Goal: Task Accomplishment & Management: Manage account settings

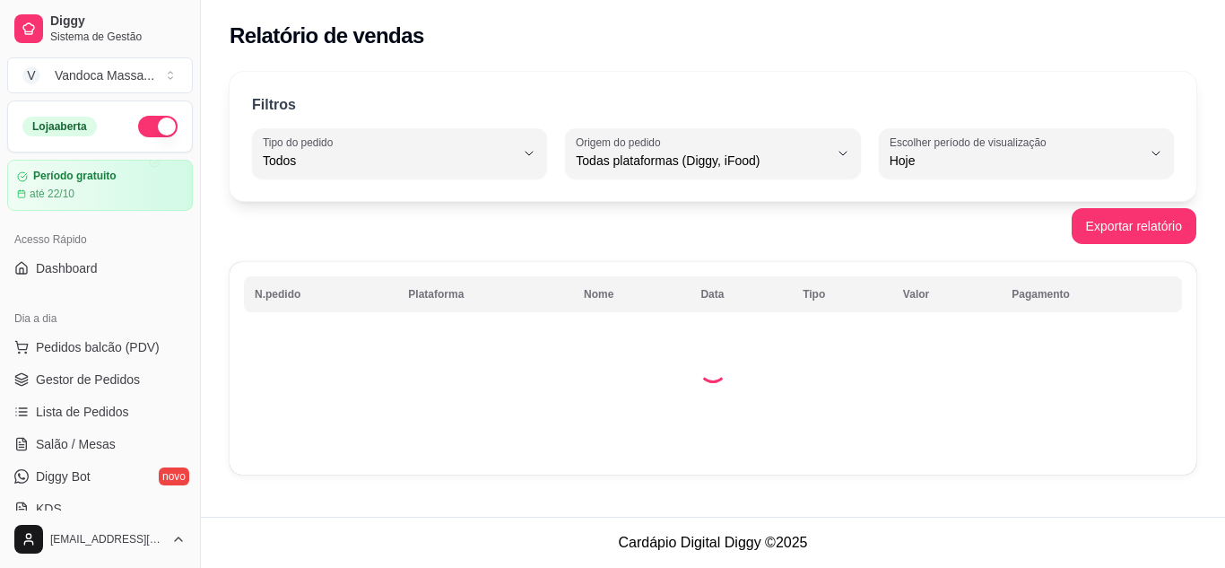
select select "ALL"
select select "0"
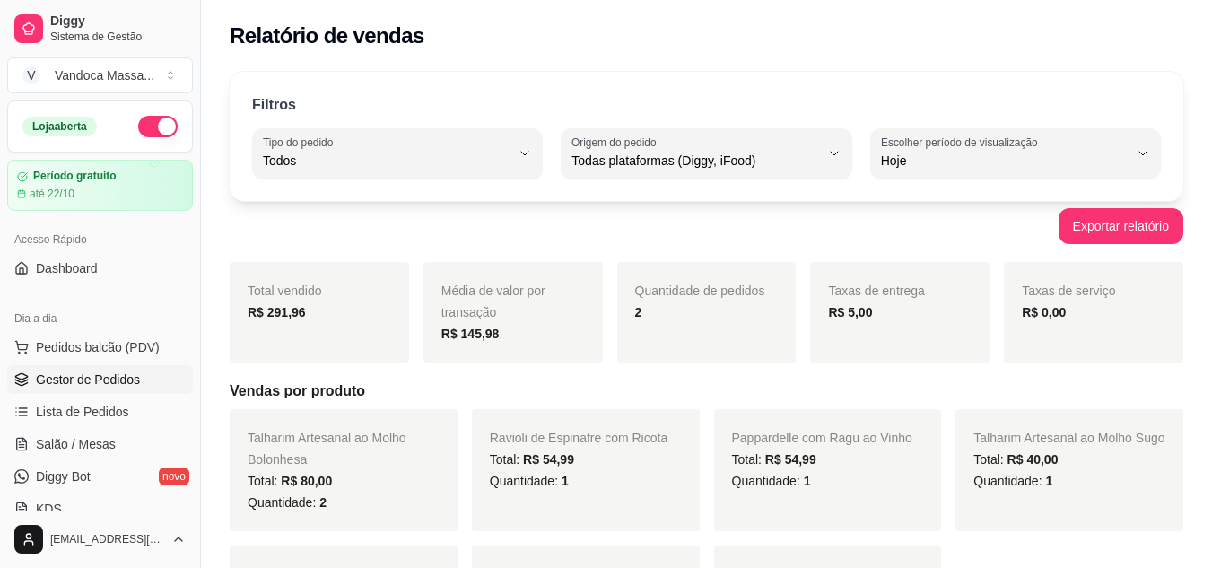
click at [126, 377] on span "Gestor de Pedidos" at bounding box center [88, 379] width 104 height 18
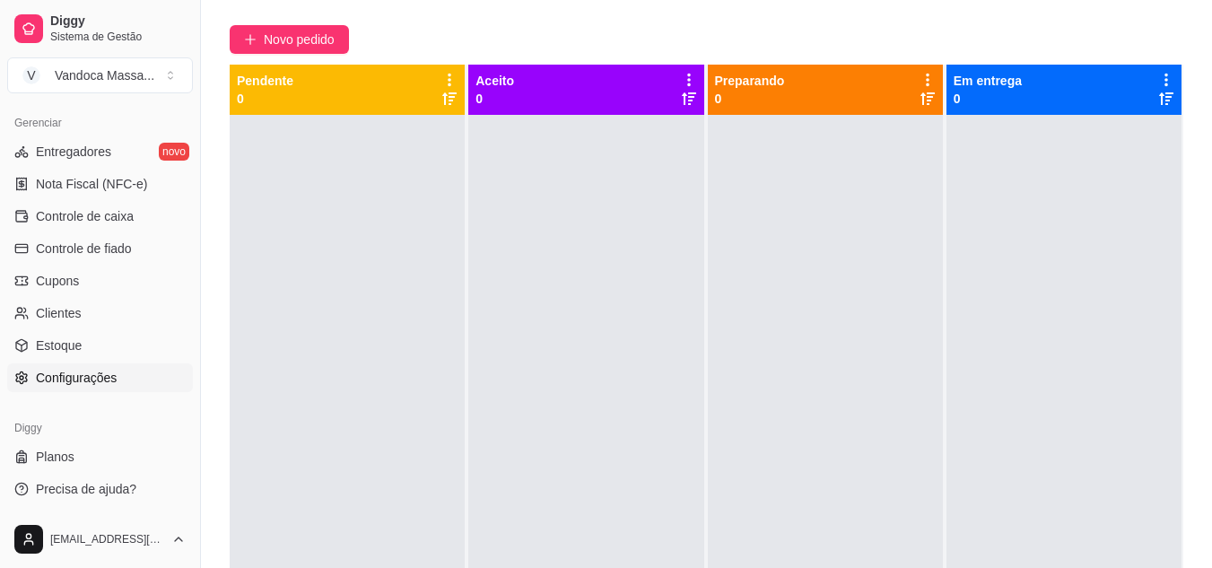
scroll to position [274, 0]
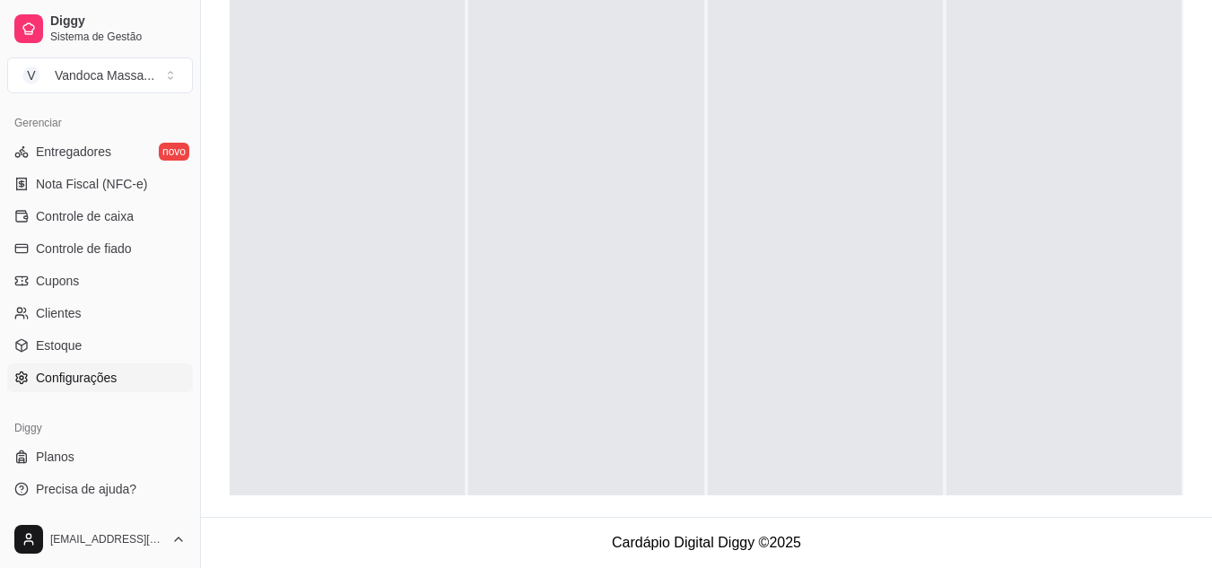
click at [86, 375] on span "Configurações" at bounding box center [76, 378] width 81 height 18
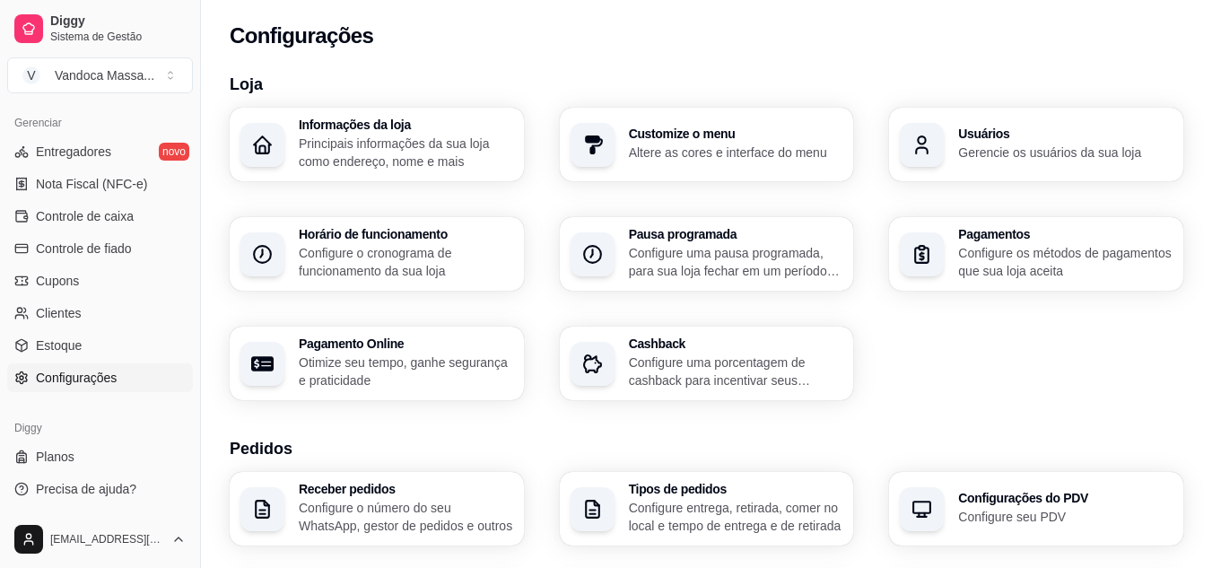
click at [671, 371] on p "Configure uma porcentagem de cashback para incentivar seus clientes a comprarem…" at bounding box center [736, 371] width 214 height 36
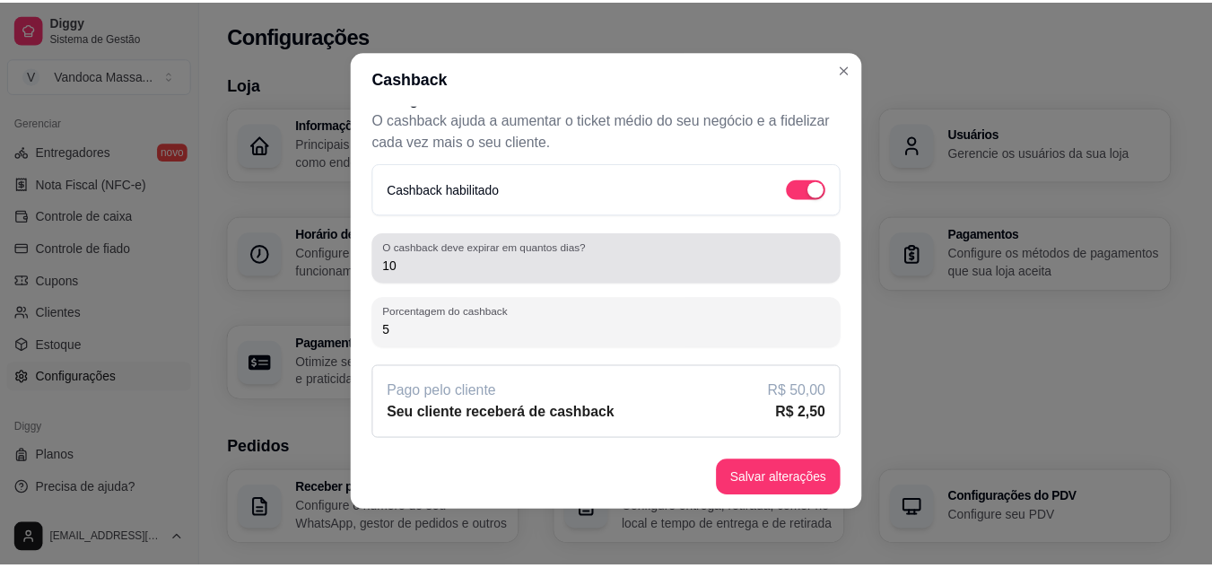
scroll to position [4, 0]
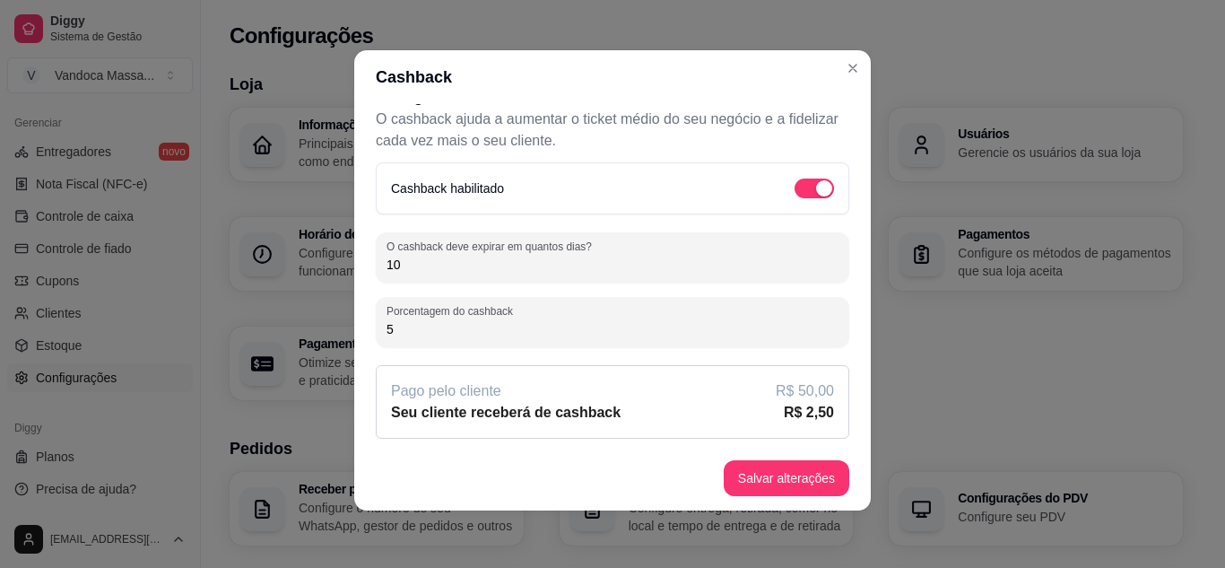
click at [715, 398] on div "Pago pelo cliente R$ 50,00" at bounding box center [612, 391] width 443 height 22
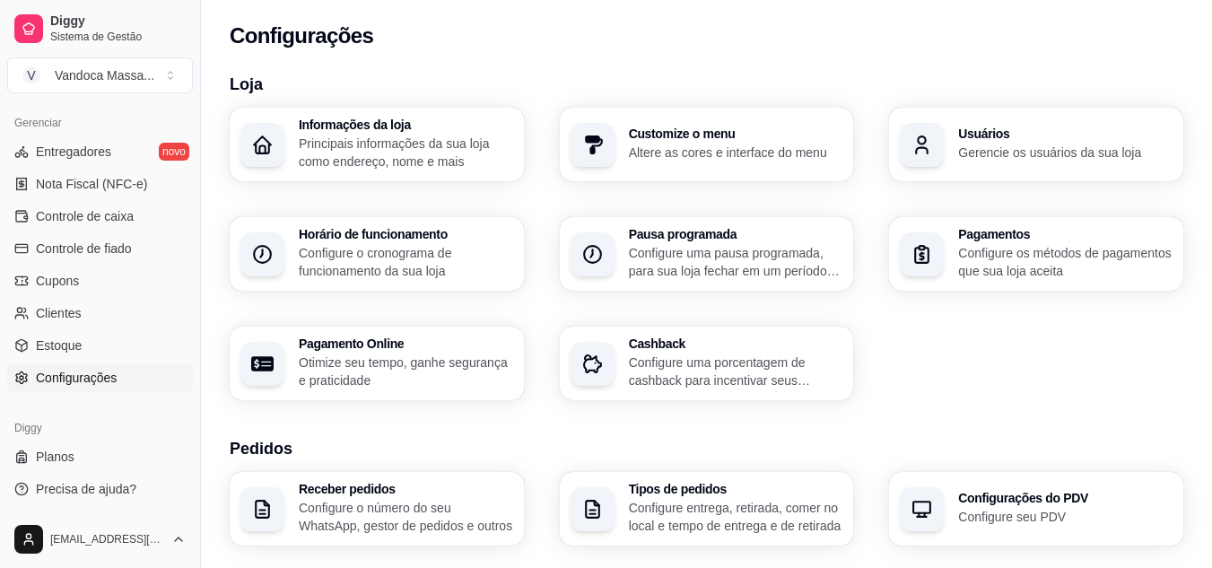
click at [1028, 345] on div "Informações da loja Principais informações da sua loja como endereço, nome e ma…" at bounding box center [706, 254] width 953 height 292
click at [84, 304] on link "Clientes" at bounding box center [100, 313] width 186 height 29
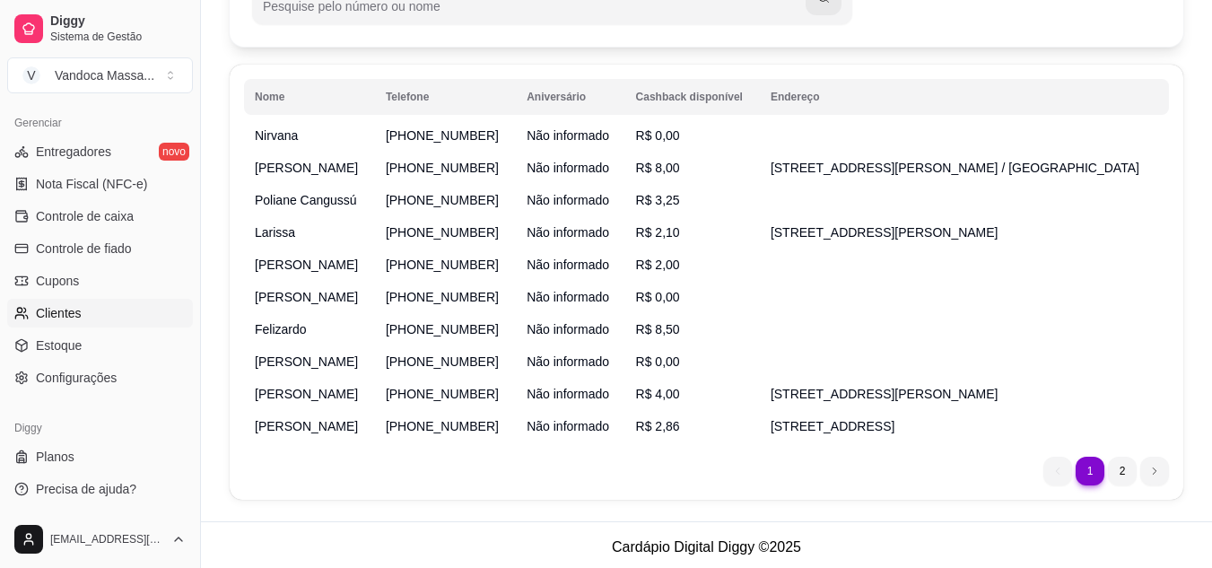
scroll to position [288, 0]
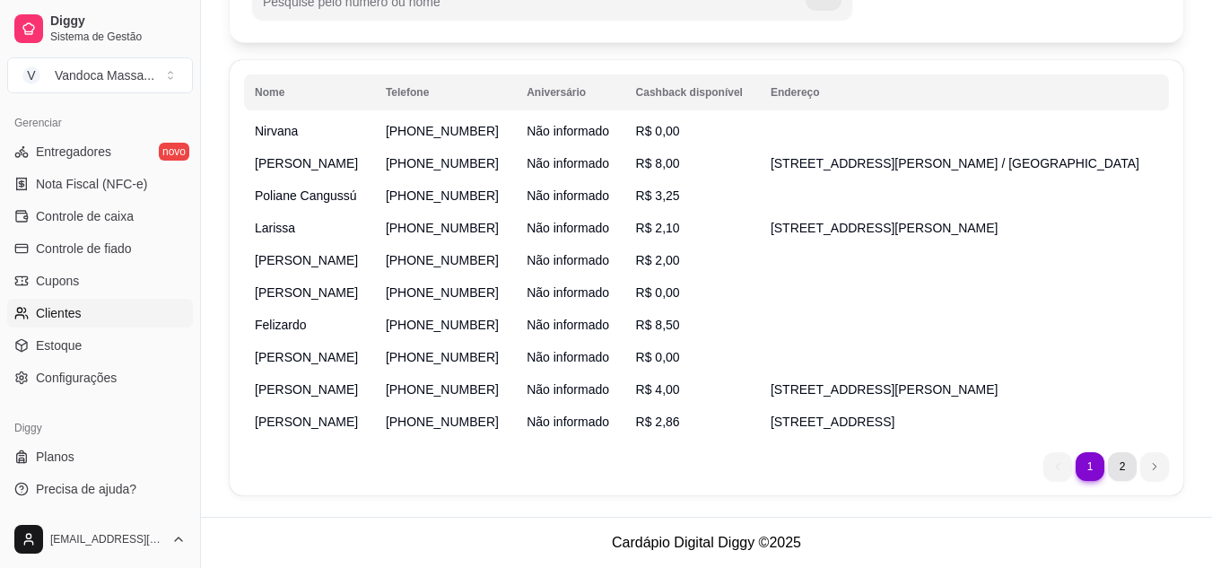
click at [1123, 468] on li "2" at bounding box center [1122, 466] width 29 height 29
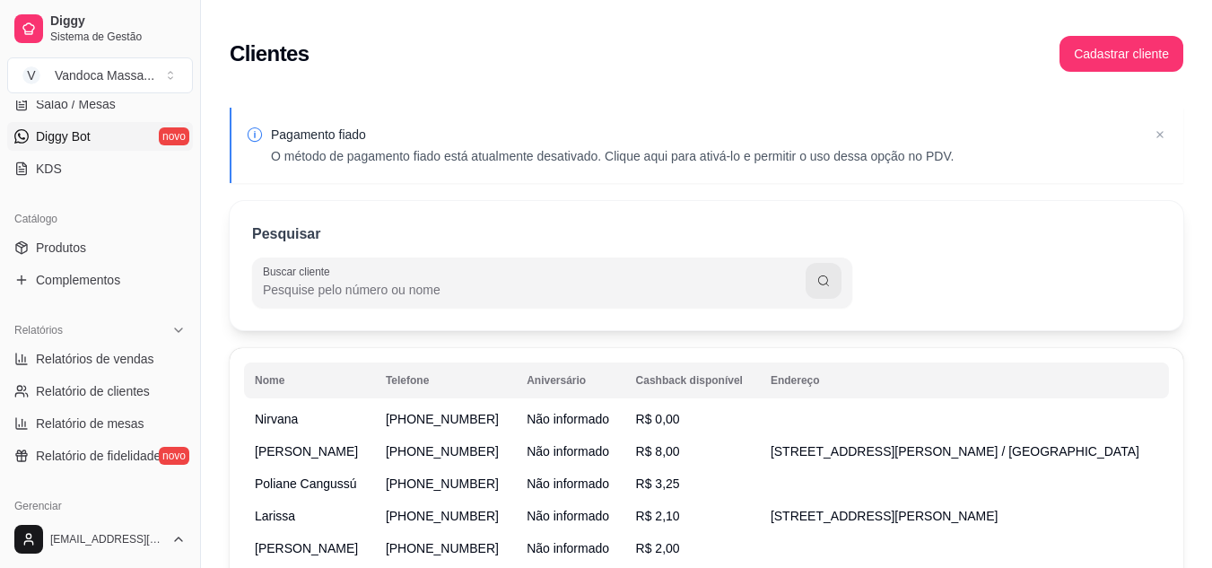
scroll to position [359, 0]
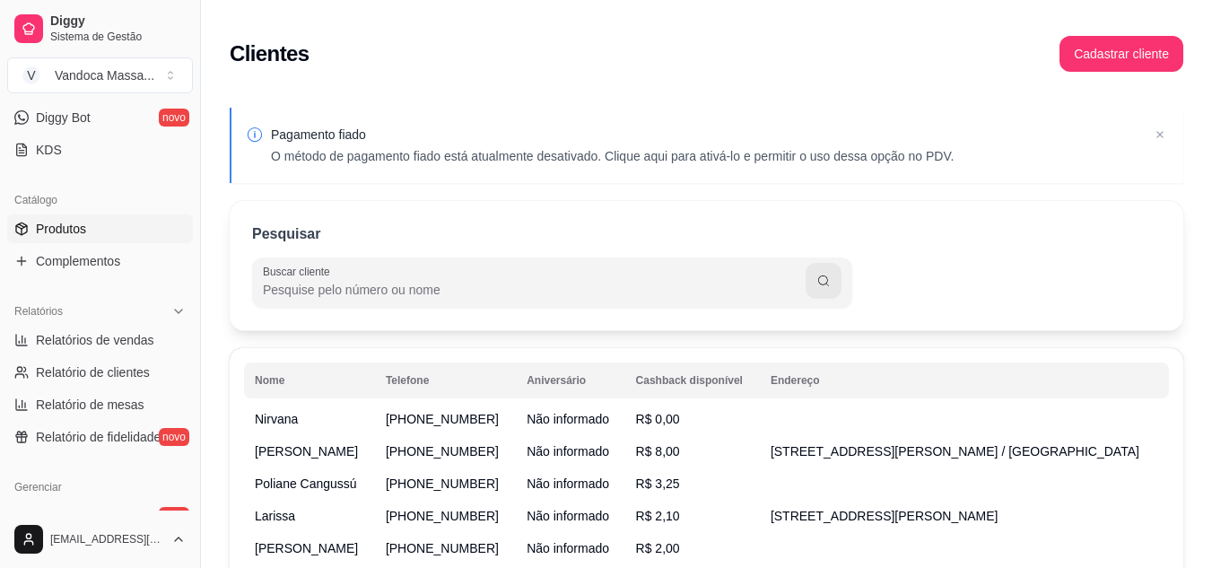
click at [96, 229] on link "Produtos" at bounding box center [100, 228] width 186 height 29
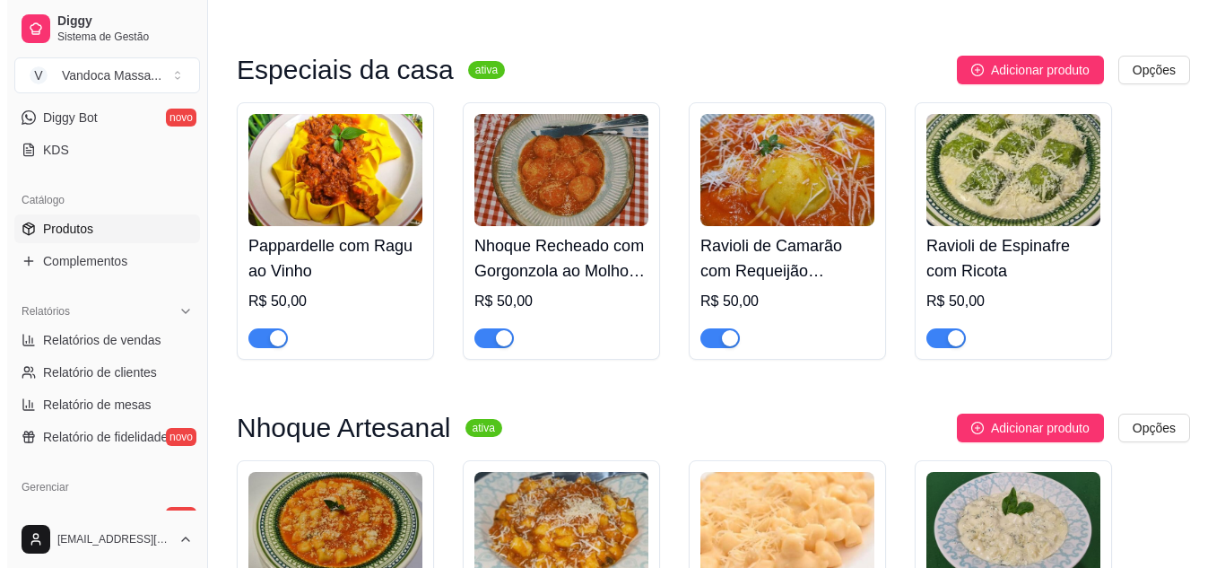
scroll to position [179, 0]
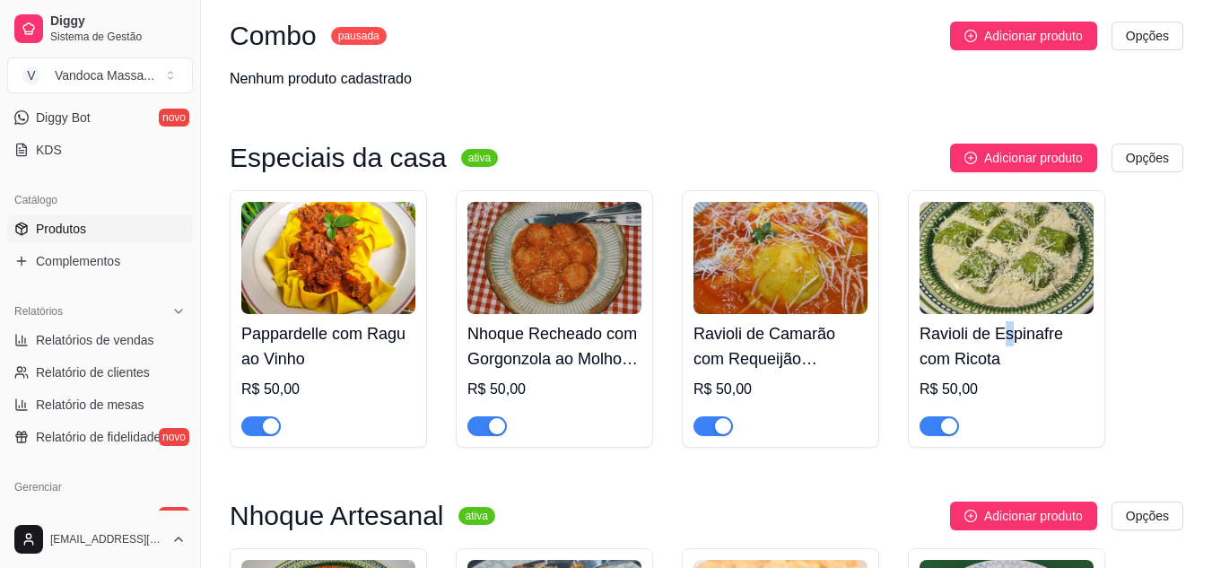
click at [1007, 319] on div "Ravioli de Espinafre com Ricota R$ 50,00" at bounding box center [1006, 375] width 174 height 122
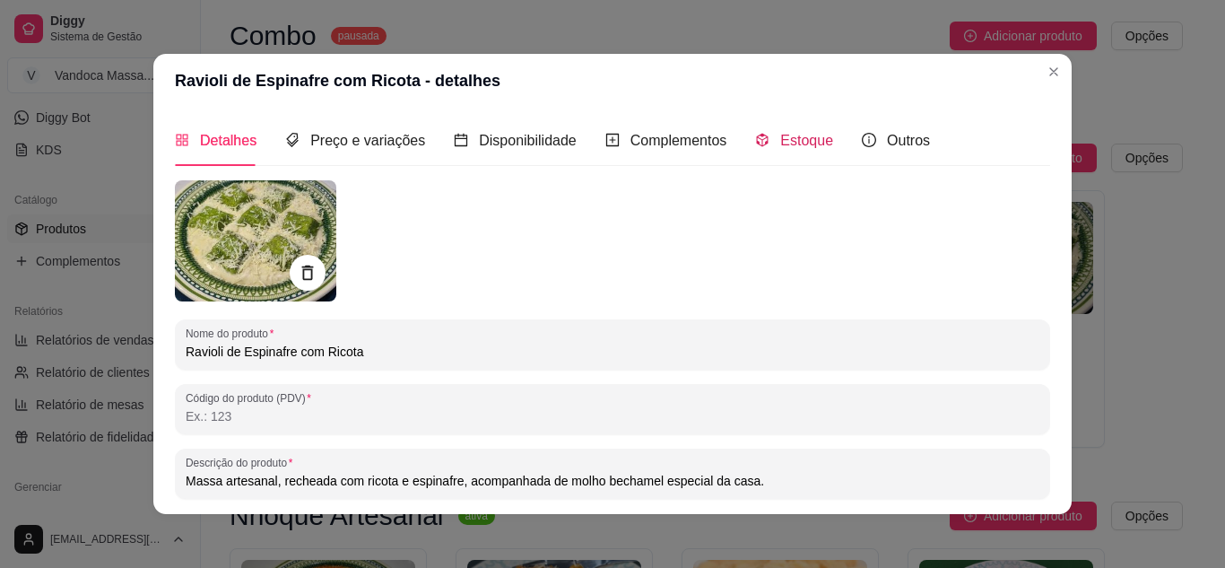
click at [757, 141] on icon "code-sandbox" at bounding box center [763, 140] width 12 height 13
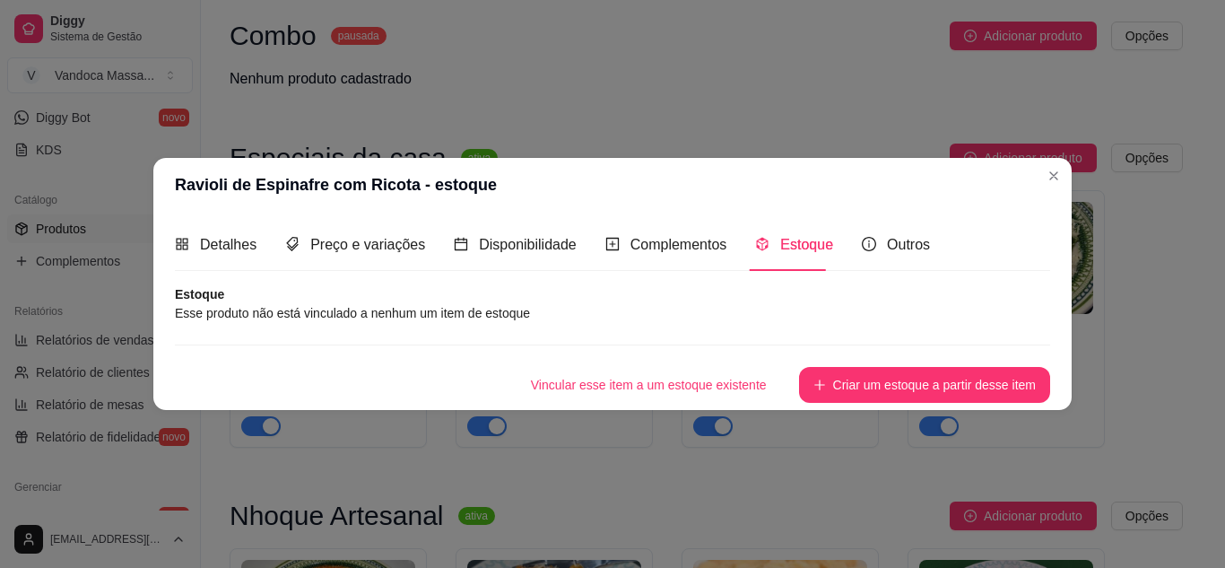
click at [456, 312] on article "Esse produto não está vinculado a nenhum um item de estoque" at bounding box center [612, 313] width 875 height 20
click at [510, 312] on article "Esse produto não está vinculado a nenhum um item de estoque" at bounding box center [612, 313] width 875 height 20
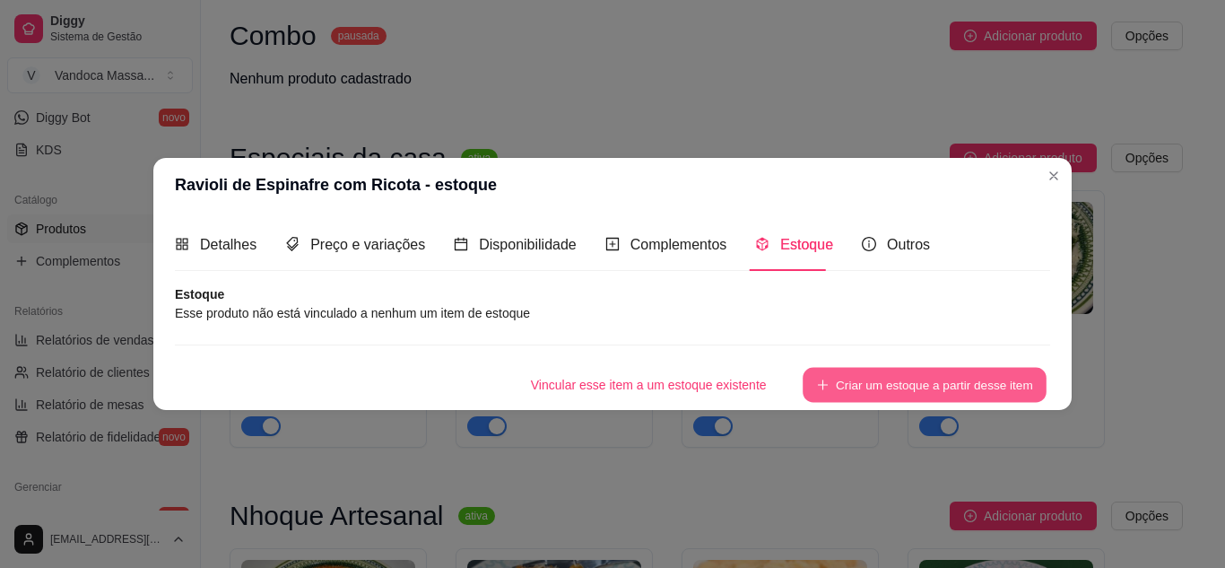
click at [844, 374] on button "Criar um estoque a partir desse item" at bounding box center [925, 384] width 244 height 35
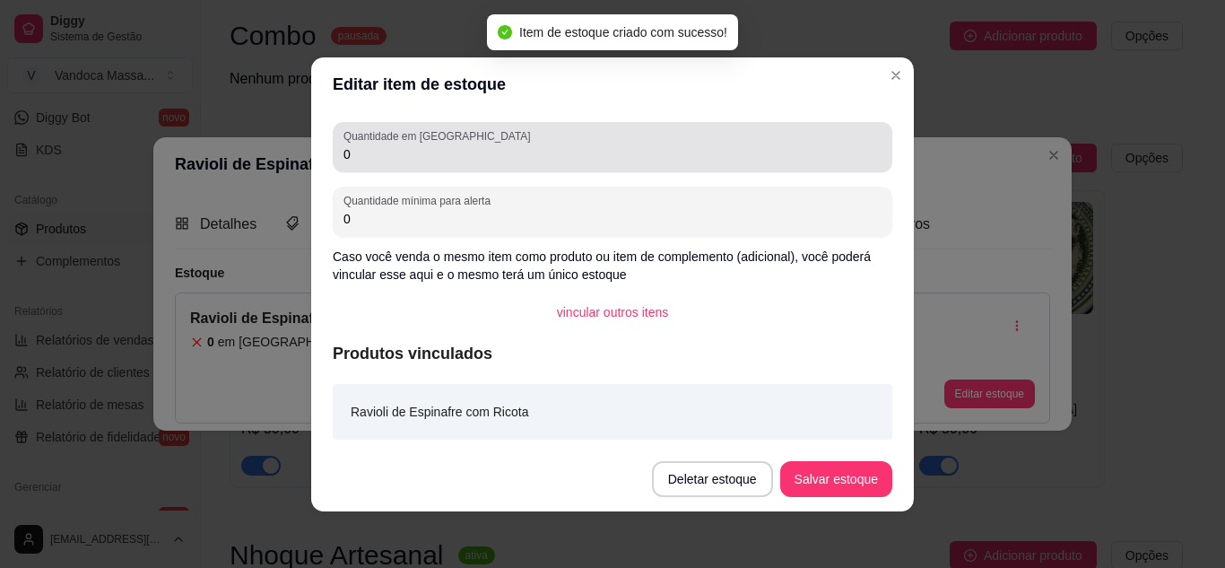
click at [423, 158] on input "0" at bounding box center [612, 154] width 538 height 18
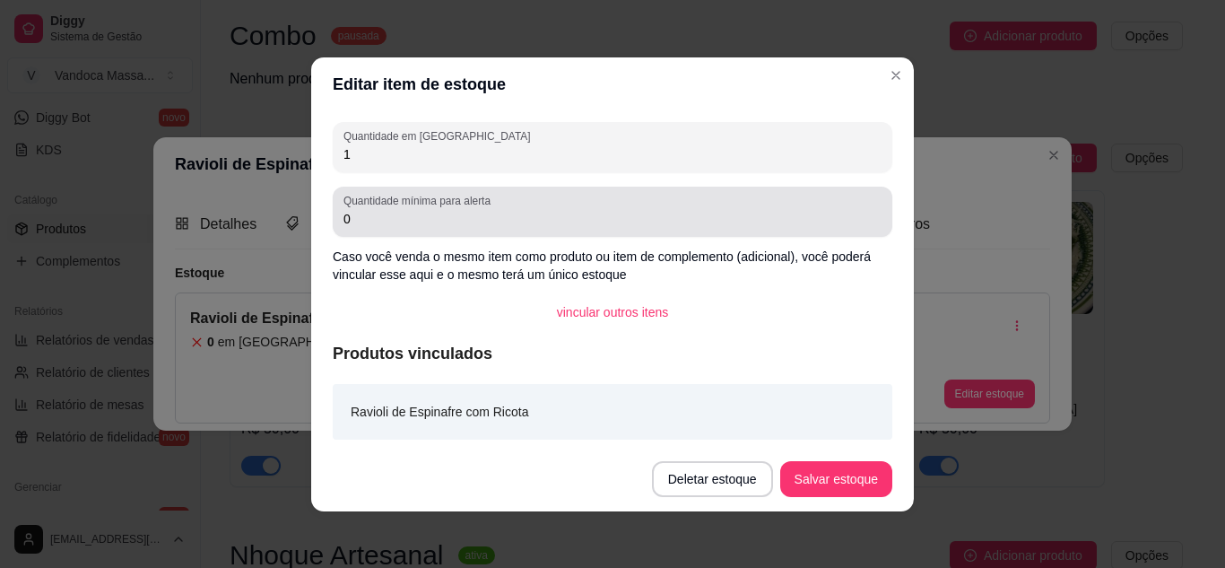
type input "1"
click at [399, 230] on div "Quantidade mínima para alerta 0" at bounding box center [613, 212] width 560 height 50
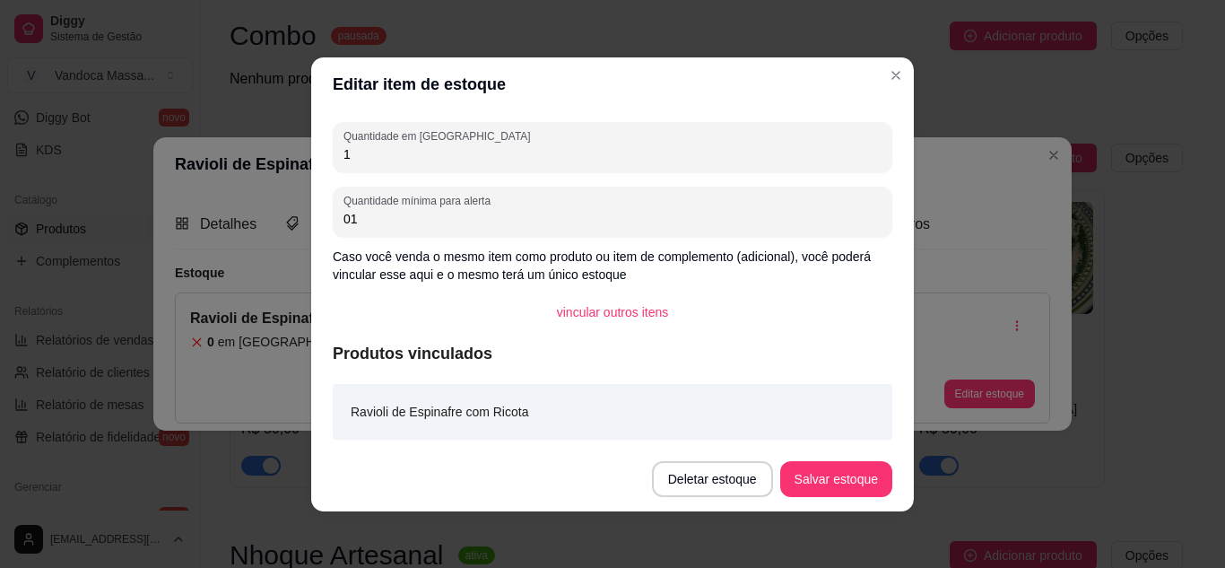
type input "0"
type input "1"
type input "3"
click at [830, 482] on button "Salvar estoque" at bounding box center [836, 479] width 112 height 36
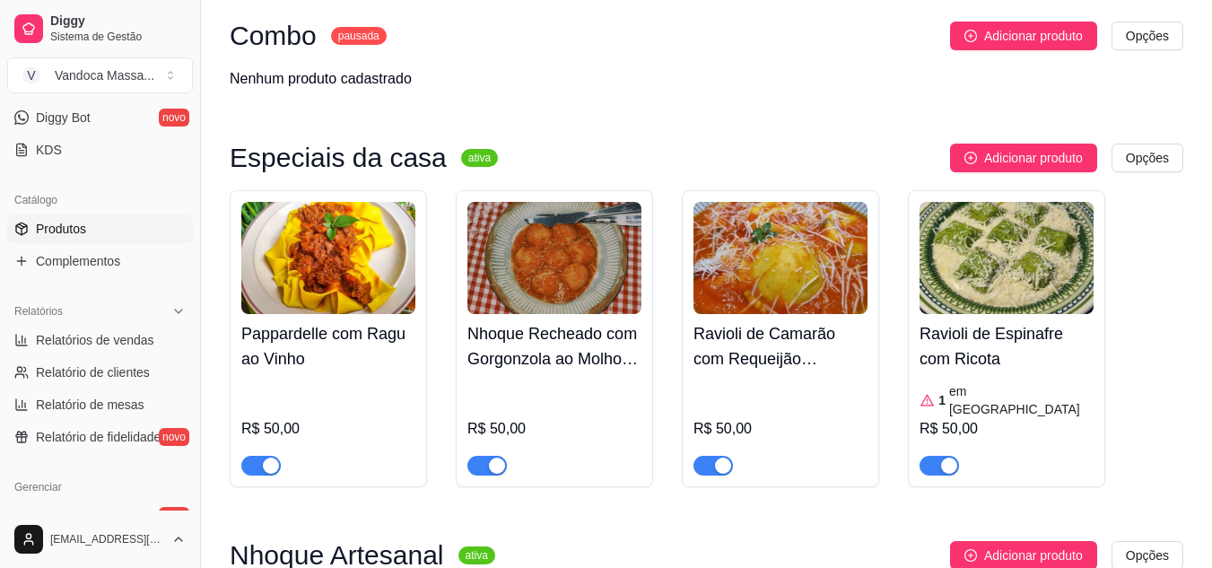
click at [819, 351] on h4 "Ravioli de Camarão com Requeijão Cremoso ao Molho Sugo" at bounding box center [780, 346] width 174 height 50
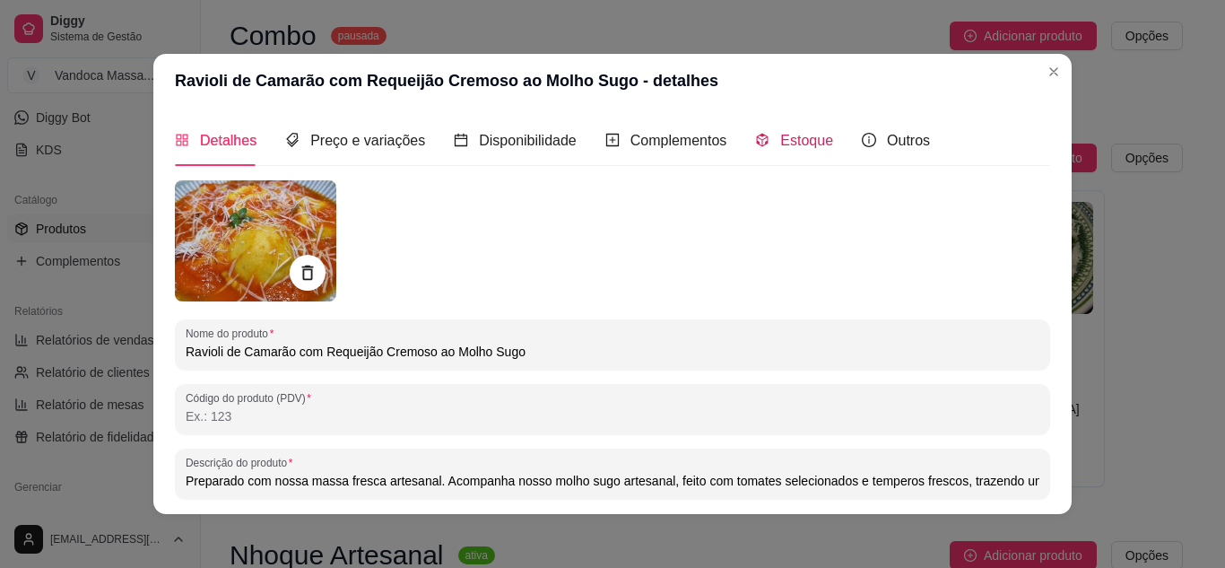
click at [762, 133] on div "Estoque" at bounding box center [794, 140] width 78 height 22
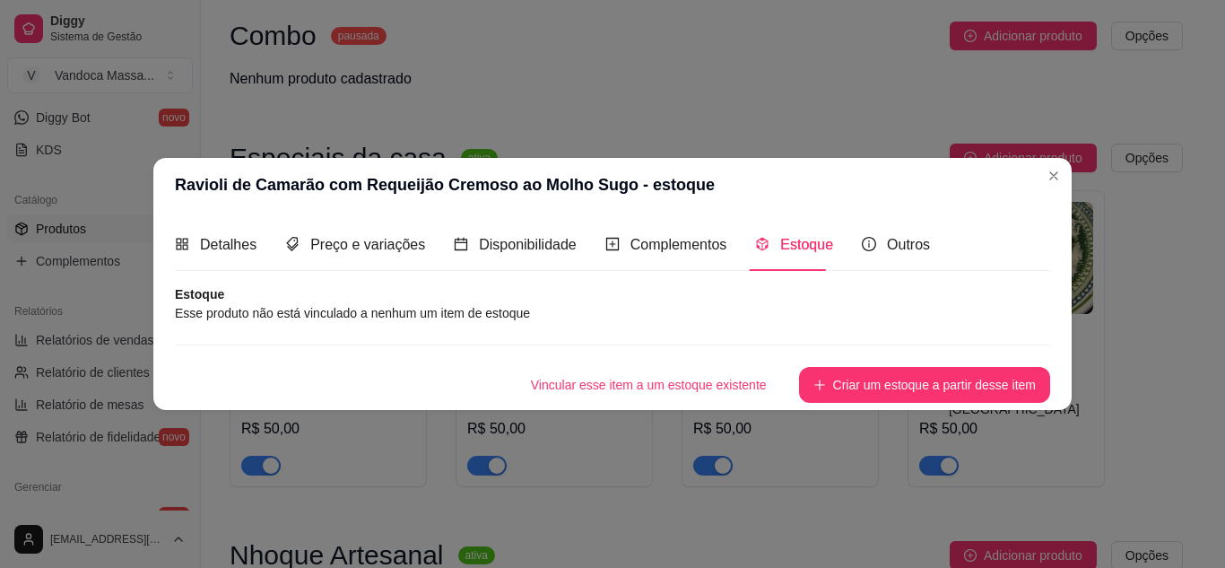
click at [441, 309] on article "Esse produto não está vinculado a nenhum um item de estoque" at bounding box center [612, 313] width 875 height 20
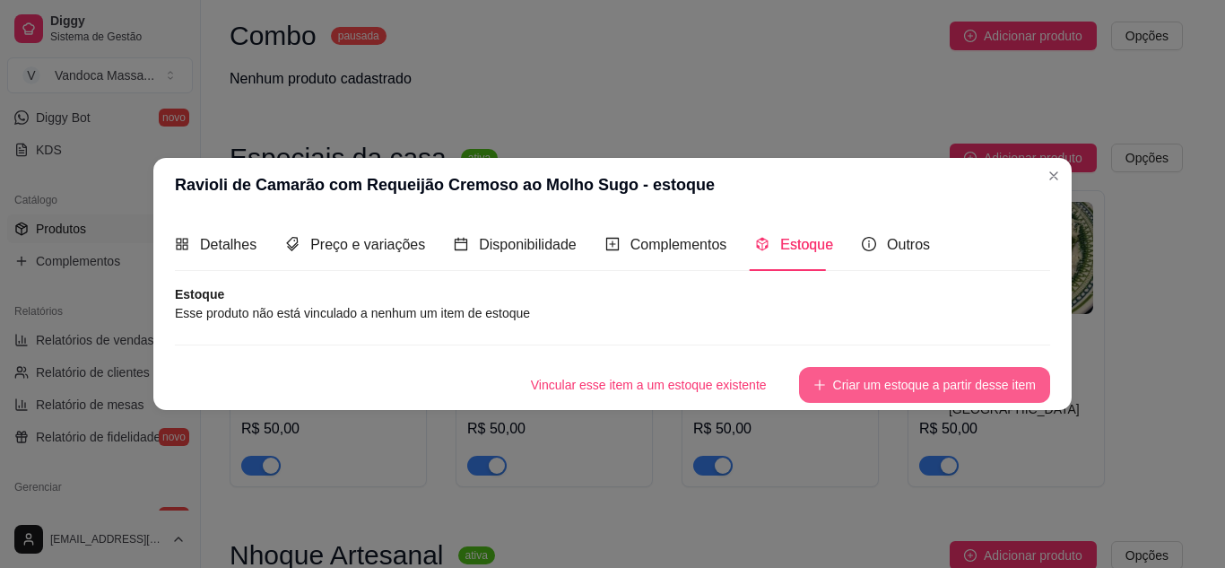
click at [883, 384] on button "Criar um estoque a partir desse item" at bounding box center [924, 385] width 251 height 36
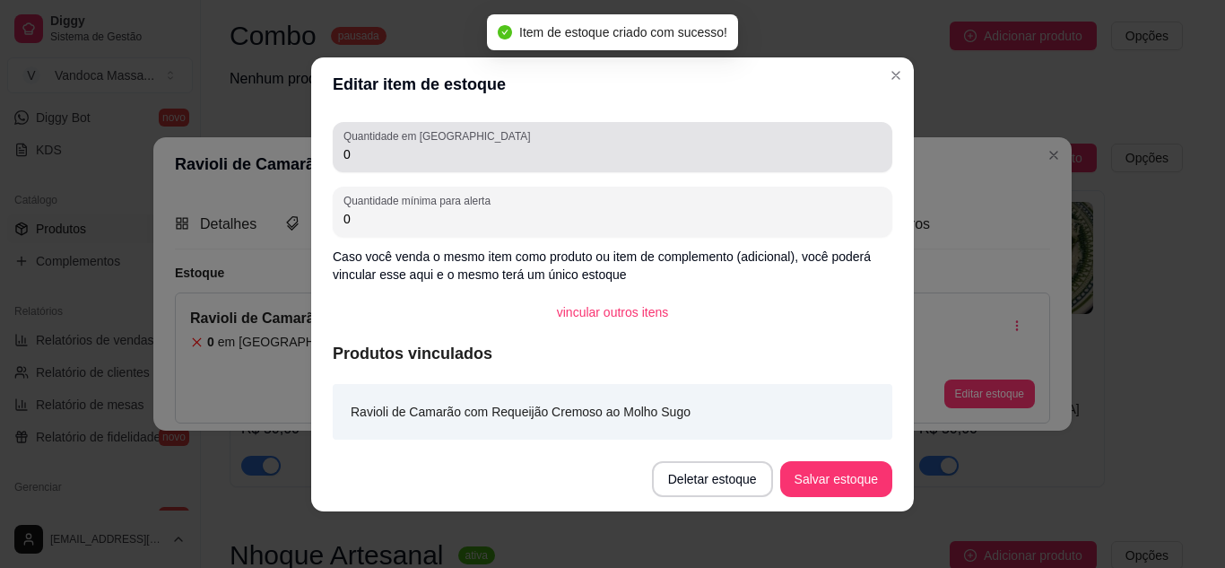
click at [396, 118] on div "Quantidade em estoque 0 Quantidade mínima para alerta 0 Caso você venda o mesmo…" at bounding box center [612, 278] width 603 height 335
click at [400, 140] on label "Quantidade em [GEOGRAPHIC_DATA]" at bounding box center [439, 135] width 193 height 15
click at [400, 145] on input "0" at bounding box center [612, 154] width 538 height 18
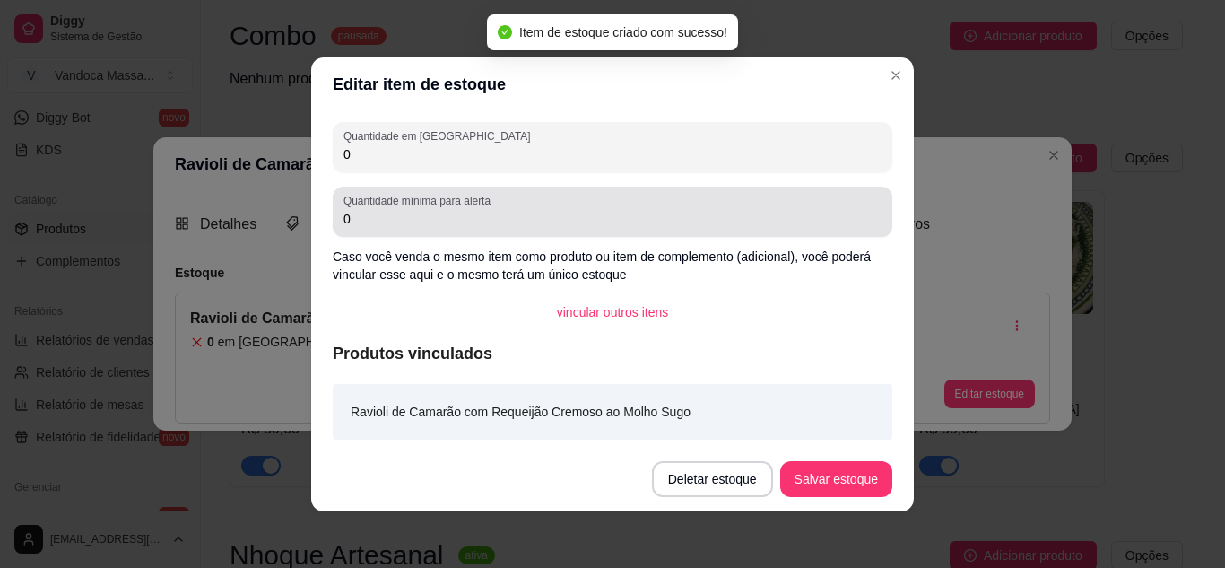
click at [382, 230] on div "Quantidade mínima para alerta 0" at bounding box center [613, 212] width 560 height 50
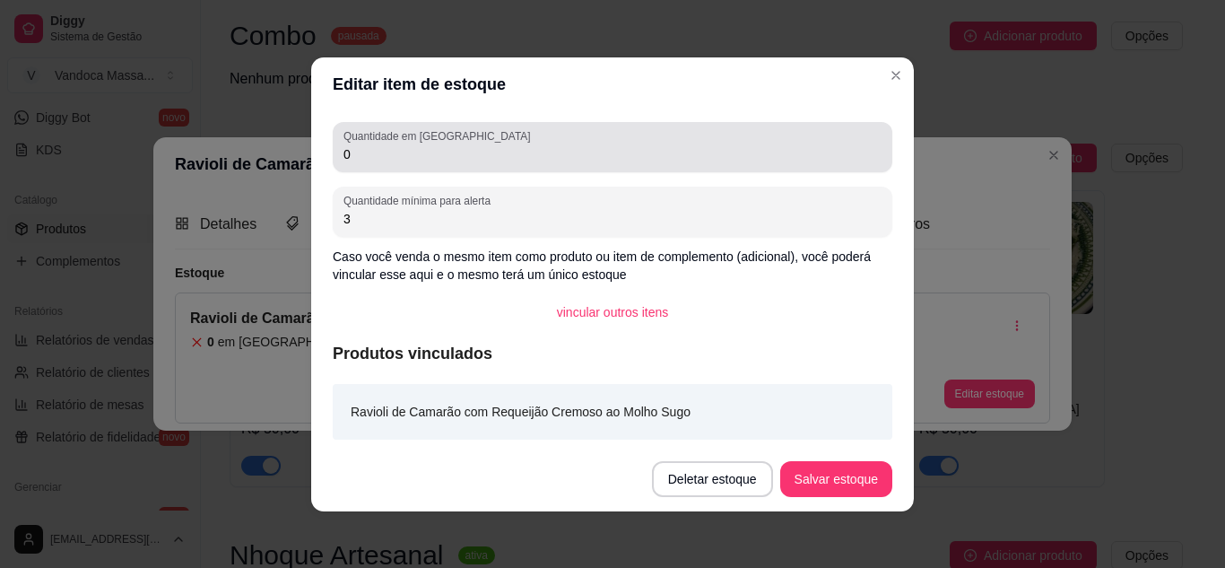
type input "3"
click at [379, 139] on label "Quantidade em [GEOGRAPHIC_DATA]" at bounding box center [439, 135] width 193 height 15
click at [379, 145] on input "0" at bounding box center [612, 154] width 538 height 18
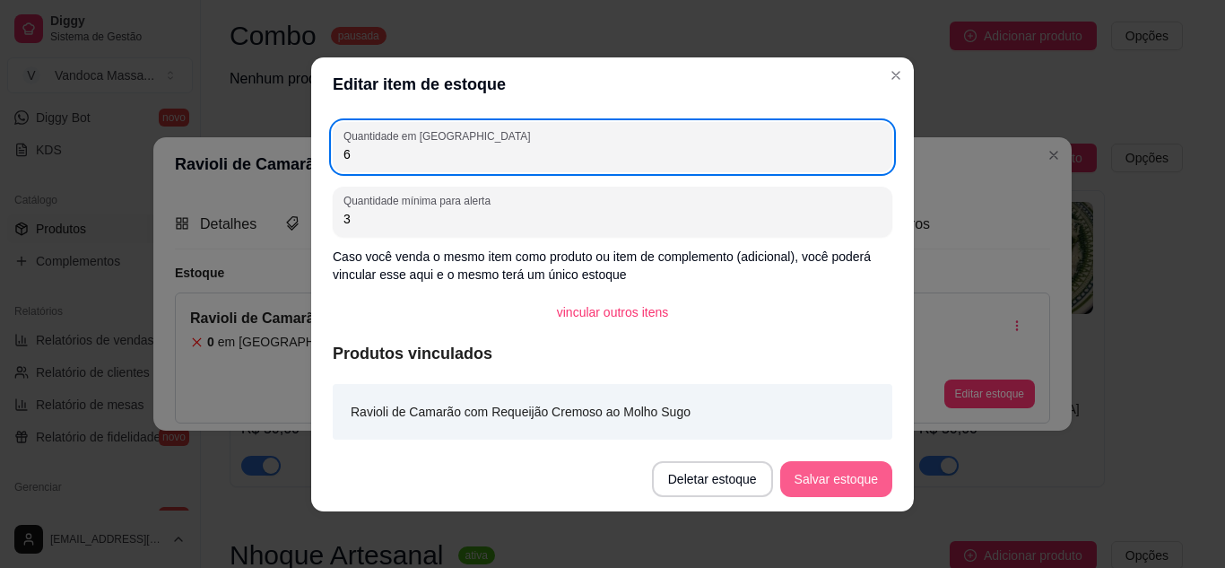
type input "6"
click at [822, 475] on button "Salvar estoque" at bounding box center [836, 479] width 112 height 36
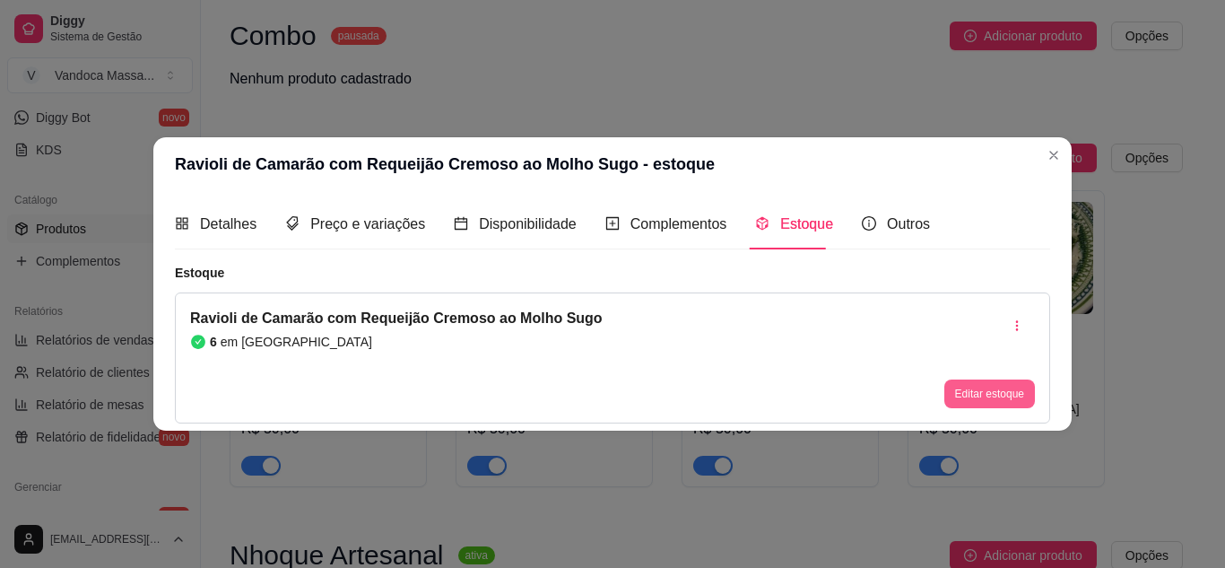
click at [991, 397] on button "Editar estoque" at bounding box center [989, 393] width 91 height 29
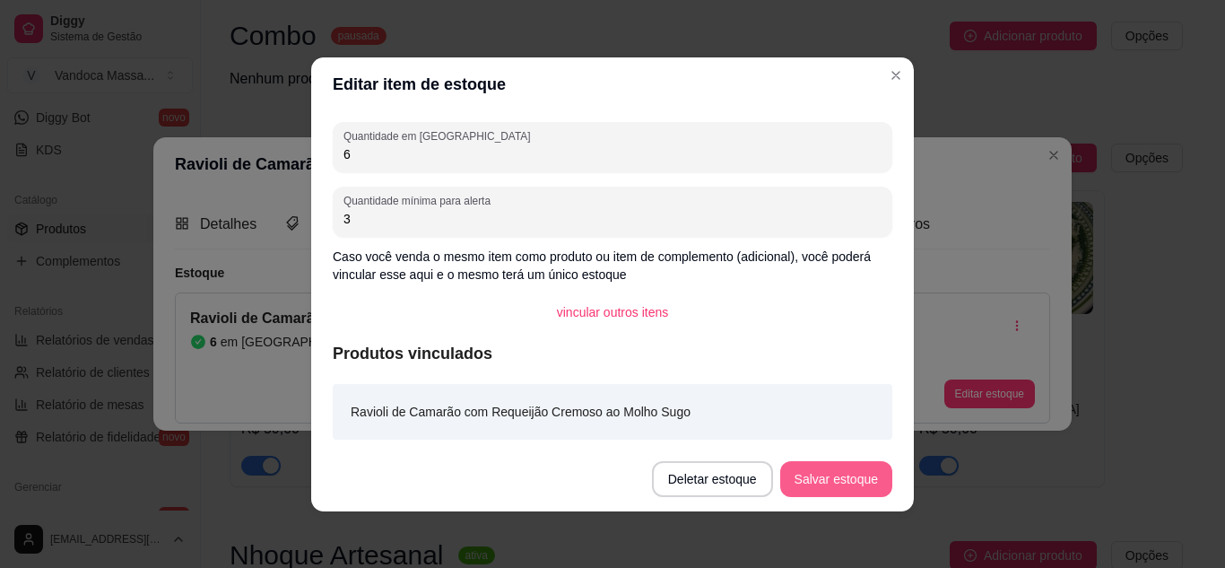
click at [868, 486] on button "Salvar estoque" at bounding box center [836, 479] width 112 height 36
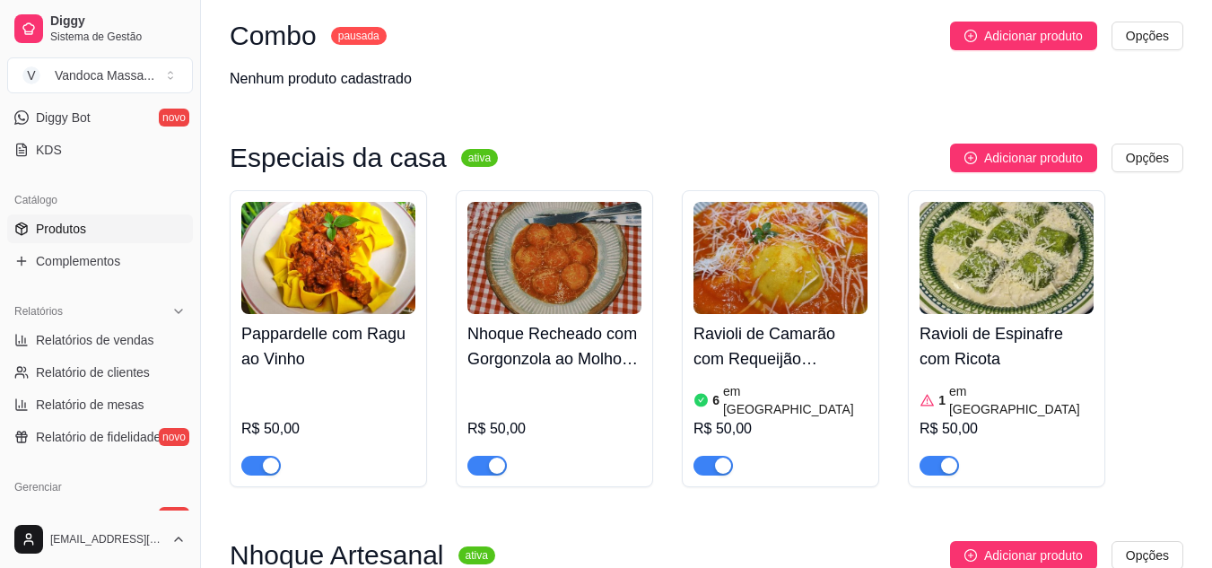
click at [543, 326] on h4 "Nhoque Recheado com Gorgonzola ao Molho Sugo" at bounding box center [554, 346] width 174 height 50
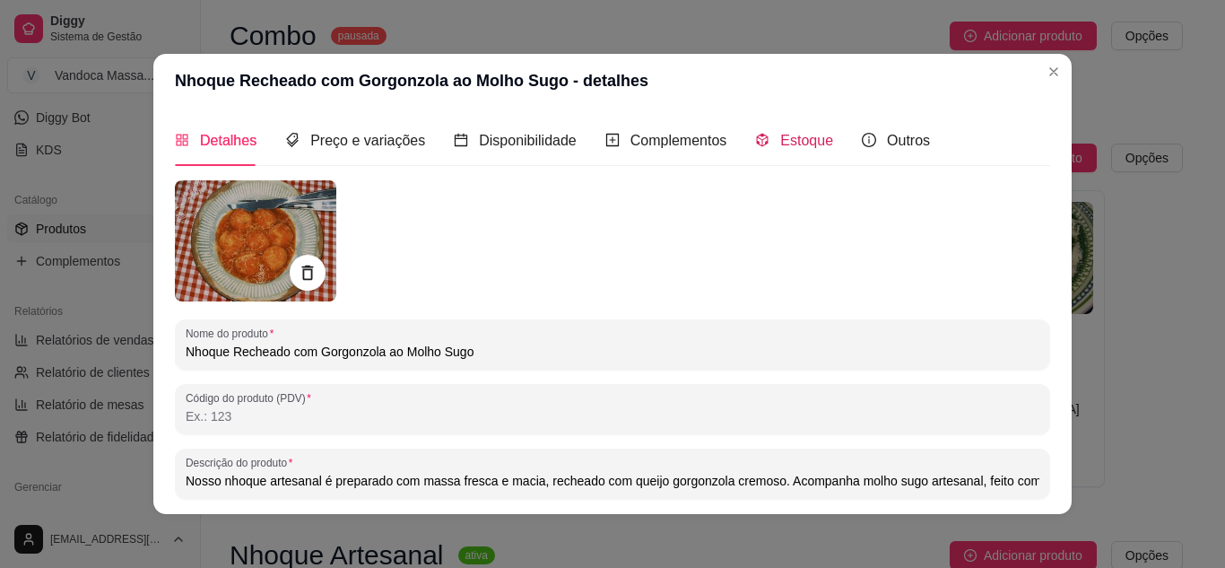
click at [781, 137] on span "Estoque" at bounding box center [806, 140] width 53 height 15
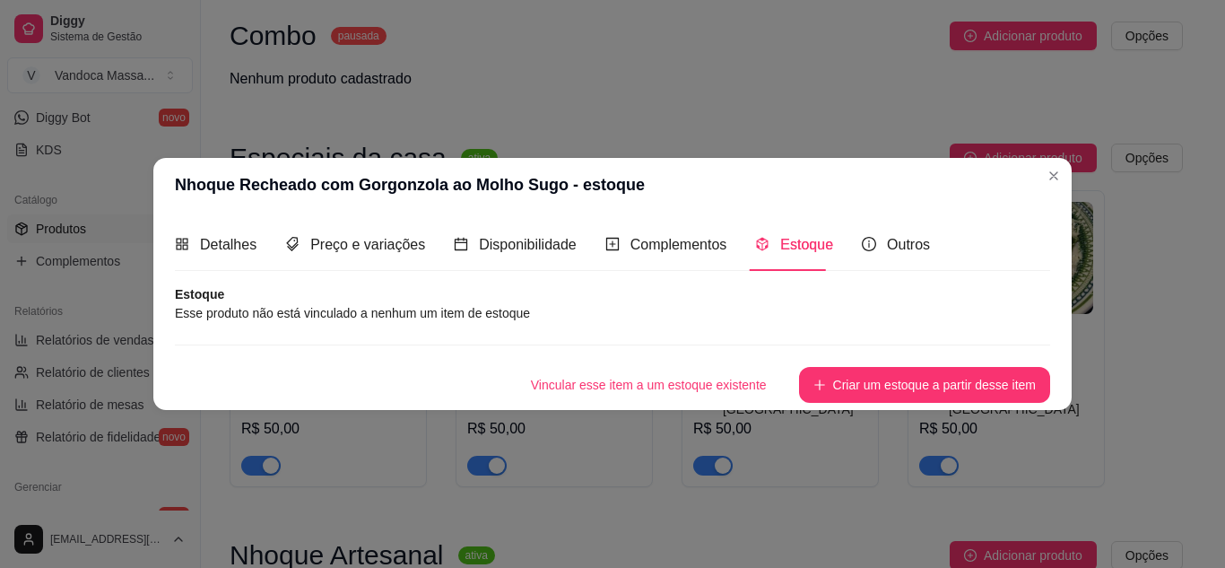
click at [945, 393] on button "Criar um estoque a partir desse item" at bounding box center [924, 385] width 251 height 36
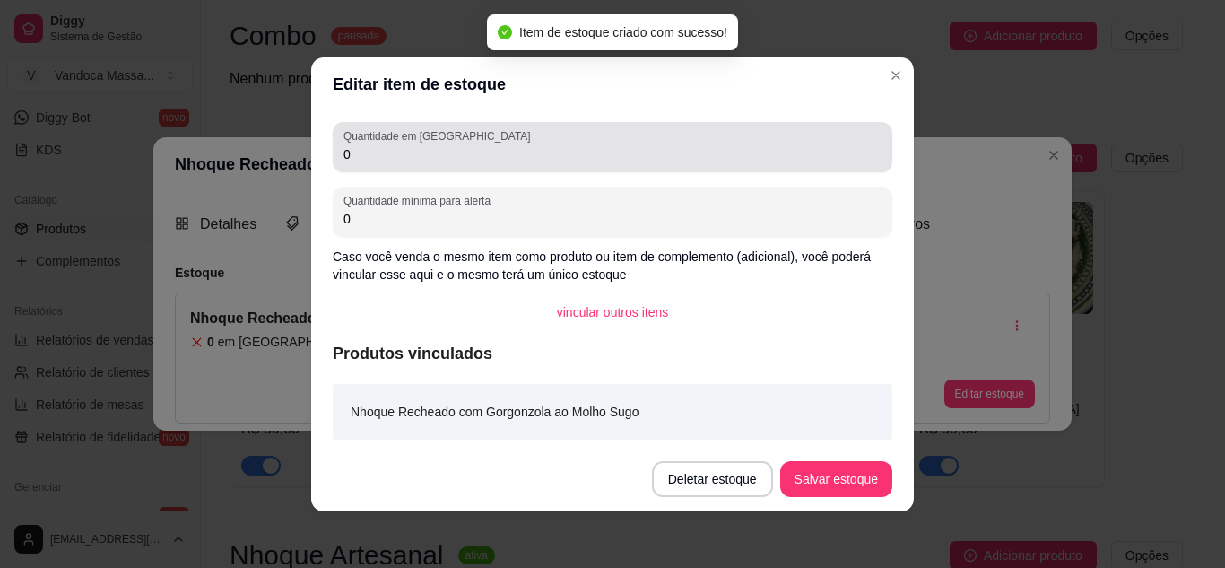
click at [398, 154] on input "0" at bounding box center [612, 154] width 538 height 18
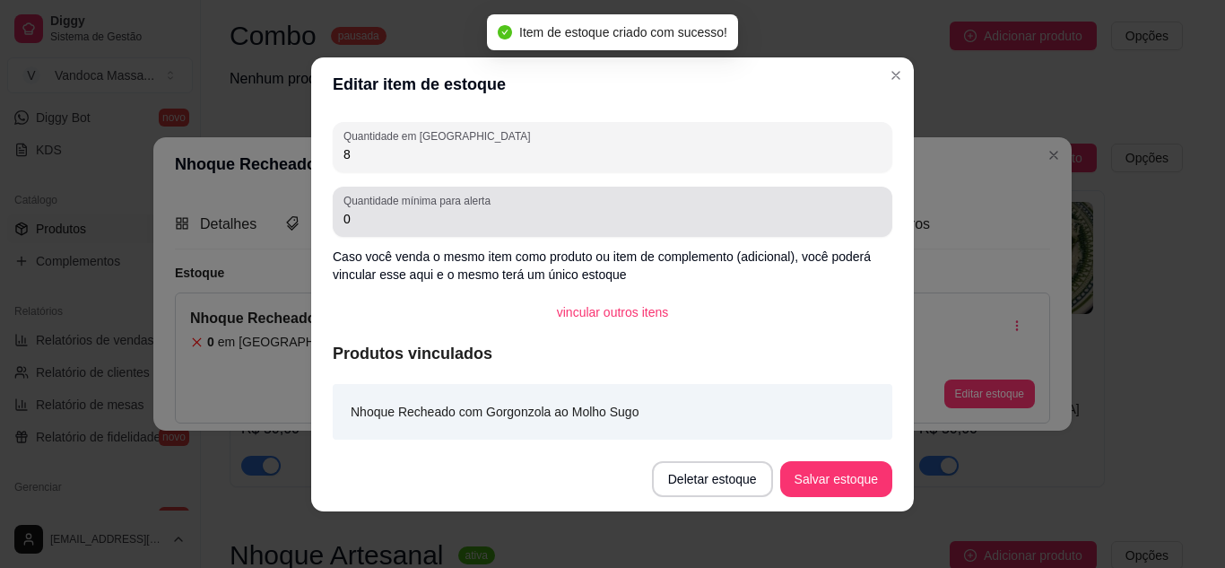
type input "8"
click at [413, 220] on input "0" at bounding box center [612, 219] width 538 height 18
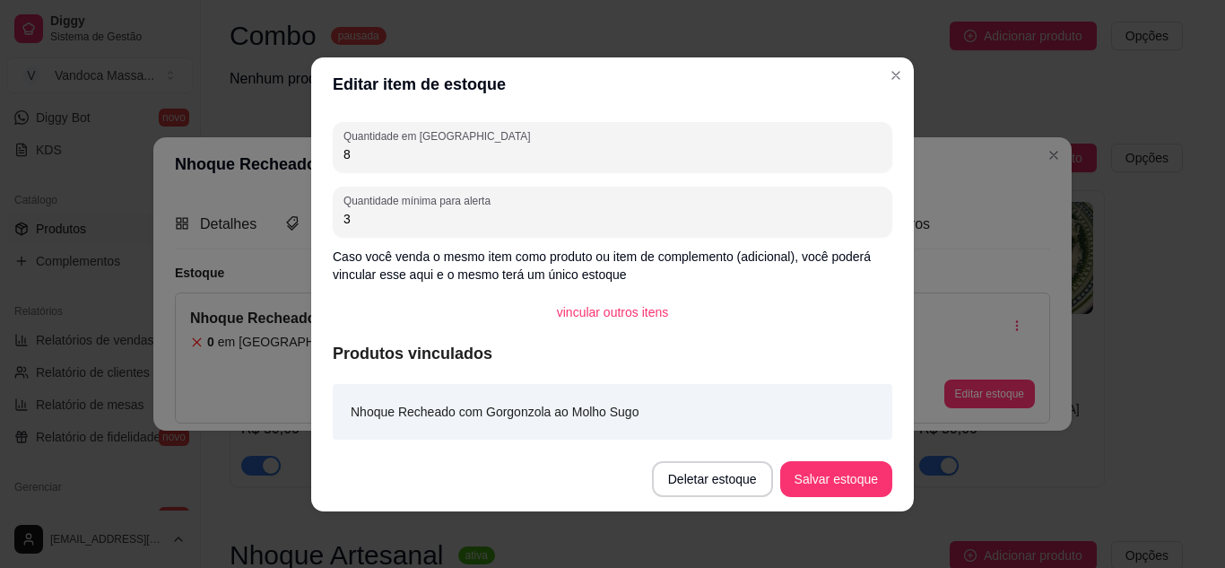
type input "3"
click at [846, 489] on button "Salvar estoque" at bounding box center [835, 478] width 109 height 35
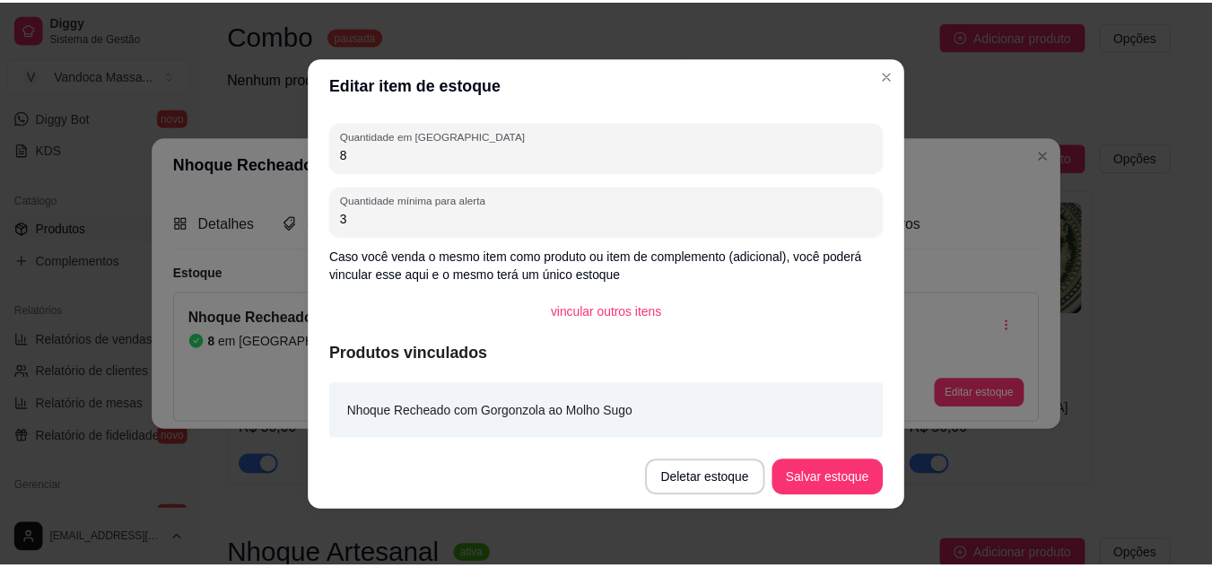
scroll to position [1, 0]
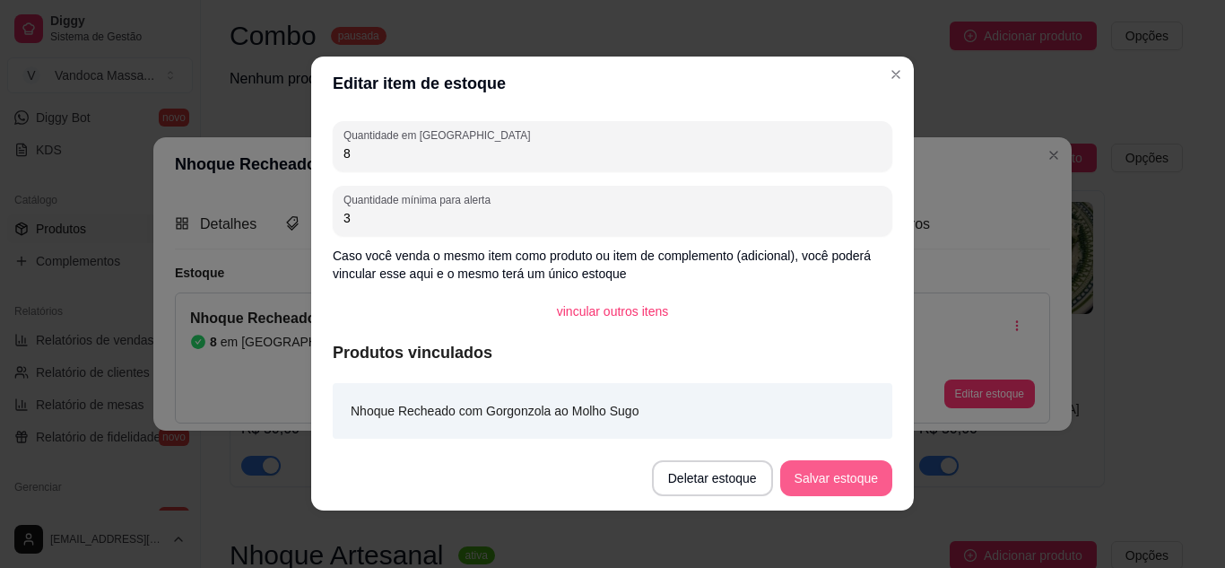
click at [814, 479] on button "Salvar estoque" at bounding box center [836, 478] width 112 height 36
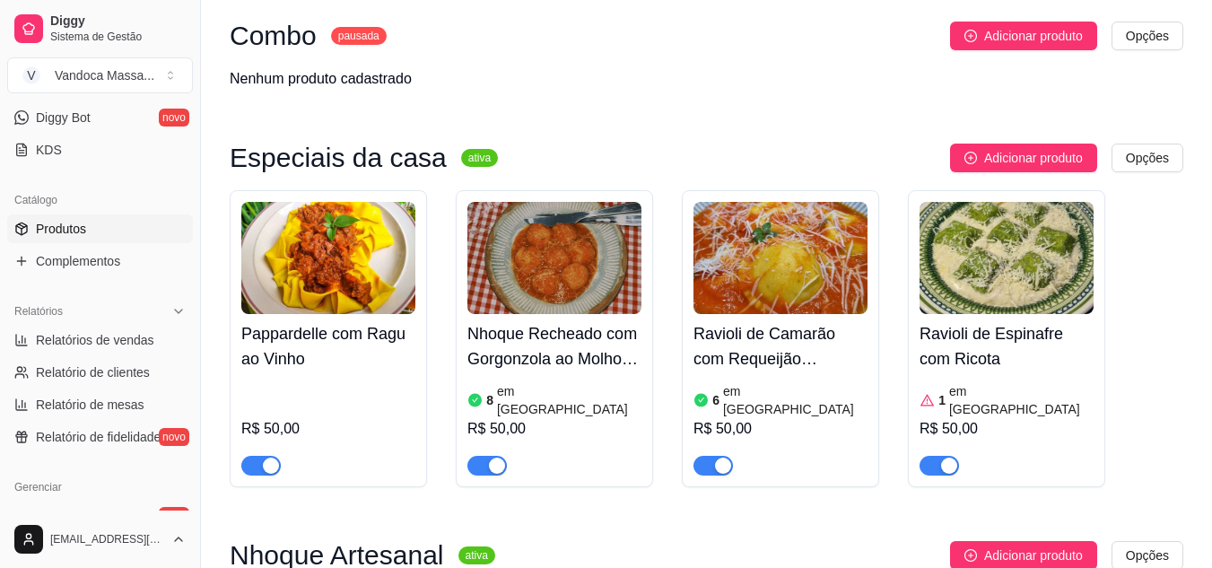
click at [336, 262] on img at bounding box center [328, 258] width 174 height 112
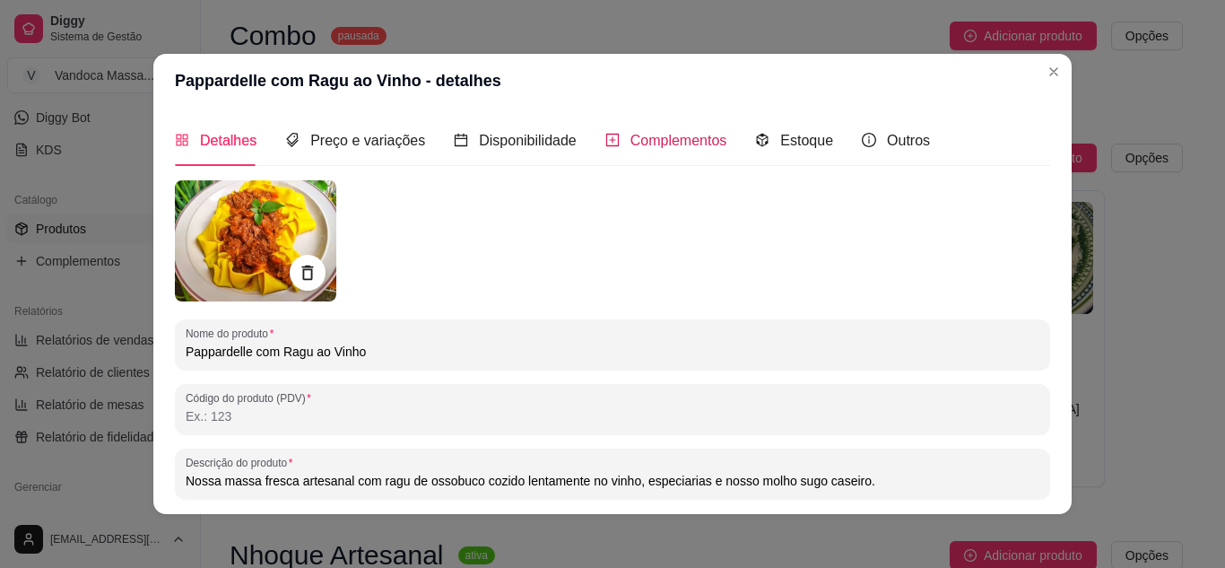
click at [630, 137] on span "Complementos" at bounding box center [678, 140] width 97 height 15
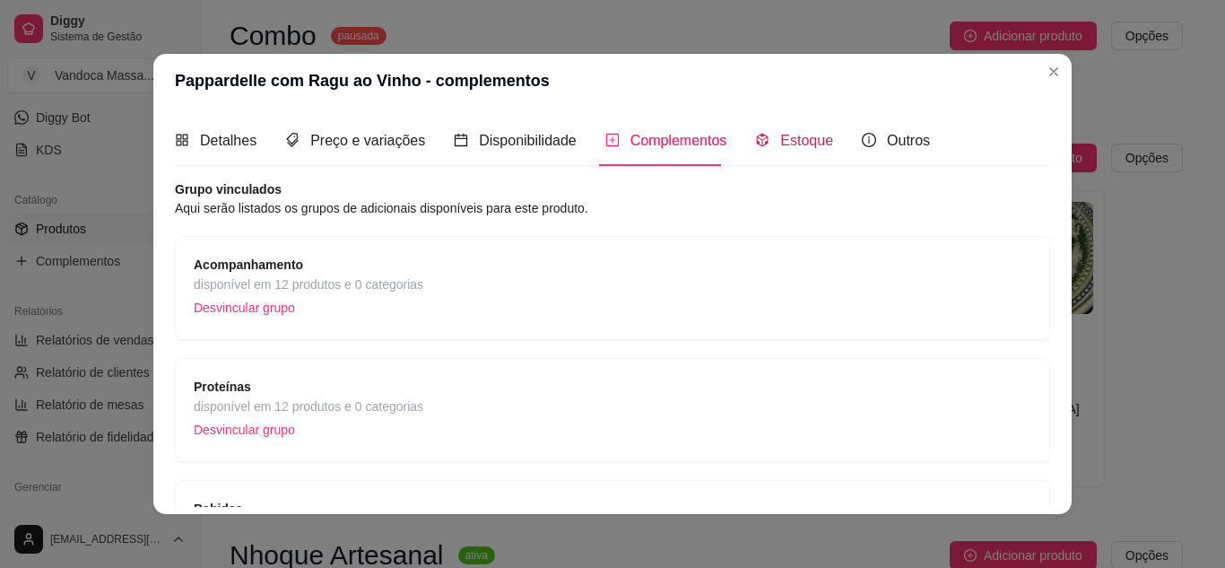
click at [795, 136] on span "Estoque" at bounding box center [806, 140] width 53 height 15
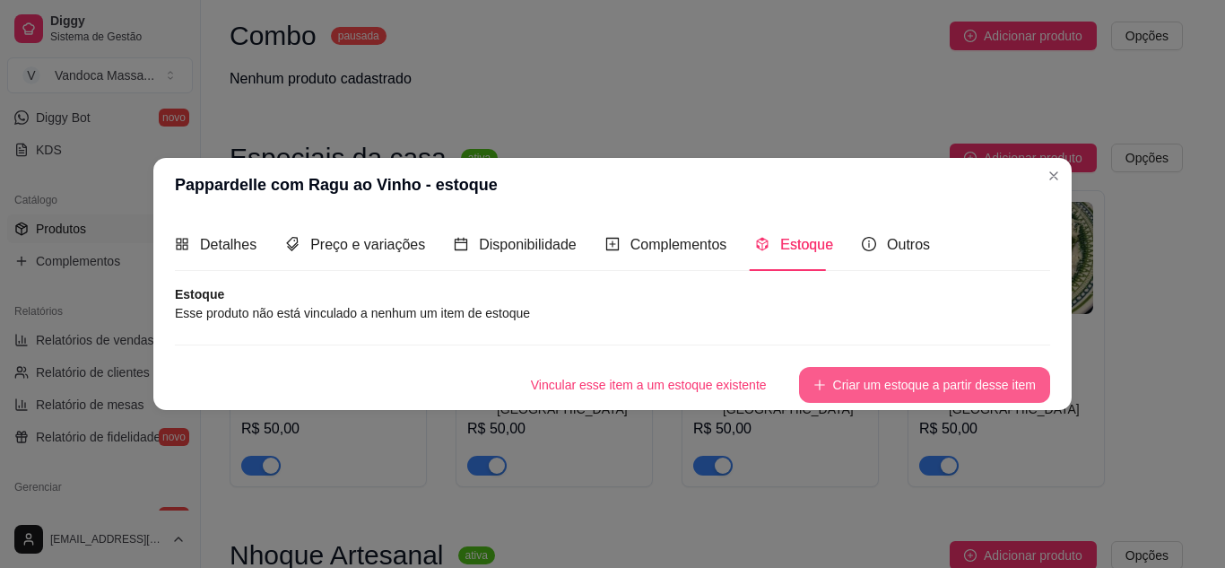
click at [857, 374] on button "Criar um estoque a partir desse item" at bounding box center [924, 385] width 251 height 36
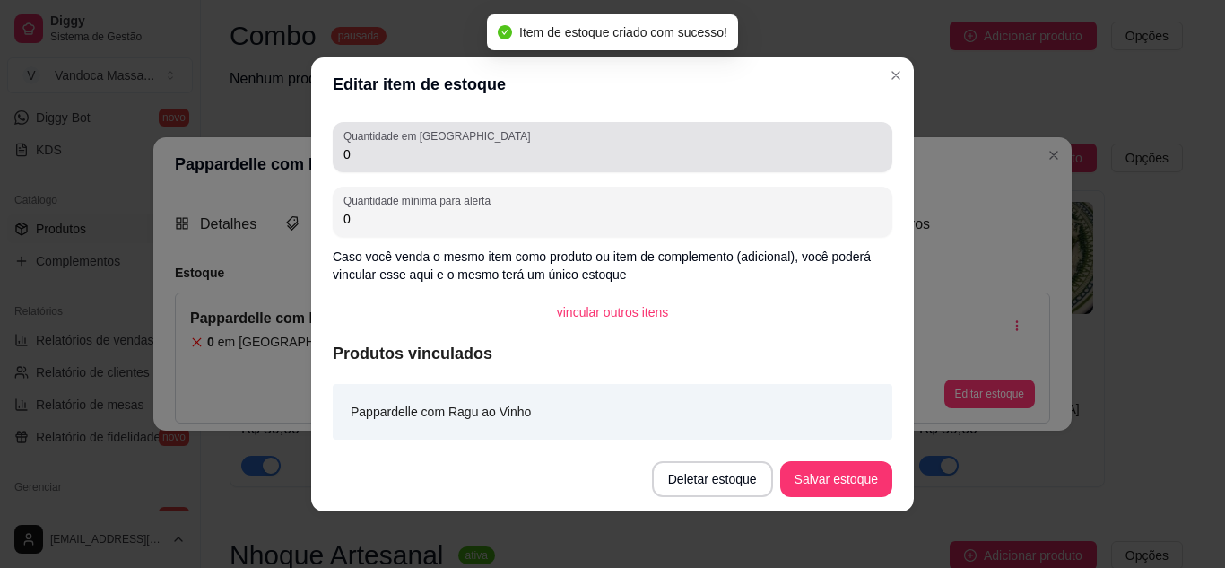
click at [412, 138] on label "Quantidade em [GEOGRAPHIC_DATA]" at bounding box center [439, 135] width 193 height 15
click at [412, 145] on input "0" at bounding box center [612, 154] width 538 height 18
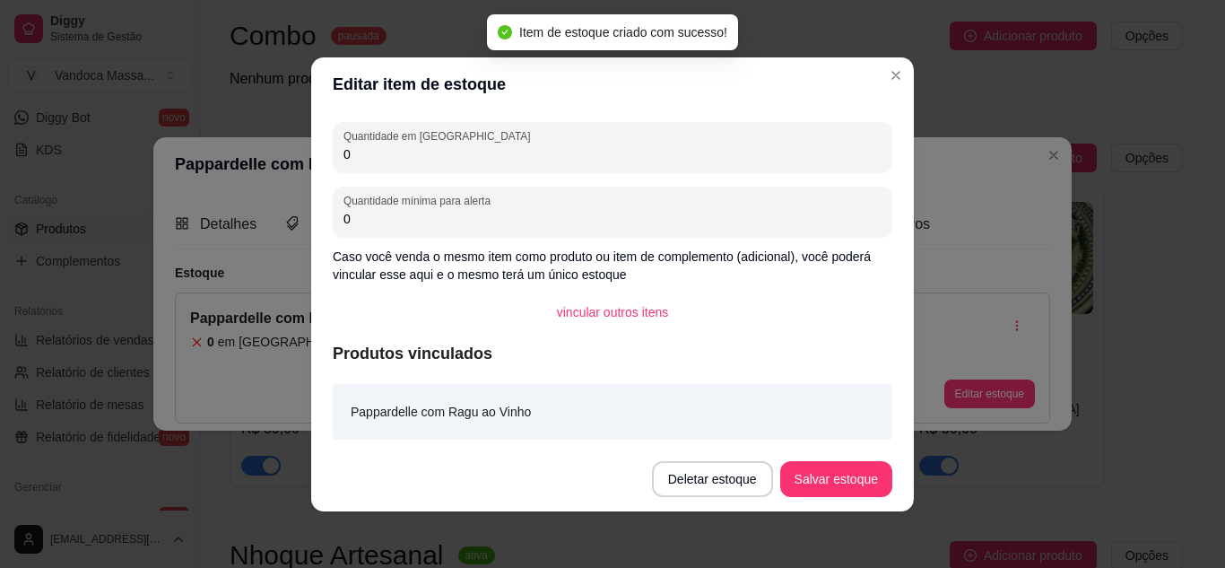
click at [412, 151] on input "0" at bounding box center [612, 154] width 538 height 18
type input "4"
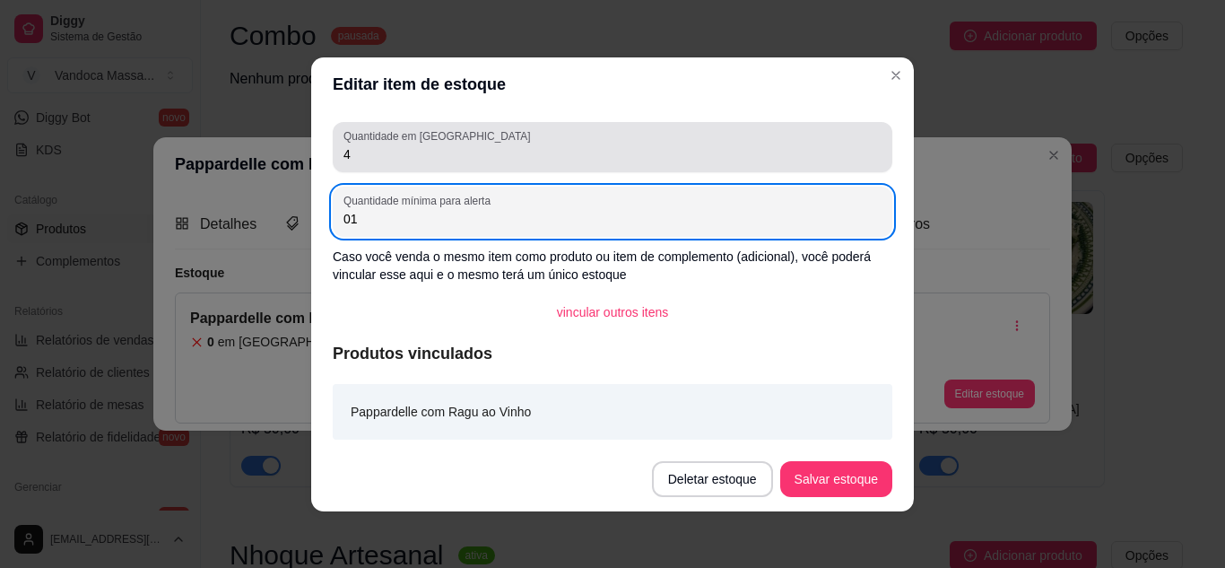
type input "0"
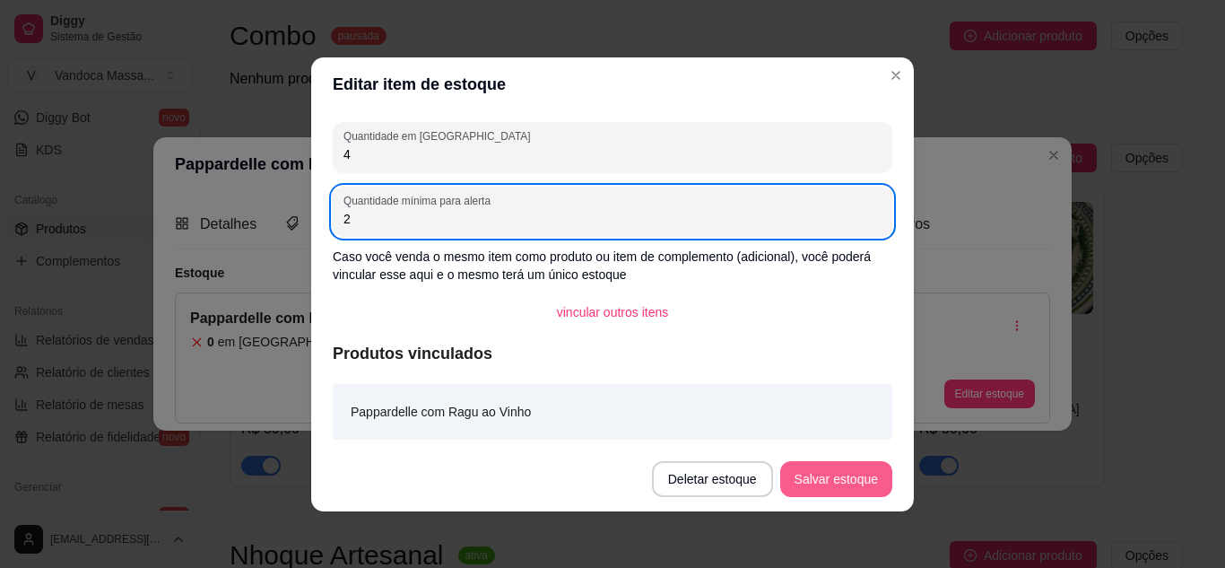
type input "2"
click at [786, 476] on button "Salvar estoque" at bounding box center [836, 479] width 112 height 36
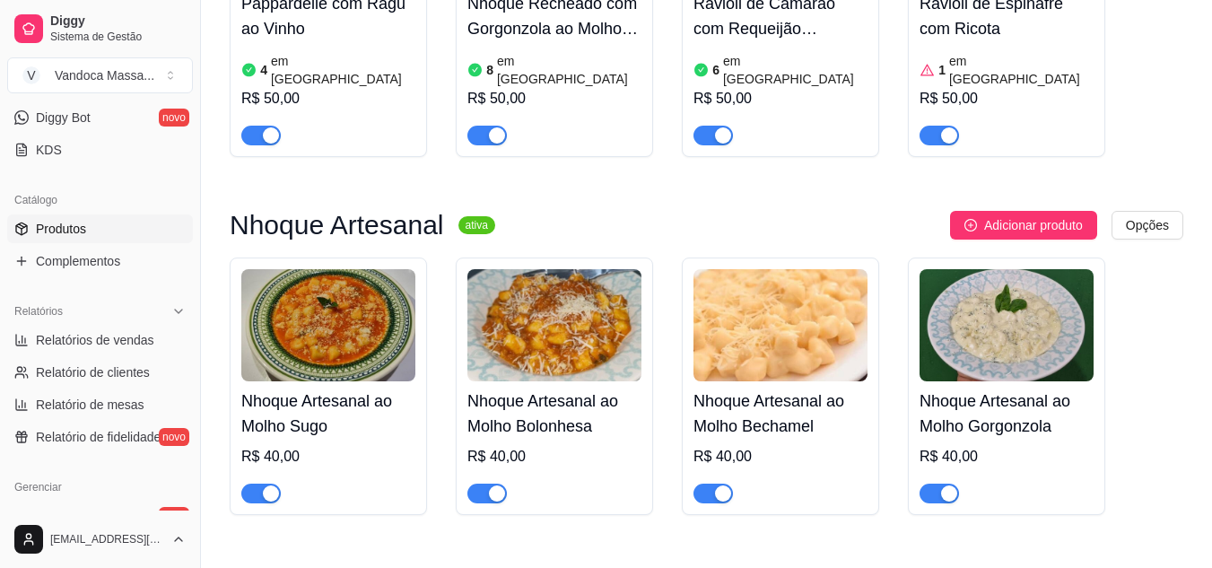
scroll to position [538, 0]
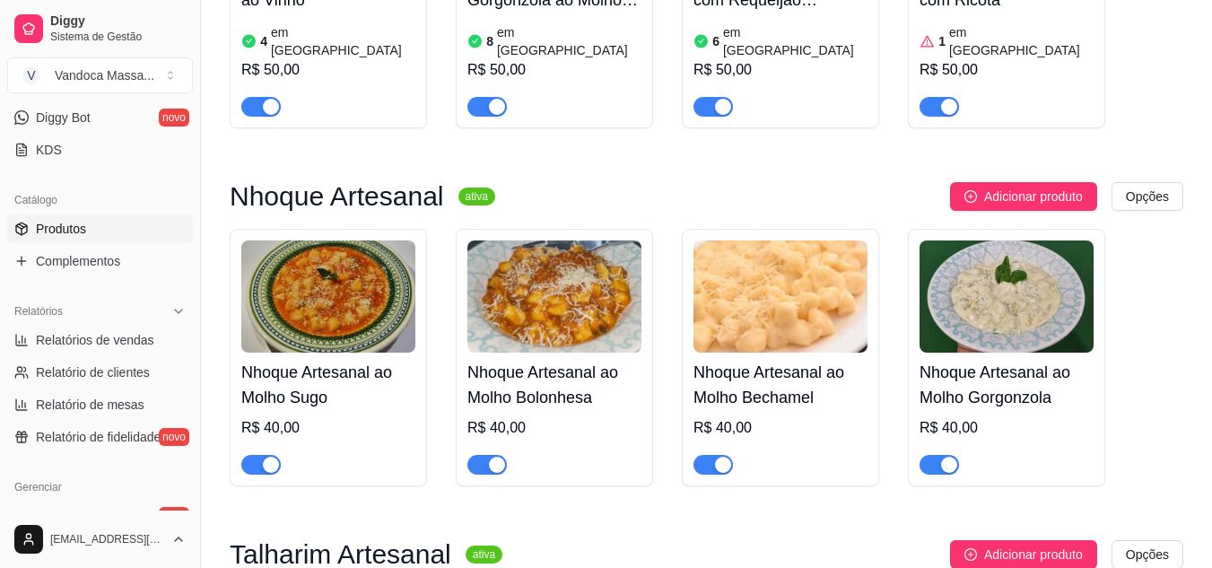
click at [329, 368] on h4 "Nhoque Artesanal ao Molho Sugo" at bounding box center [328, 385] width 174 height 50
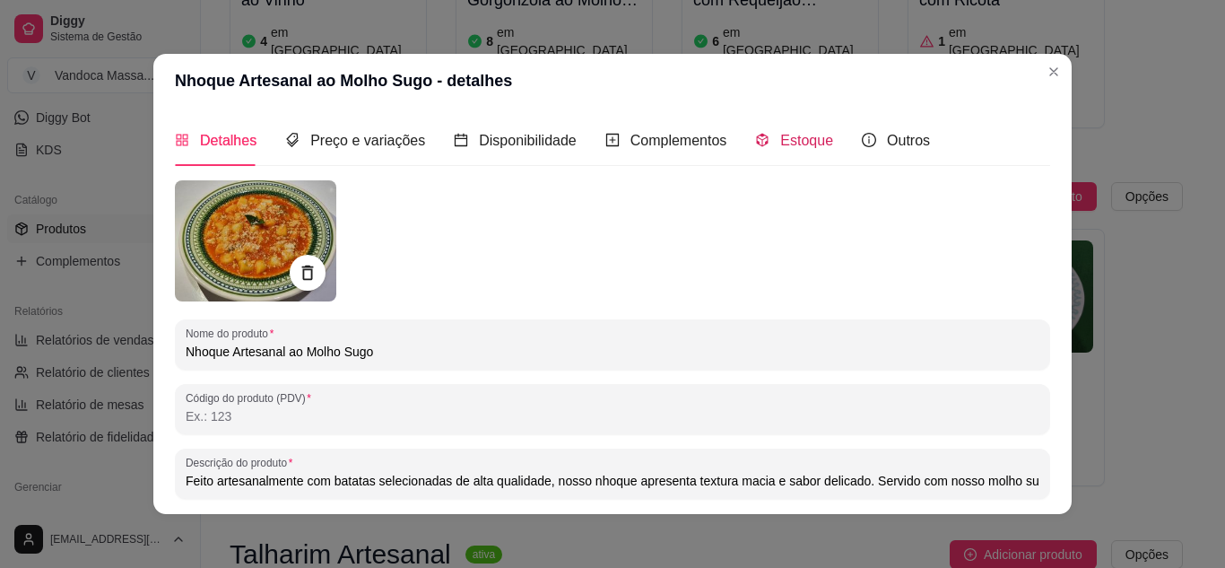
click at [789, 138] on span "Estoque" at bounding box center [806, 140] width 53 height 15
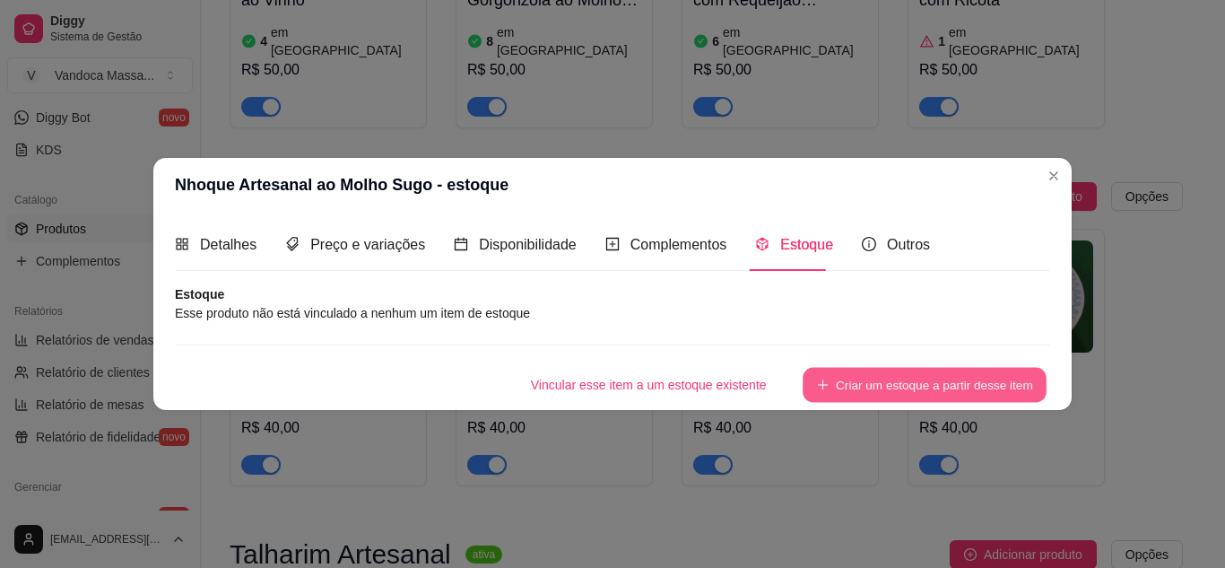
click at [865, 371] on button "Criar um estoque a partir desse item" at bounding box center [925, 384] width 244 height 35
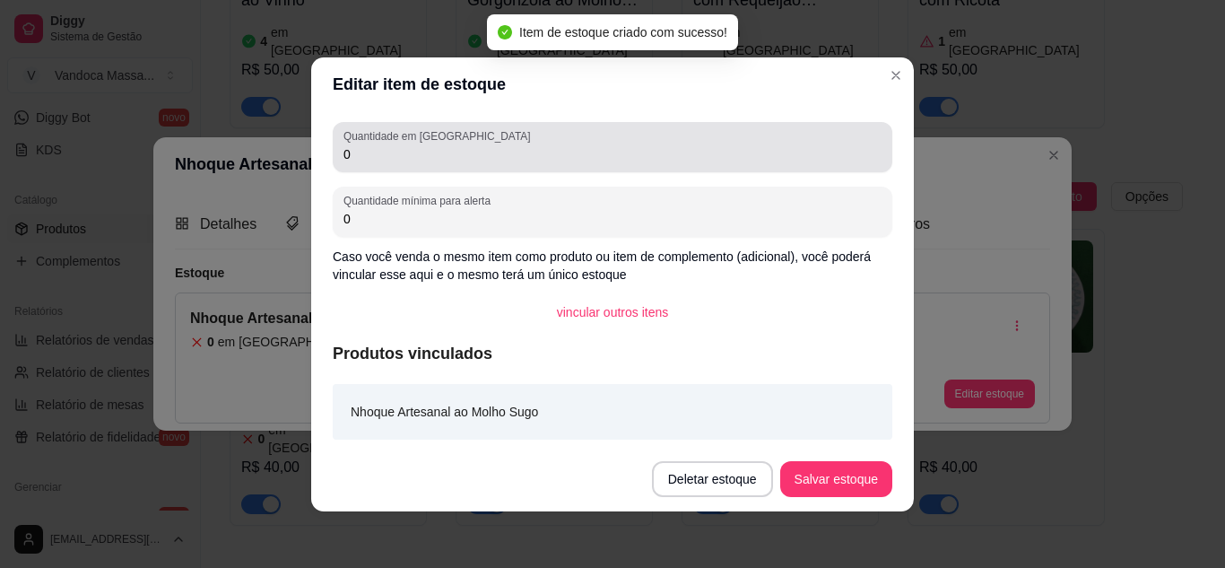
click at [397, 168] on div "Quantidade em estoque 0" at bounding box center [613, 147] width 560 height 50
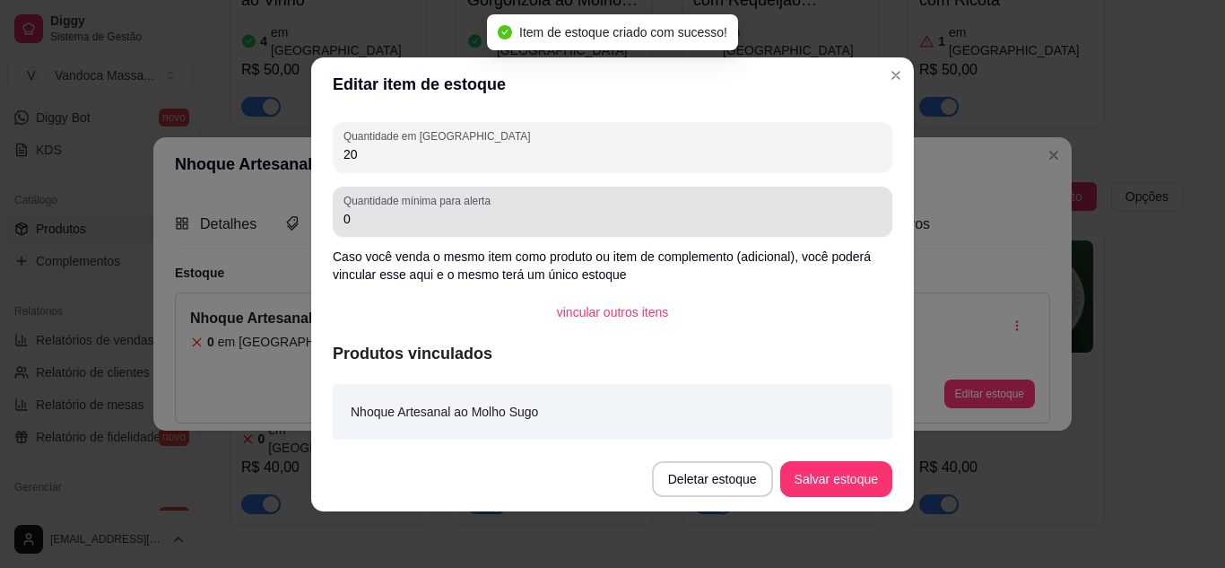
type input "20"
click at [400, 208] on div "0" at bounding box center [612, 212] width 538 height 36
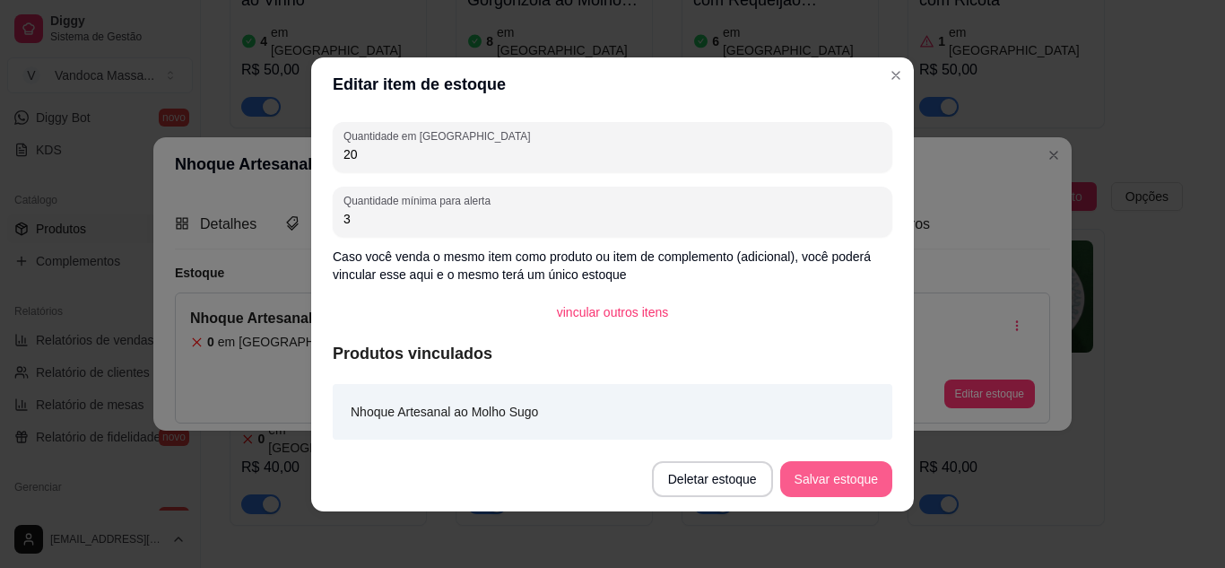
type input "3"
click at [854, 487] on button "Salvar estoque" at bounding box center [836, 479] width 112 height 36
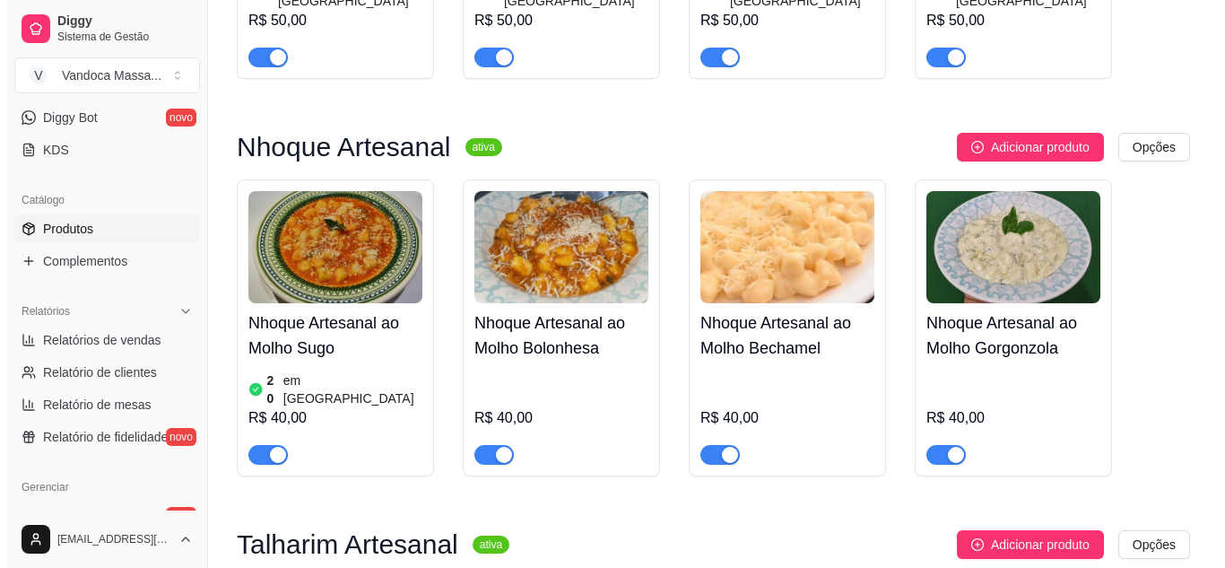
scroll to position [628, 0]
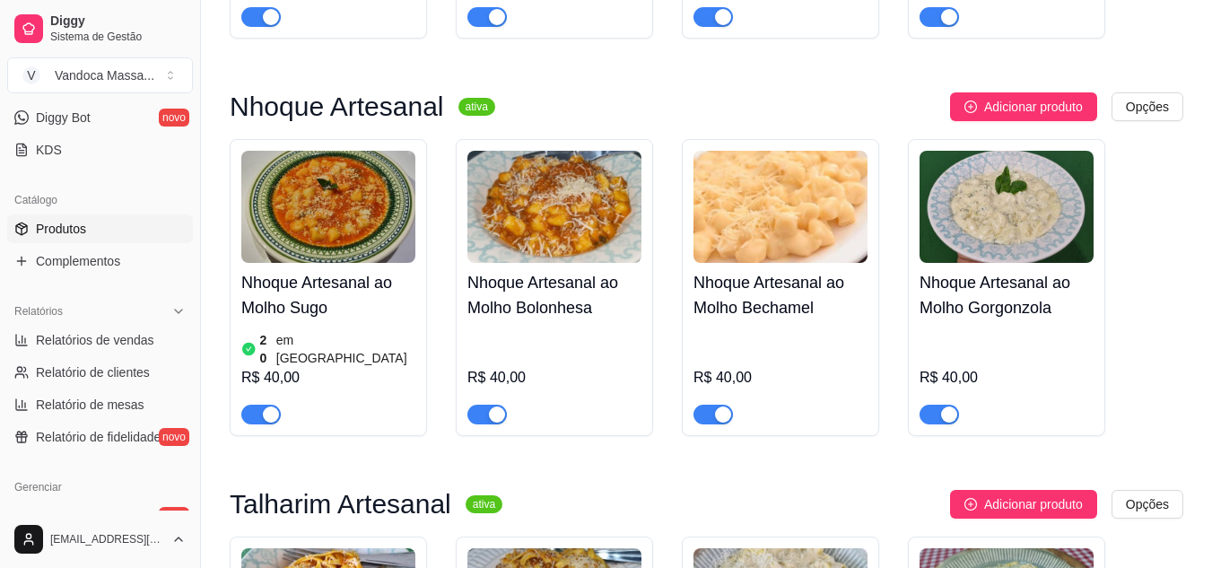
click at [613, 263] on div "Nhoque Artesanal ao Molho Bolonhesa R$ 40,00" at bounding box center [554, 343] width 174 height 161
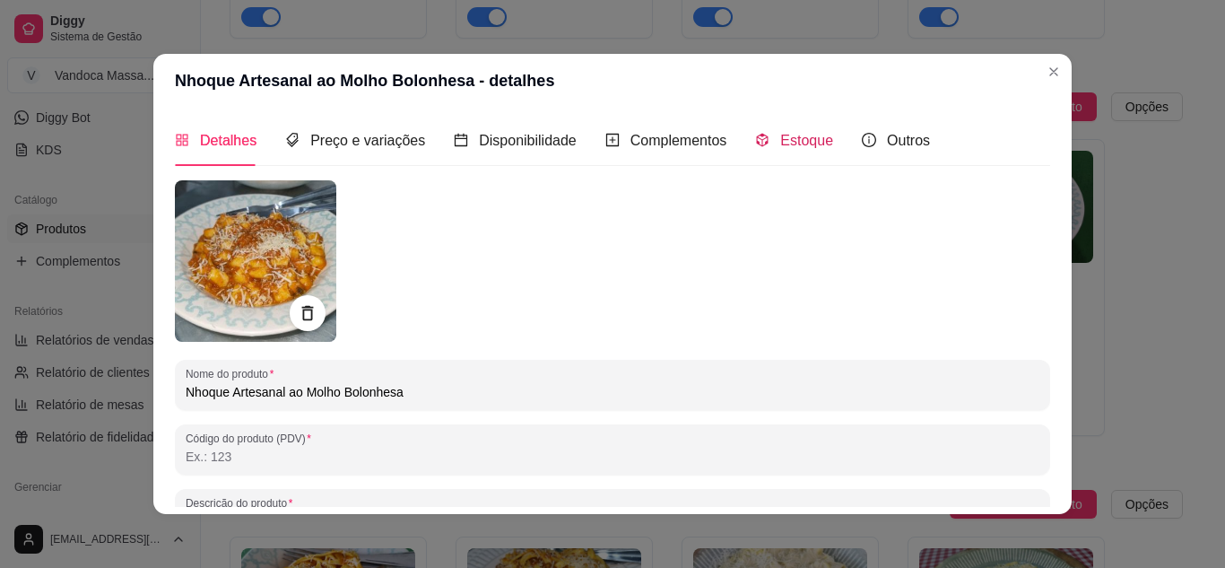
click at [782, 150] on div "Estoque" at bounding box center [794, 140] width 78 height 22
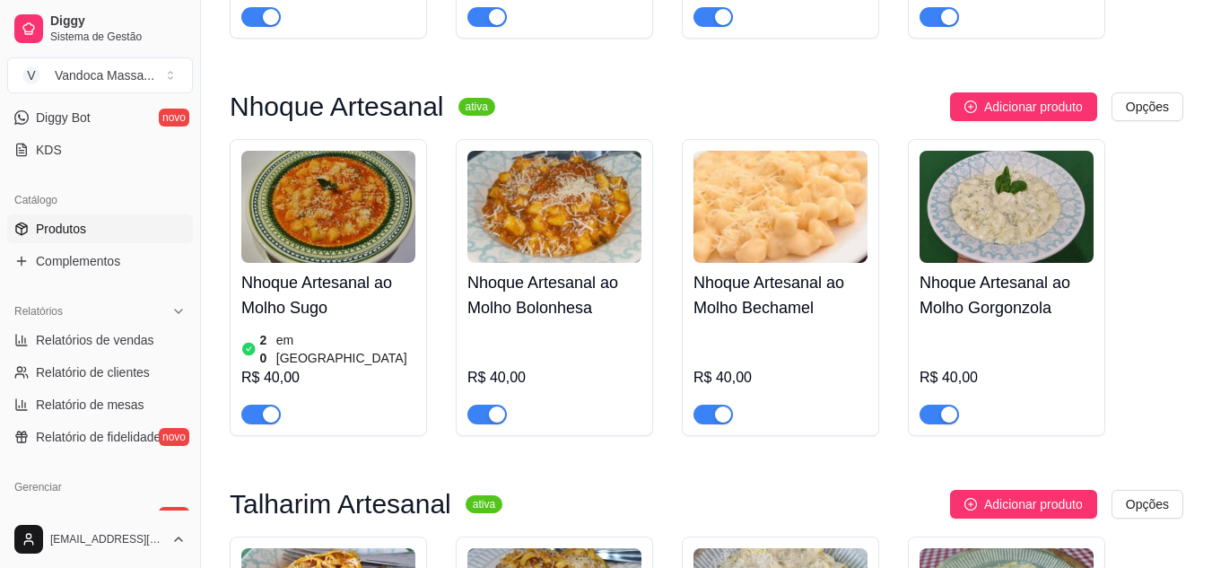
click at [587, 219] on img at bounding box center [554, 207] width 174 height 112
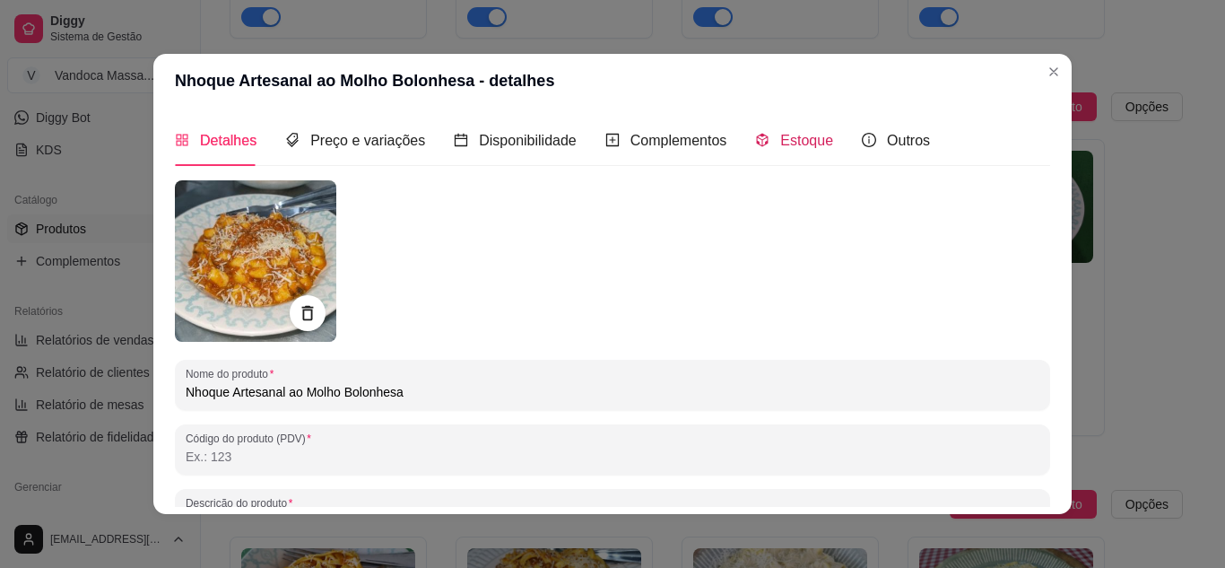
click at [755, 139] on icon "code-sandbox" at bounding box center [762, 140] width 14 height 14
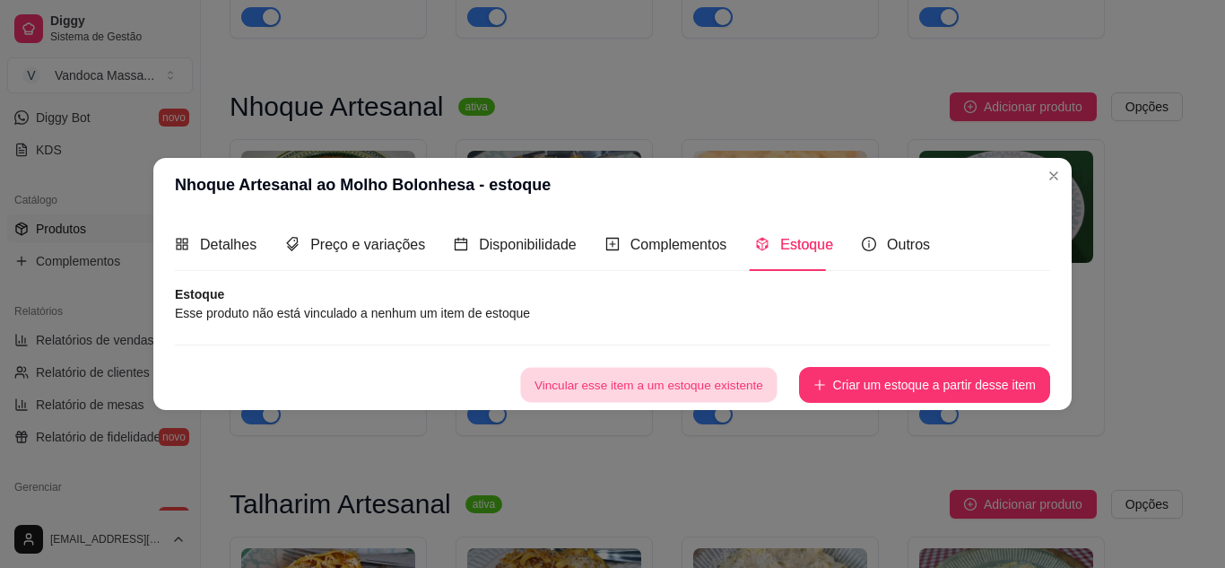
click at [647, 395] on button "Vincular esse item a um estoque existente" at bounding box center [648, 384] width 256 height 35
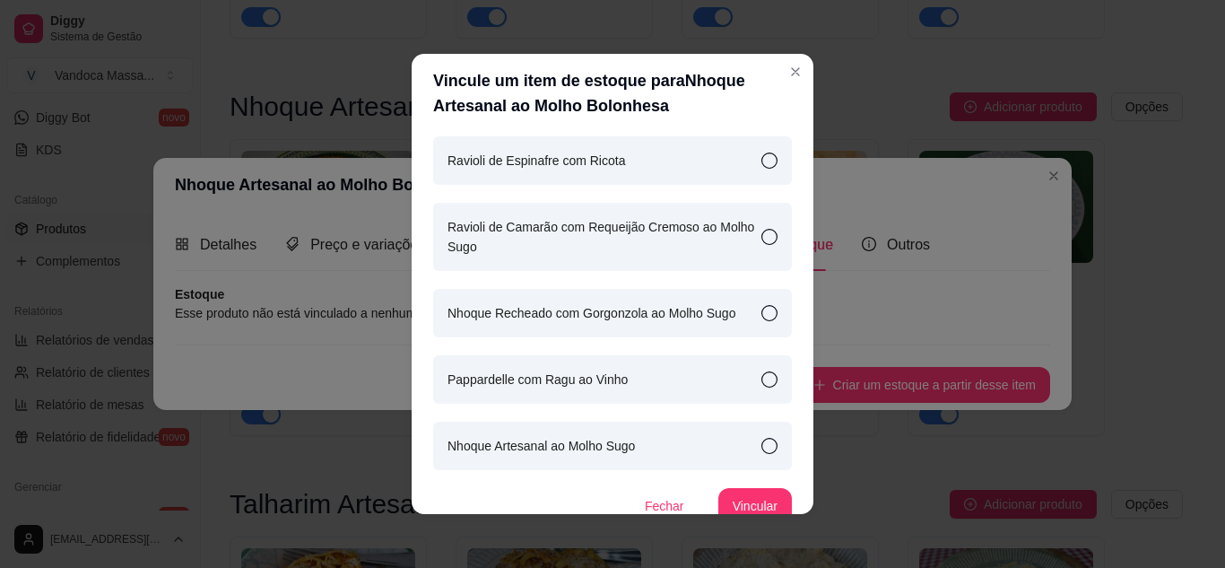
scroll to position [51, 0]
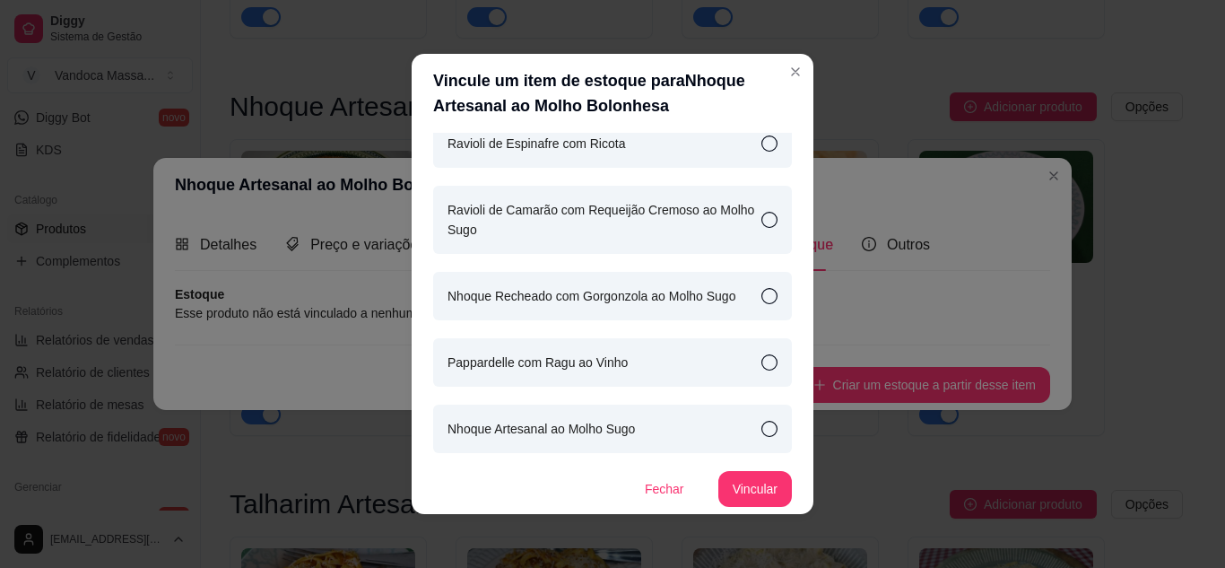
click at [702, 430] on div "Nhoque Artesanal ao Molho Sugo" at bounding box center [612, 428] width 359 height 48
click at [747, 500] on button "Vincular" at bounding box center [755, 489] width 72 height 35
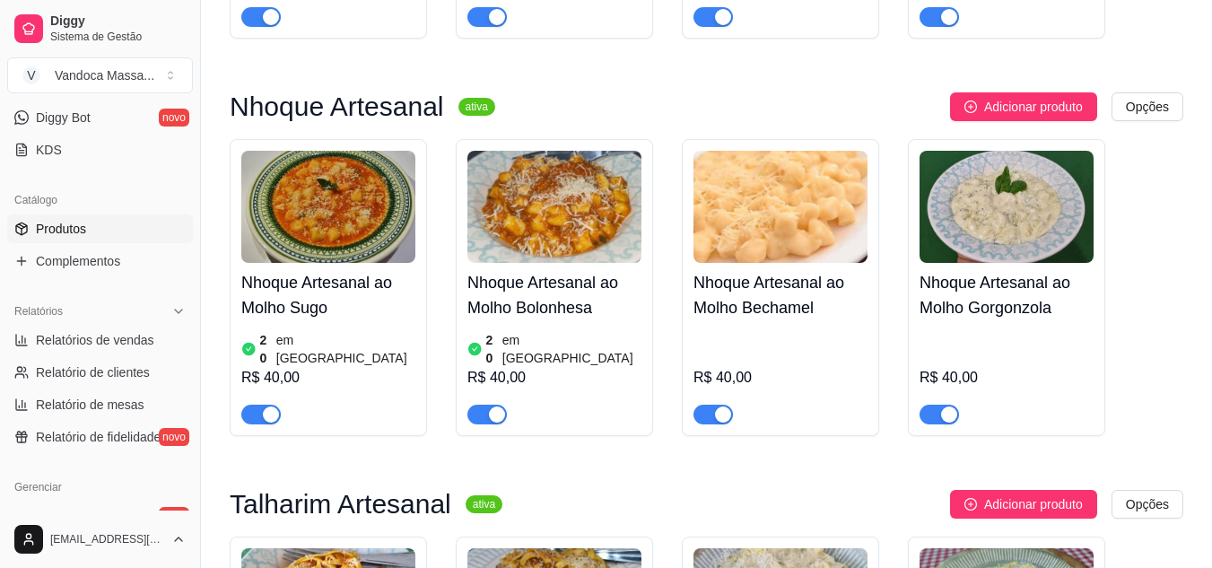
click at [750, 220] on img at bounding box center [780, 207] width 174 height 112
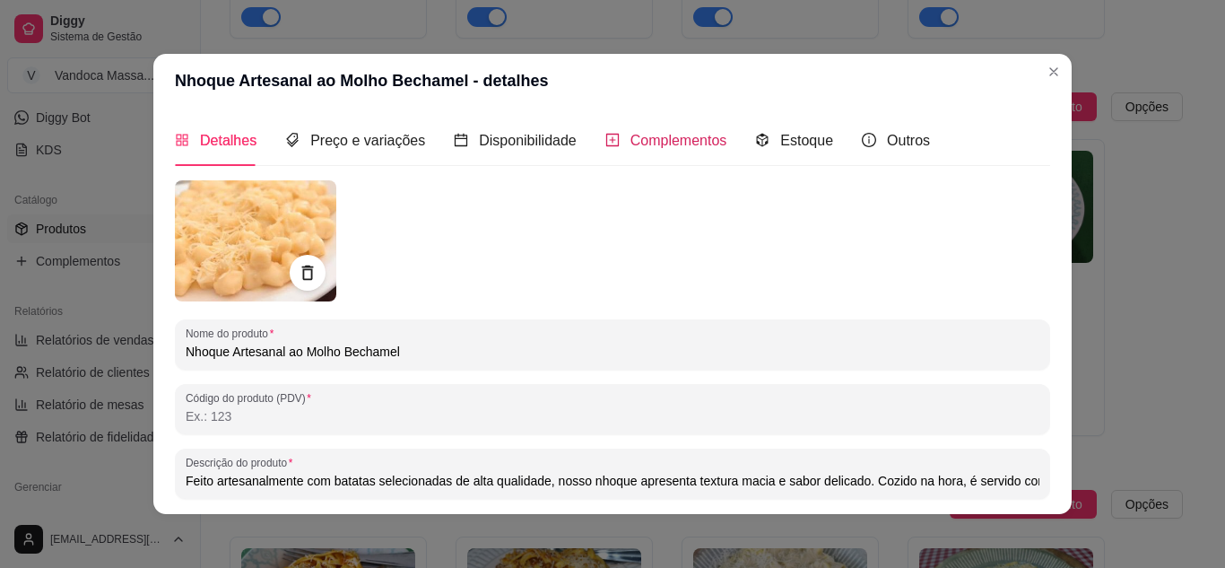
click at [656, 142] on span "Complementos" at bounding box center [678, 140] width 97 height 15
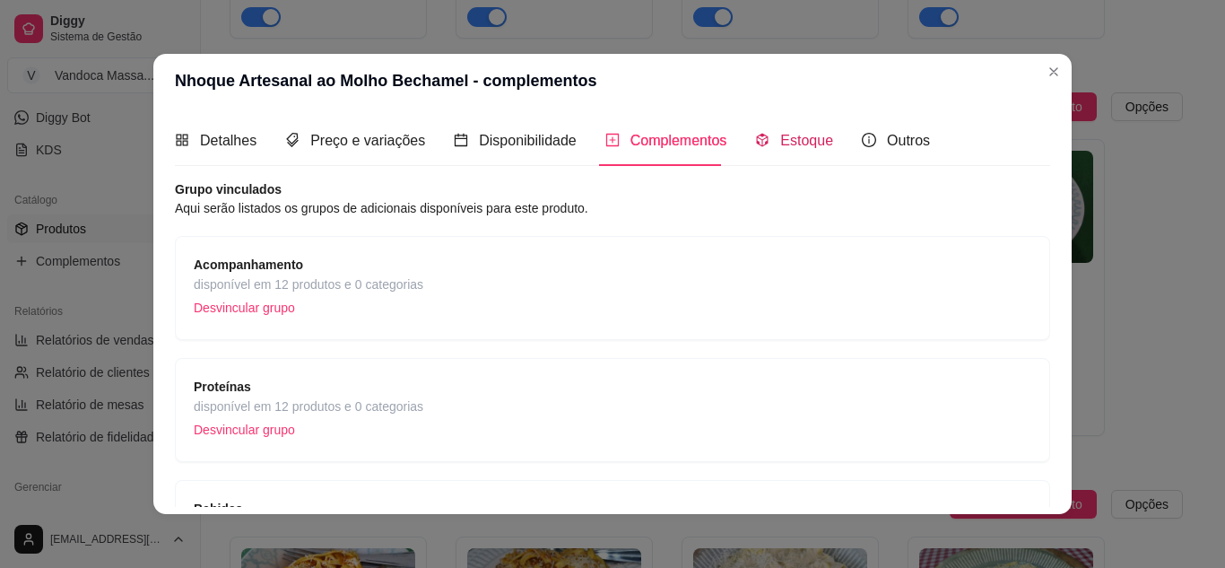
click at [784, 137] on span "Estoque" at bounding box center [806, 140] width 53 height 15
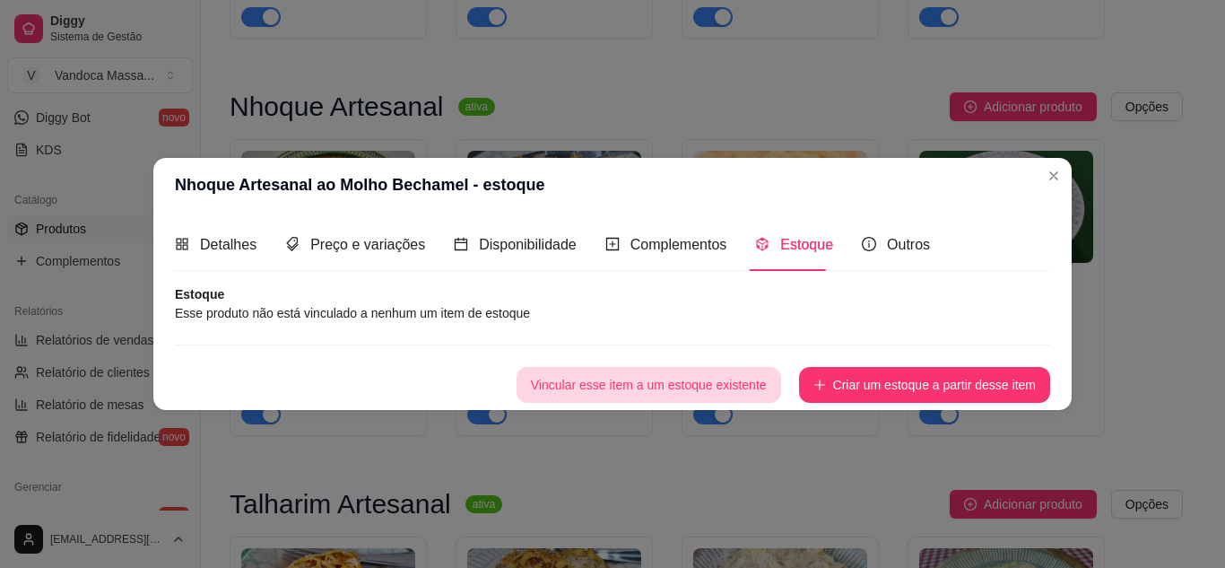
click at [713, 369] on button "Vincular esse item a um estoque existente" at bounding box center [649, 385] width 265 height 36
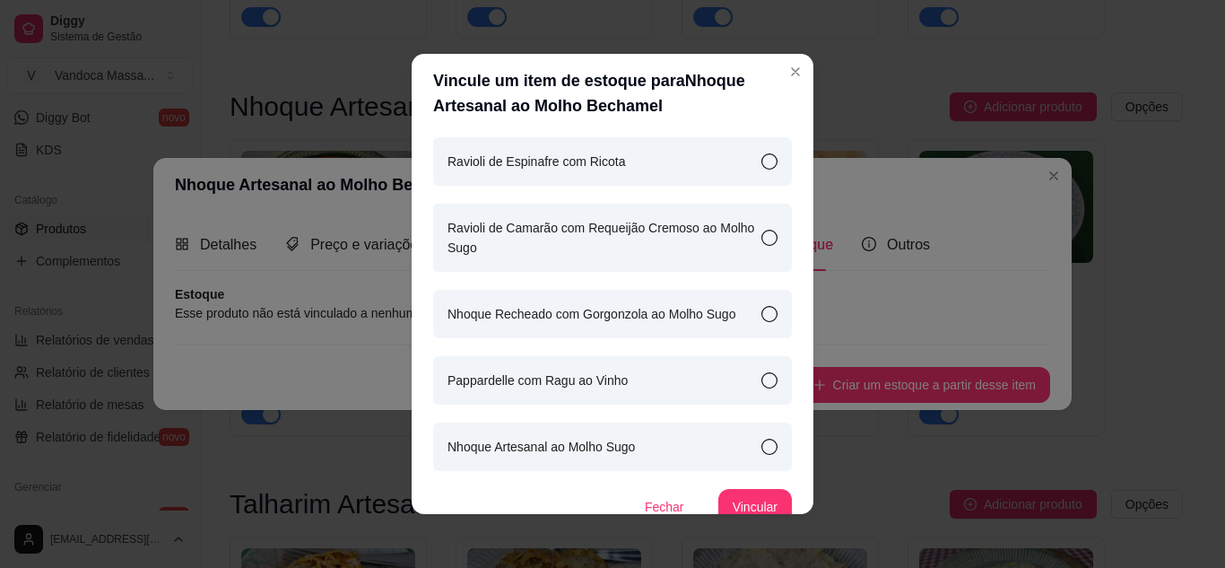
scroll to position [51, 0]
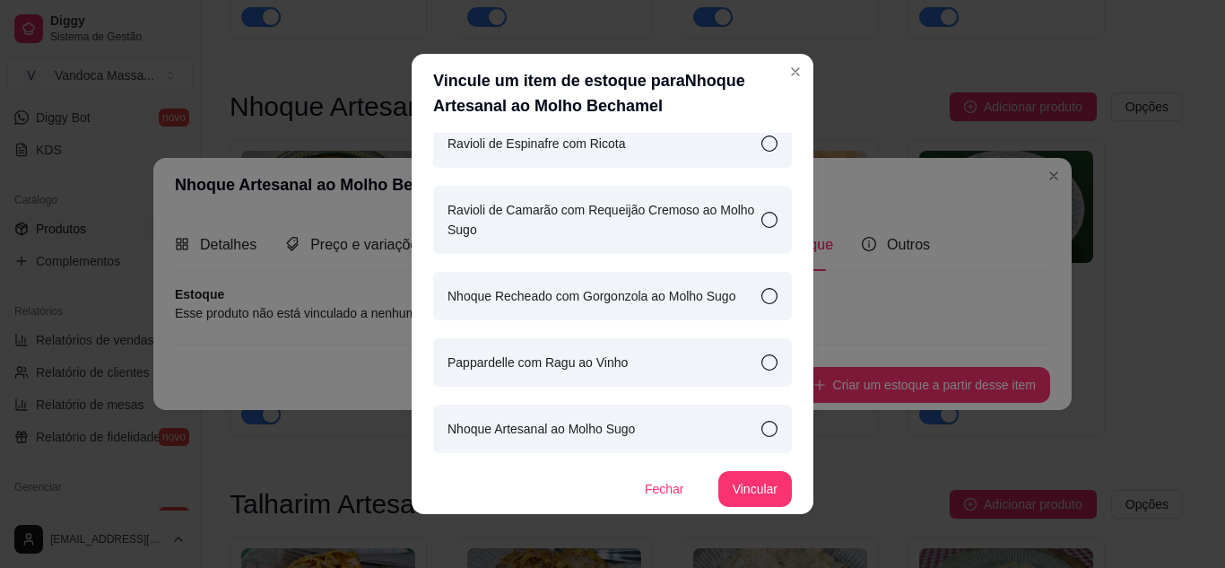
click at [761, 427] on icon at bounding box center [769, 429] width 16 height 16
click at [744, 486] on button "Vincular" at bounding box center [755, 489] width 74 height 36
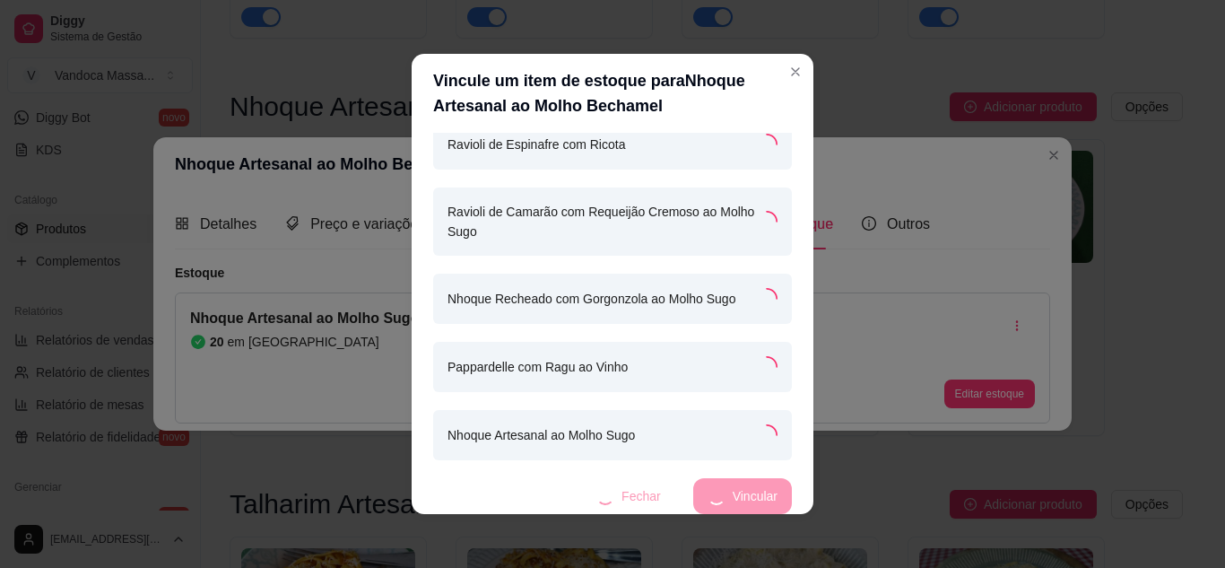
scroll to position [52, 0]
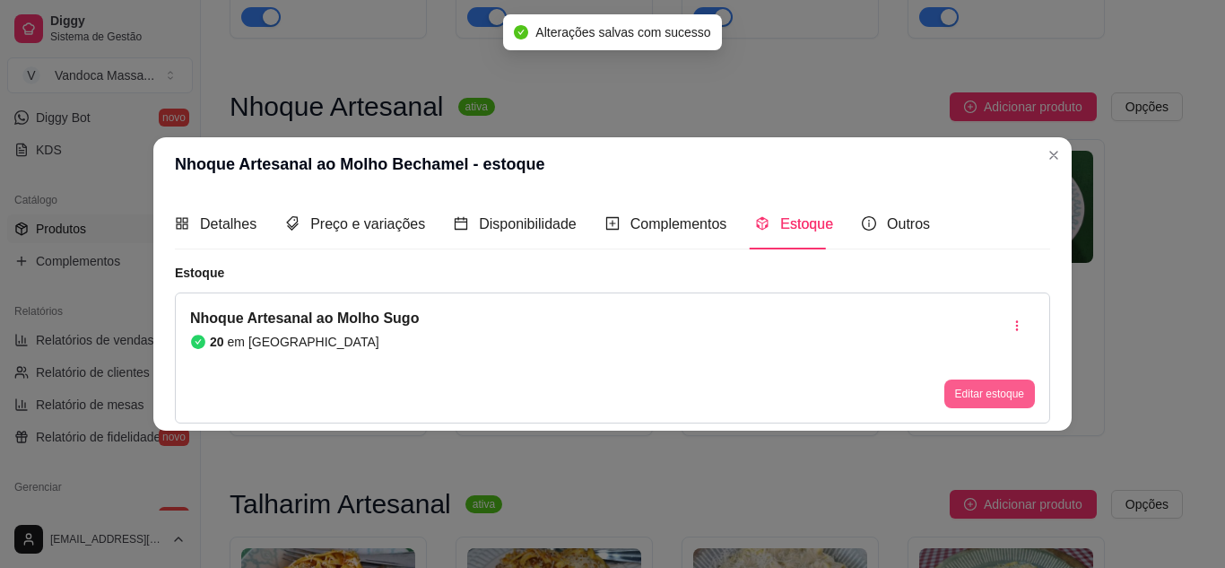
click at [983, 394] on button "Editar estoque" at bounding box center [989, 393] width 91 height 29
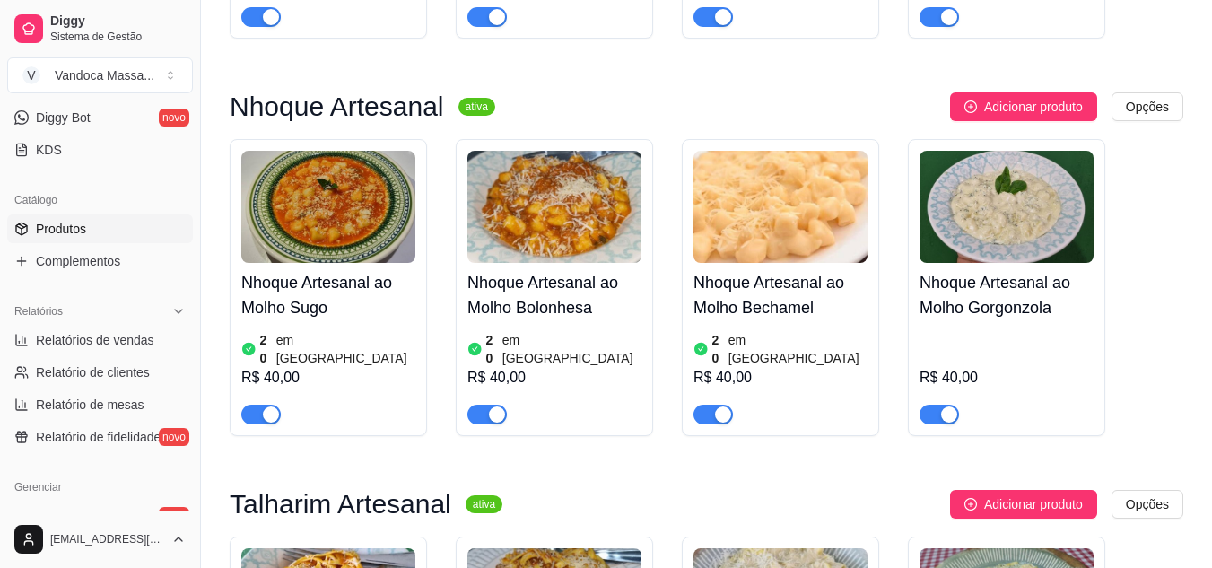
click at [1042, 205] on img at bounding box center [1006, 207] width 174 height 112
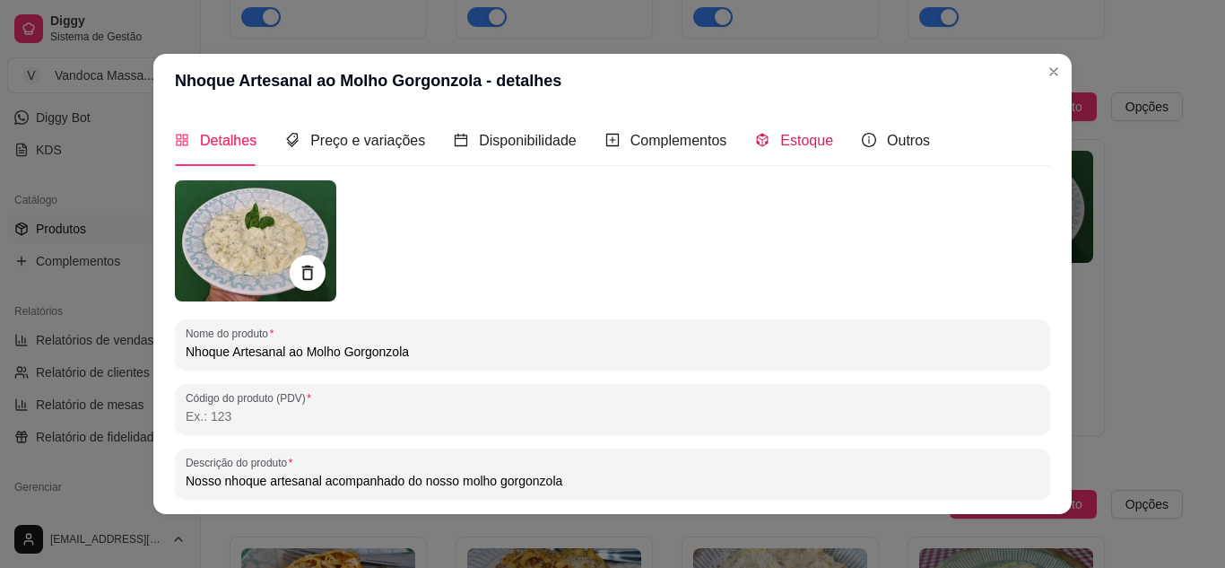
click at [797, 129] on div "Estoque" at bounding box center [794, 140] width 78 height 22
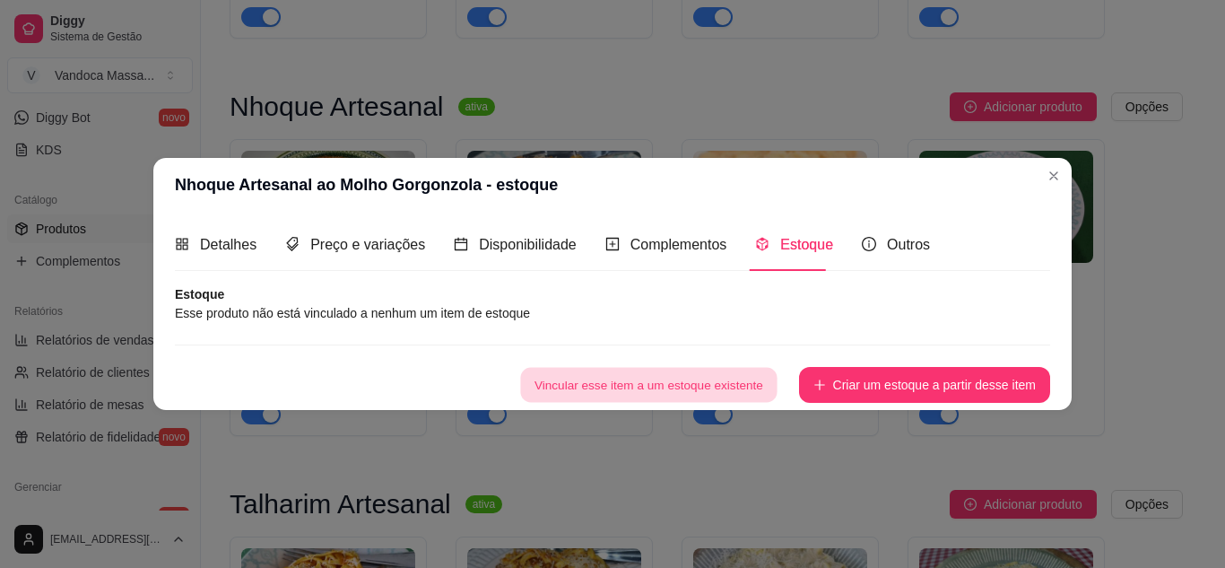
click at [750, 388] on button "Vincular esse item a um estoque existente" at bounding box center [648, 384] width 256 height 35
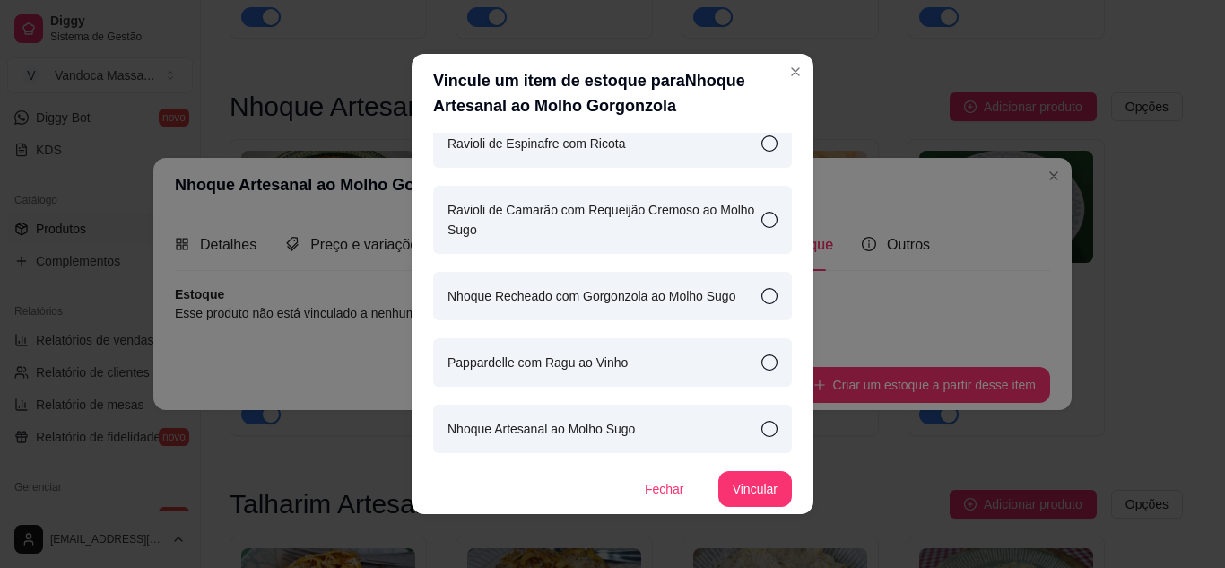
scroll to position [4, 0]
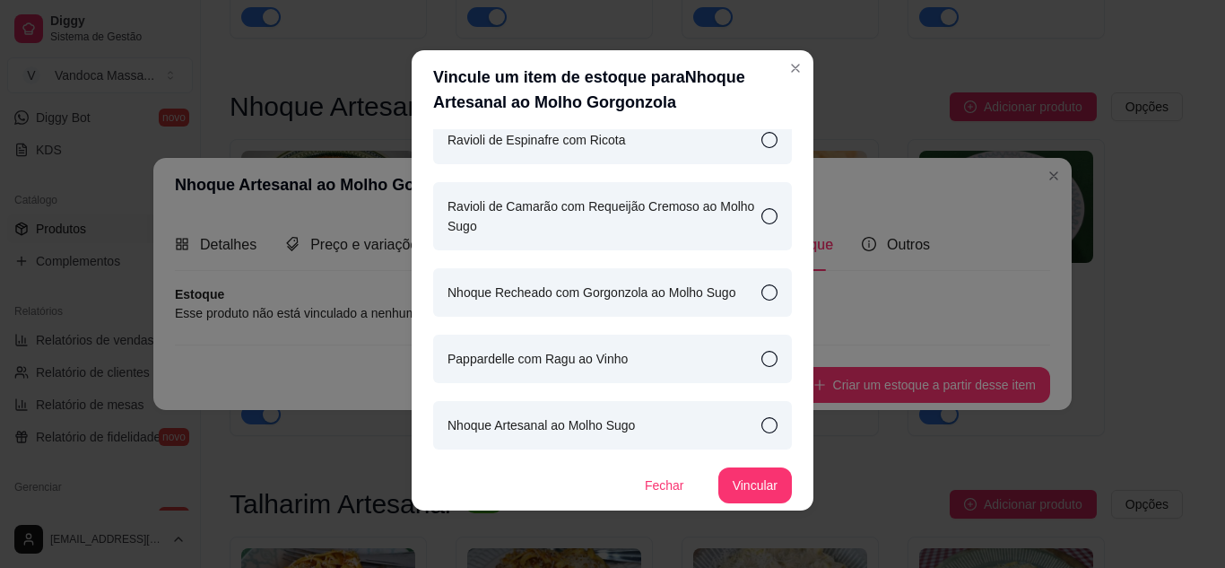
drag, startPoint x: 698, startPoint y: 426, endPoint x: 713, endPoint y: 431, distance: 16.2
click at [699, 426] on div "Nhoque Artesanal ao Molho Sugo" at bounding box center [612, 425] width 359 height 48
click at [738, 480] on button "Vincular" at bounding box center [755, 485] width 74 height 36
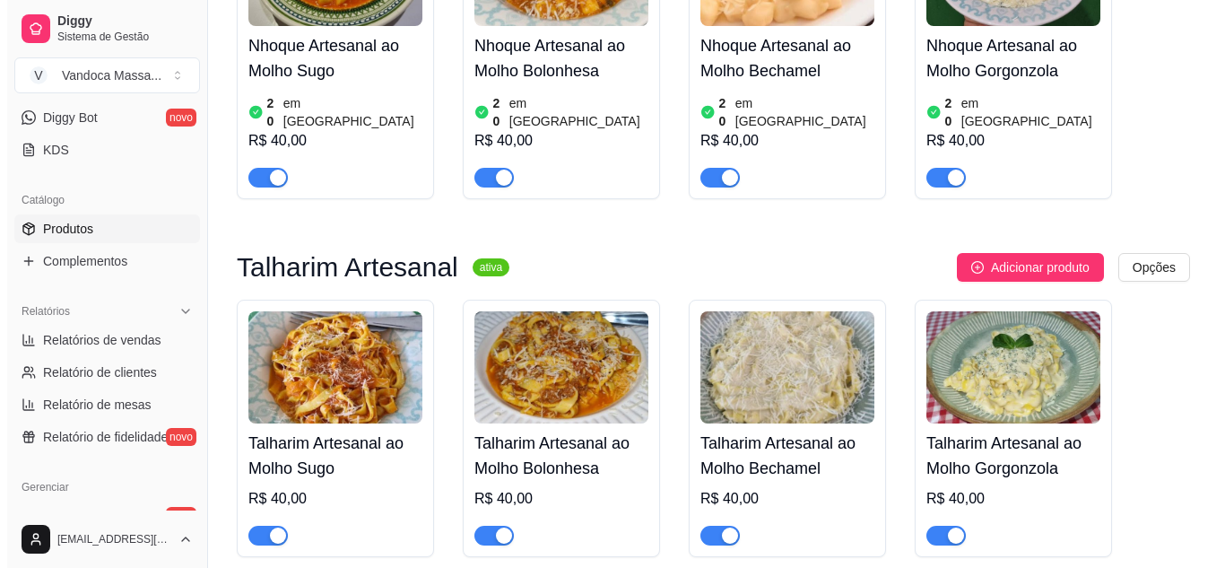
scroll to position [897, 0]
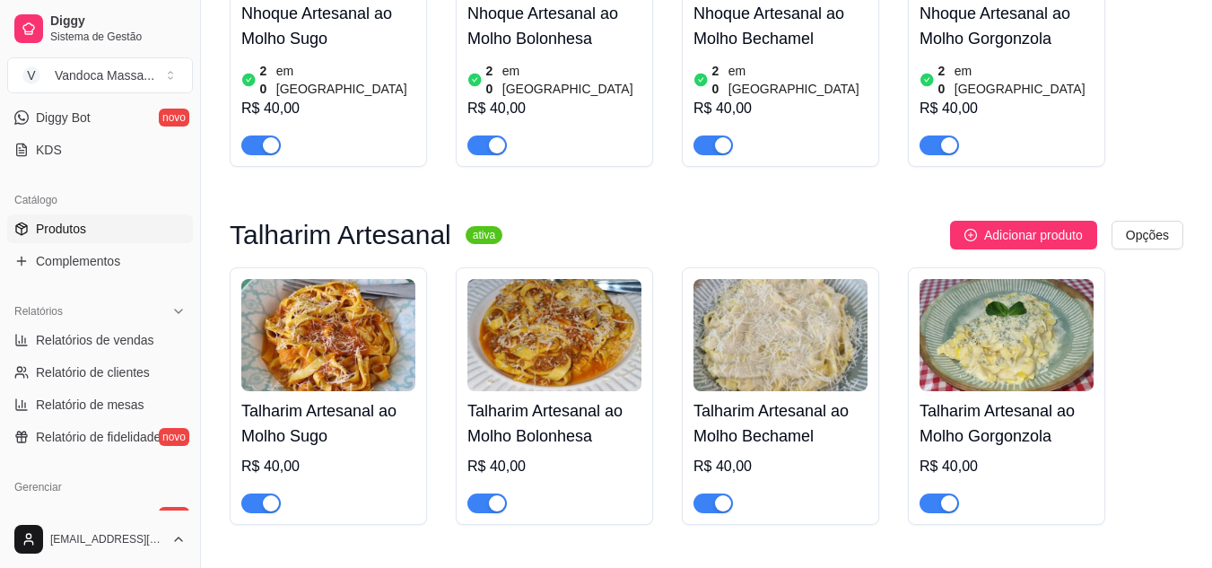
click at [370, 327] on img at bounding box center [328, 335] width 174 height 112
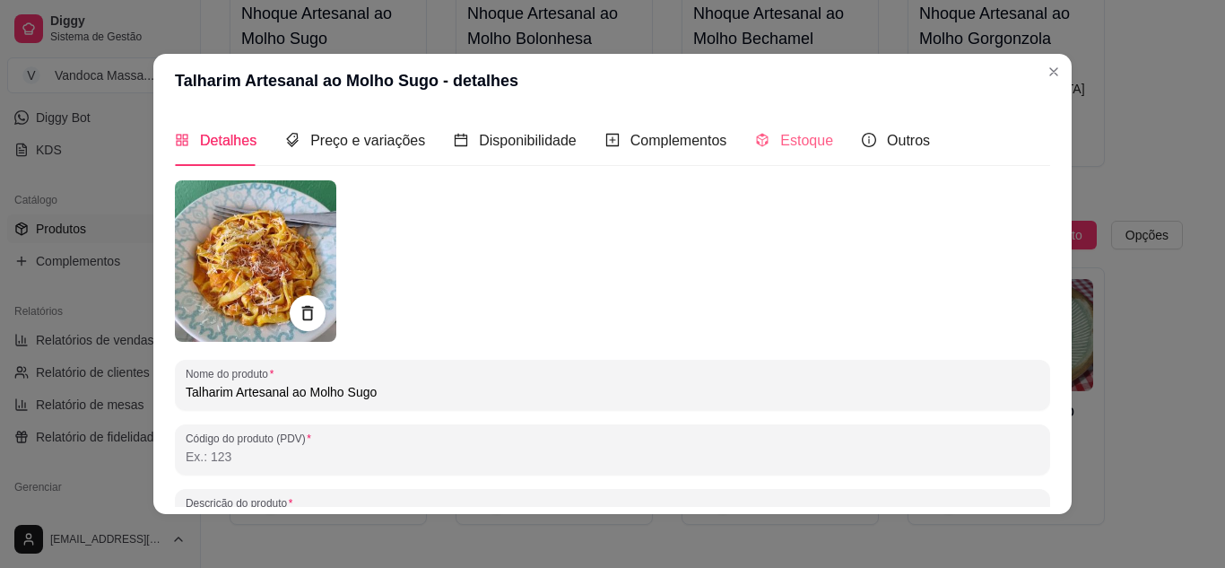
click at [787, 152] on div "Estoque" at bounding box center [794, 140] width 78 height 51
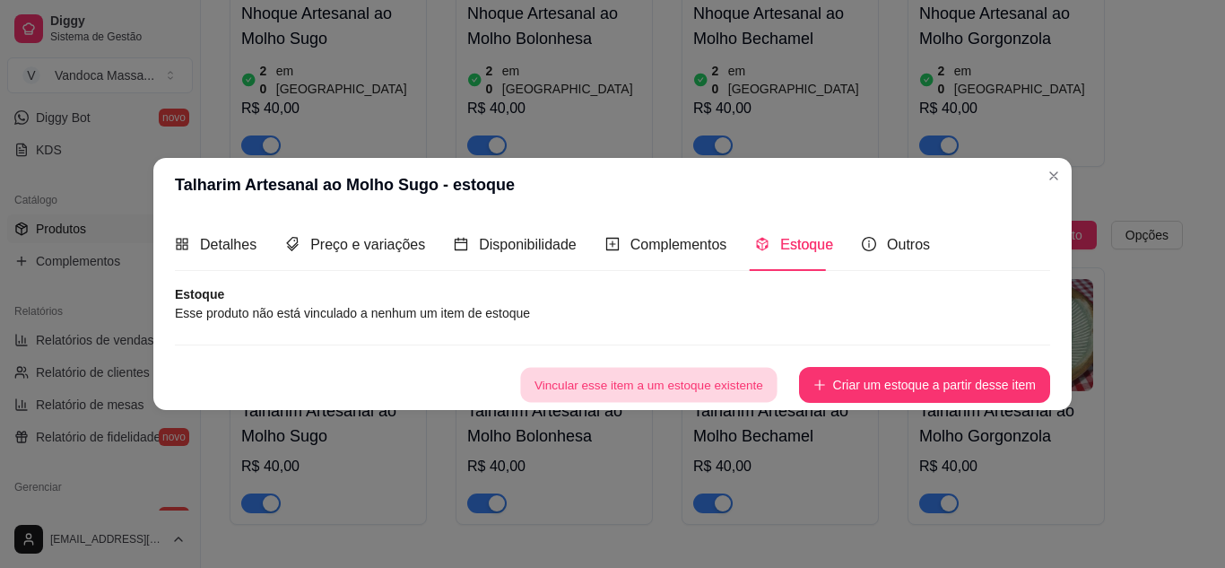
click at [595, 383] on button "Vincular esse item a um estoque existente" at bounding box center [648, 384] width 256 height 35
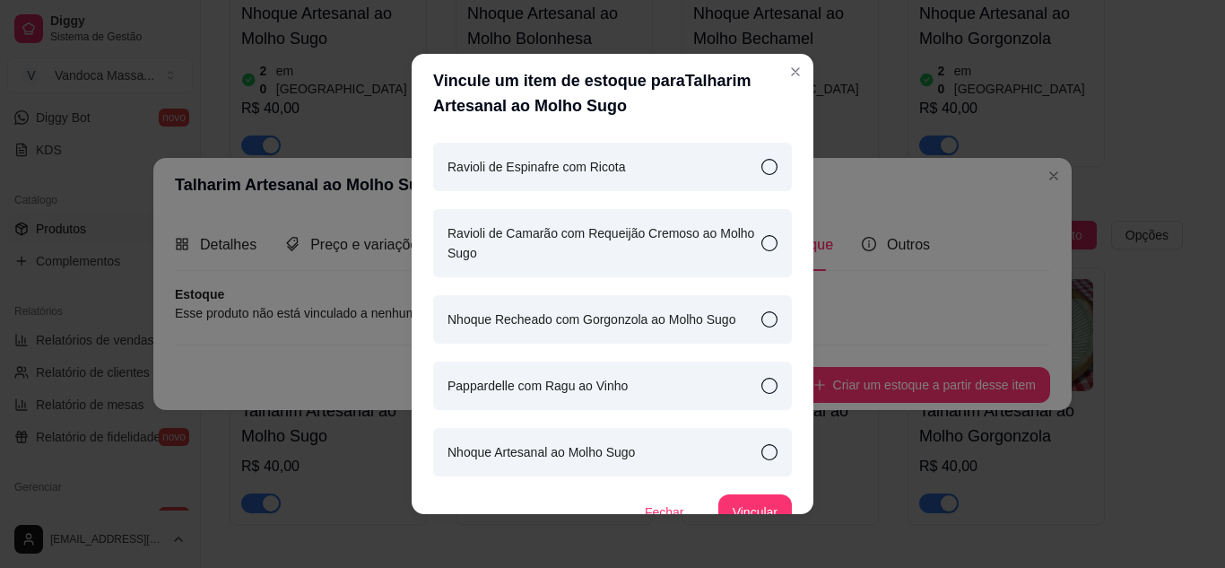
scroll to position [51, 0]
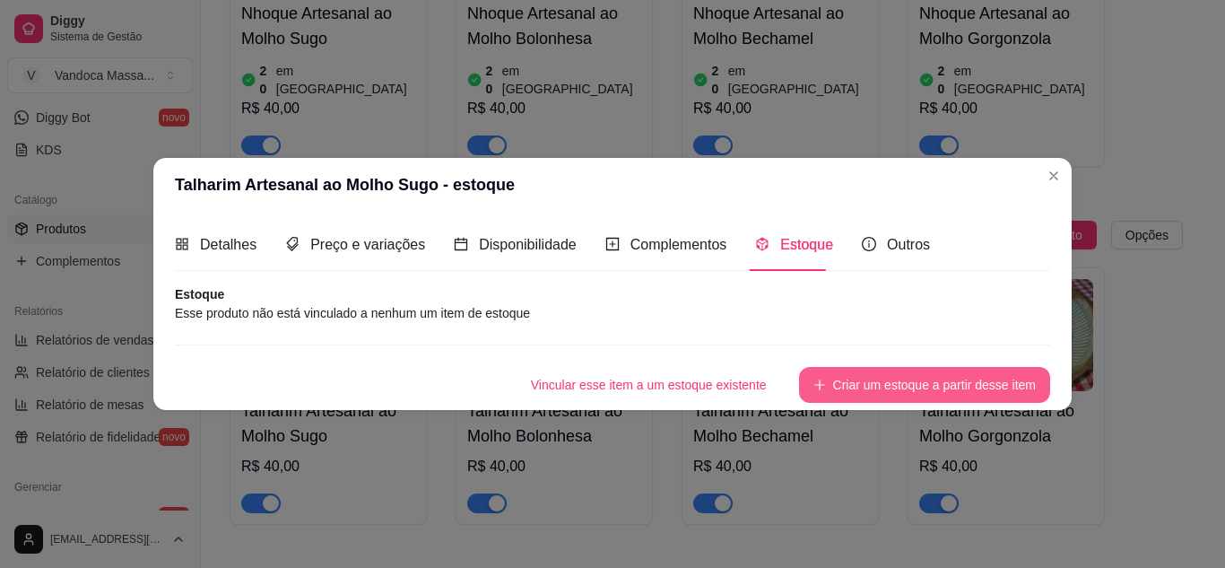
click at [840, 384] on button "Criar um estoque a partir desse item" at bounding box center [924, 385] width 251 height 36
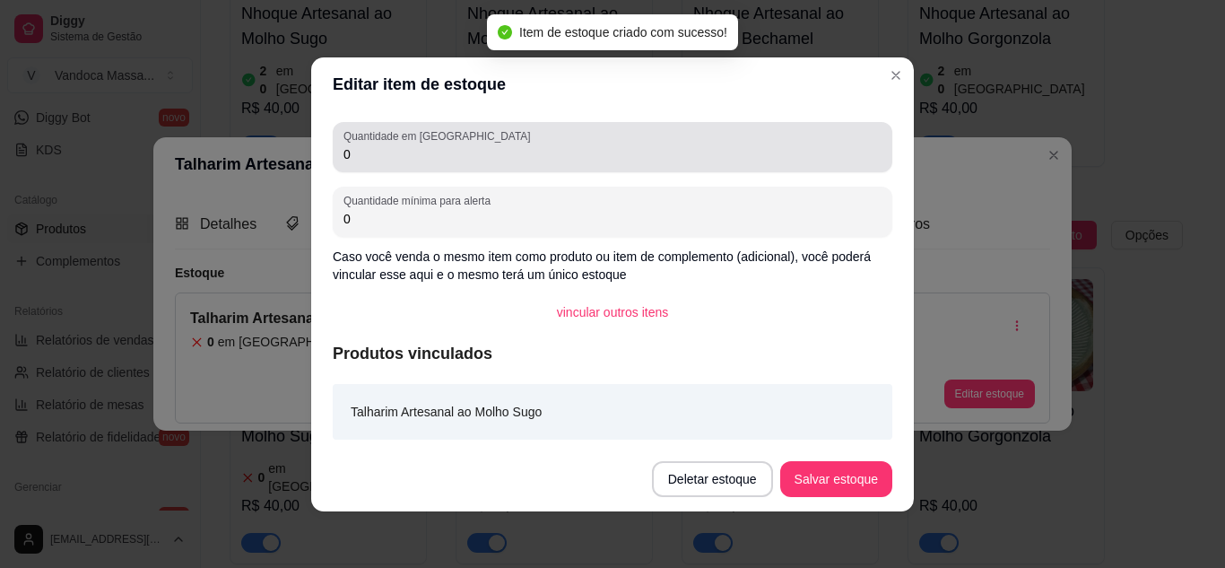
click at [406, 160] on input "0" at bounding box center [612, 154] width 538 height 18
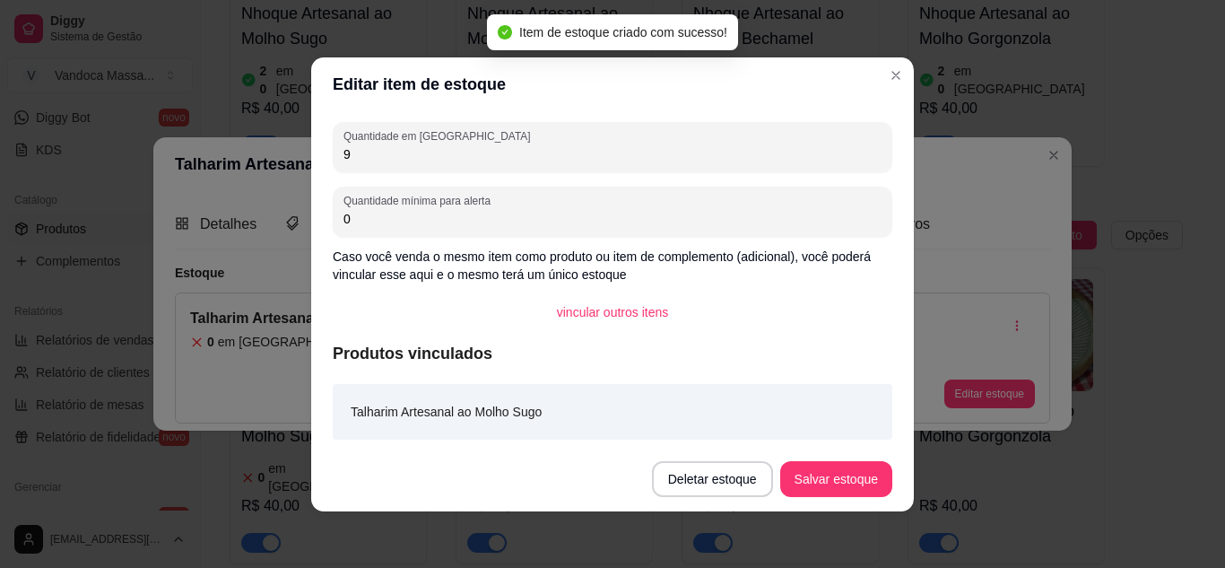
type input "9"
click at [397, 228] on div "0" at bounding box center [612, 212] width 538 height 36
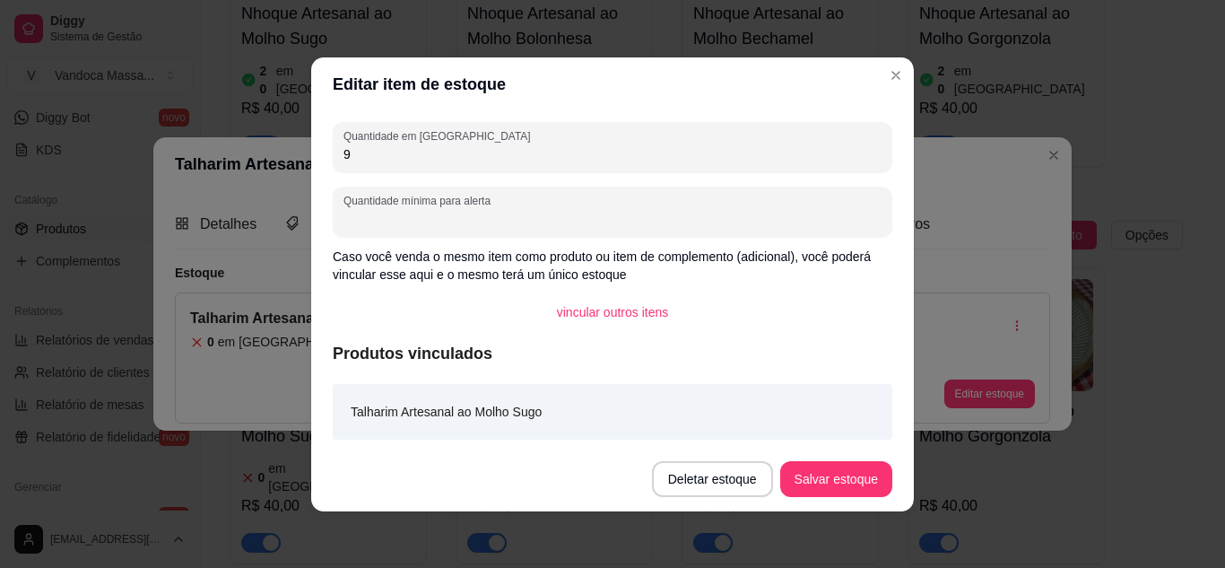
type input "3"
click at [839, 472] on button "Salvar estoque" at bounding box center [836, 479] width 112 height 36
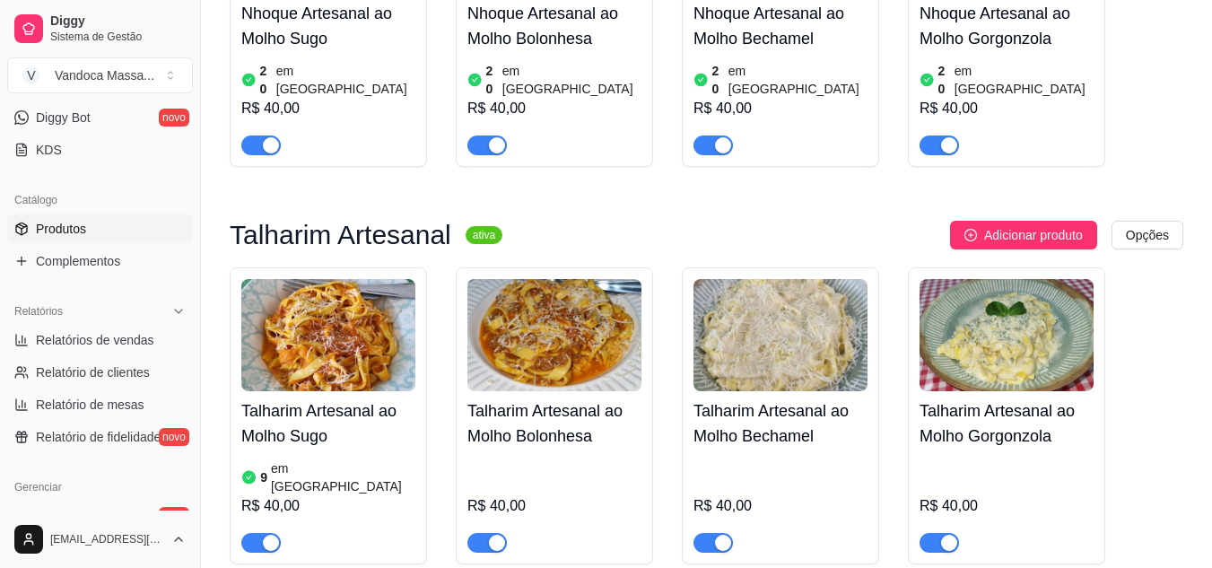
click at [561, 298] on img at bounding box center [554, 335] width 174 height 112
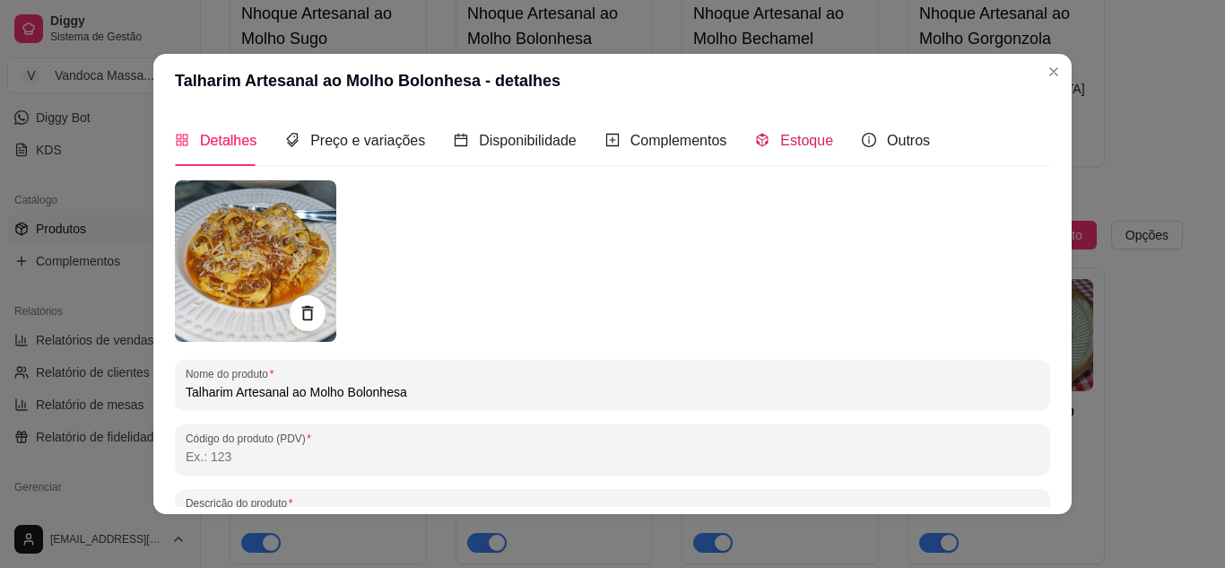
click at [761, 140] on div "Estoque" at bounding box center [794, 140] width 78 height 22
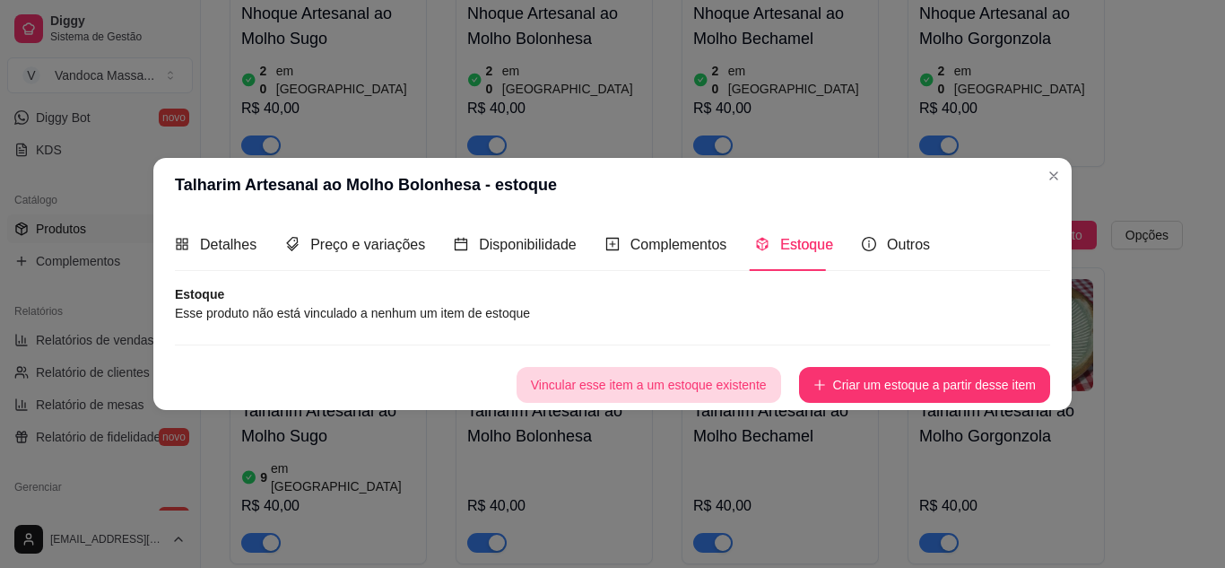
click at [621, 382] on button "Vincular esse item a um estoque existente" at bounding box center [649, 385] width 265 height 36
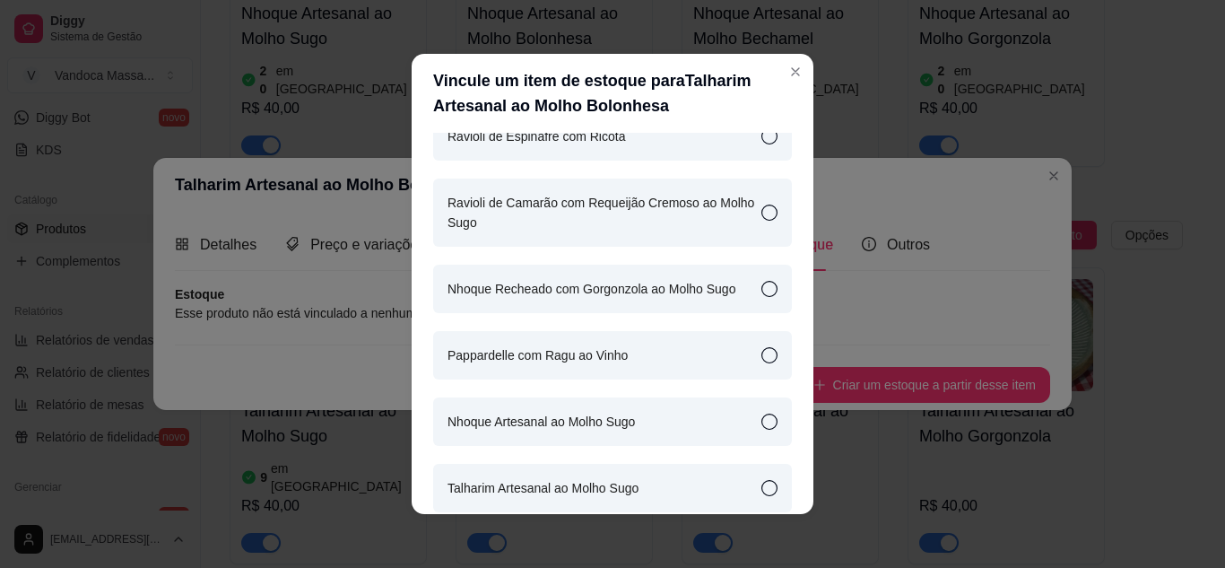
scroll to position [117, 0]
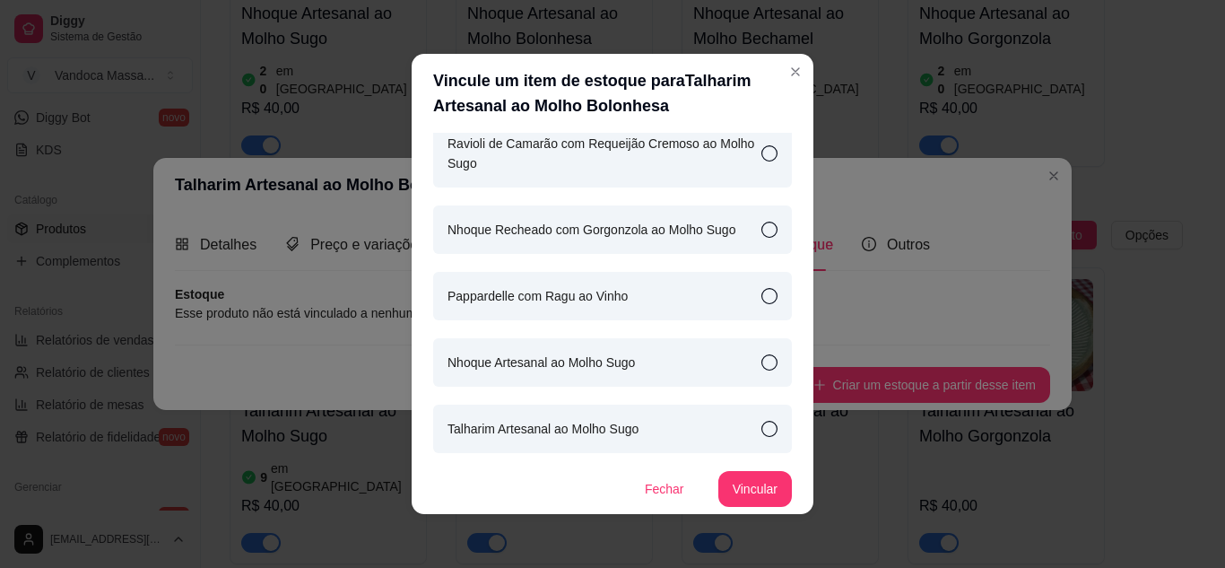
click at [630, 422] on article "Talharim Artesanal ao Molho Sugo" at bounding box center [543, 429] width 191 height 20
click at [752, 489] on button "Vincular" at bounding box center [755, 489] width 74 height 36
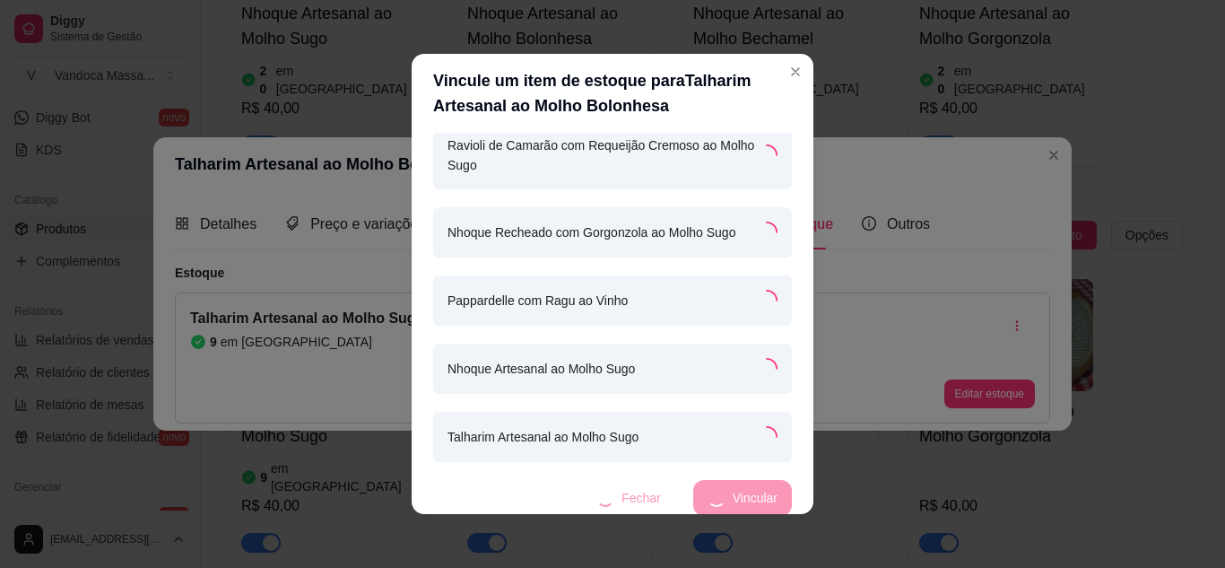
scroll to position [119, 0]
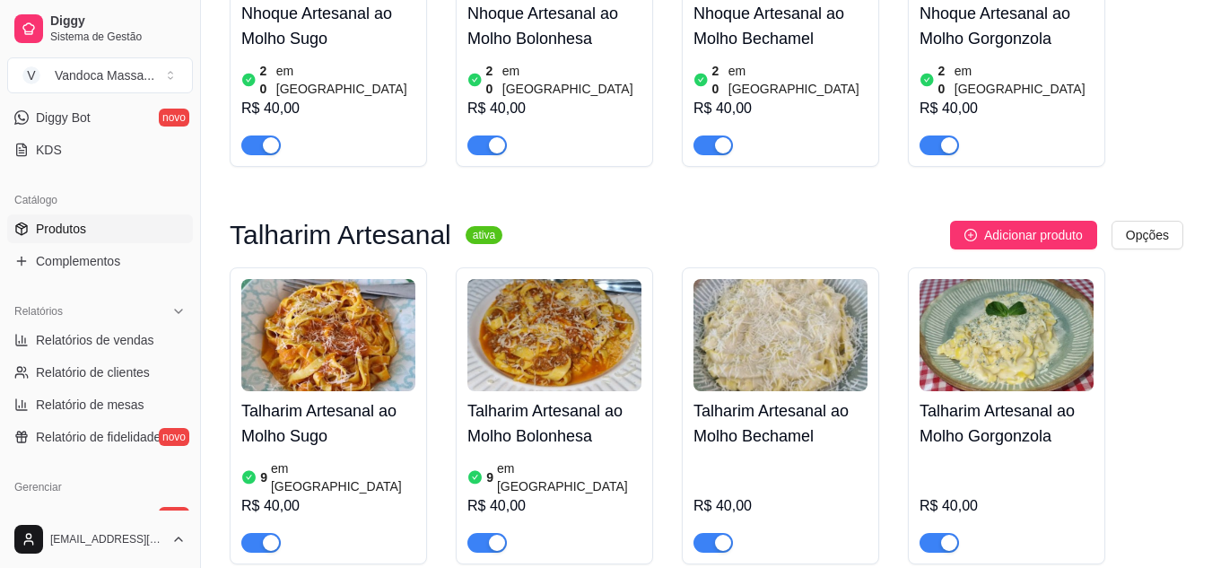
click at [816, 312] on img at bounding box center [780, 335] width 174 height 112
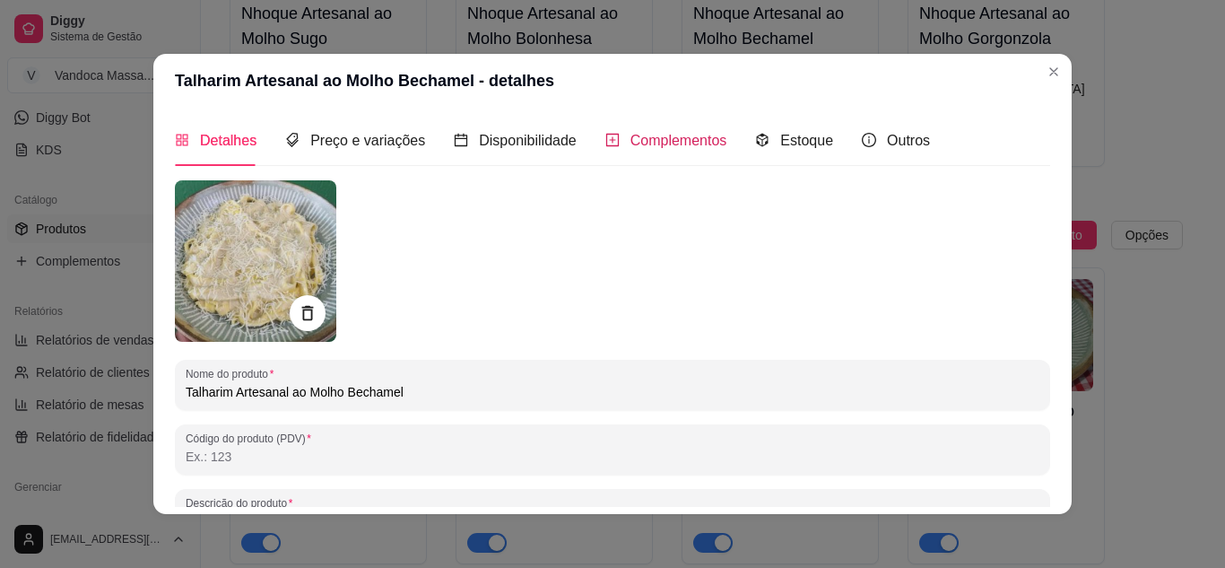
click at [676, 135] on span "Complementos" at bounding box center [678, 140] width 97 height 15
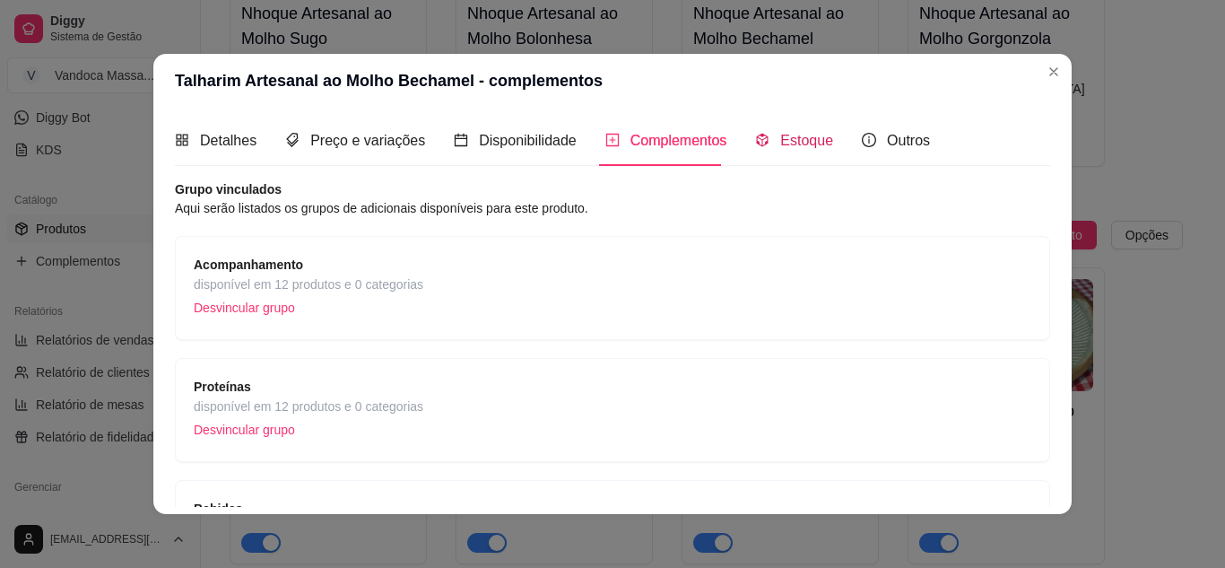
click at [766, 143] on div "Estoque" at bounding box center [794, 140] width 78 height 22
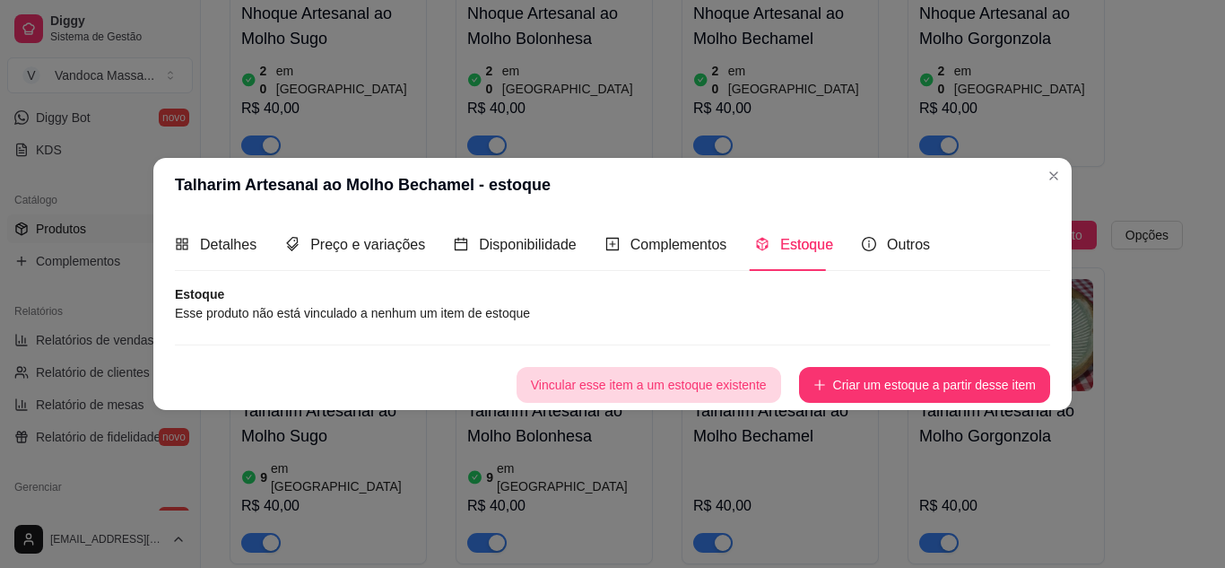
click at [619, 385] on button "Vincular esse item a um estoque existente" at bounding box center [649, 385] width 265 height 36
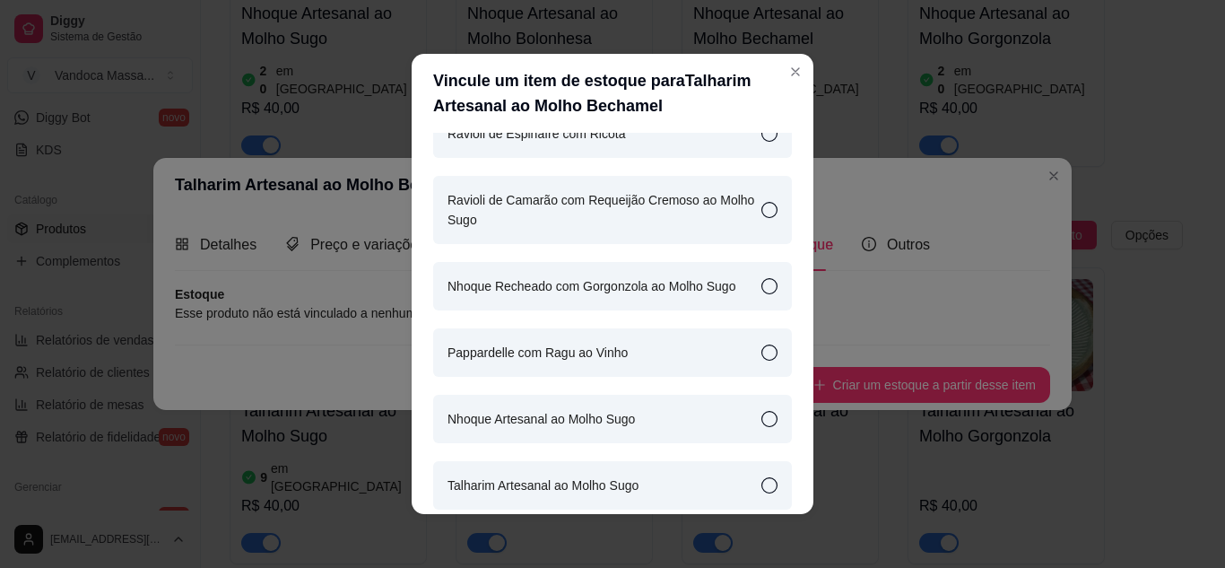
scroll to position [117, 0]
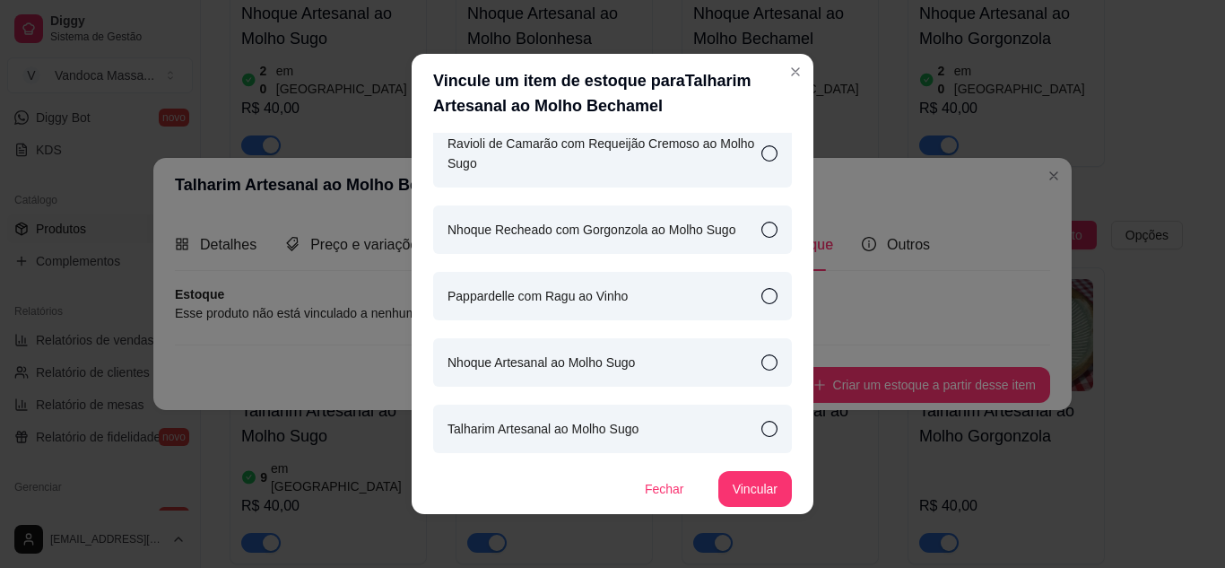
click at [630, 431] on article "Talharim Artesanal ao Molho Sugo" at bounding box center [543, 429] width 191 height 20
click at [742, 494] on button "Vincular" at bounding box center [755, 489] width 74 height 36
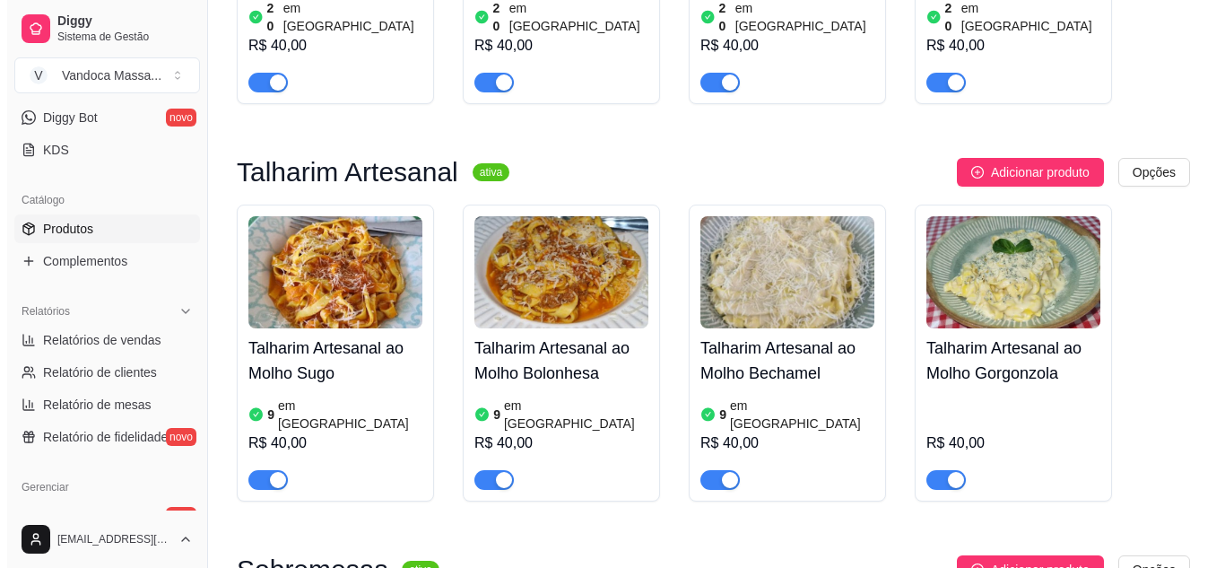
scroll to position [987, 0]
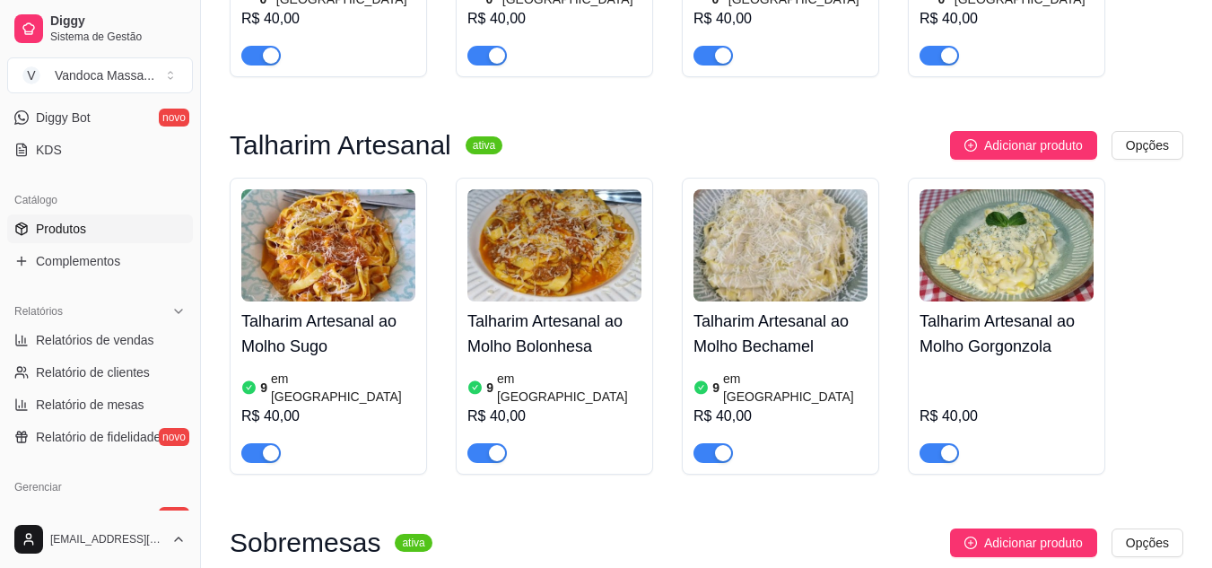
click at [1013, 228] on img at bounding box center [1006, 245] width 174 height 112
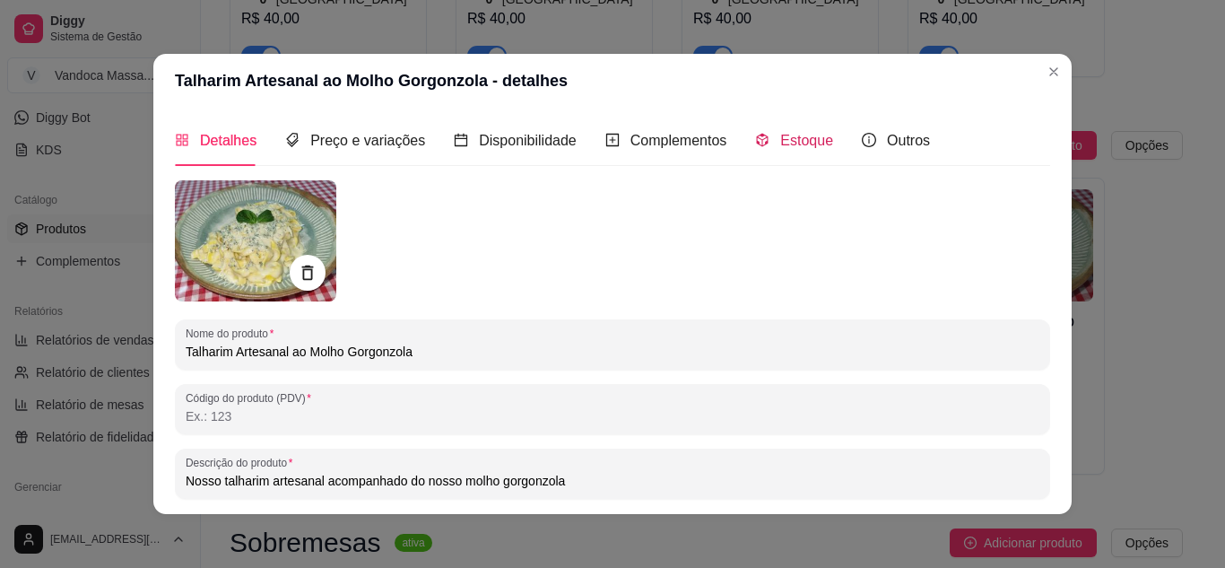
click at [765, 135] on div "Estoque" at bounding box center [794, 140] width 78 height 22
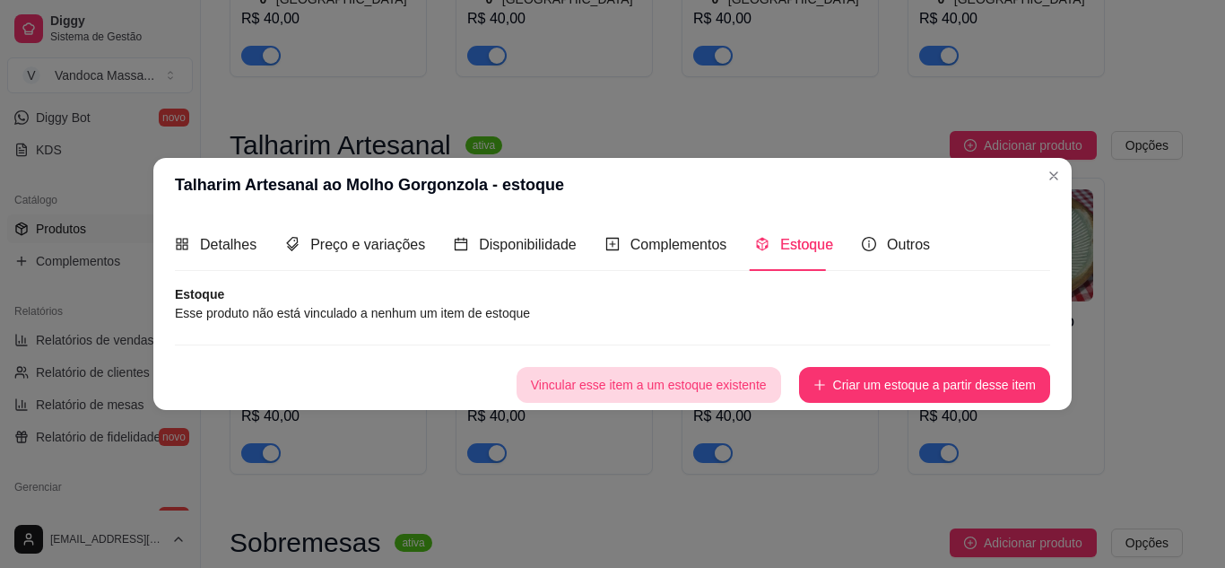
click at [725, 387] on button "Vincular esse item a um estoque existente" at bounding box center [649, 385] width 265 height 36
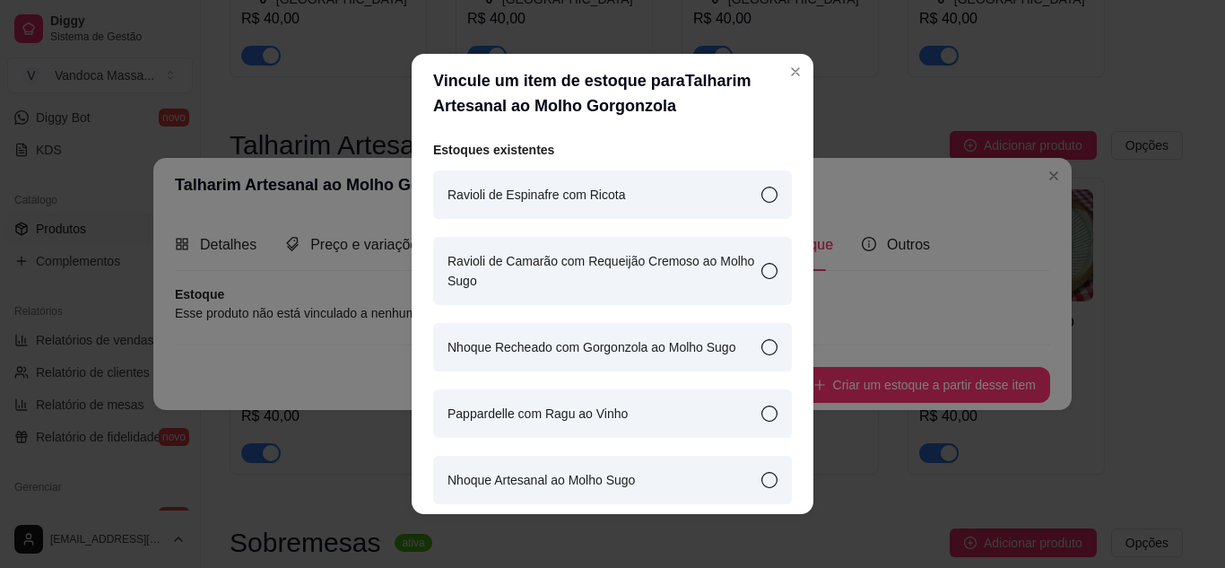
scroll to position [117, 0]
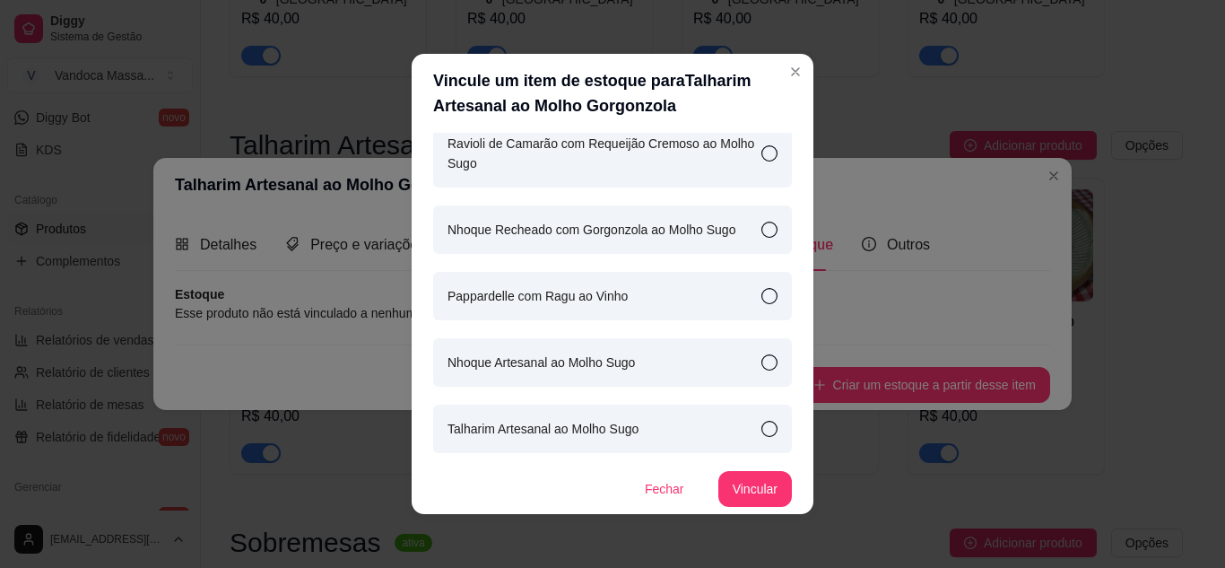
click at [633, 447] on div "Talharim Artesanal ao Molho Sugo" at bounding box center [612, 428] width 359 height 48
click at [752, 491] on button "Vincular" at bounding box center [755, 489] width 72 height 35
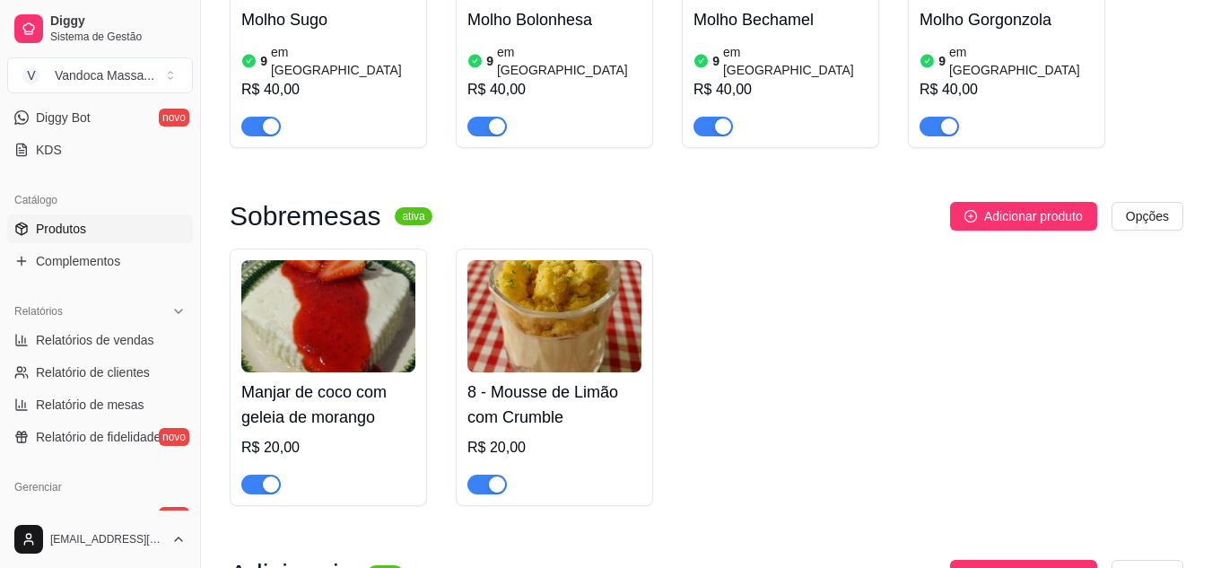
scroll to position [1345, 0]
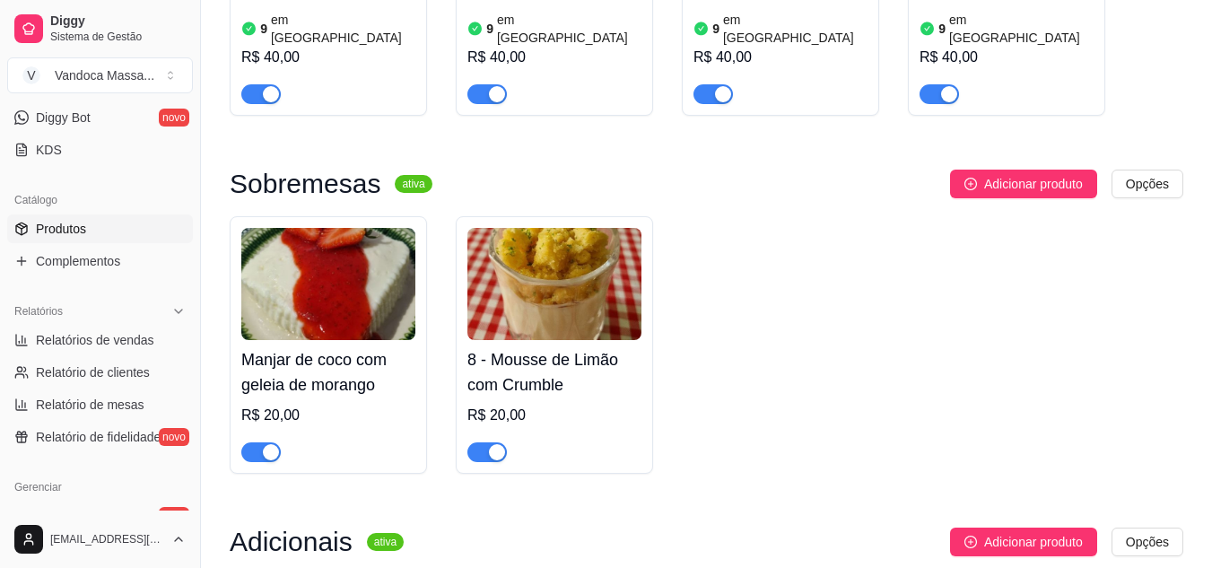
click at [315, 347] on h4 "Manjar de coco com geleia de morango" at bounding box center [328, 372] width 174 height 50
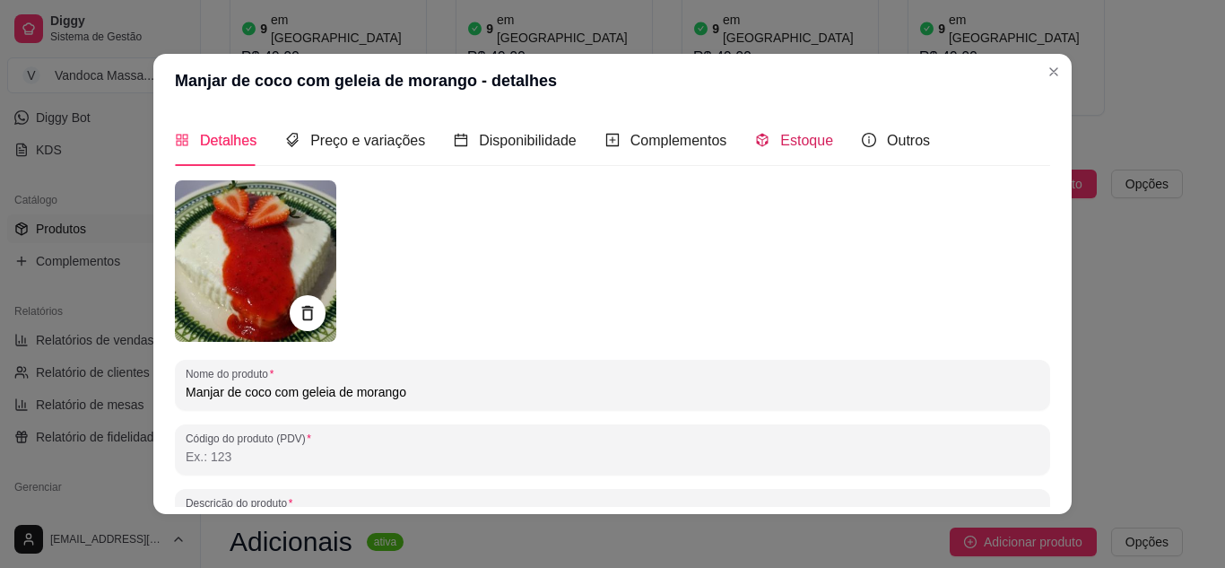
click at [780, 140] on span "Estoque" at bounding box center [806, 140] width 53 height 15
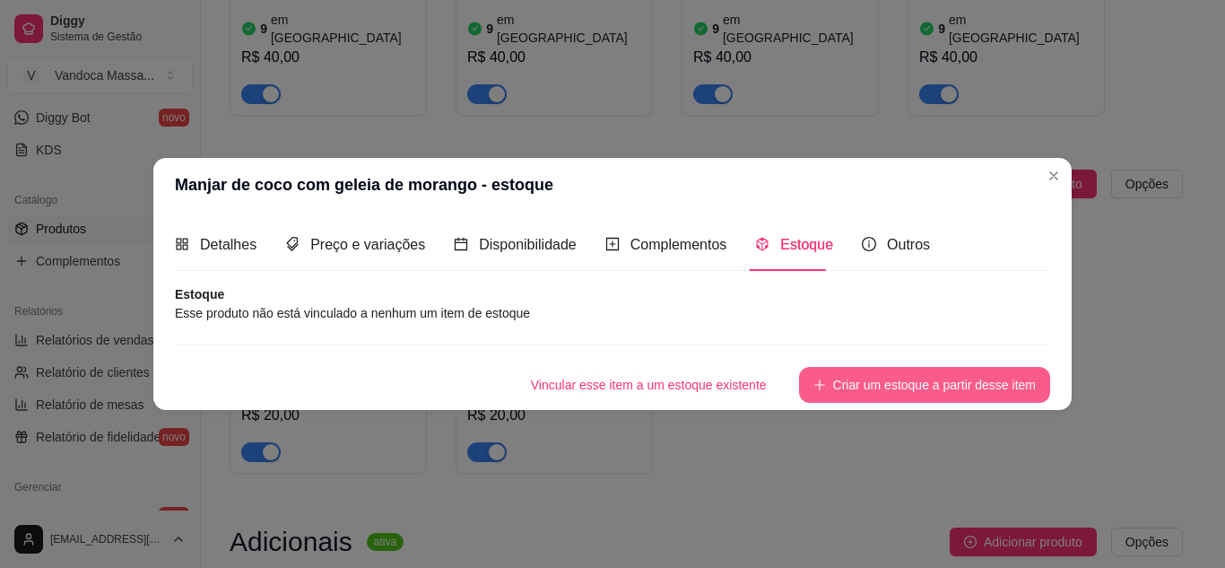
click at [900, 381] on button "Criar um estoque a partir desse item" at bounding box center [924, 385] width 251 height 36
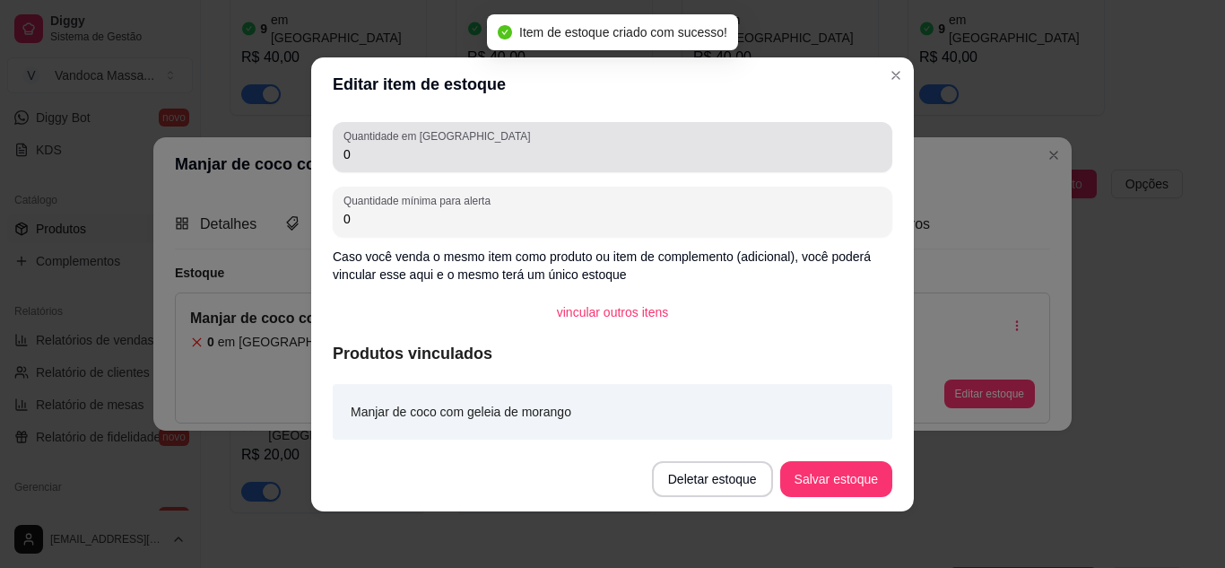
click at [484, 171] on div "Quantidade em estoque 0" at bounding box center [613, 147] width 560 height 50
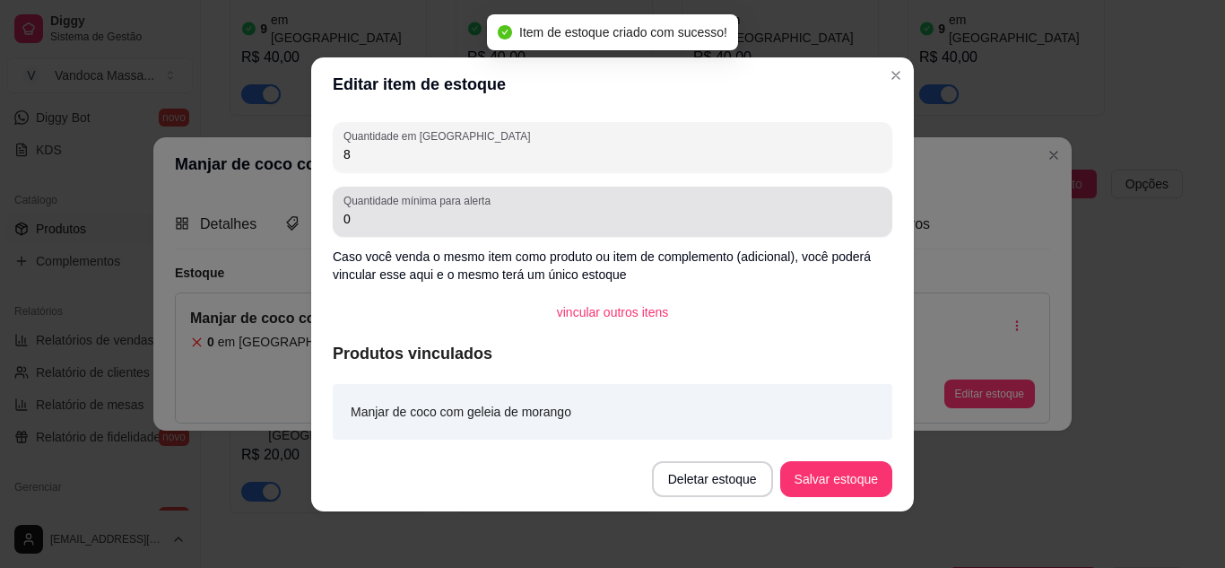
type input "8"
click at [483, 222] on input "0" at bounding box center [612, 219] width 538 height 18
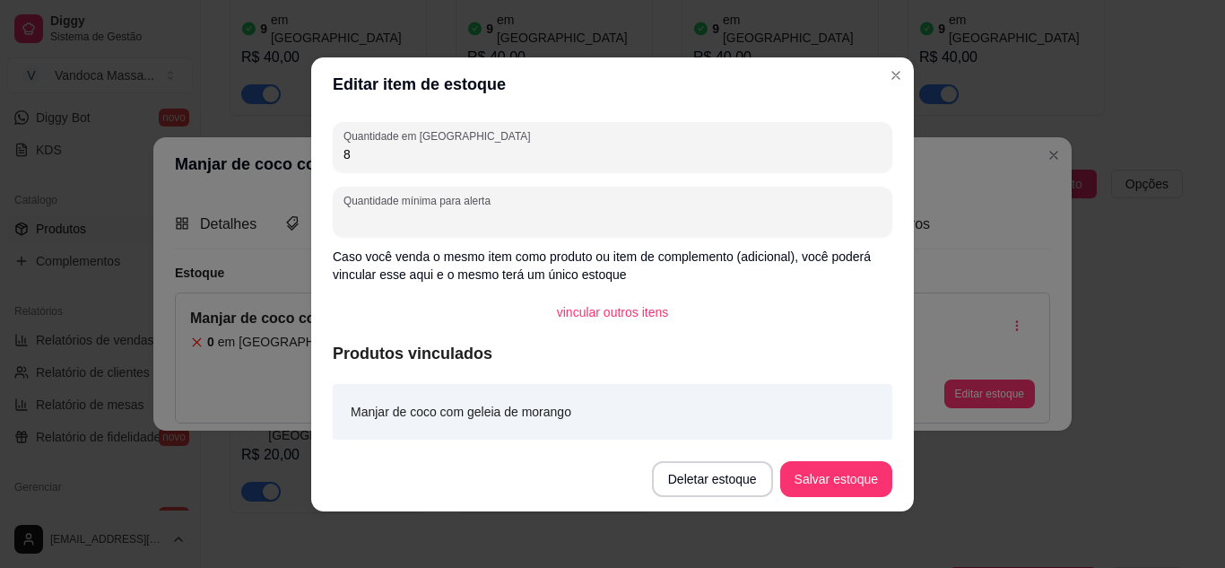
type input "3"
type input "2"
click at [843, 487] on button "Salvar estoque" at bounding box center [836, 479] width 112 height 36
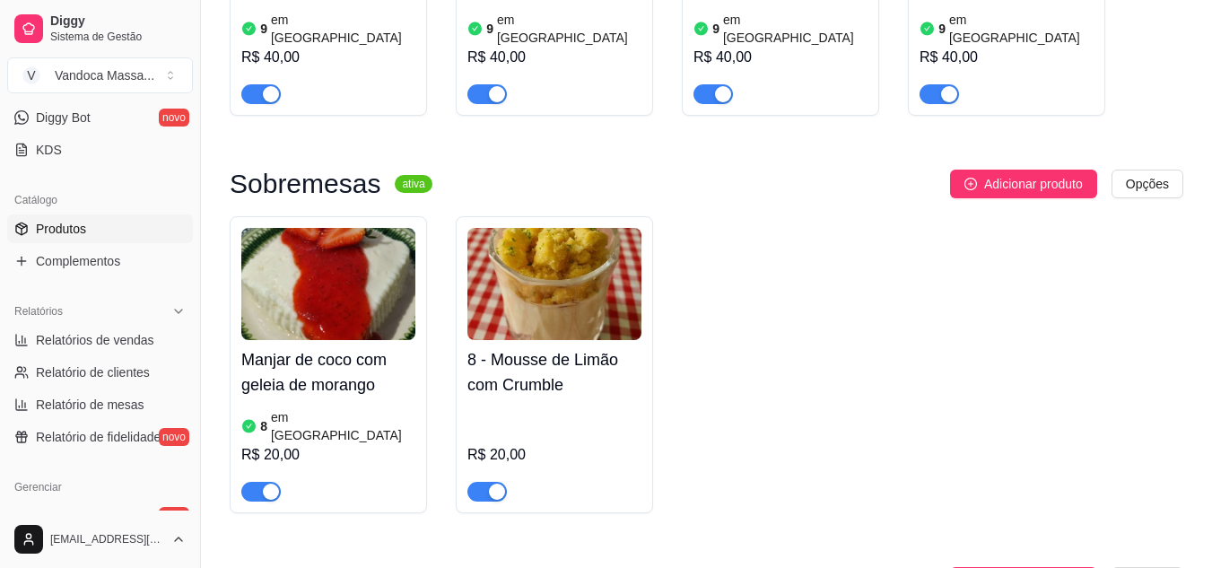
click at [570, 347] on h4 "8 - Mousse de Limão com Crumble" at bounding box center [554, 372] width 174 height 50
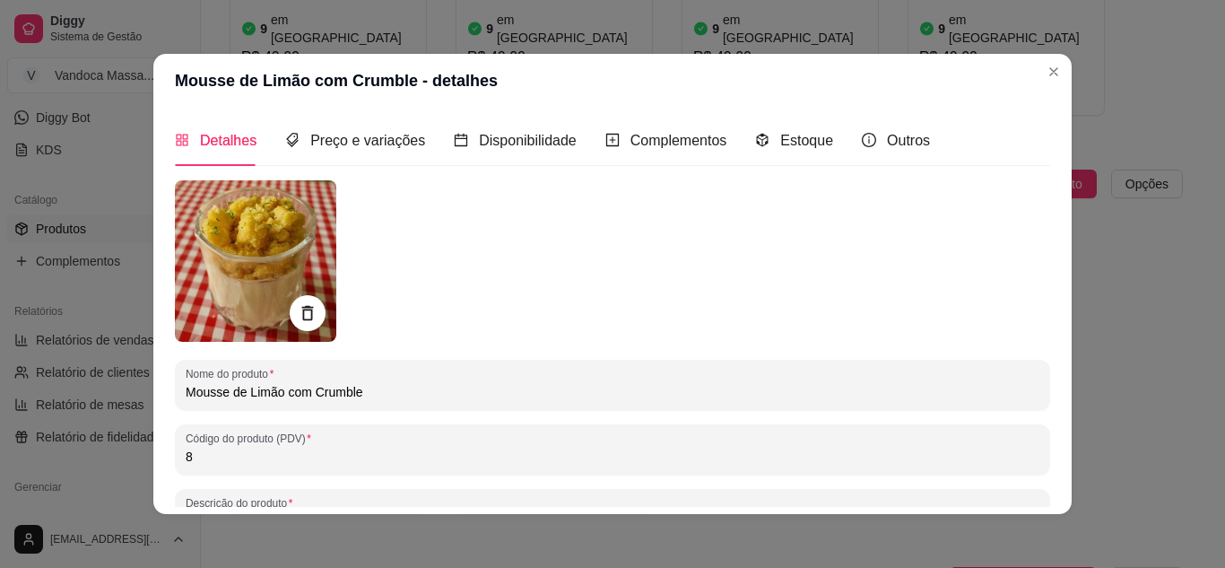
click at [736, 138] on div "Detalhes Preço e variações Disponibilidade Complementos Estoque Outros" at bounding box center [552, 140] width 755 height 51
click at [755, 138] on icon "code-sandbox" at bounding box center [762, 140] width 14 height 14
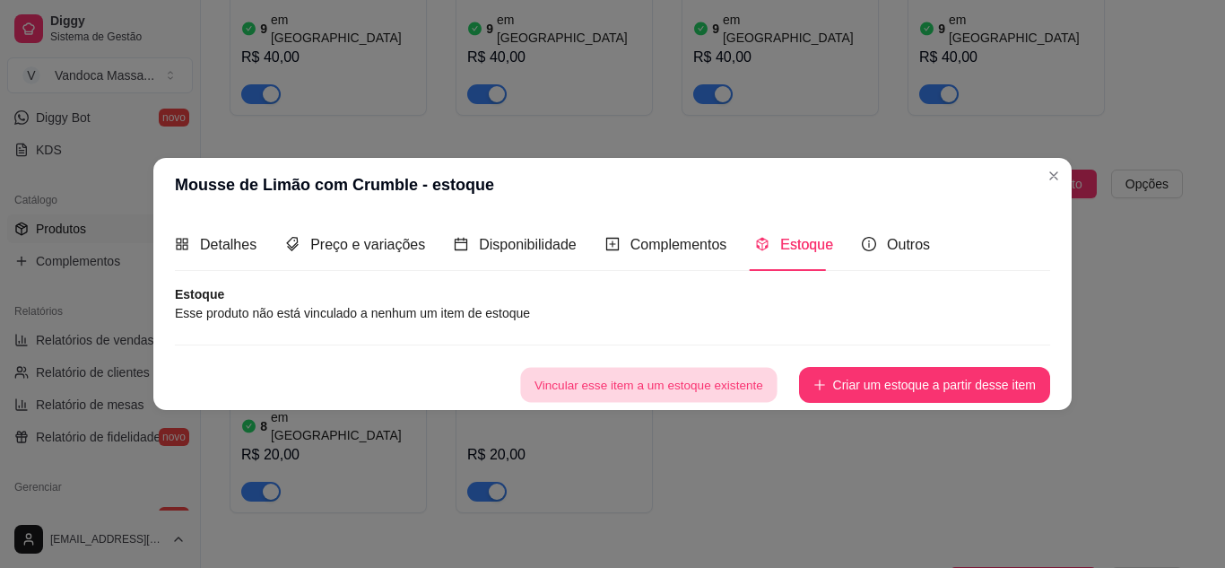
click at [670, 387] on button "Vincular esse item a um estoque existente" at bounding box center [648, 384] width 256 height 35
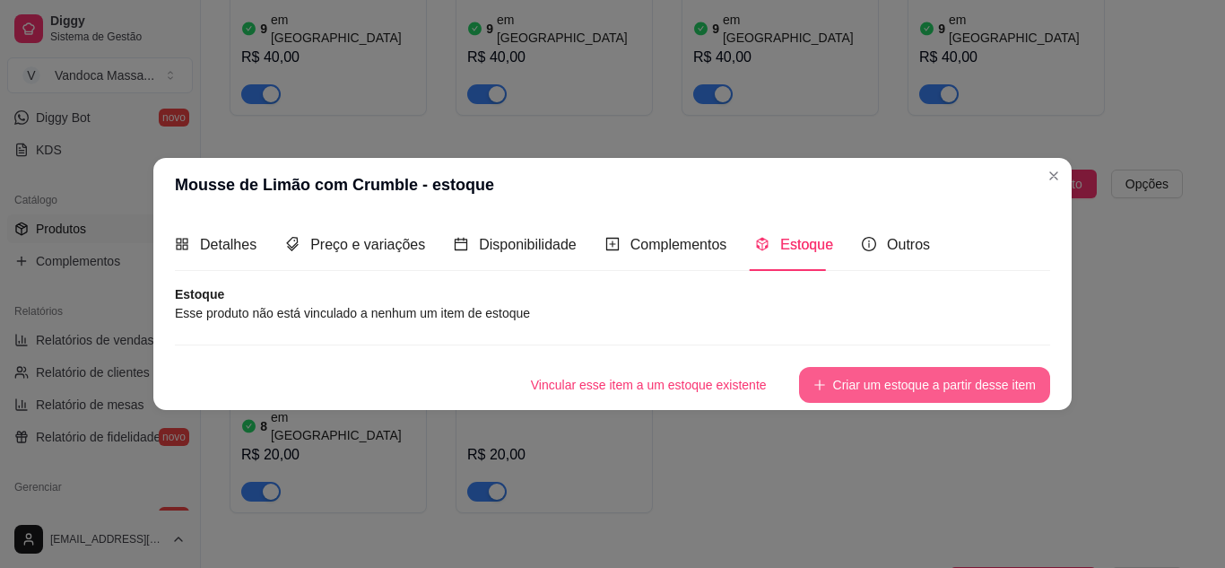
click at [912, 393] on button "Criar um estoque a partir desse item" at bounding box center [924, 385] width 251 height 36
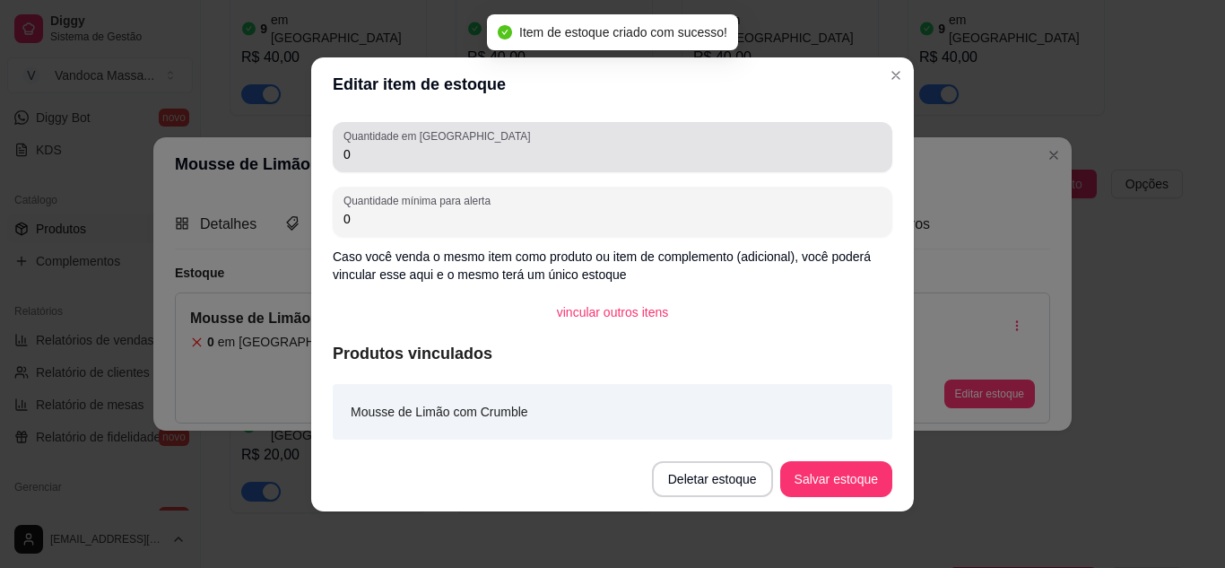
click at [434, 155] on input "0" at bounding box center [612, 154] width 538 height 18
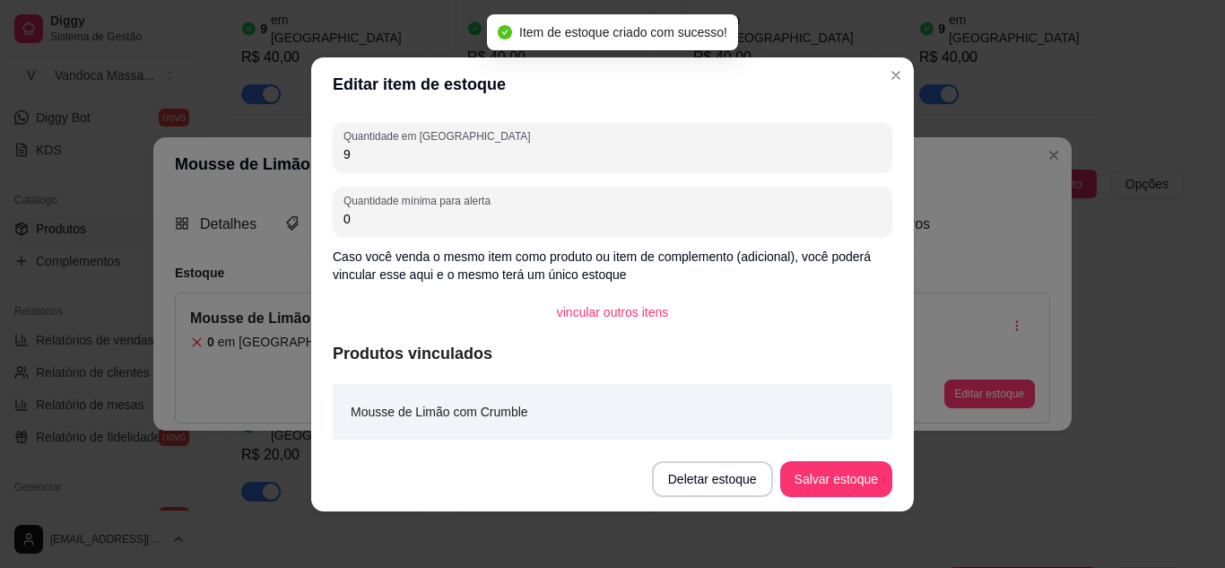
type input "9"
click at [447, 222] on input "0" at bounding box center [612, 219] width 538 height 18
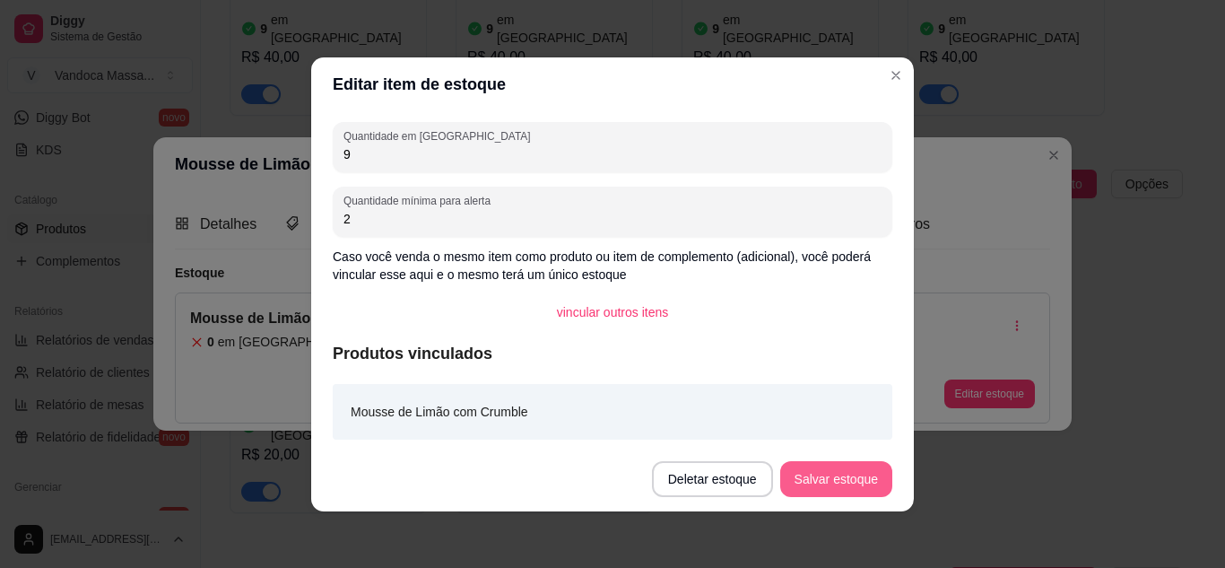
type input "2"
click at [868, 473] on button "Salvar estoque" at bounding box center [836, 479] width 112 height 36
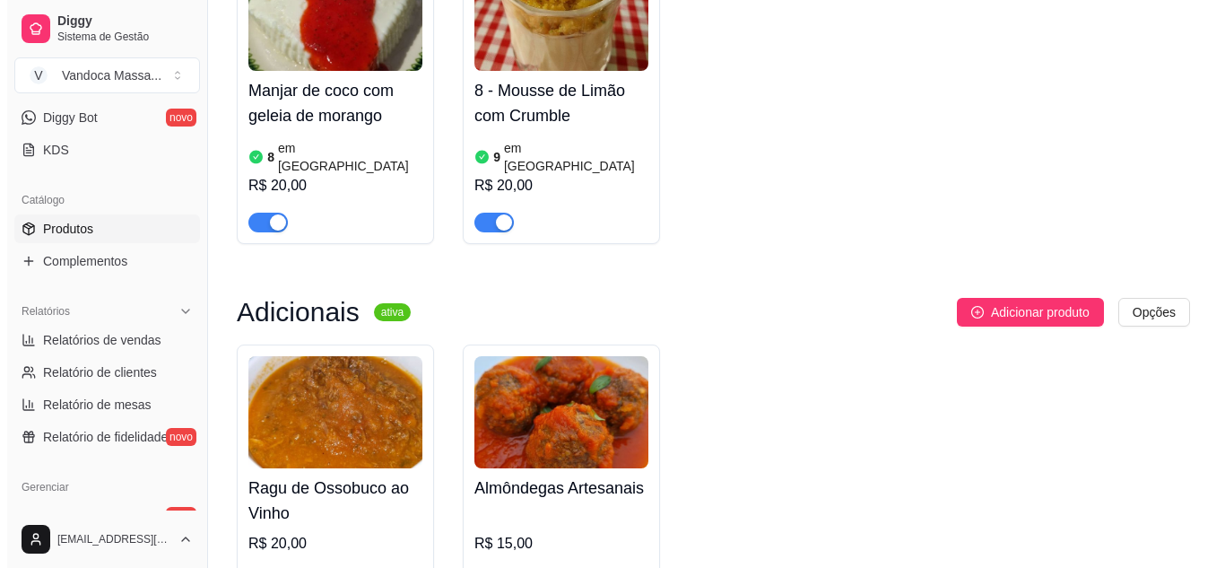
scroll to position [1704, 0]
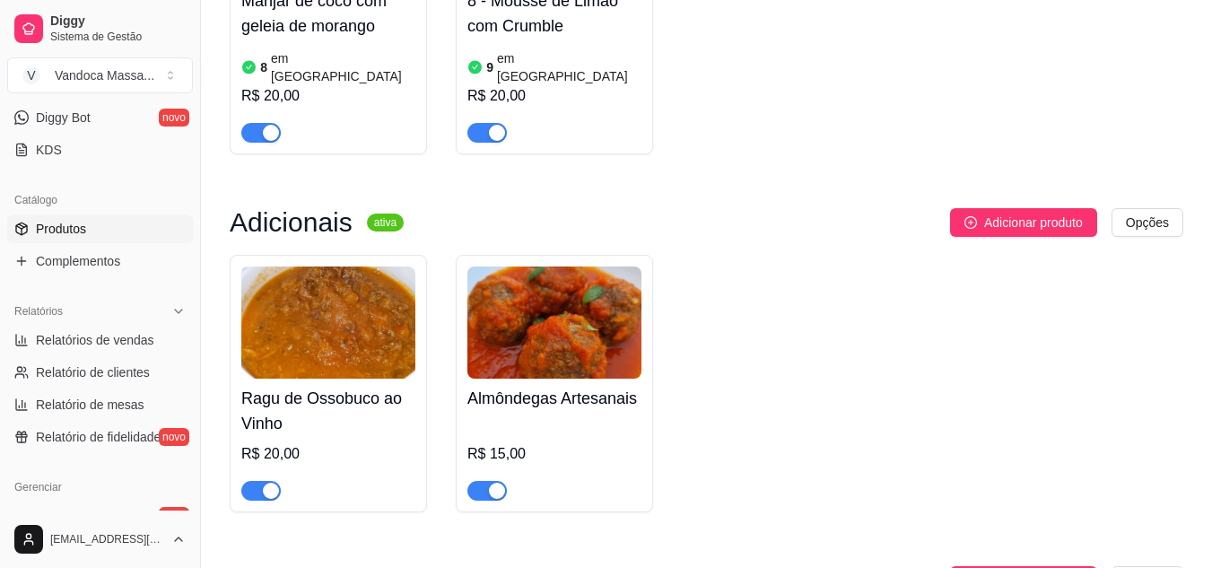
click at [552, 418] on div "R$ 15,00" at bounding box center [554, 459] width 174 height 83
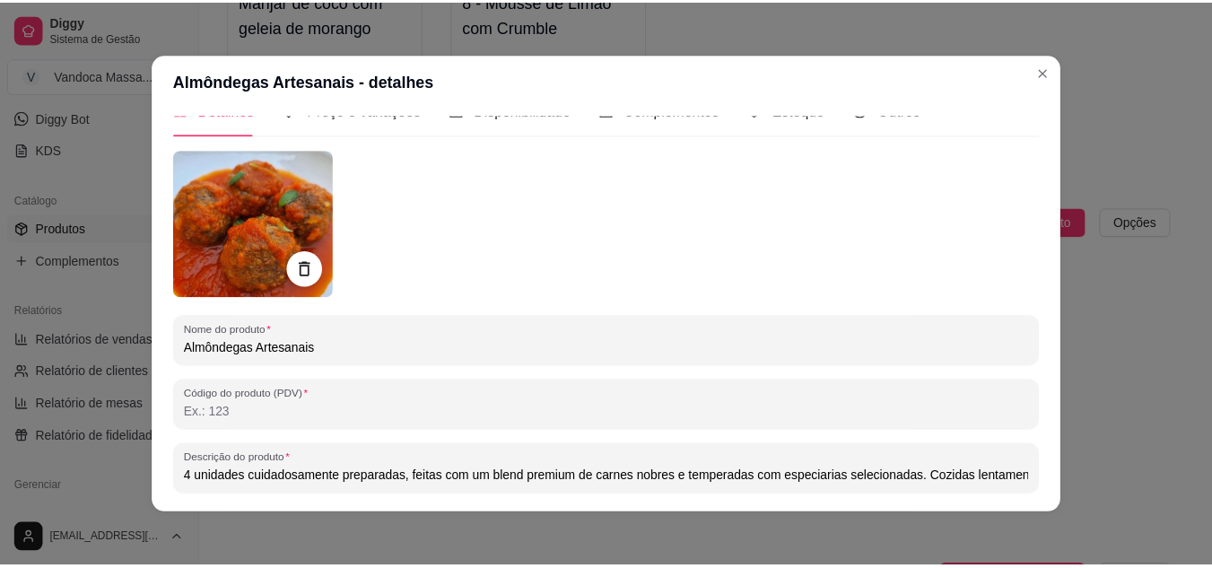
scroll to position [0, 0]
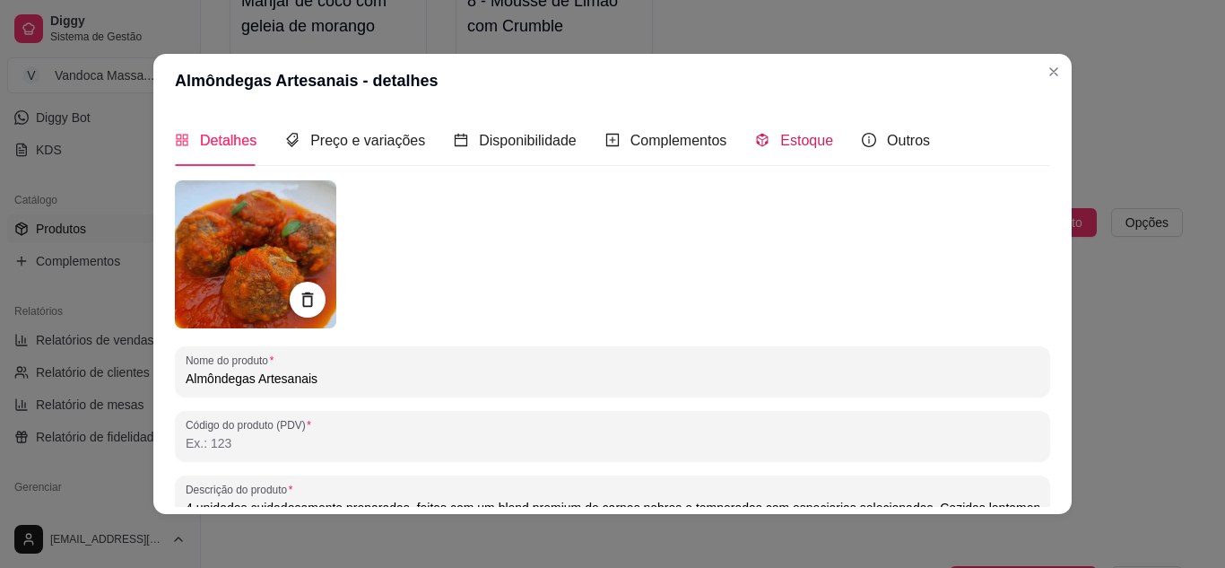
click at [783, 138] on span "Estoque" at bounding box center [806, 140] width 53 height 15
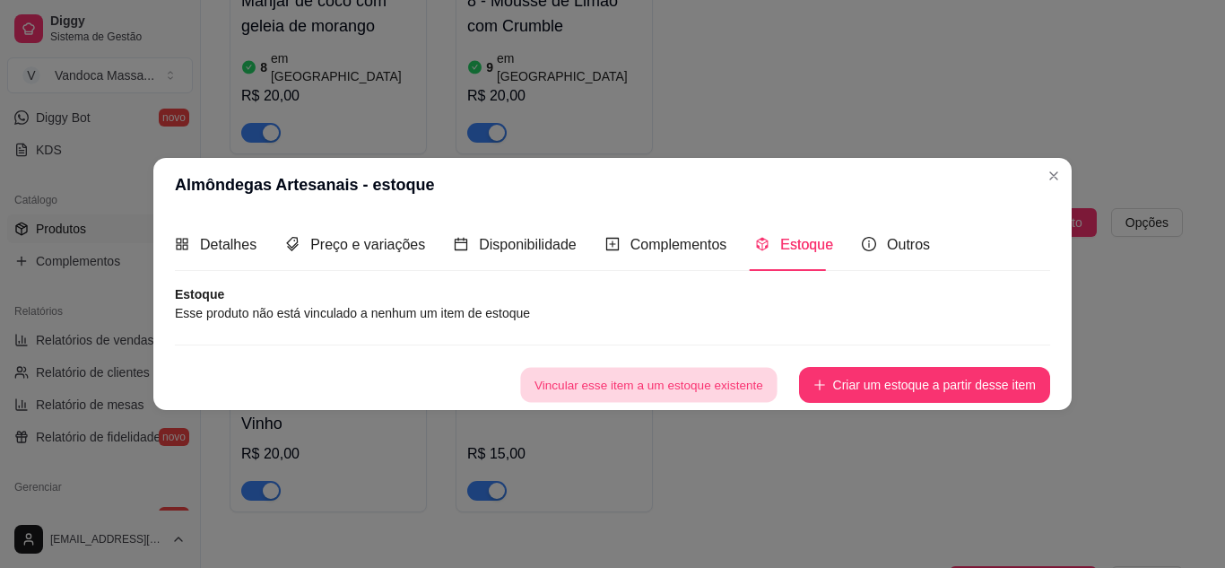
click at [681, 385] on button "Vincular esse item a um estoque existente" at bounding box center [648, 384] width 256 height 35
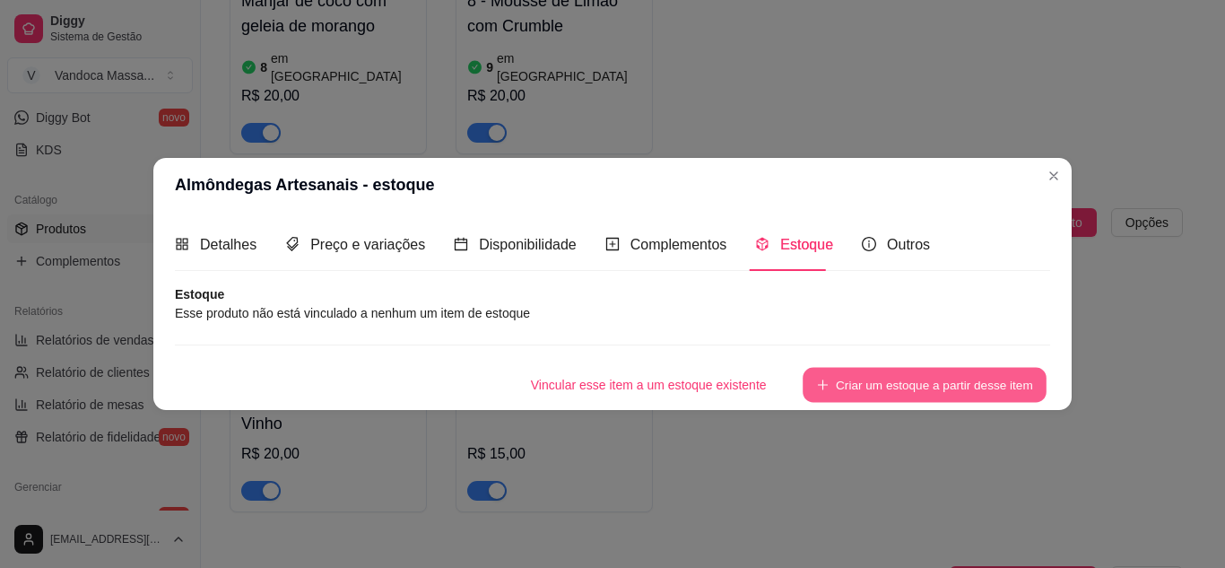
click at [864, 398] on button "Criar um estoque a partir desse item" at bounding box center [925, 384] width 244 height 35
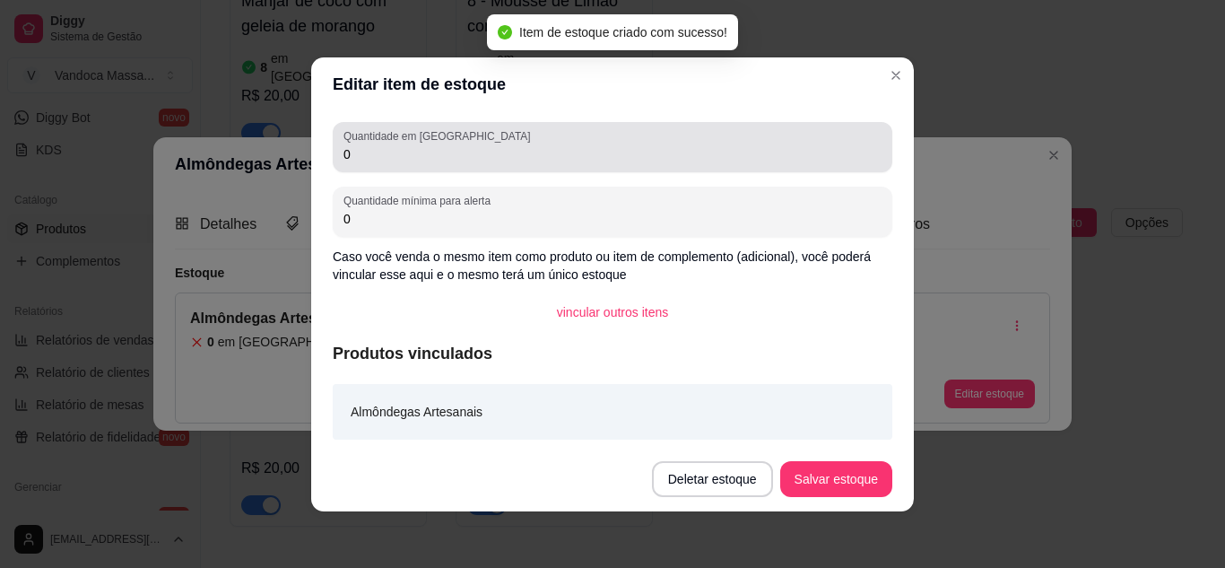
click at [543, 161] on input "0" at bounding box center [612, 154] width 538 height 18
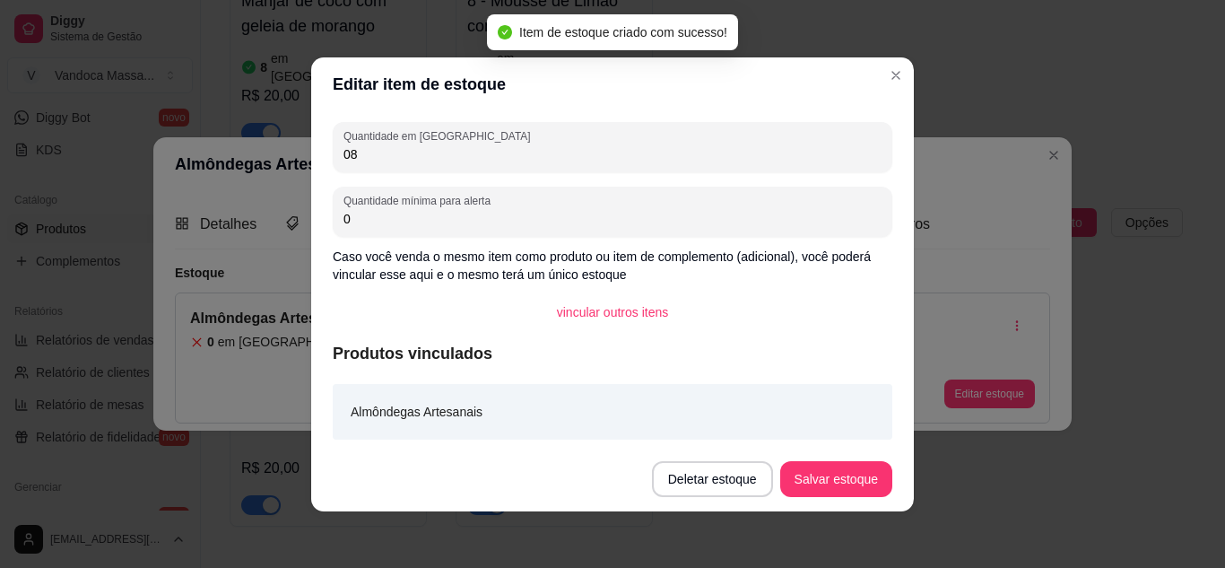
type input "0"
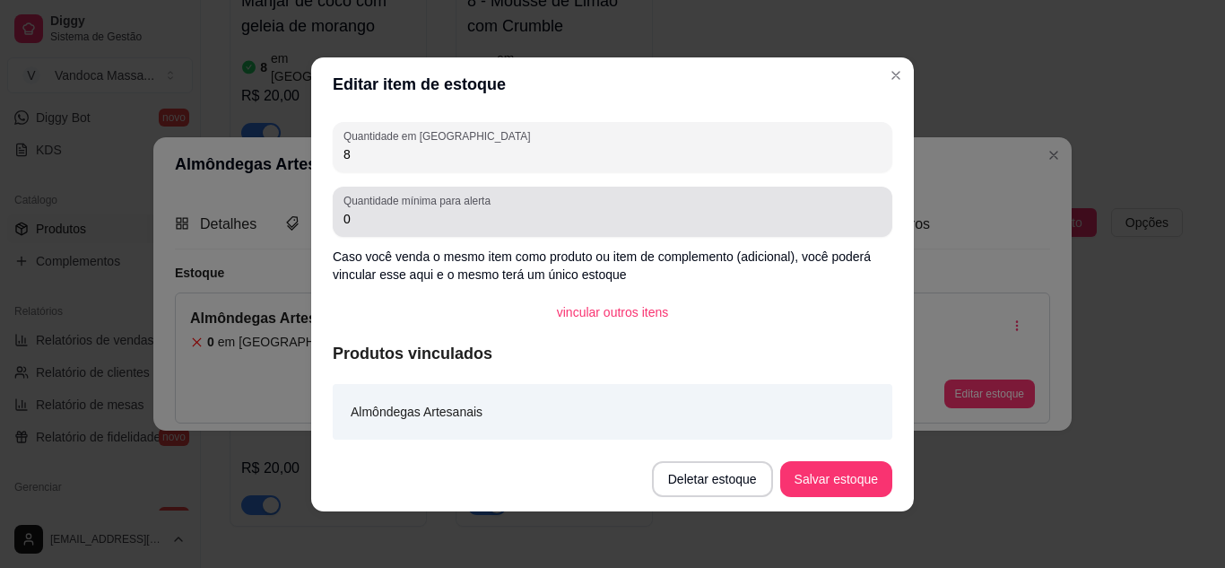
type input "8"
click at [530, 234] on div "Quantidade mínima para alerta 0" at bounding box center [613, 212] width 560 height 50
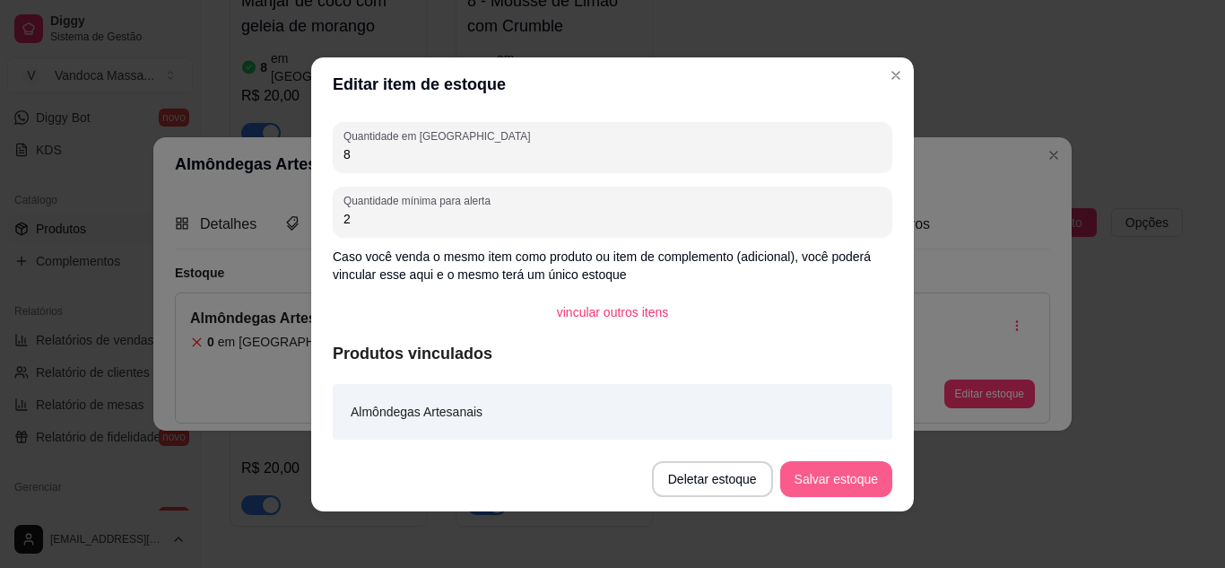
type input "2"
click at [848, 474] on button "Salvar estoque" at bounding box center [836, 479] width 112 height 36
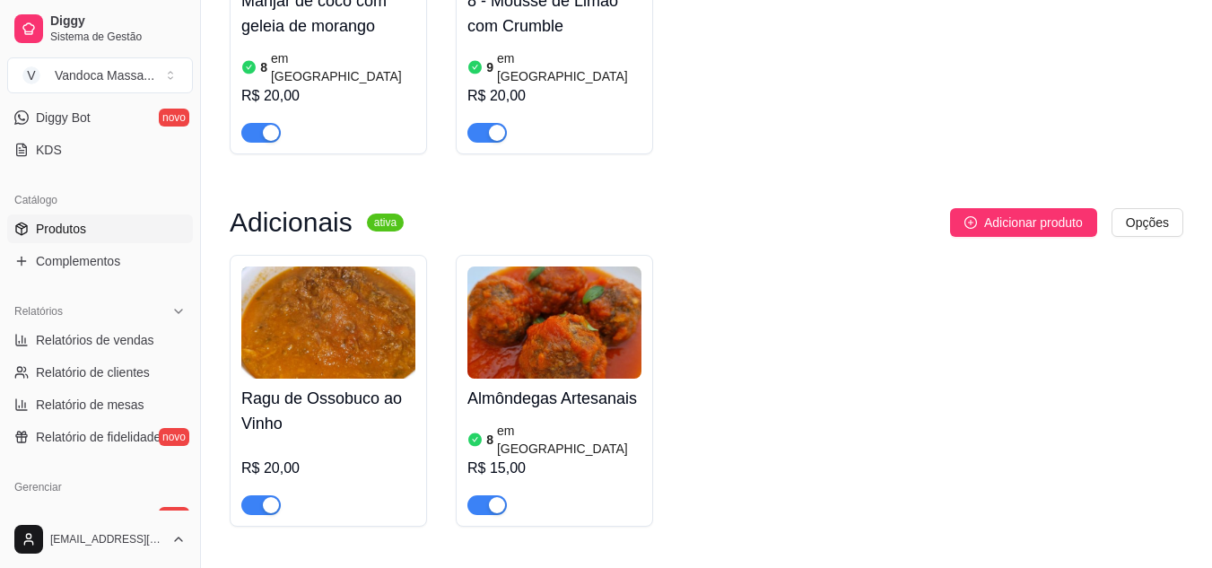
click at [377, 305] on img at bounding box center [328, 322] width 174 height 112
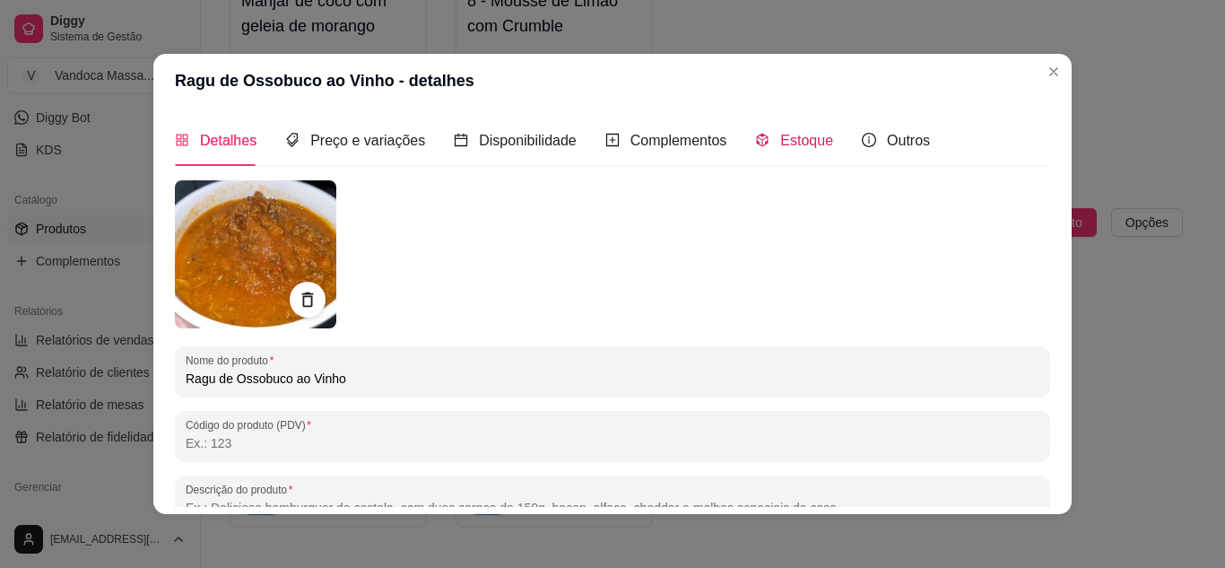
click at [780, 143] on span "Estoque" at bounding box center [806, 140] width 53 height 15
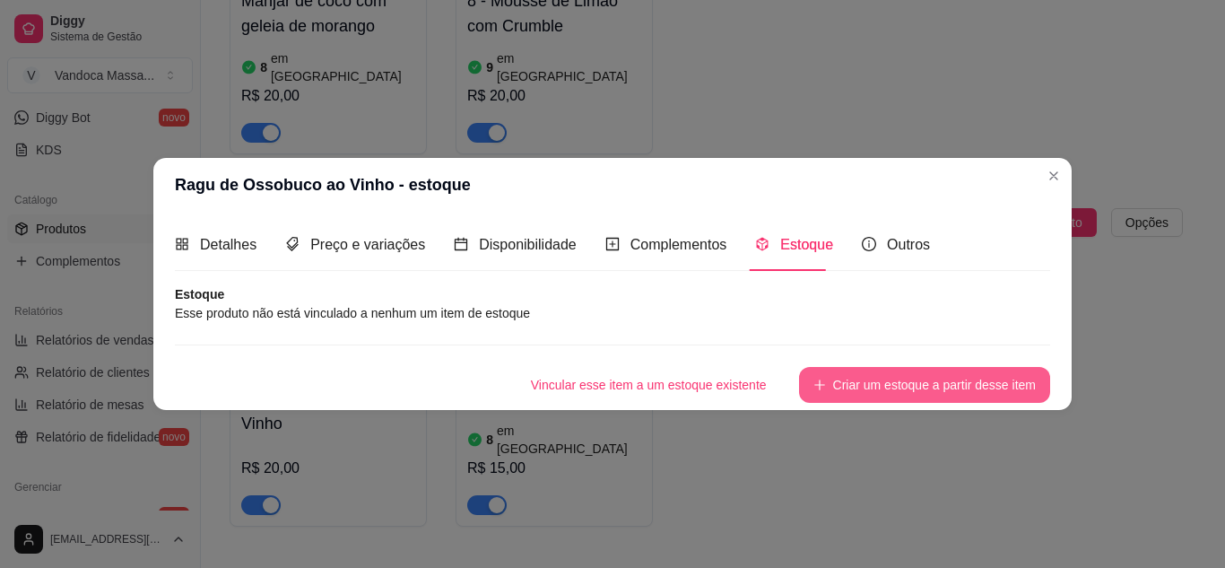
click at [878, 380] on button "Criar um estoque a partir desse item" at bounding box center [924, 385] width 251 height 36
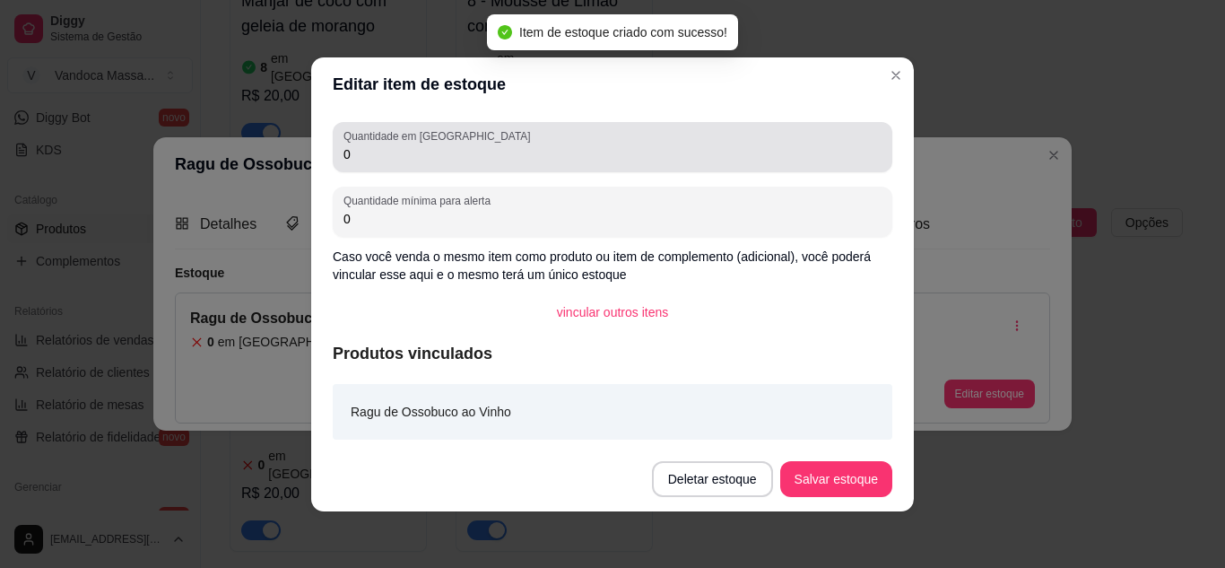
click at [426, 159] on input "0" at bounding box center [612, 154] width 538 height 18
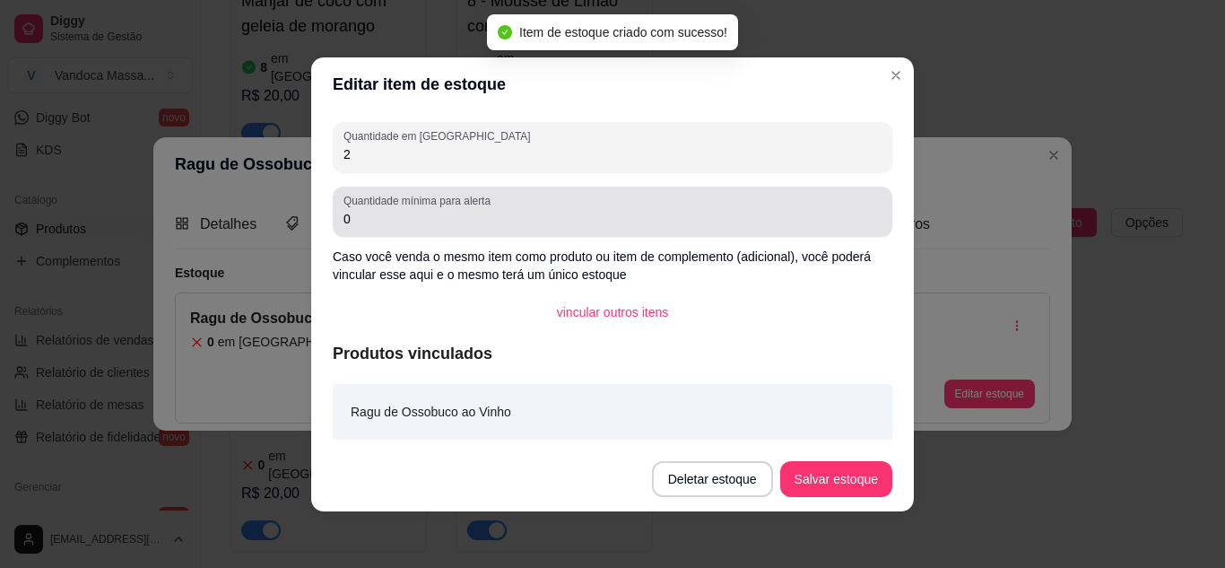
type input "2"
click at [411, 227] on input "0" at bounding box center [612, 219] width 538 height 18
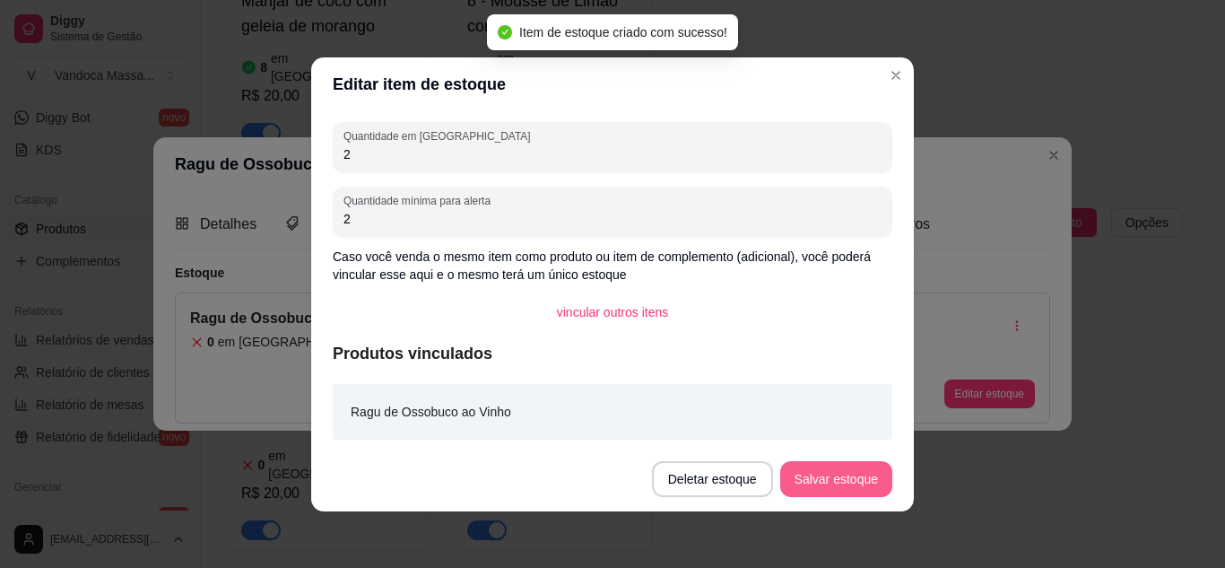
type input "2"
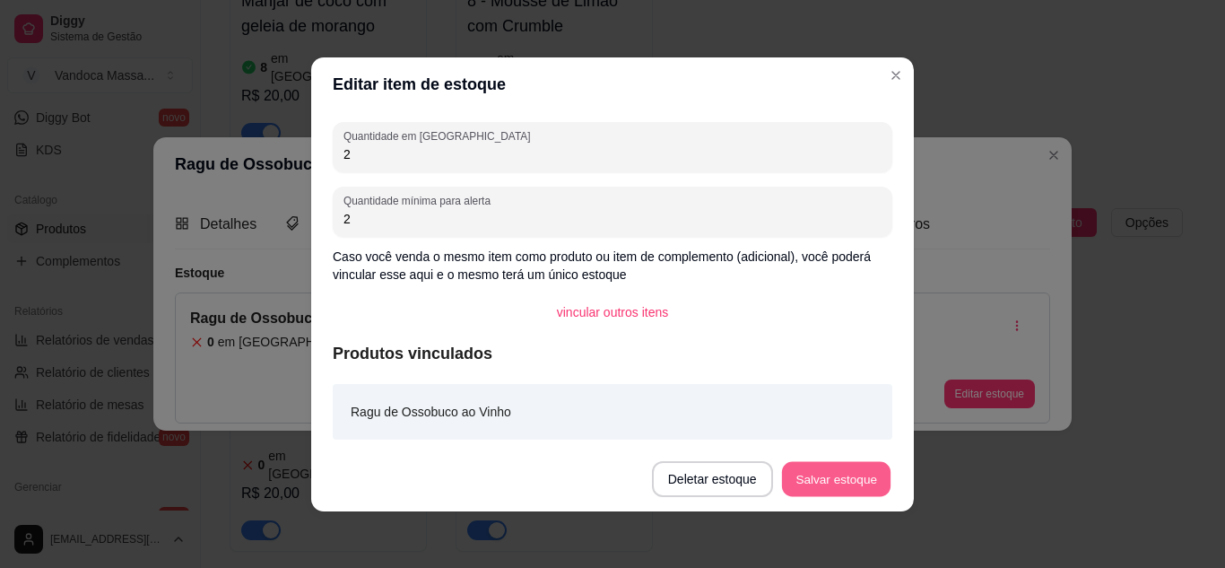
click at [827, 482] on button "Salvar estoque" at bounding box center [835, 478] width 109 height 35
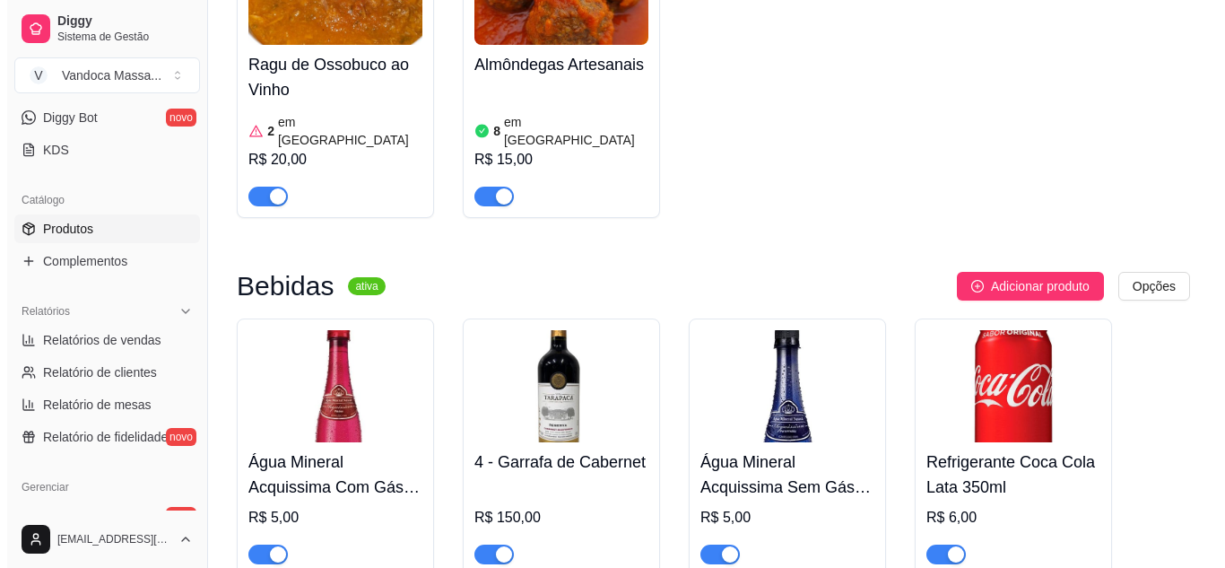
scroll to position [2063, 0]
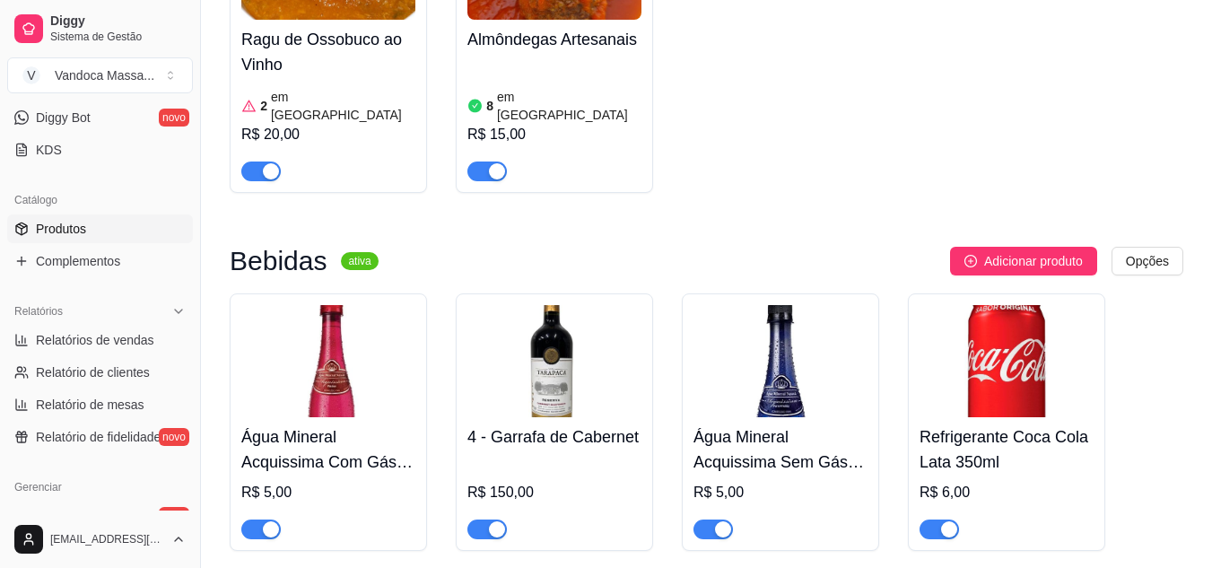
click at [302, 424] on h4 "Água Mineral Acquissima Com Gás 310ml" at bounding box center [328, 449] width 174 height 50
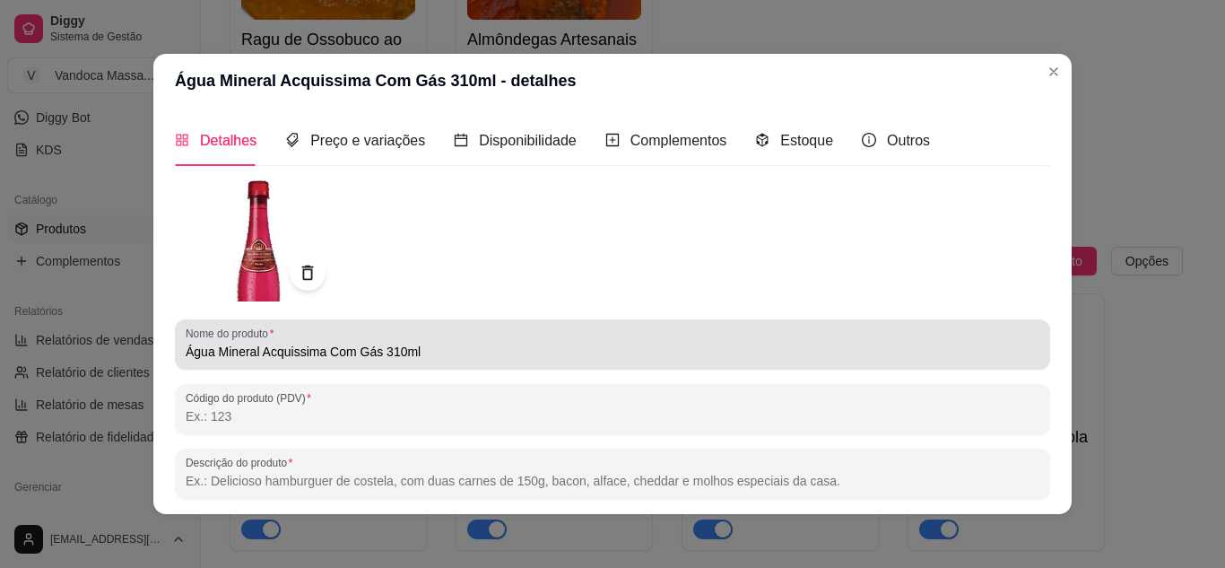
click at [317, 355] on input "Água Mineral Acquissima Com Gás 310ml" at bounding box center [613, 352] width 854 height 18
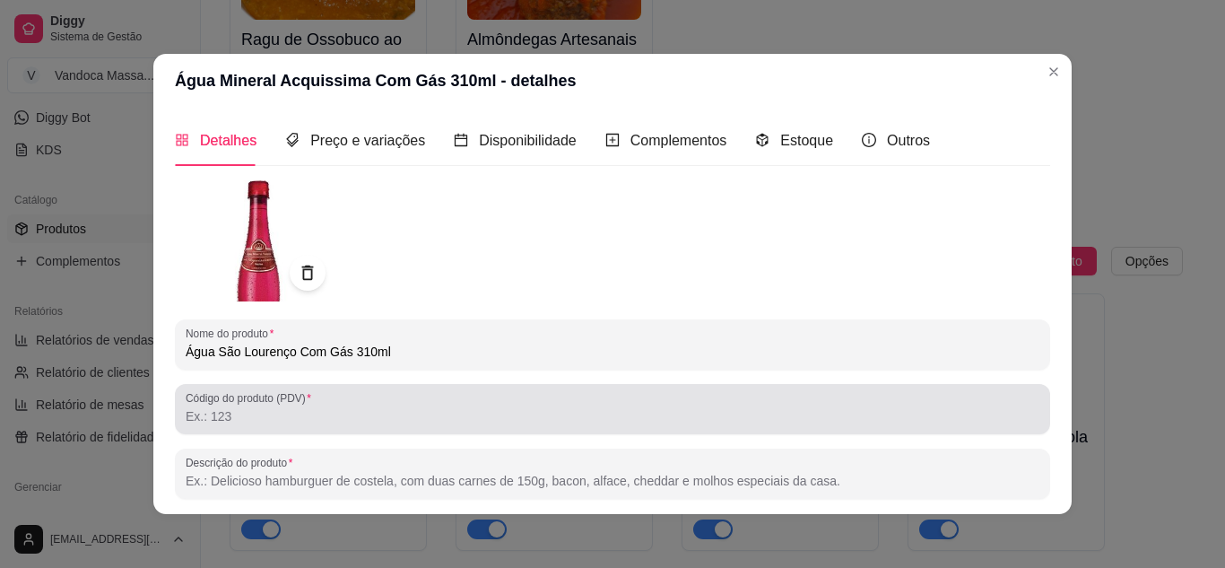
click at [307, 425] on div at bounding box center [613, 409] width 854 height 36
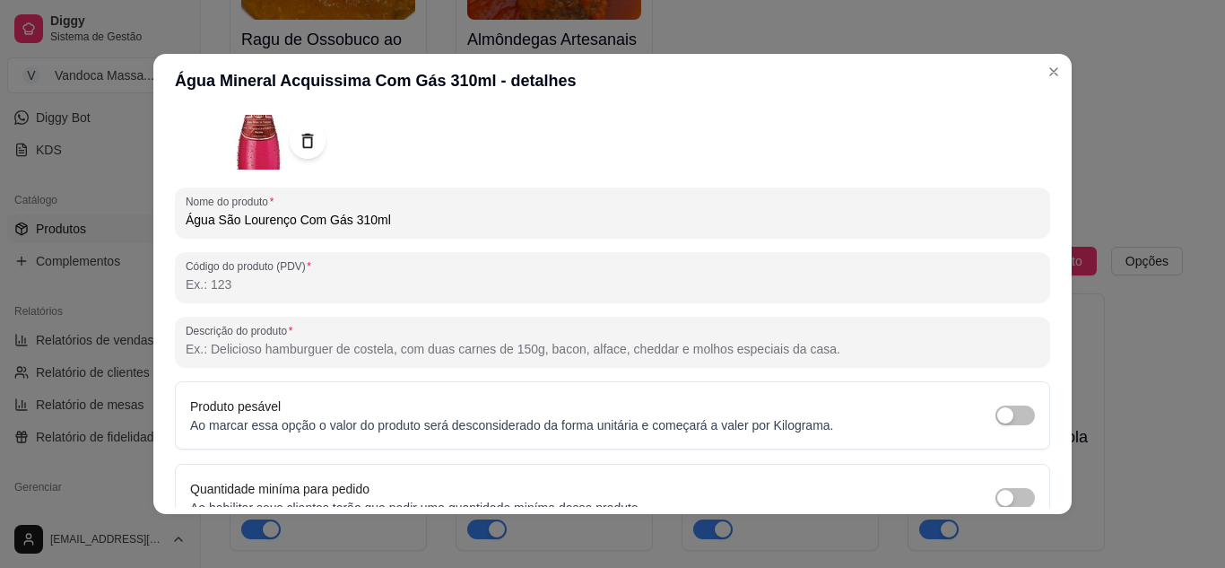
scroll to position [179, 0]
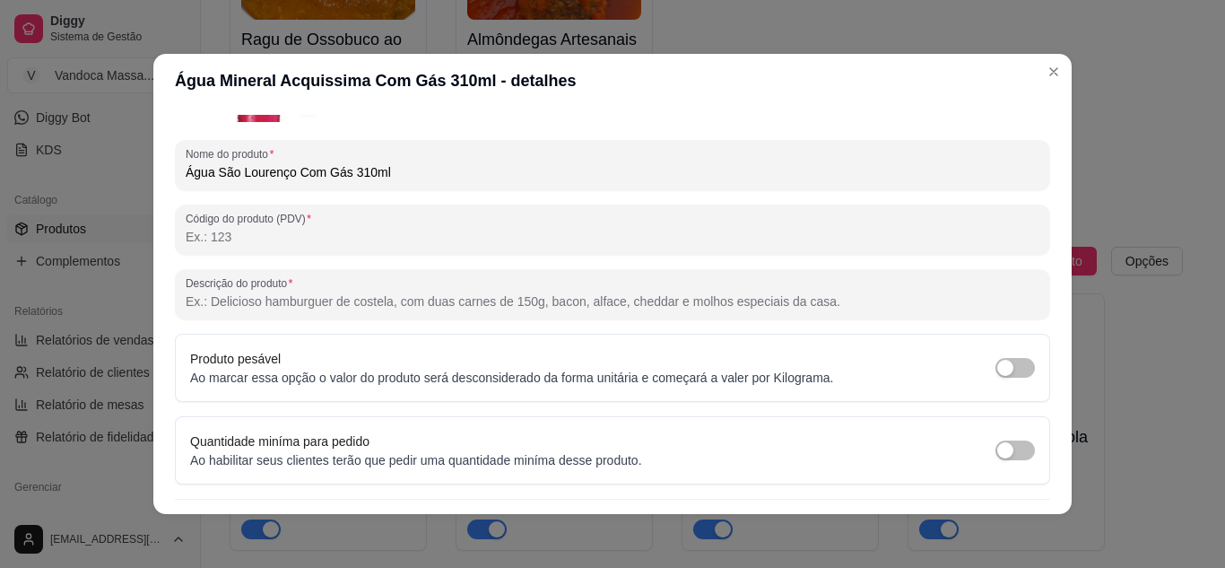
click at [355, 304] on input "Descrição do produto" at bounding box center [613, 301] width 854 height 18
click at [361, 172] on input "Água São Lourenço Com Gás 310ml" at bounding box center [613, 172] width 854 height 18
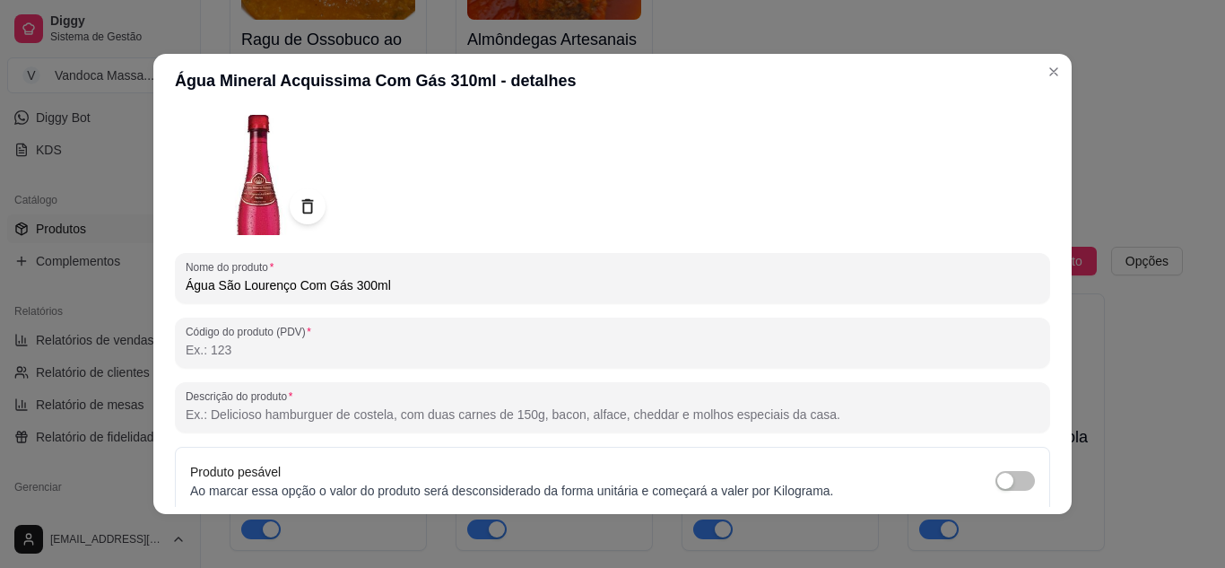
scroll to position [0, 0]
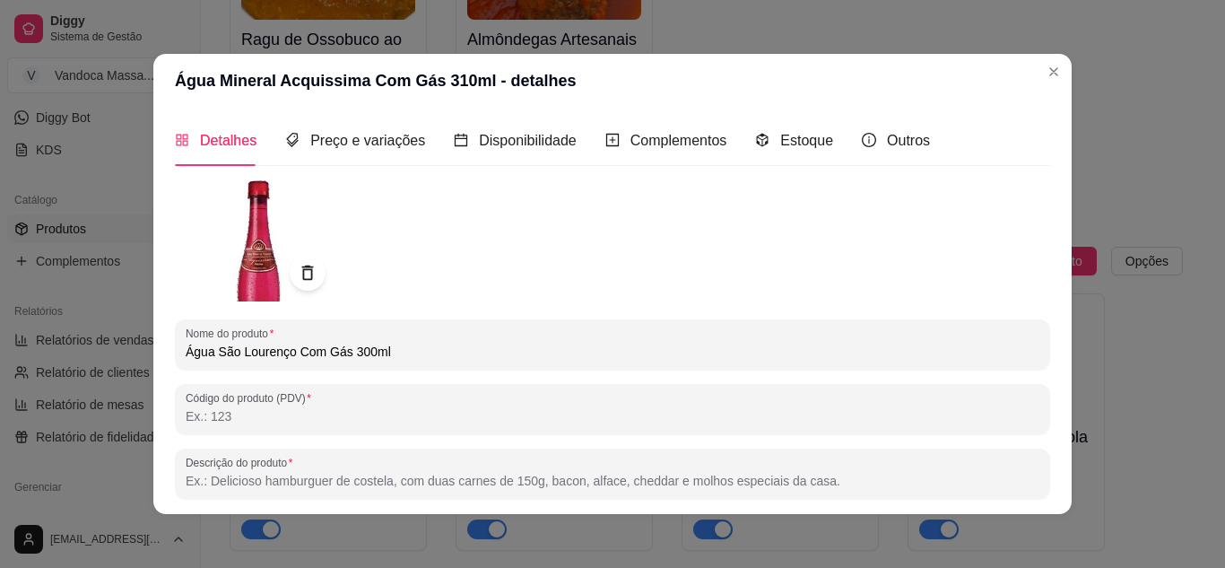
type input "Água São Lourenço Com Gás 300ml"
click at [199, 218] on img at bounding box center [255, 240] width 161 height 121
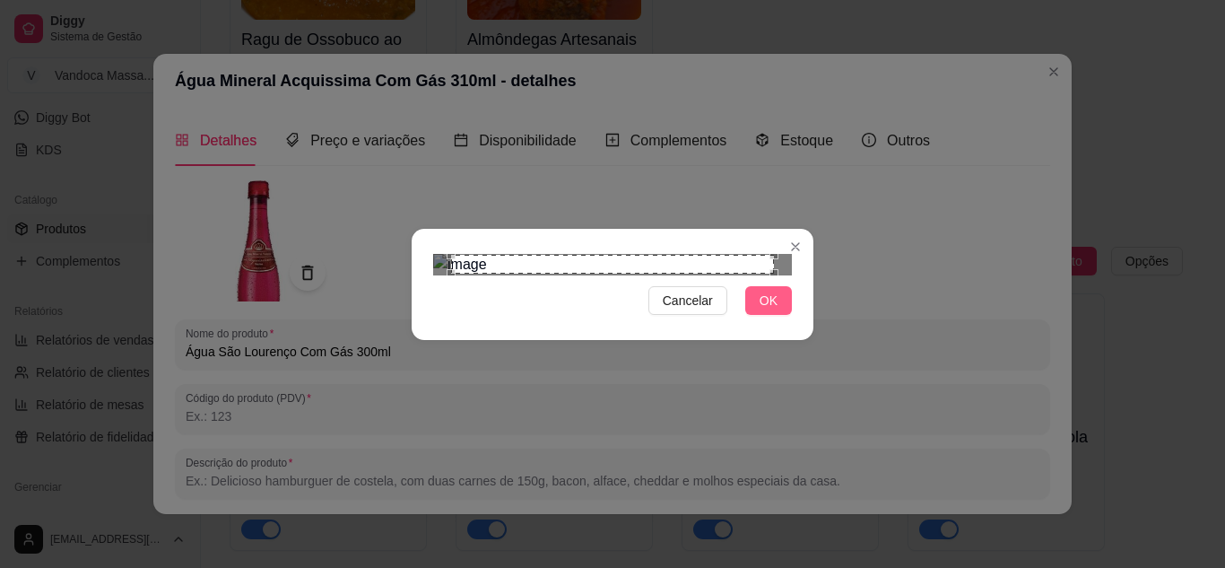
click at [773, 310] on span "OK" at bounding box center [769, 301] width 18 height 20
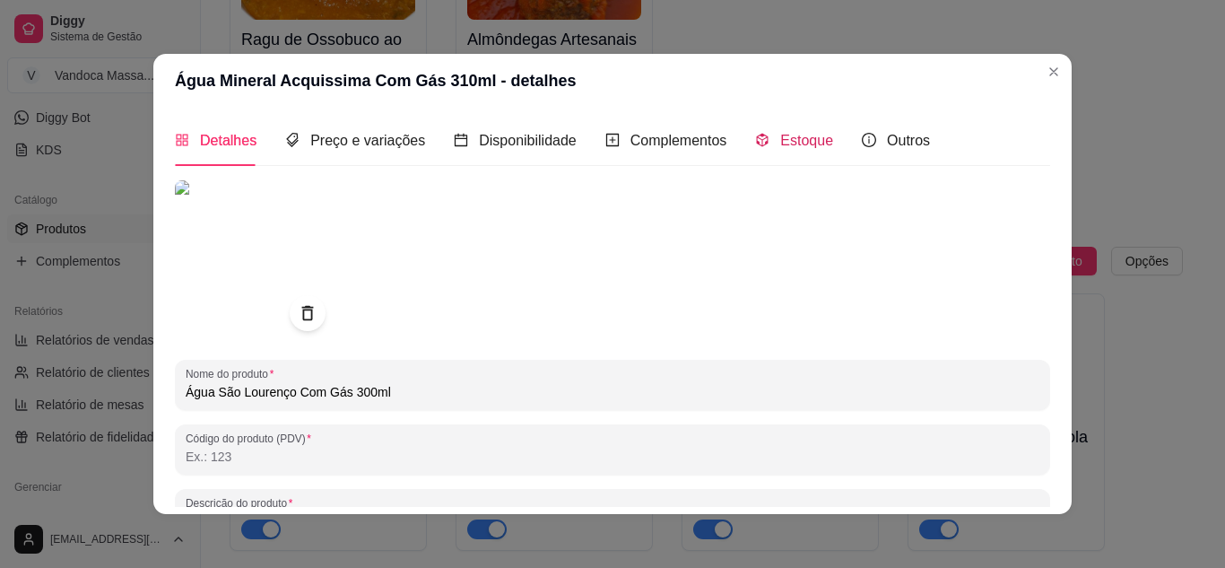
click at [762, 148] on div "Estoque" at bounding box center [794, 140] width 78 height 22
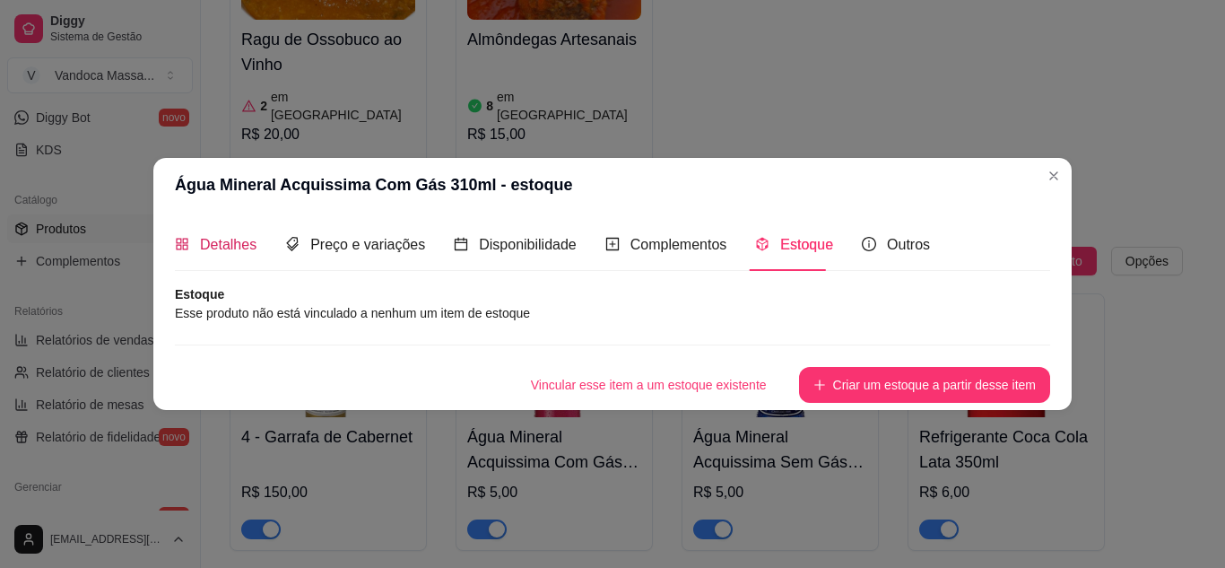
click at [211, 250] on span "Detalhes" at bounding box center [228, 244] width 57 height 15
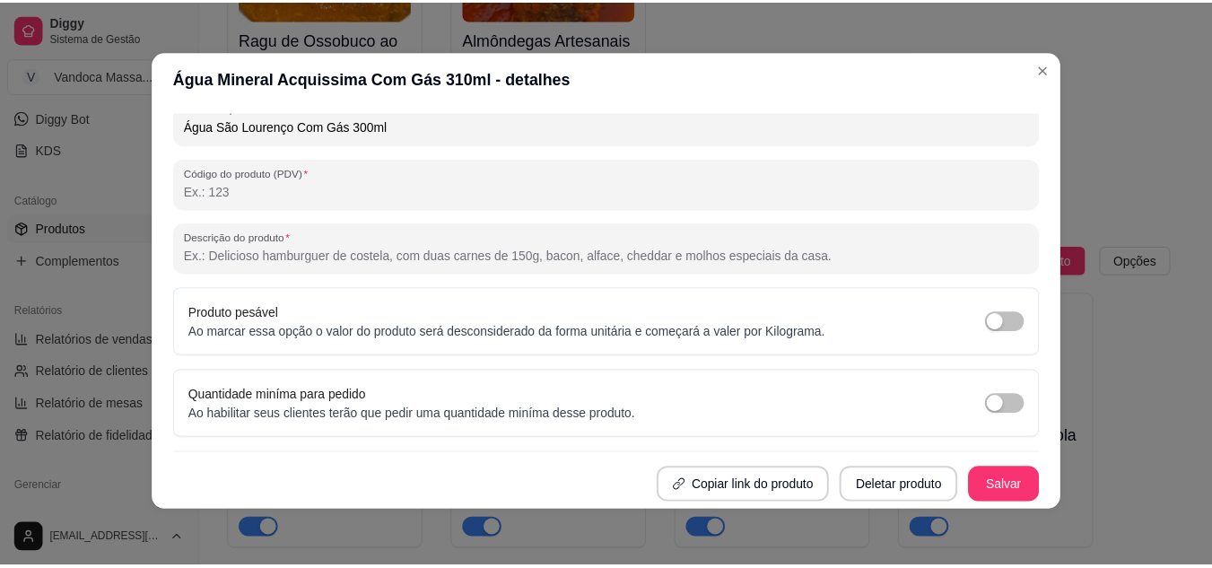
scroll to position [4, 0]
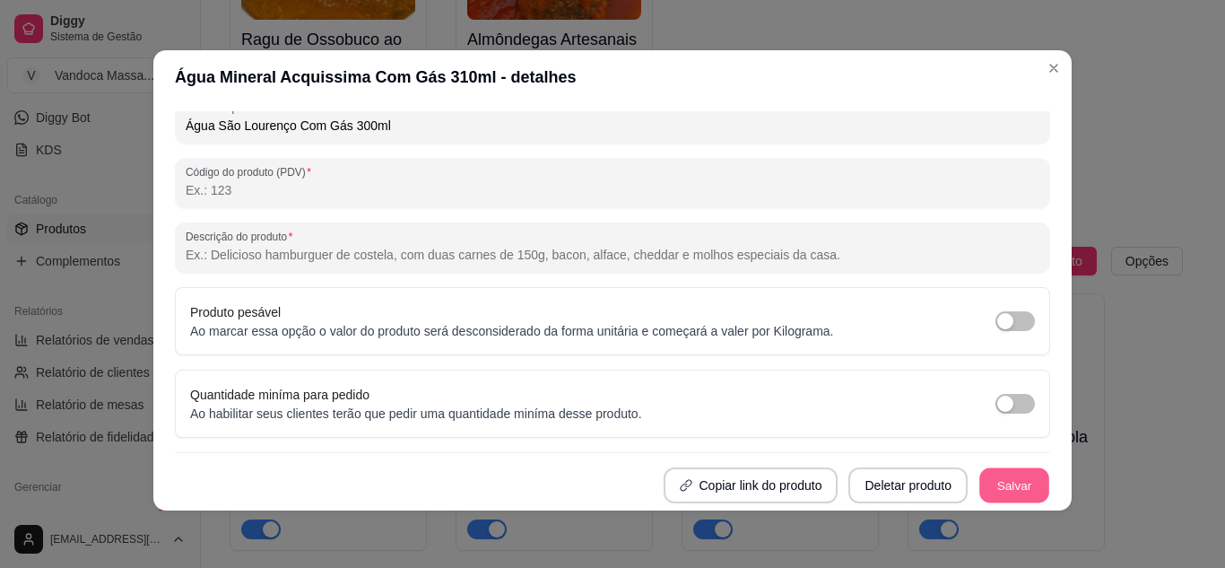
click at [994, 477] on button "Salvar" at bounding box center [1014, 485] width 70 height 35
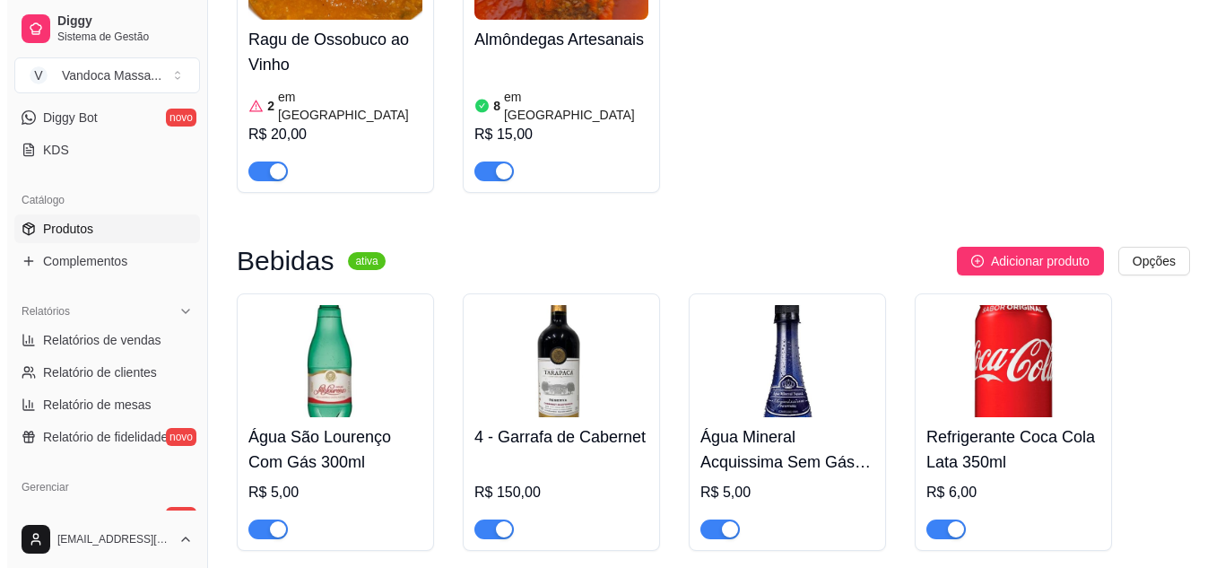
scroll to position [2152, 0]
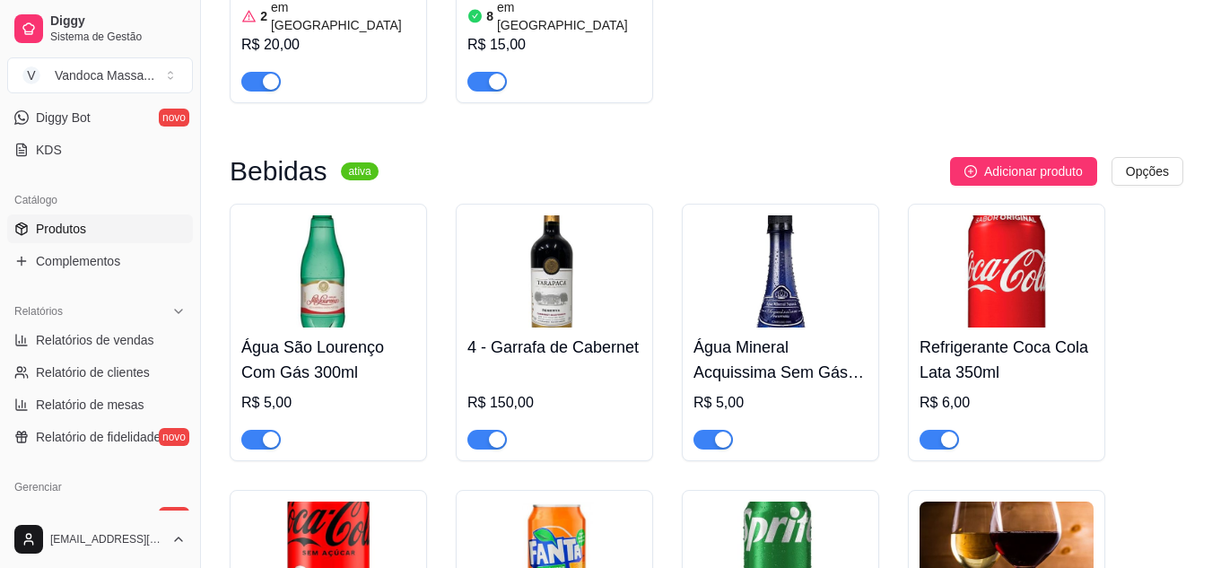
click at [848, 215] on img at bounding box center [780, 271] width 174 height 112
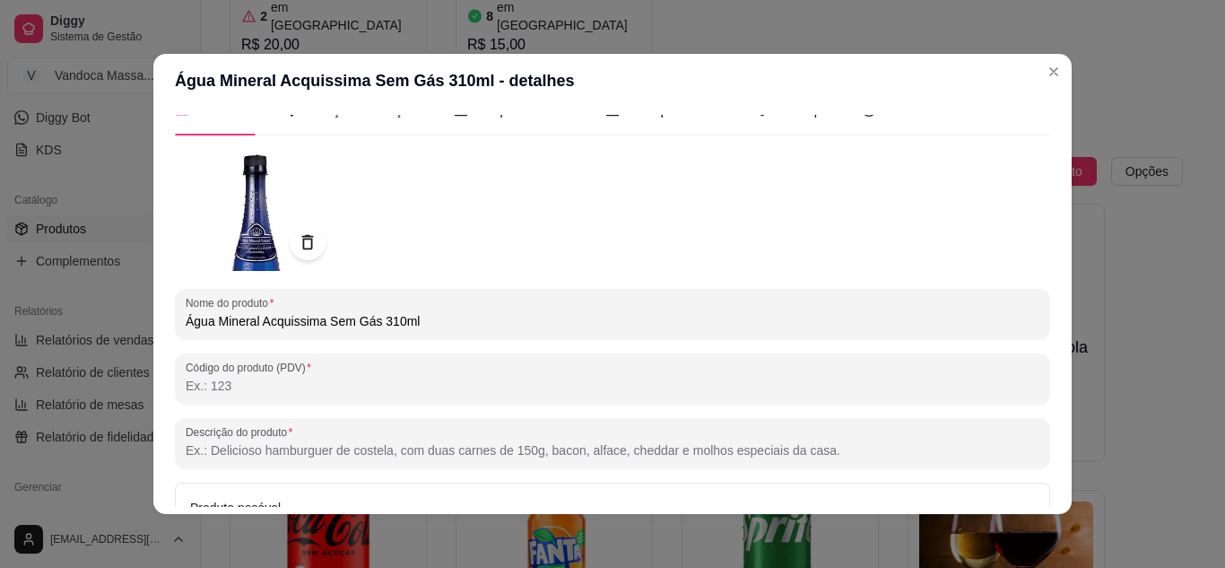
scroll to position [0, 0]
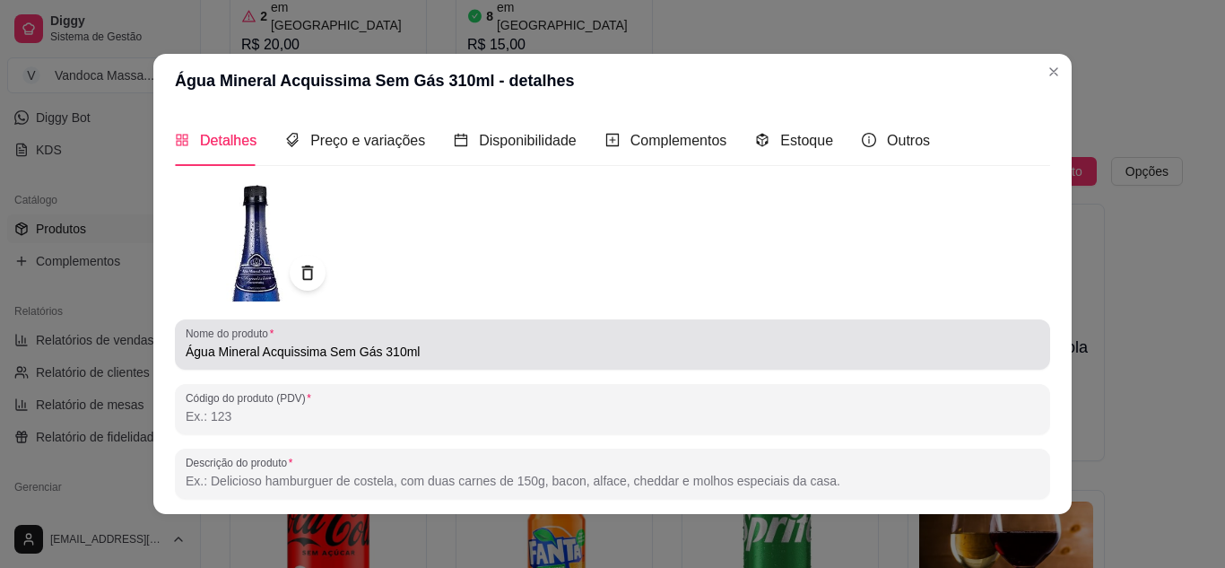
click at [476, 349] on input "Água Mineral Acquissima Sem Gás 310ml" at bounding box center [613, 352] width 854 height 18
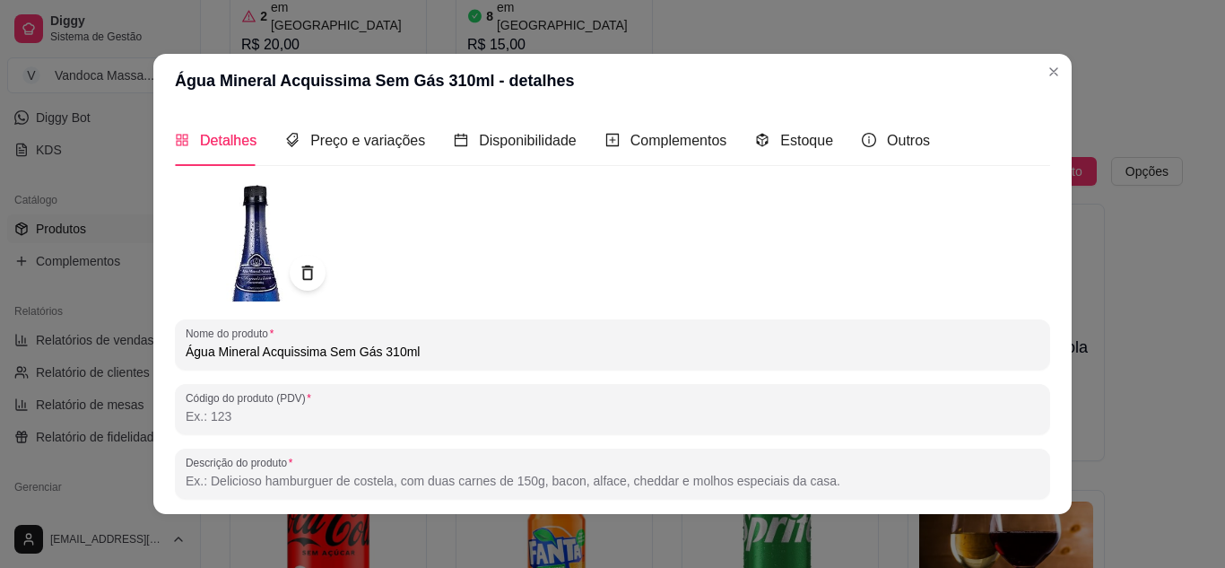
click at [476, 349] on input "Água Mineral Acquissima Sem Gás 310ml" at bounding box center [613, 352] width 854 height 18
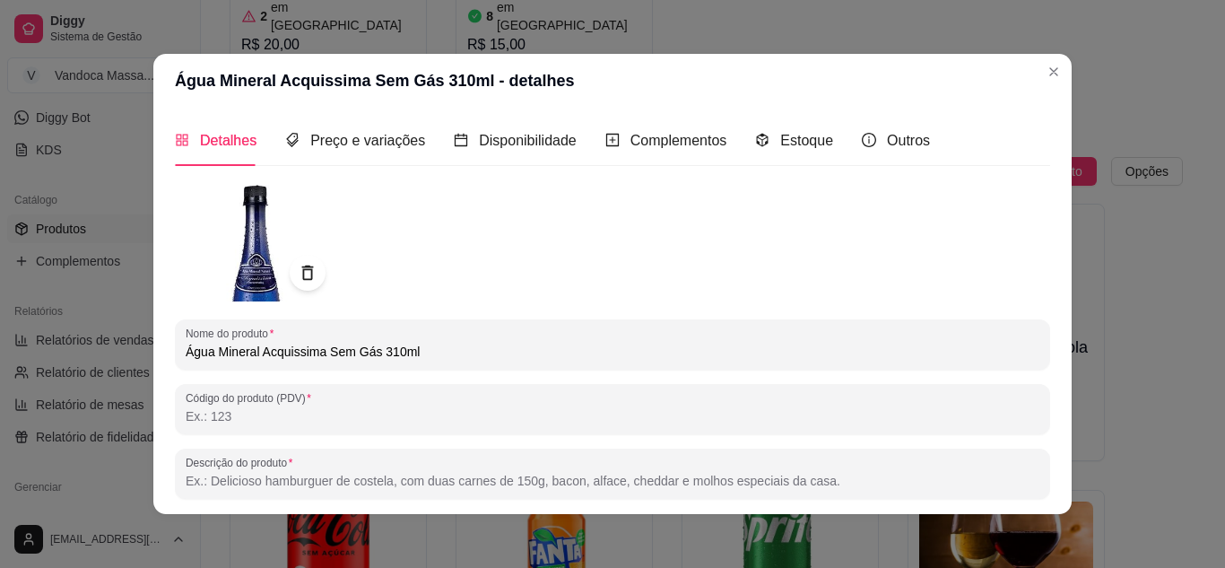
click at [476, 350] on input "Água Mineral Acquissima Sem Gás 310ml" at bounding box center [613, 352] width 854 height 18
click at [470, 354] on input "Água Mineral Acquissima Sem Gás 310ml" at bounding box center [613, 352] width 854 height 18
click at [378, 358] on input "Água Mineral Acquissima Sem Gás 310ml" at bounding box center [613, 352] width 854 height 18
click at [468, 351] on input "Água Mineral Acquissima Sem Gás 310ml" at bounding box center [613, 352] width 854 height 18
click at [465, 356] on input "Água Mineral Acquissima Sem Gás 310ml" at bounding box center [613, 352] width 854 height 18
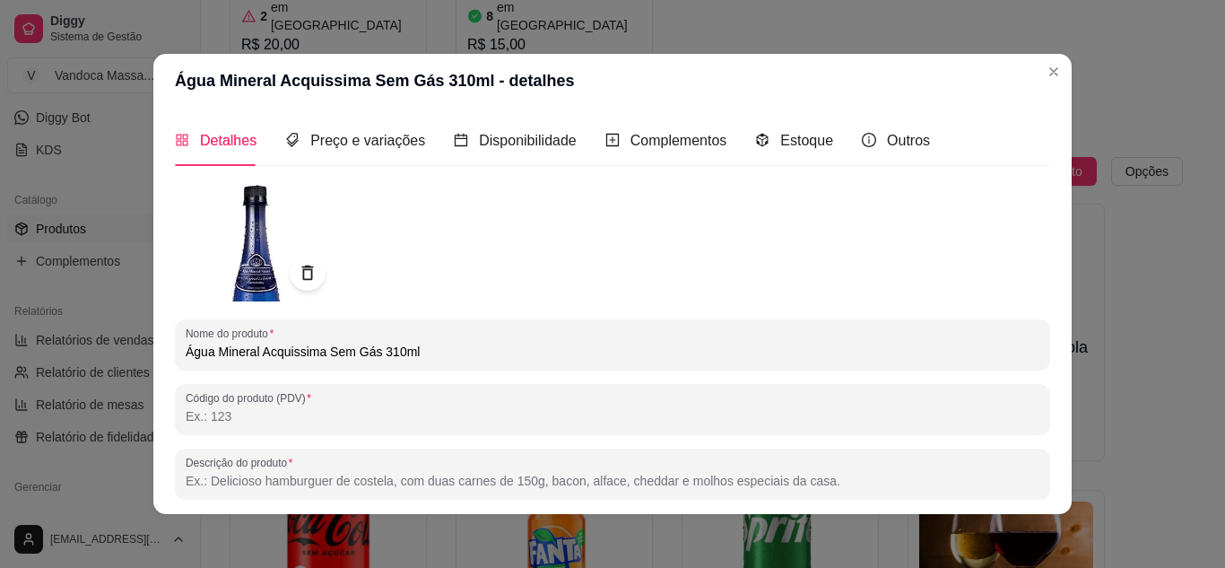
click at [320, 349] on input "Água Mineral Acquissima Sem Gás 310ml" at bounding box center [613, 352] width 854 height 18
click at [365, 353] on input "Água São Lourenço Sem Gás 310ml" at bounding box center [613, 352] width 854 height 18
type input "Água São Lourenço Sem Gás 300ml"
click at [275, 241] on img at bounding box center [255, 240] width 161 height 121
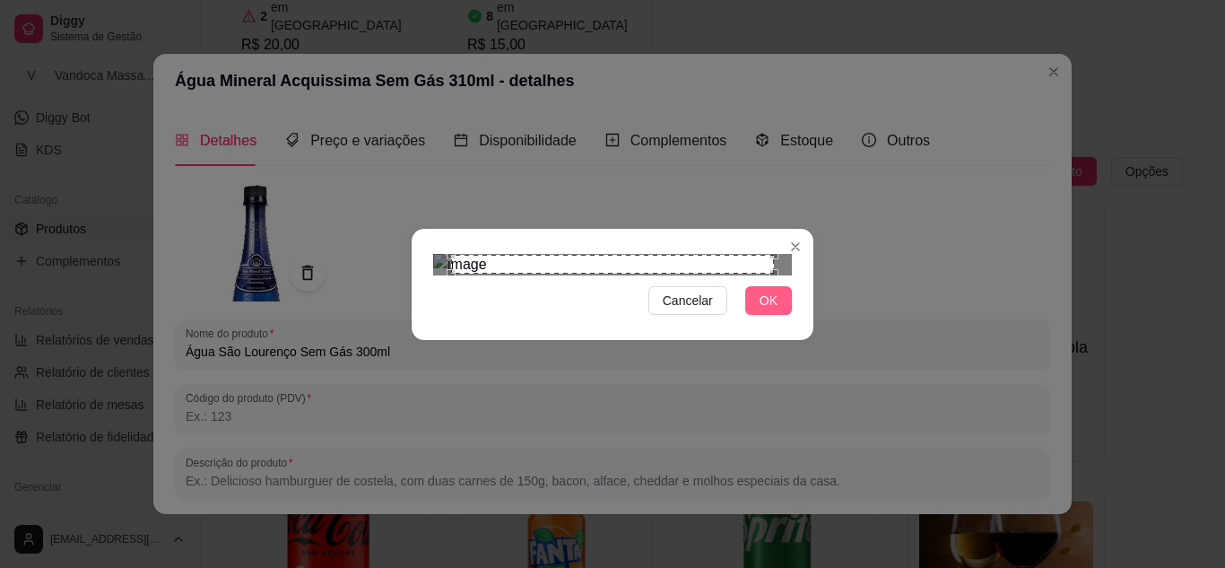
click at [774, 315] on button "OK" at bounding box center [768, 300] width 47 height 29
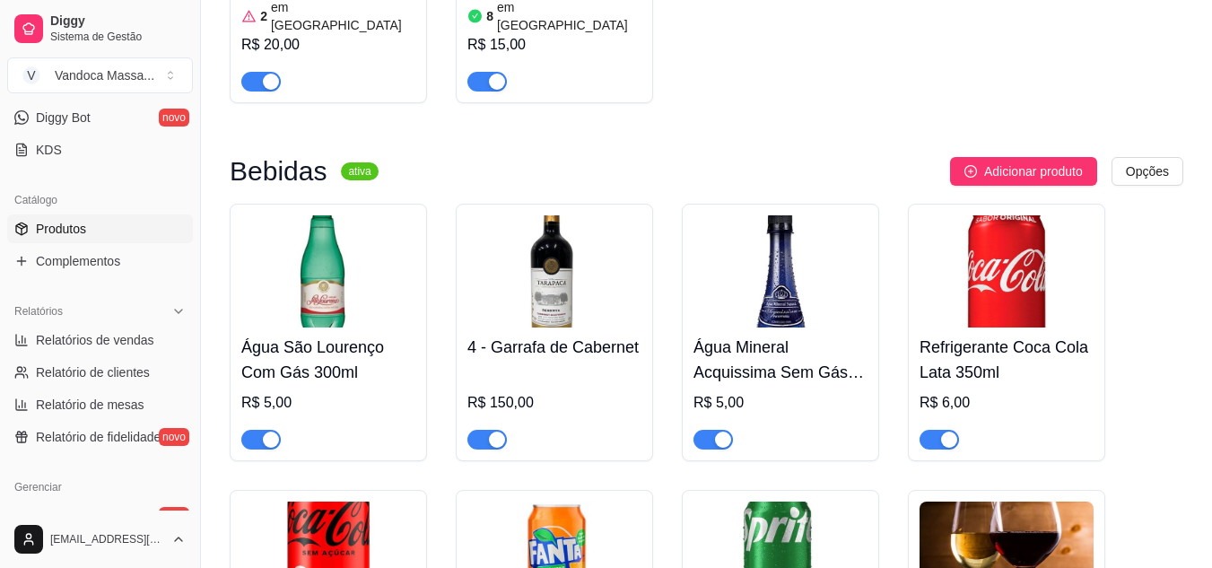
click at [746, 215] on img at bounding box center [780, 271] width 174 height 112
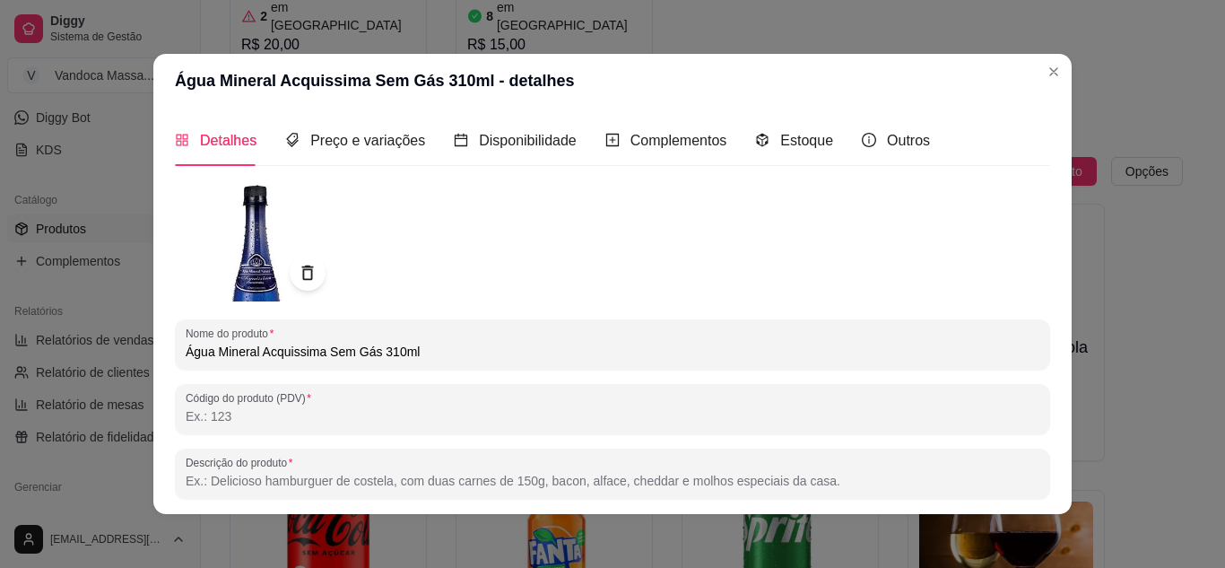
click at [268, 239] on img at bounding box center [255, 240] width 161 height 121
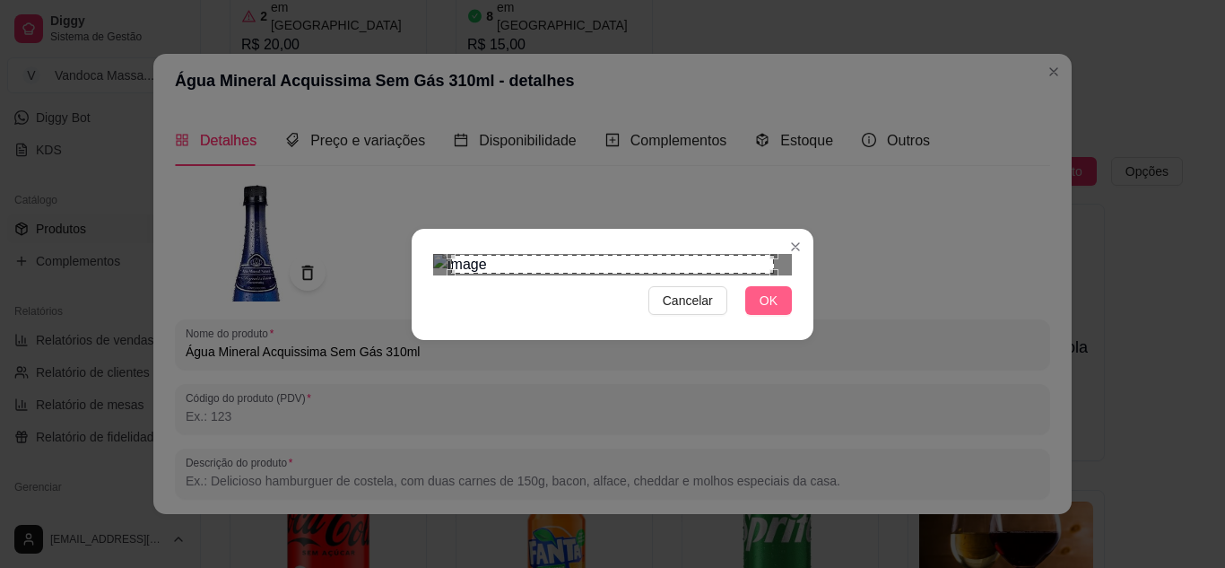
click at [750, 315] on button "OK" at bounding box center [768, 300] width 47 height 29
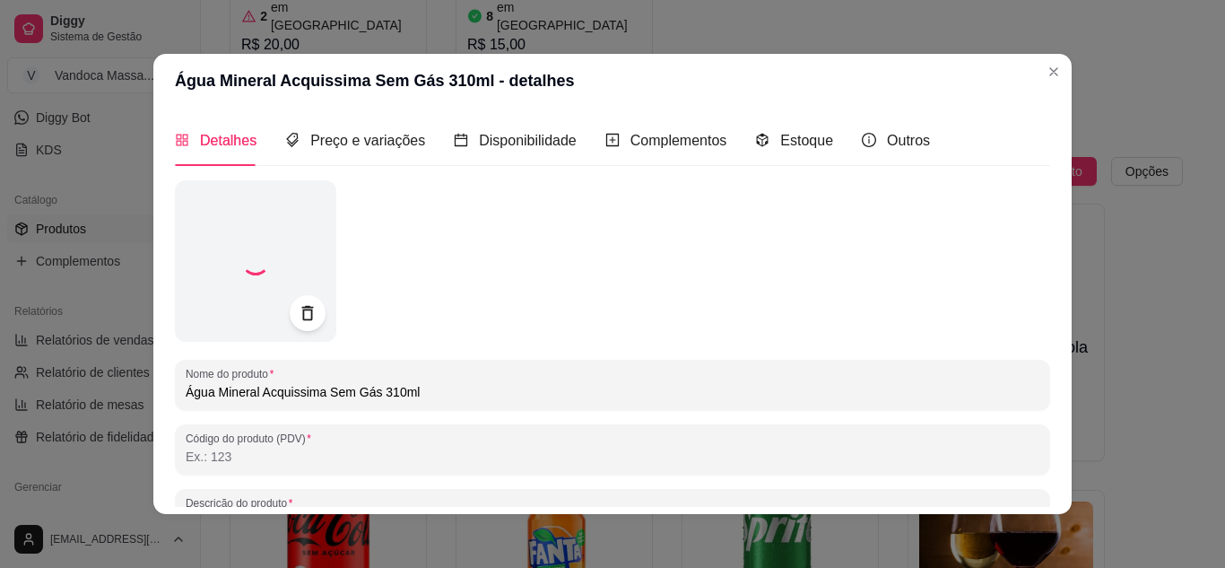
click at [317, 396] on input "Água Mineral Acquissima Sem Gás 310ml" at bounding box center [613, 392] width 854 height 18
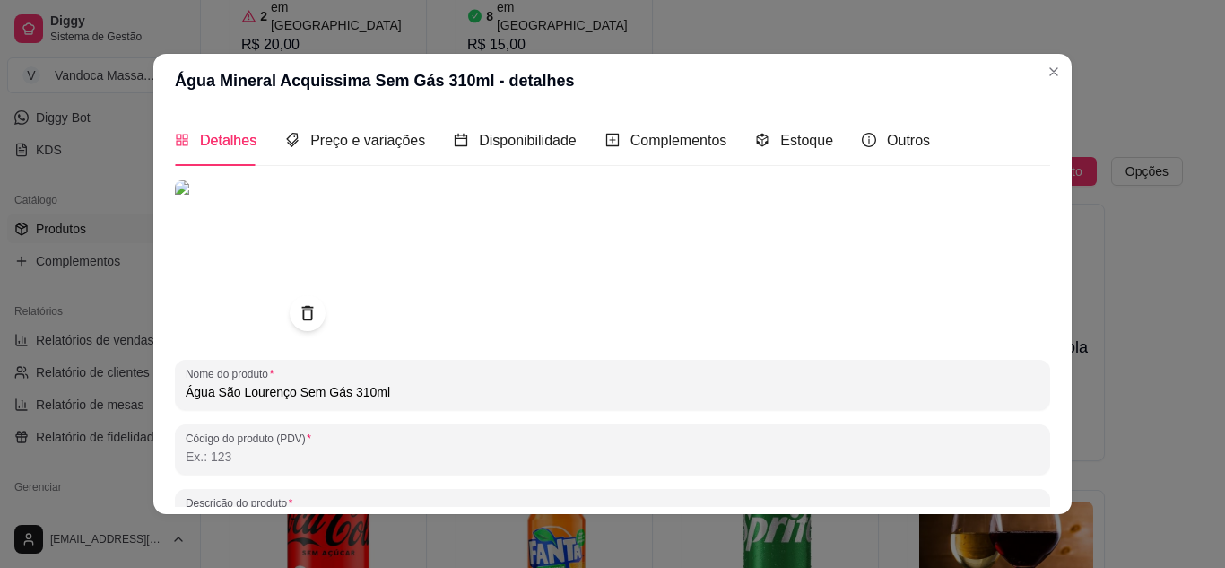
click at [357, 392] on input "Água São Lourenço Sem Gás 310ml" at bounding box center [613, 392] width 854 height 18
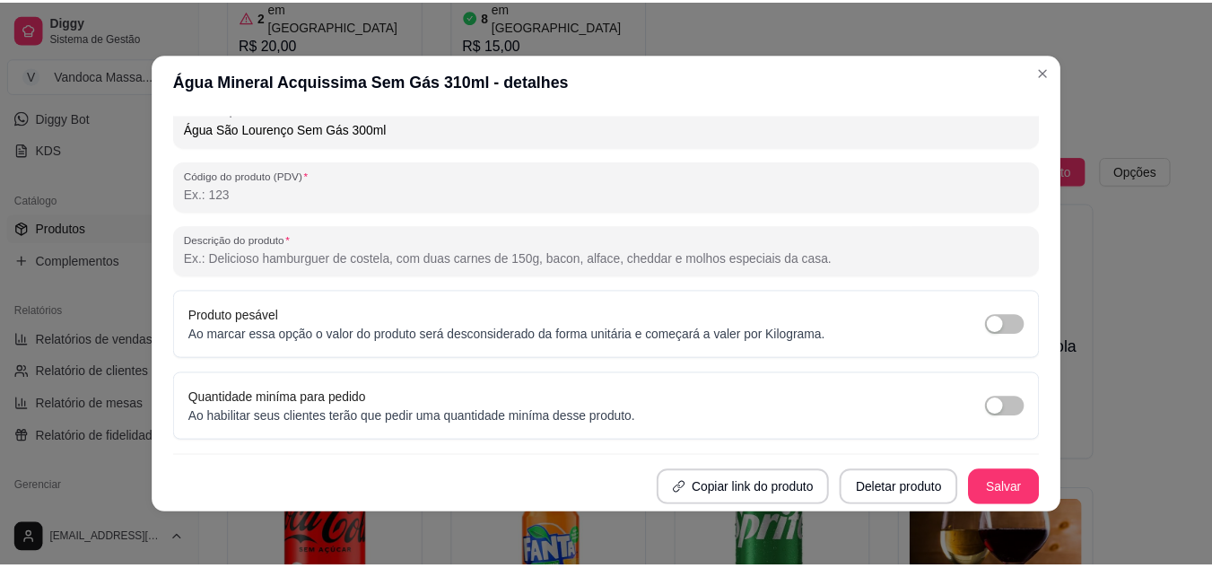
scroll to position [4, 0]
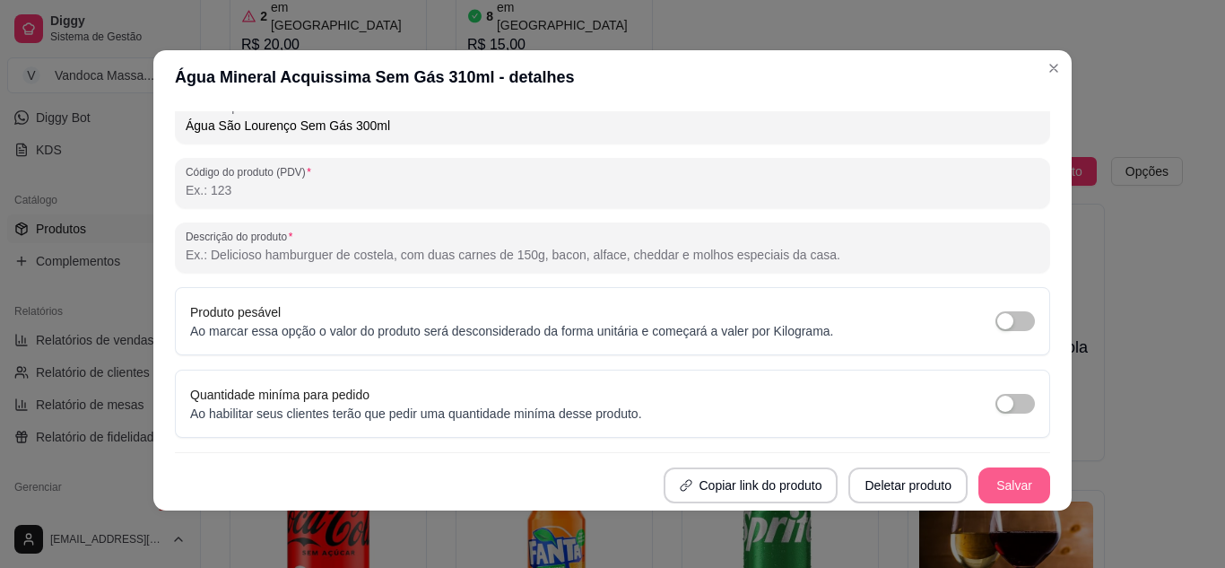
type input "Água São Lourenço Sem Gás 300ml"
click at [994, 476] on button "Salvar" at bounding box center [1014, 485] width 72 height 36
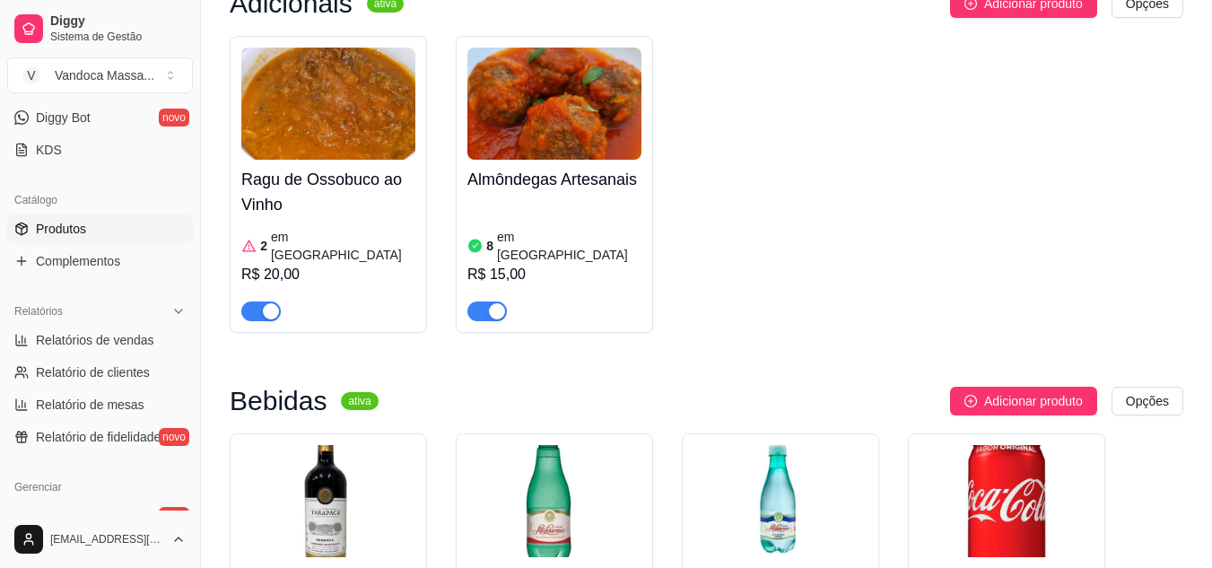
scroll to position [1883, 0]
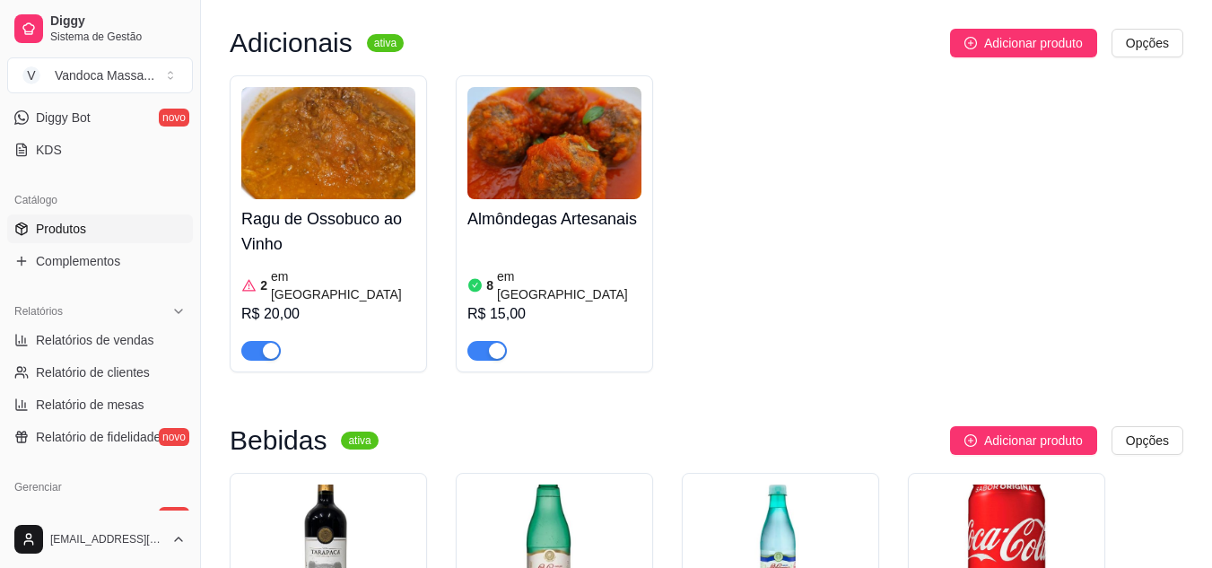
click at [275, 343] on div "button" at bounding box center [271, 351] width 16 height 16
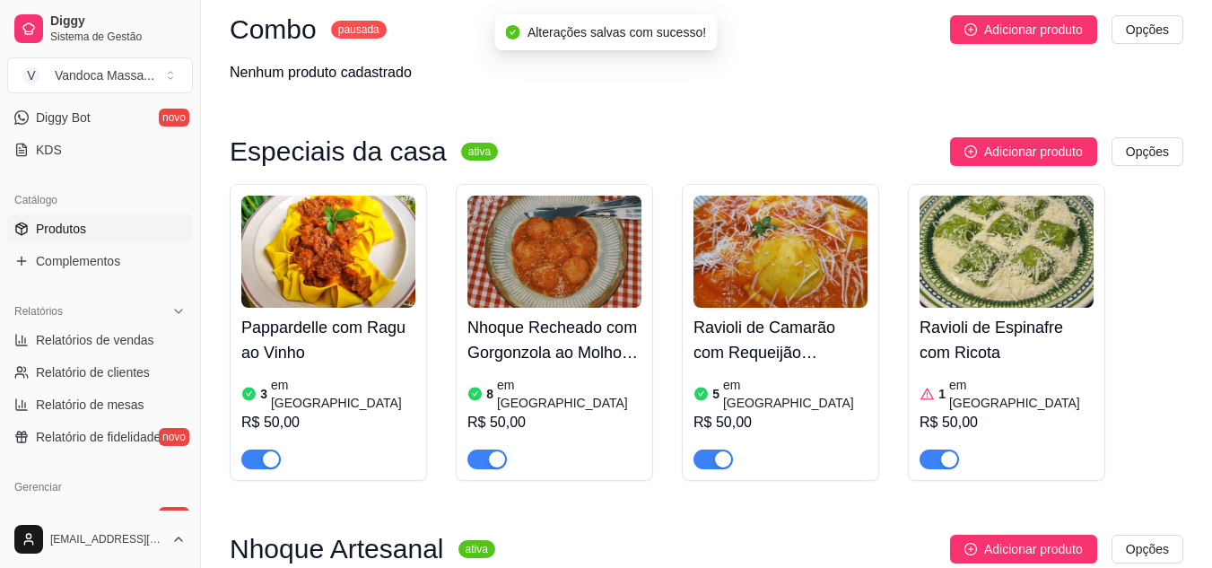
scroll to position [269, 0]
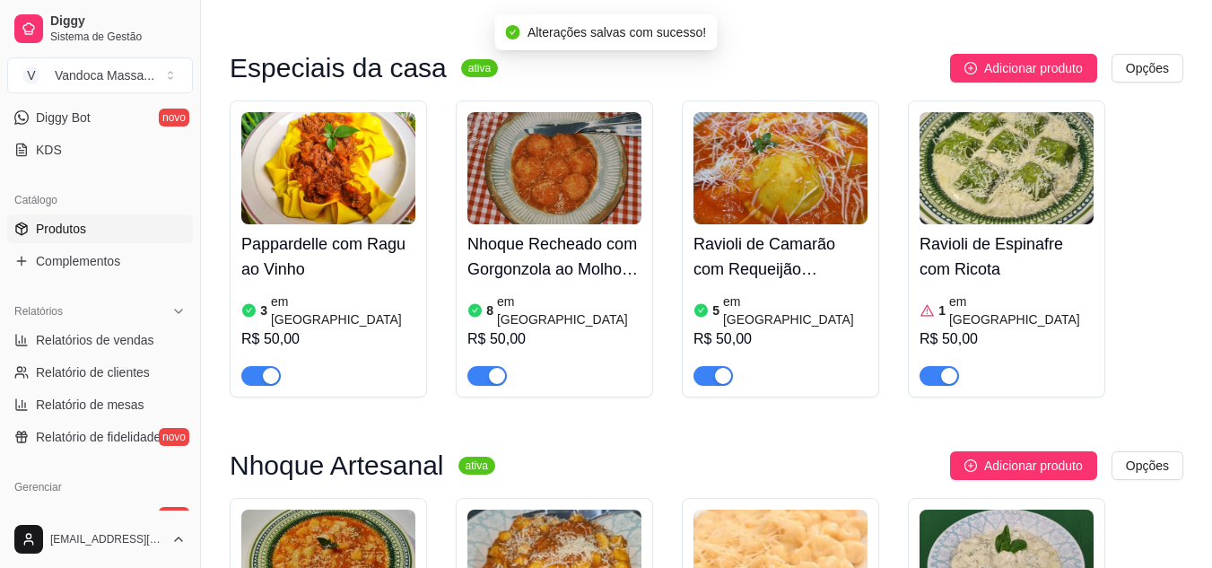
click at [265, 368] on div "button" at bounding box center [271, 376] width 16 height 16
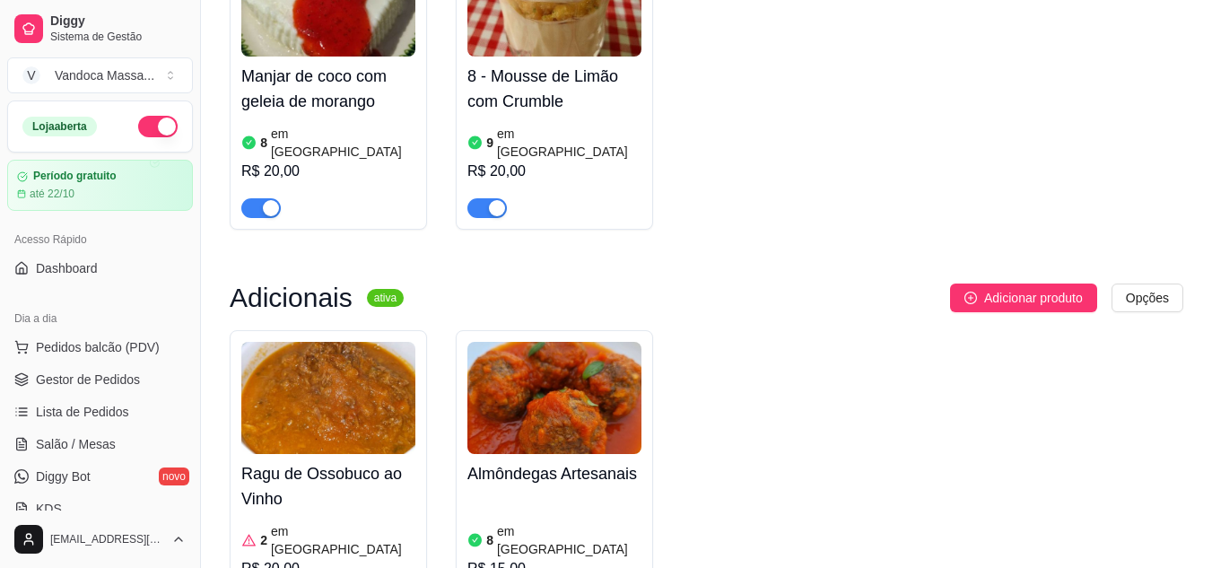
scroll to position [1525, 0]
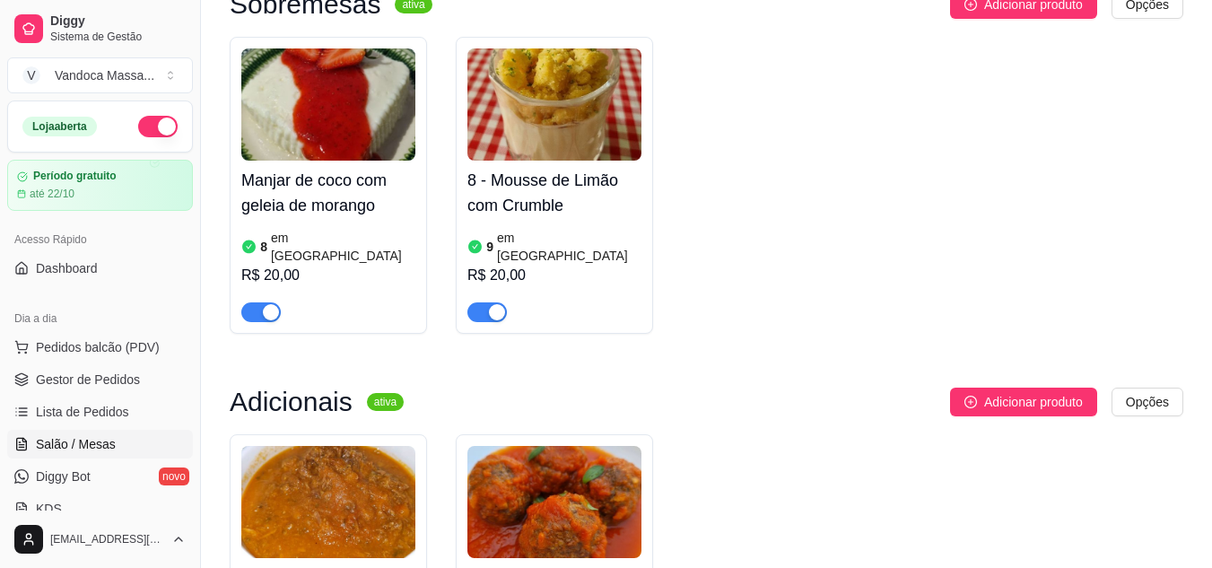
click at [82, 434] on link "Salão / Mesas" at bounding box center [100, 444] width 186 height 29
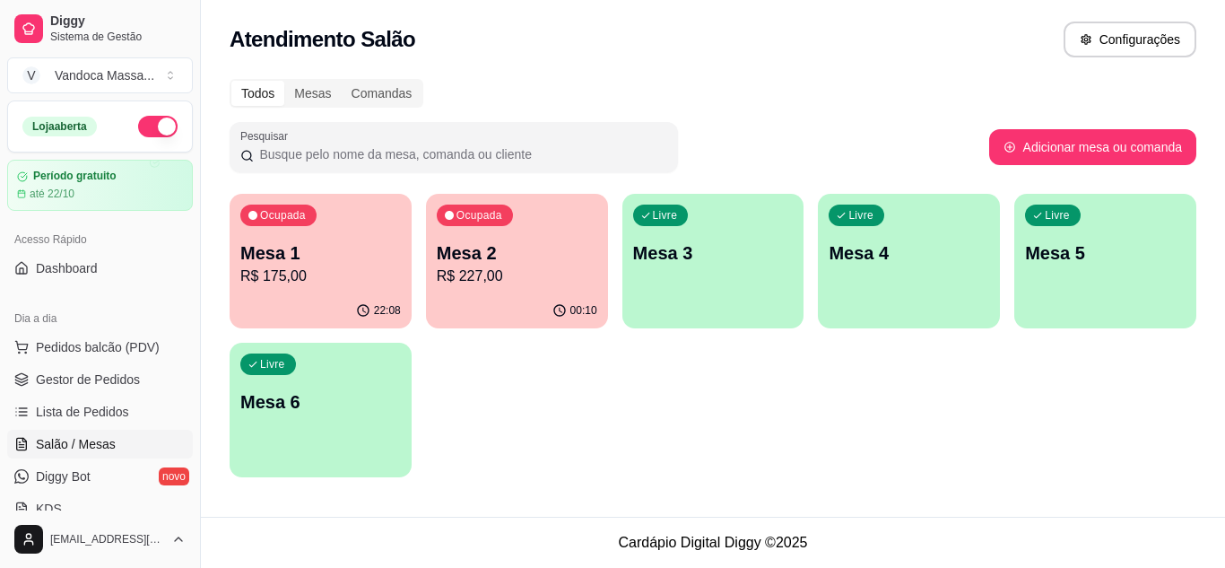
click at [323, 252] on p "Mesa 1" at bounding box center [320, 252] width 161 height 25
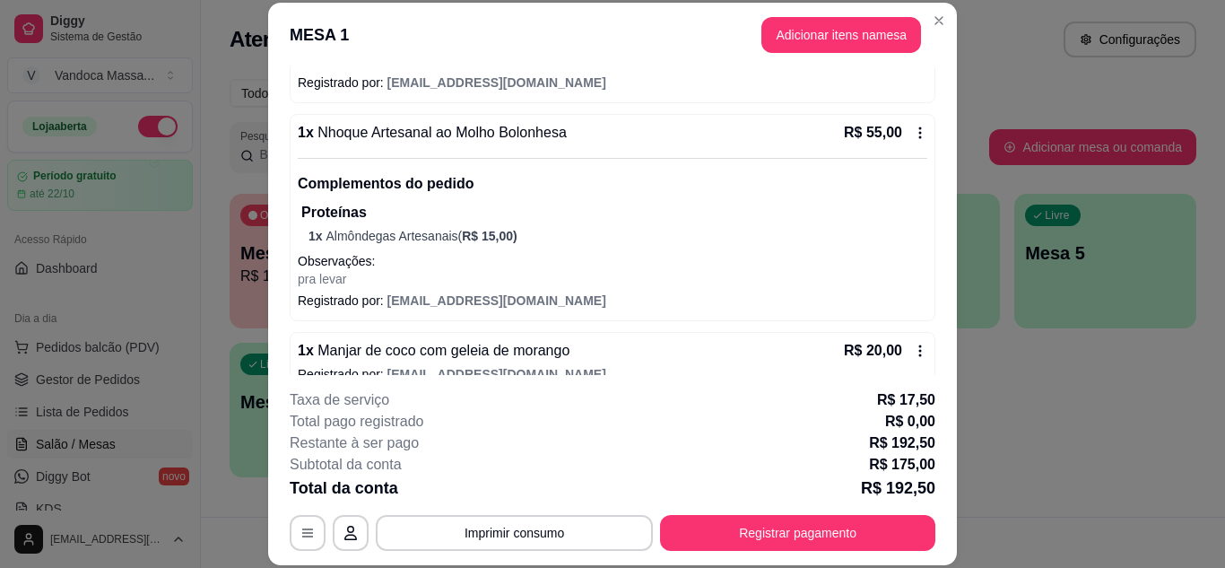
scroll to position [223, 0]
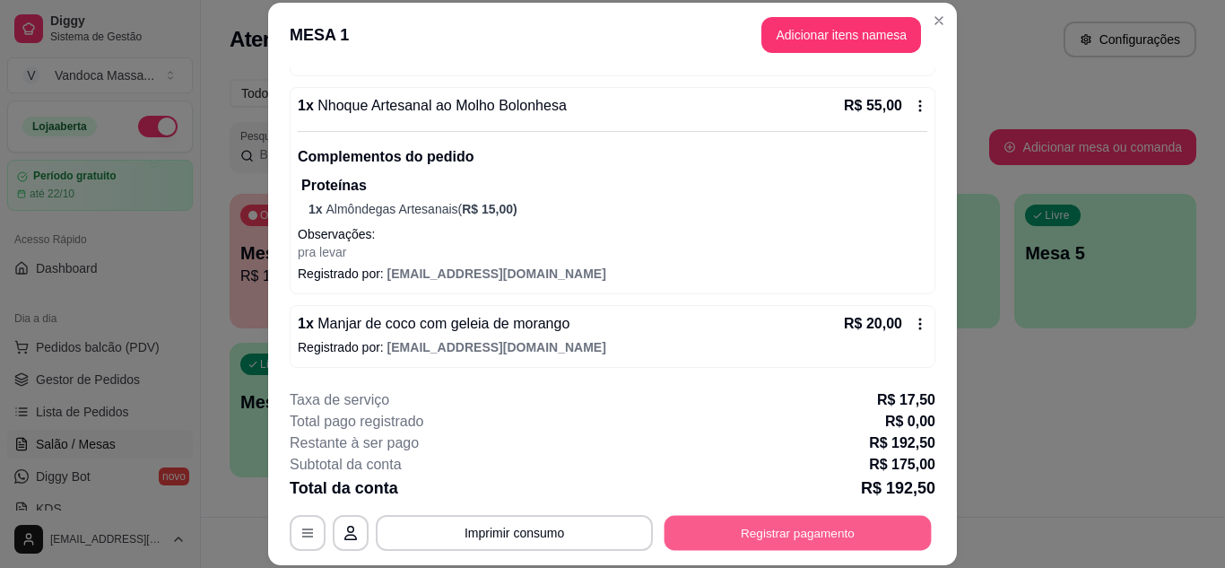
click at [713, 531] on button "Registrar pagamento" at bounding box center [798, 532] width 267 height 35
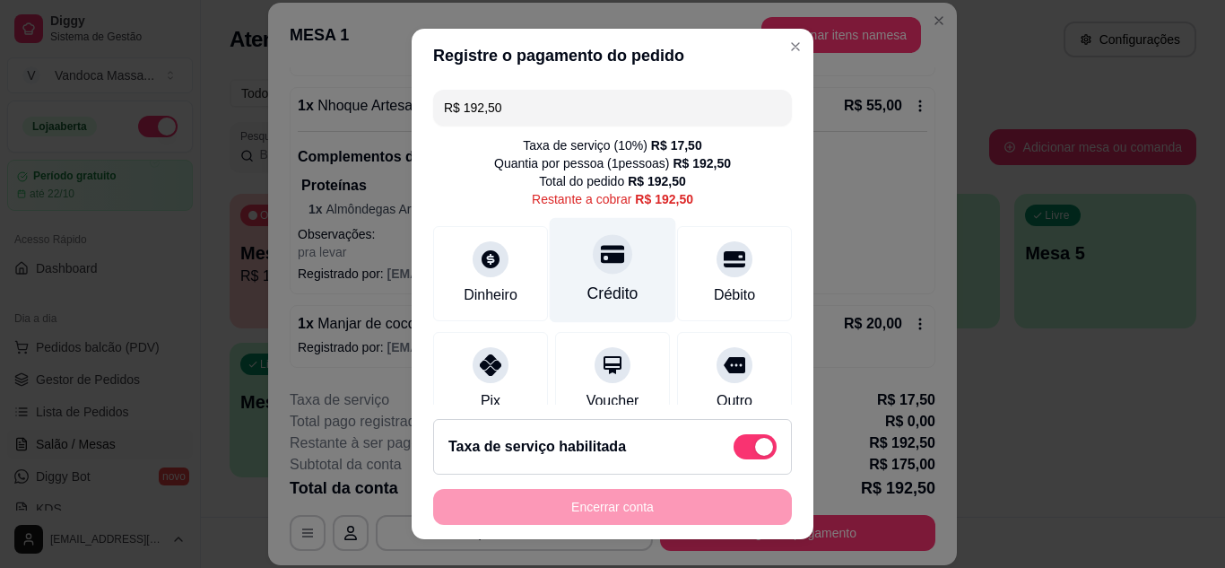
click at [601, 258] on icon at bounding box center [612, 253] width 23 height 23
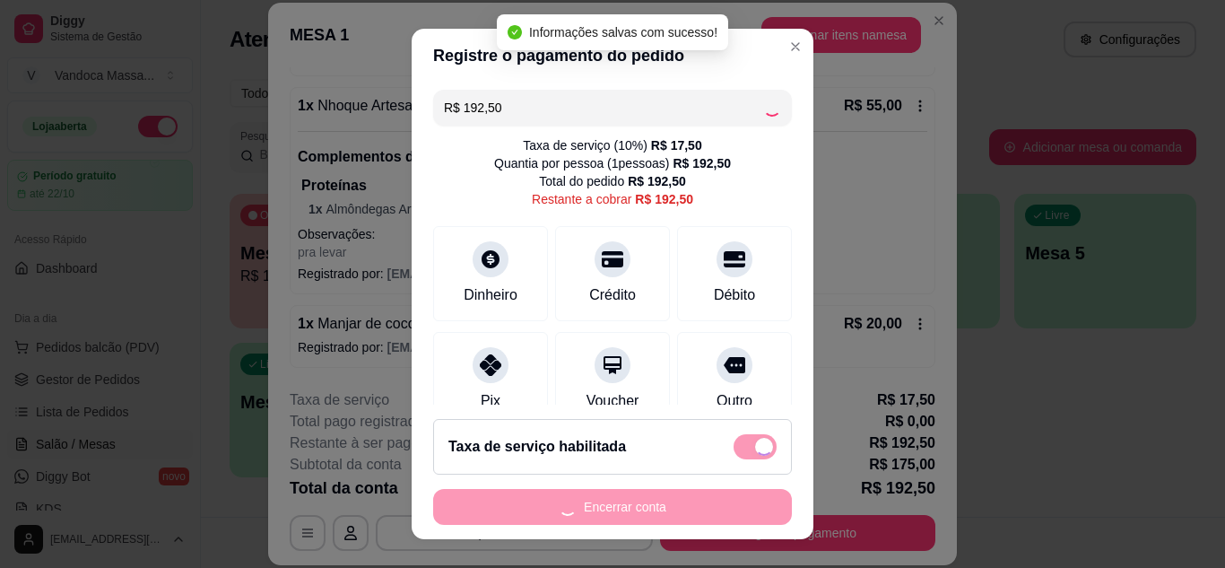
type input "R$ 0,00"
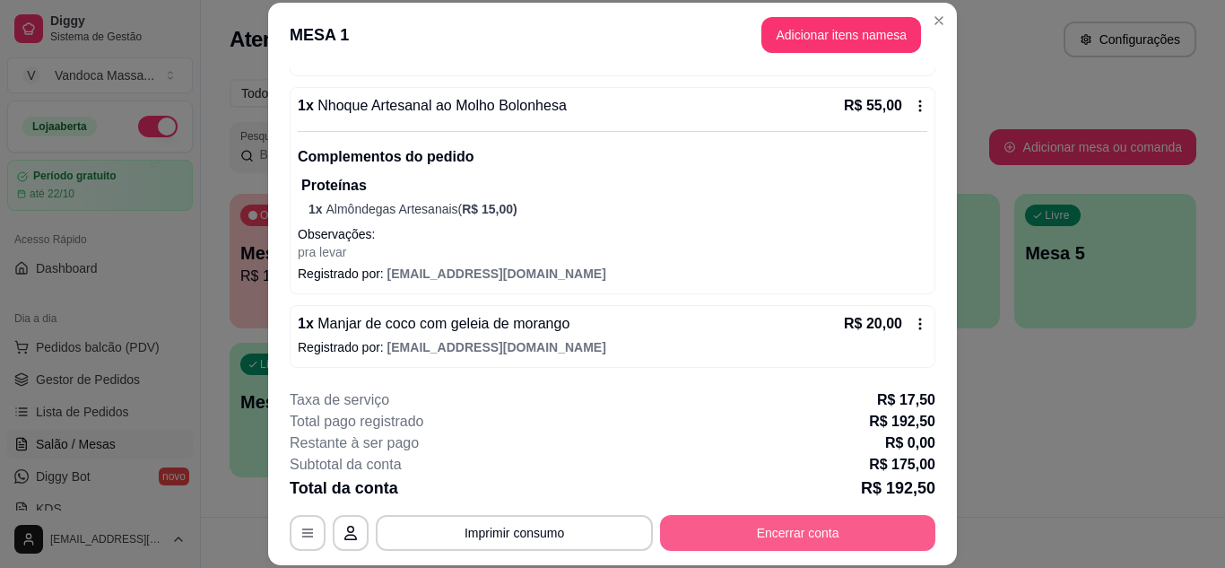
click at [783, 542] on button "Encerrar conta" at bounding box center [797, 533] width 275 height 36
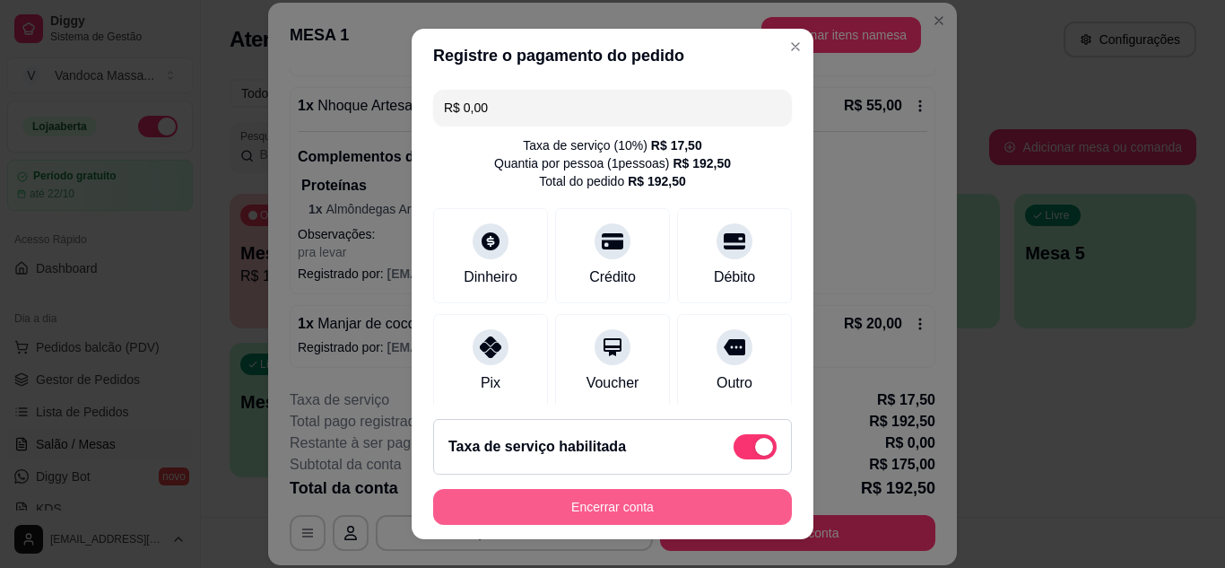
click at [665, 499] on button "Encerrar conta" at bounding box center [612, 507] width 359 height 36
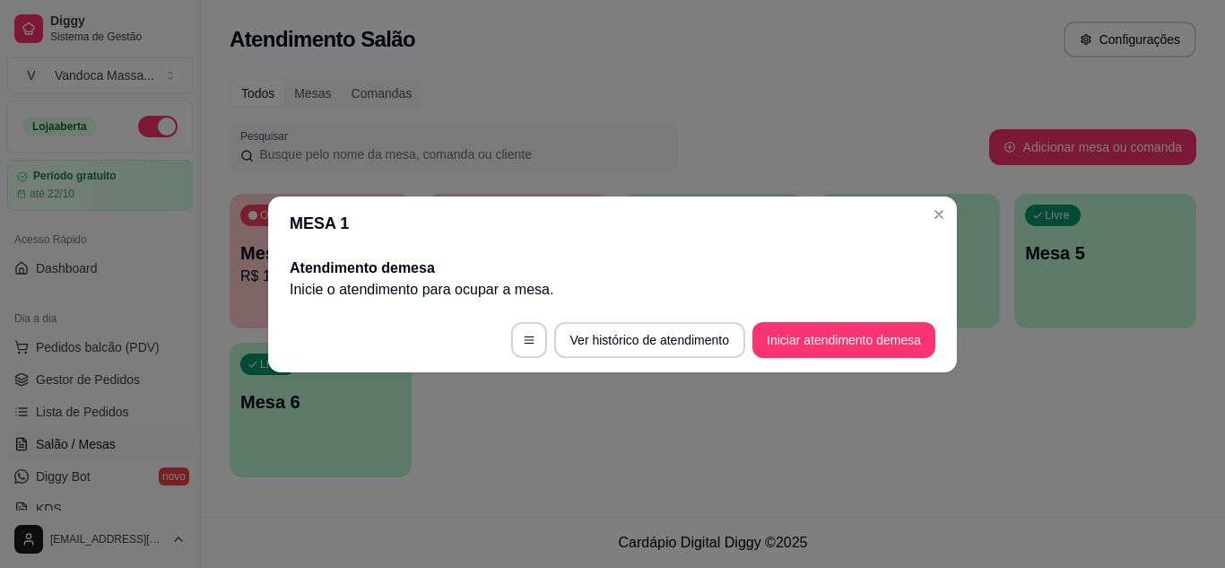
scroll to position [0, 0]
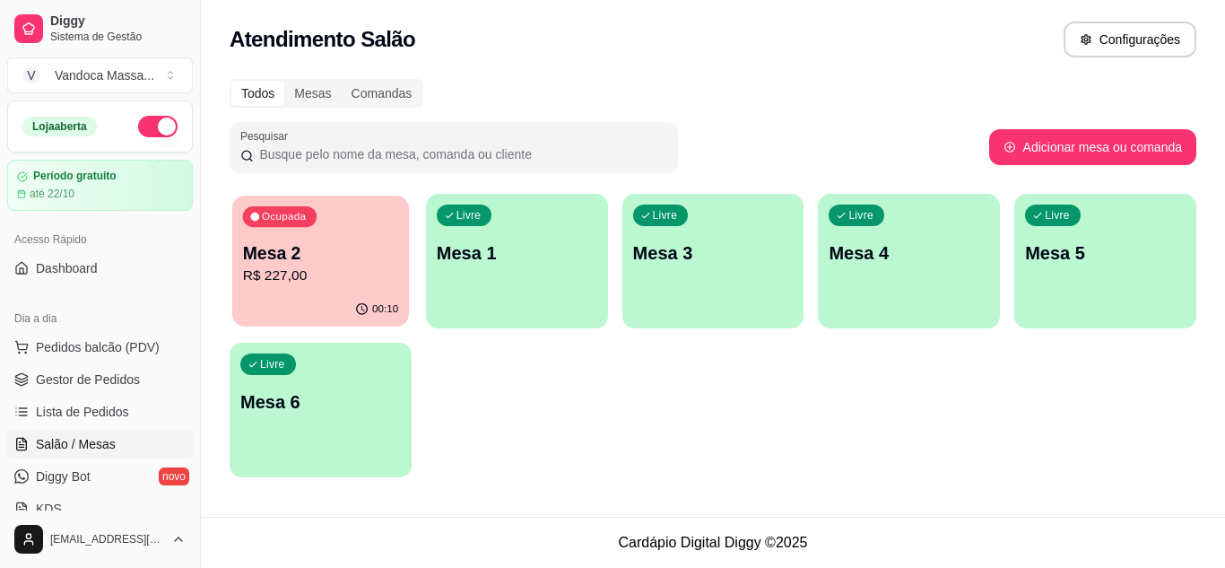
click at [332, 261] on p "Mesa 2" at bounding box center [320, 253] width 155 height 24
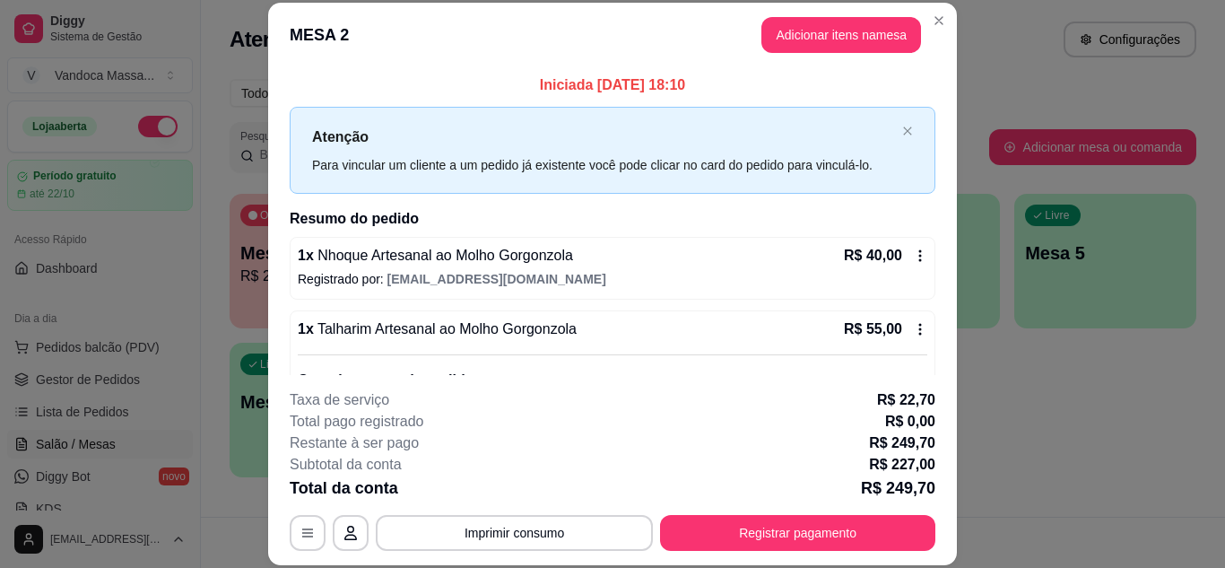
scroll to position [90, 0]
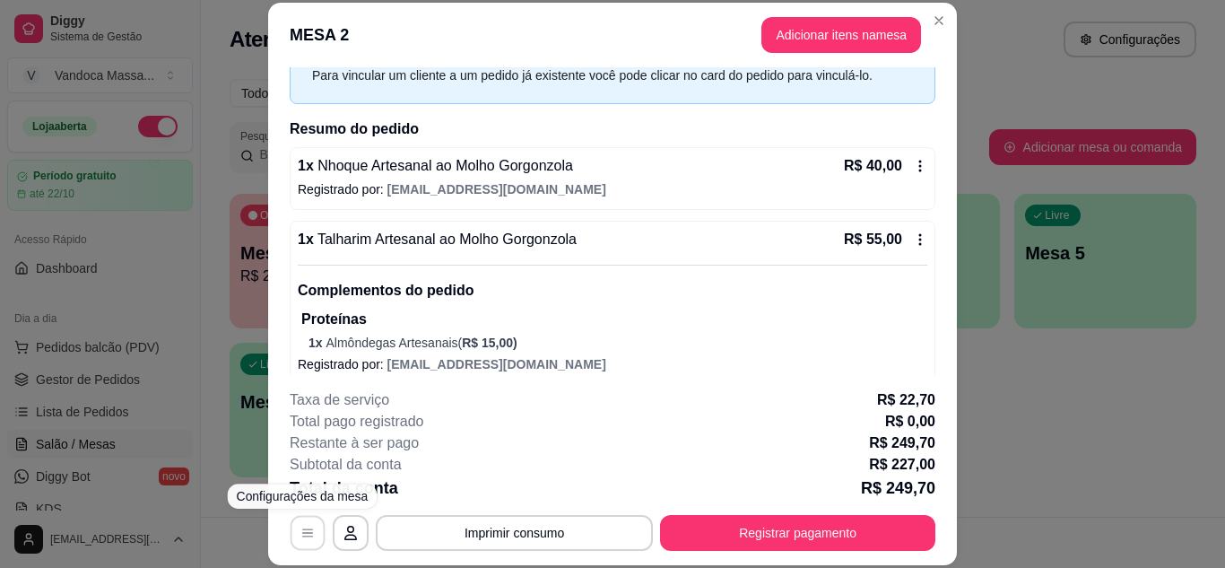
click at [302, 527] on icon "button" at bounding box center [307, 533] width 14 height 14
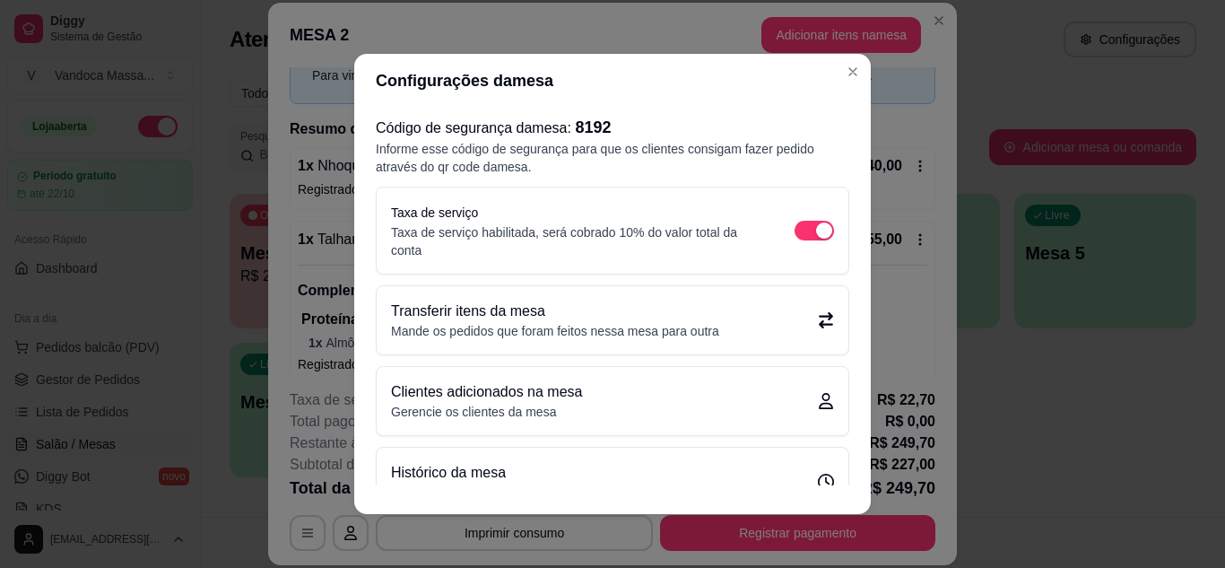
scroll to position [39, 0]
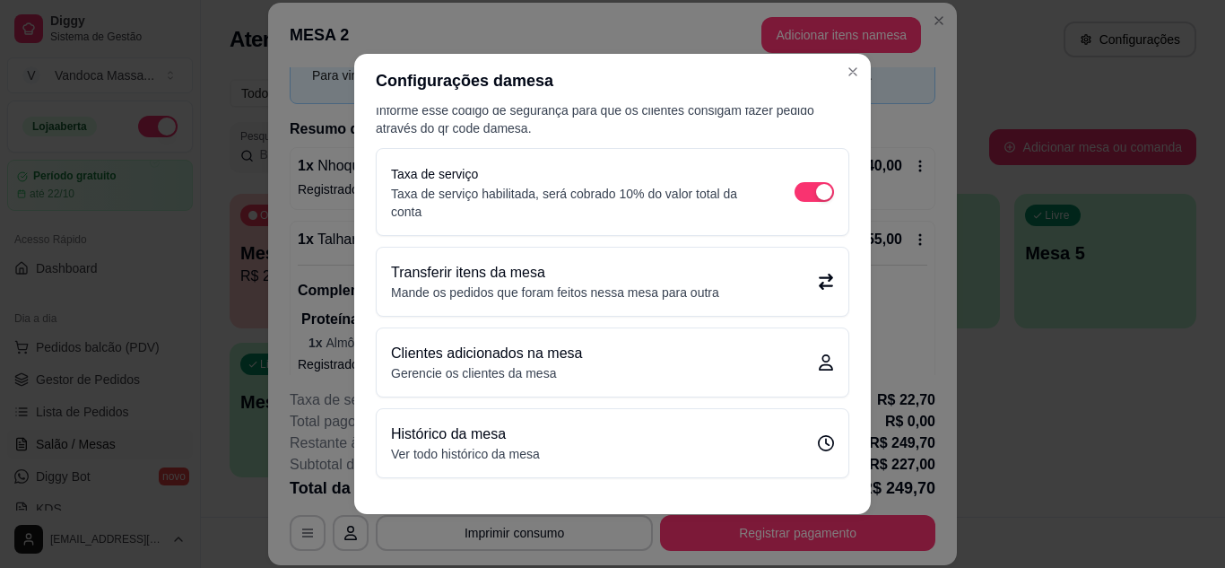
click at [743, 272] on div "Transferir itens da mesa Mande os pedidos que foram feitos nessa mesa para outra" at bounding box center [612, 281] width 443 height 39
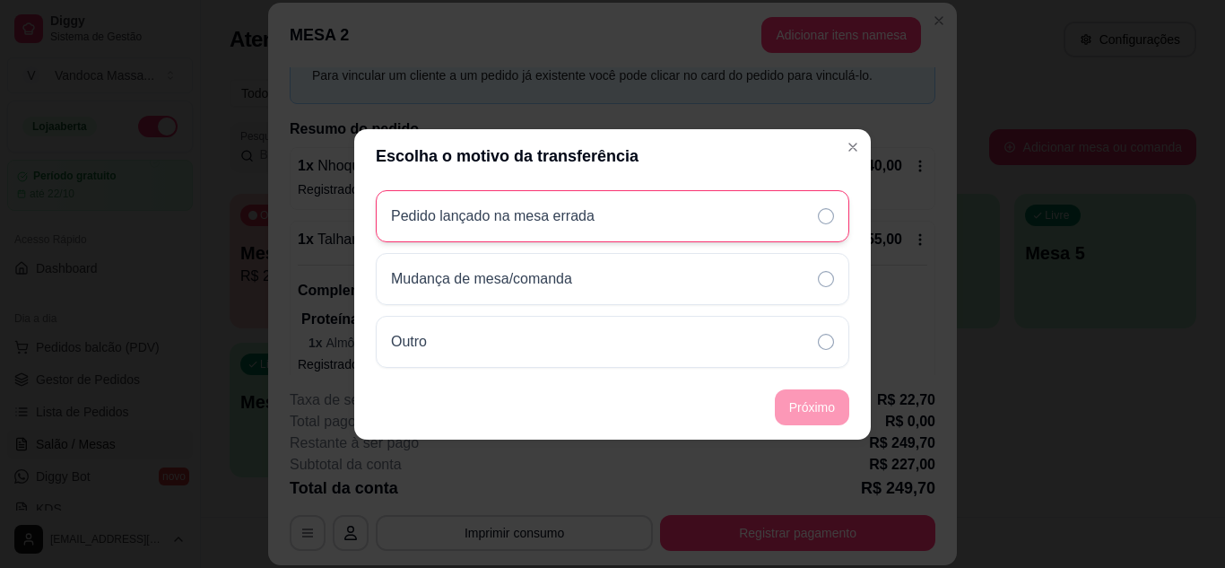
click at [827, 213] on icon at bounding box center [826, 216] width 16 height 16
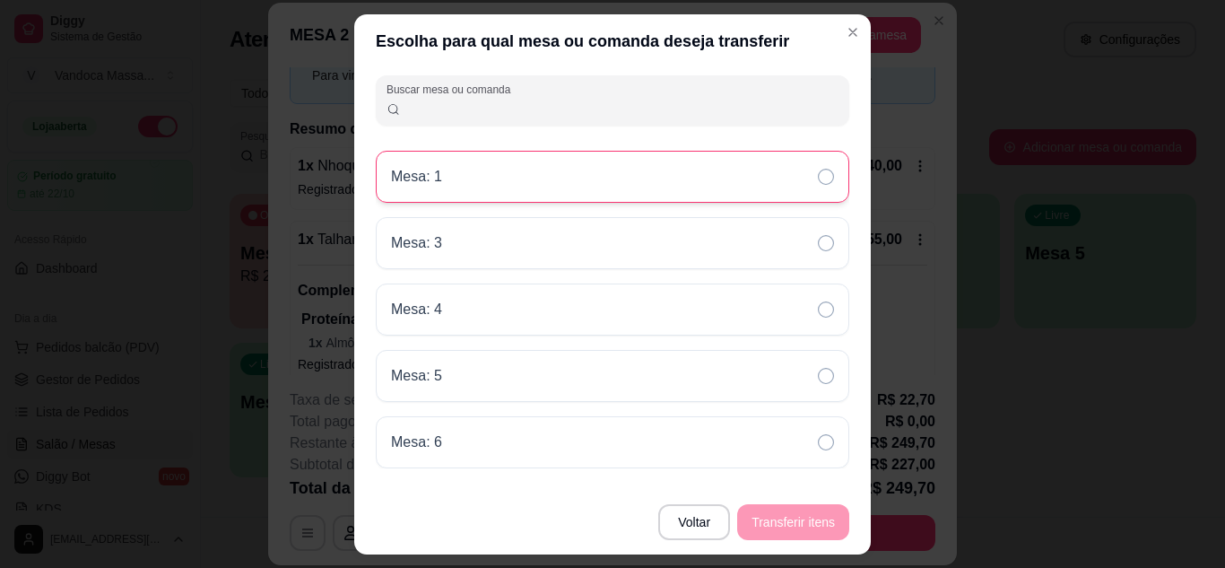
click at [787, 178] on div "Mesa: 1" at bounding box center [613, 177] width 474 height 52
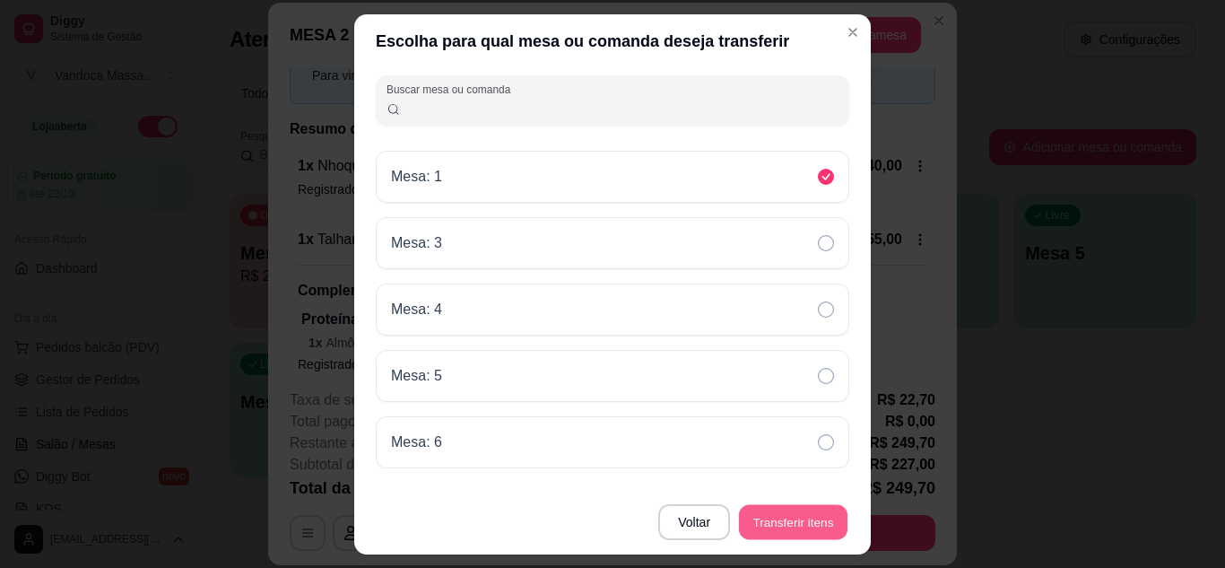
click at [783, 524] on button "Transferir itens" at bounding box center [793, 521] width 109 height 35
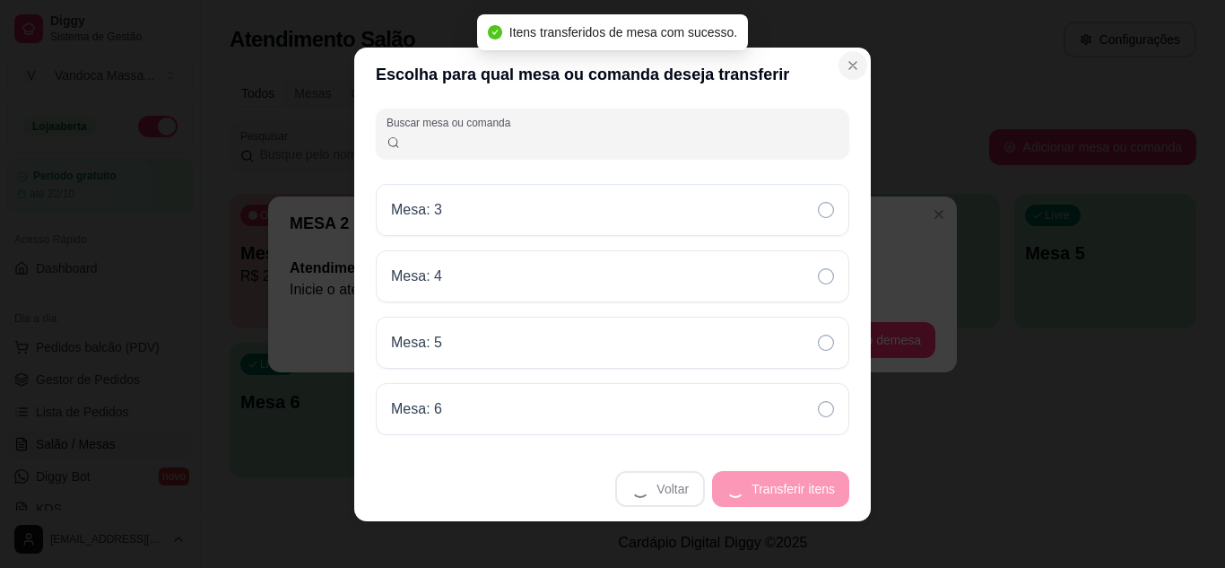
scroll to position [0, 0]
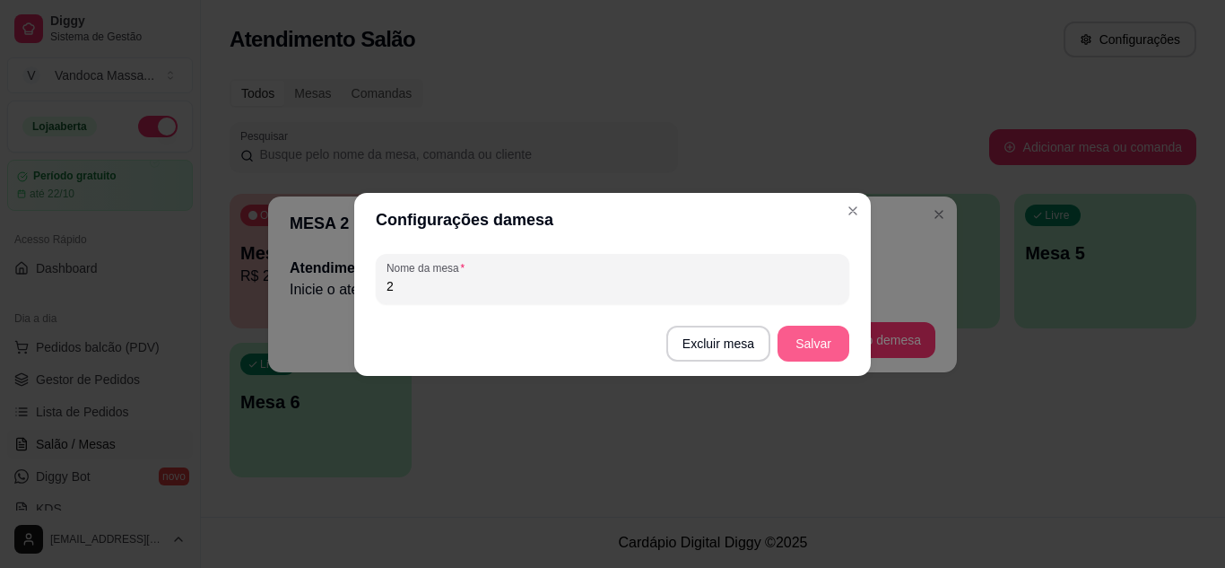
click at [810, 343] on button "Salvar" at bounding box center [814, 344] width 72 height 36
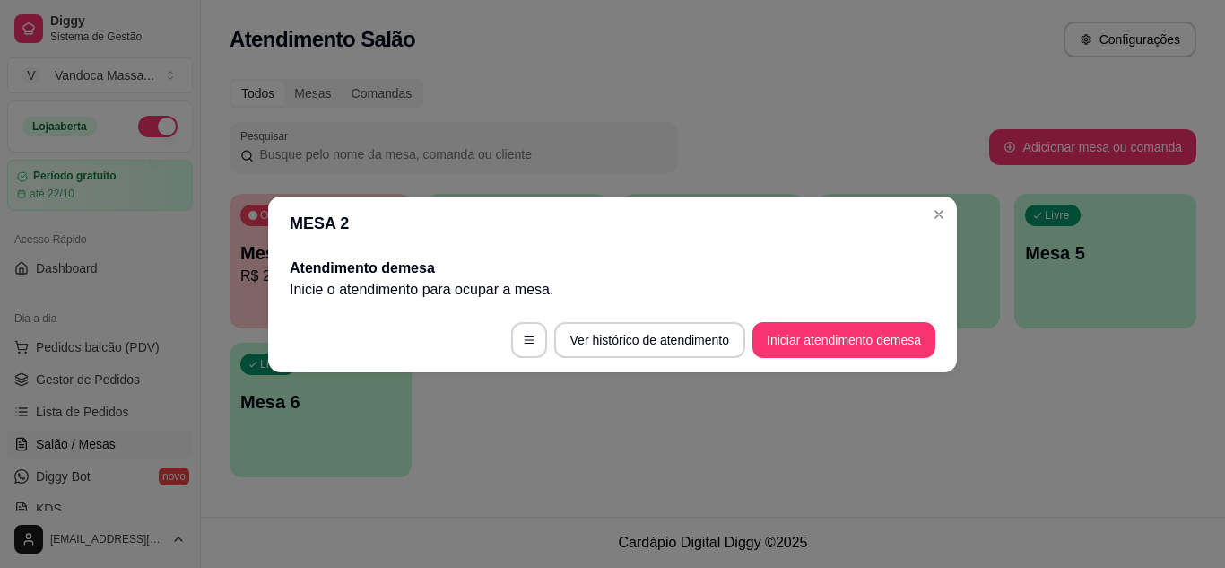
click at [924, 208] on header "MESA 2" at bounding box center [612, 223] width 689 height 54
click at [922, 217] on header "MESA 2" at bounding box center [612, 223] width 689 height 54
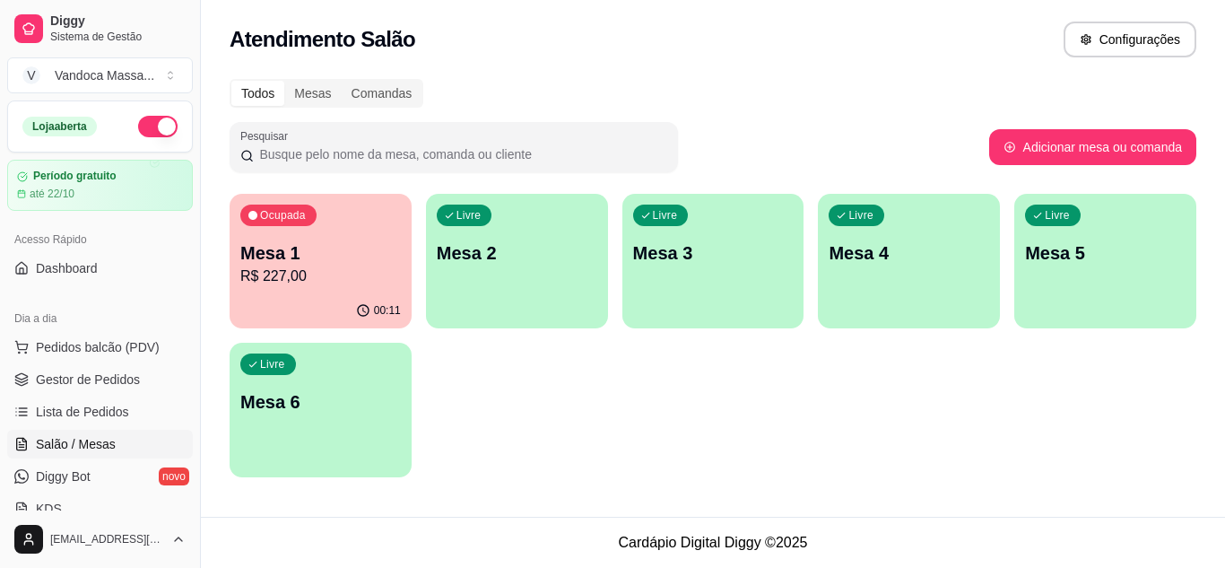
click at [375, 256] on p "Mesa 1" at bounding box center [320, 252] width 161 height 25
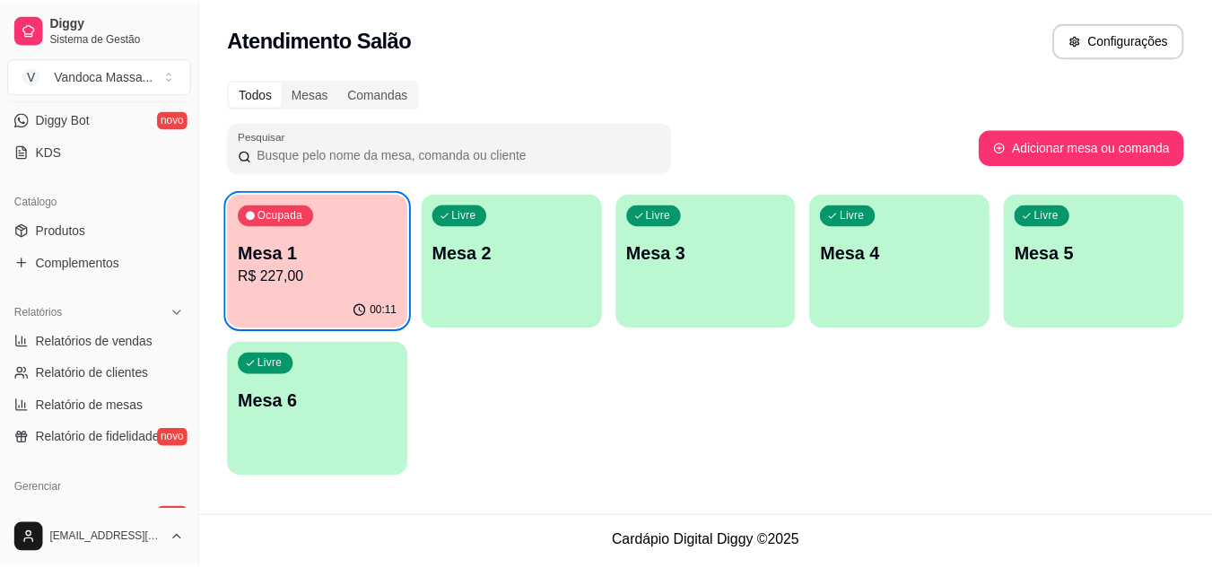
scroll to position [359, 0]
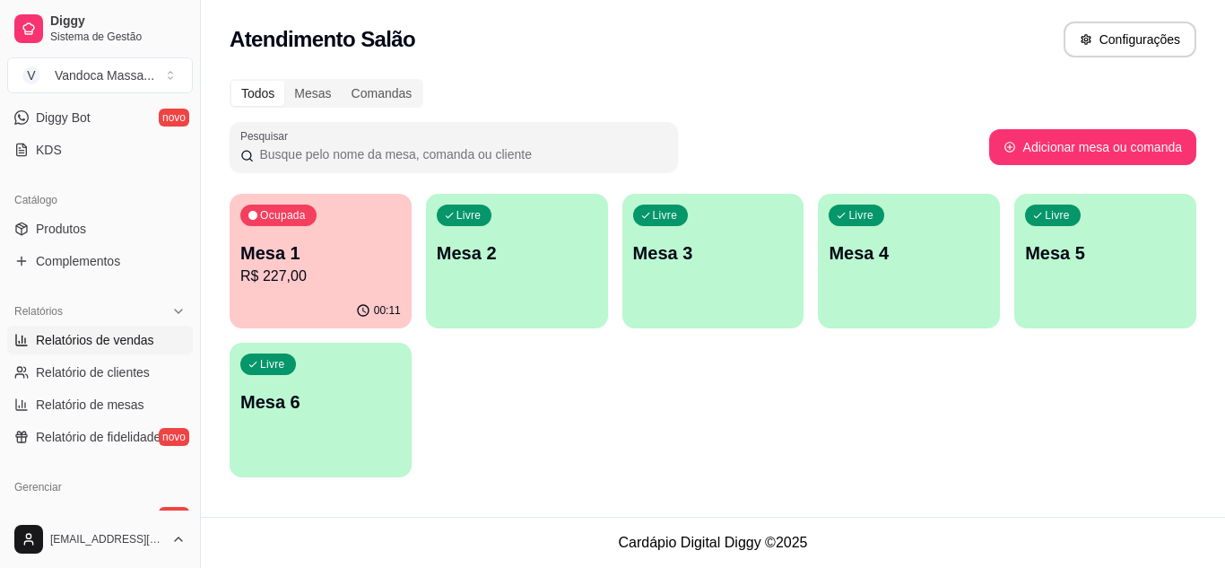
click at [101, 342] on span "Relatórios de vendas" at bounding box center [95, 340] width 118 height 18
select select "ALL"
select select "0"
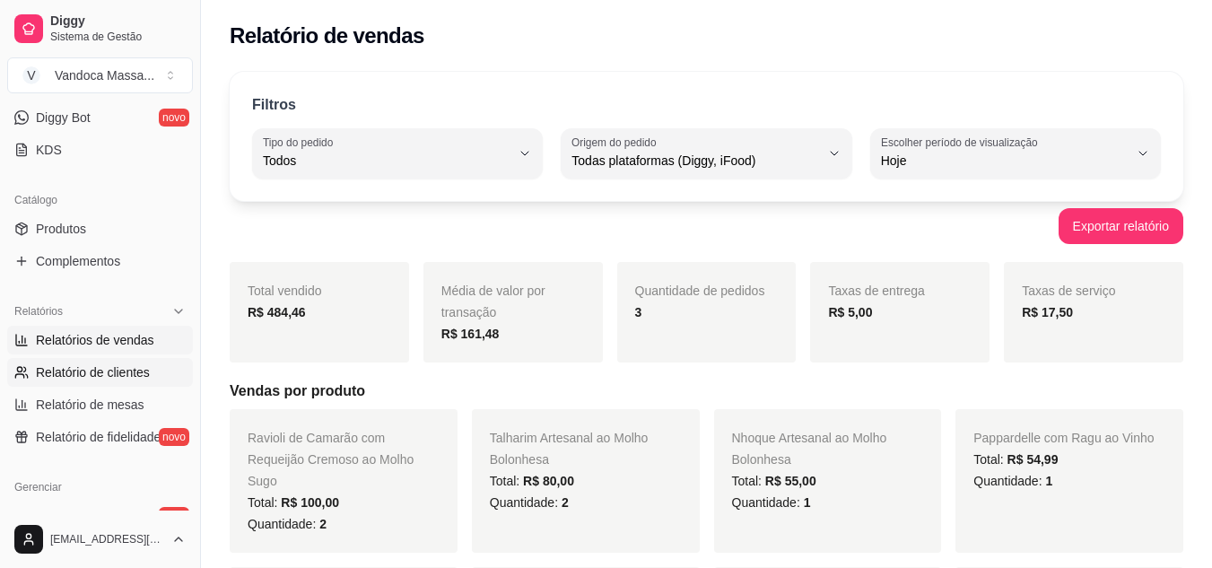
click at [94, 375] on span "Relatório de clientes" at bounding box center [93, 372] width 114 height 18
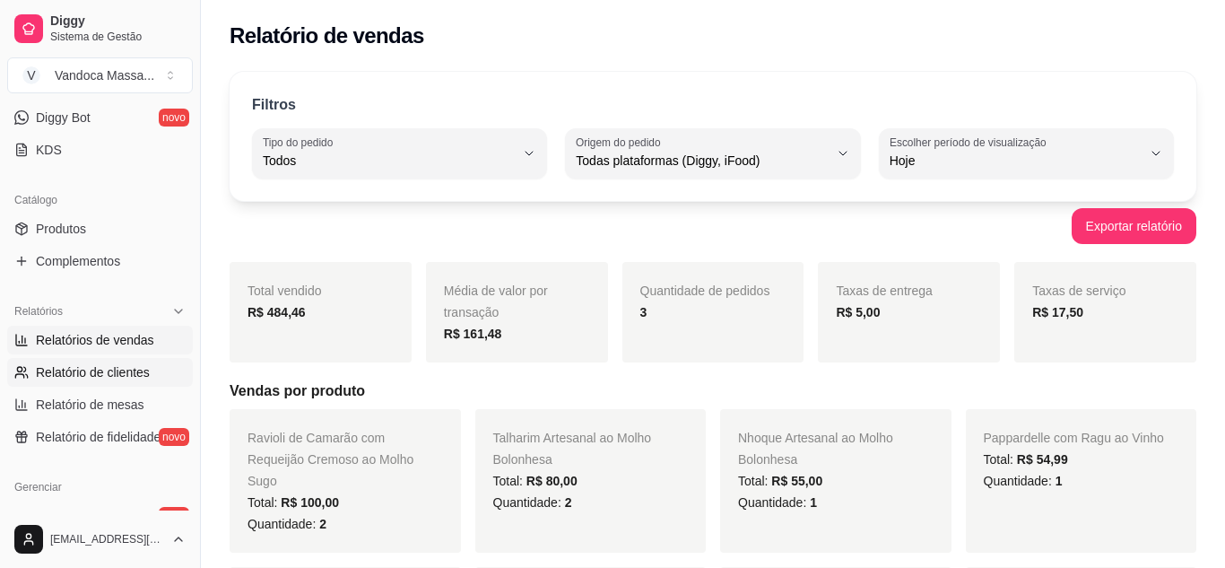
select select "30"
select select "HIGHEST_TOTAL_SPENT_WITH_ORDERS"
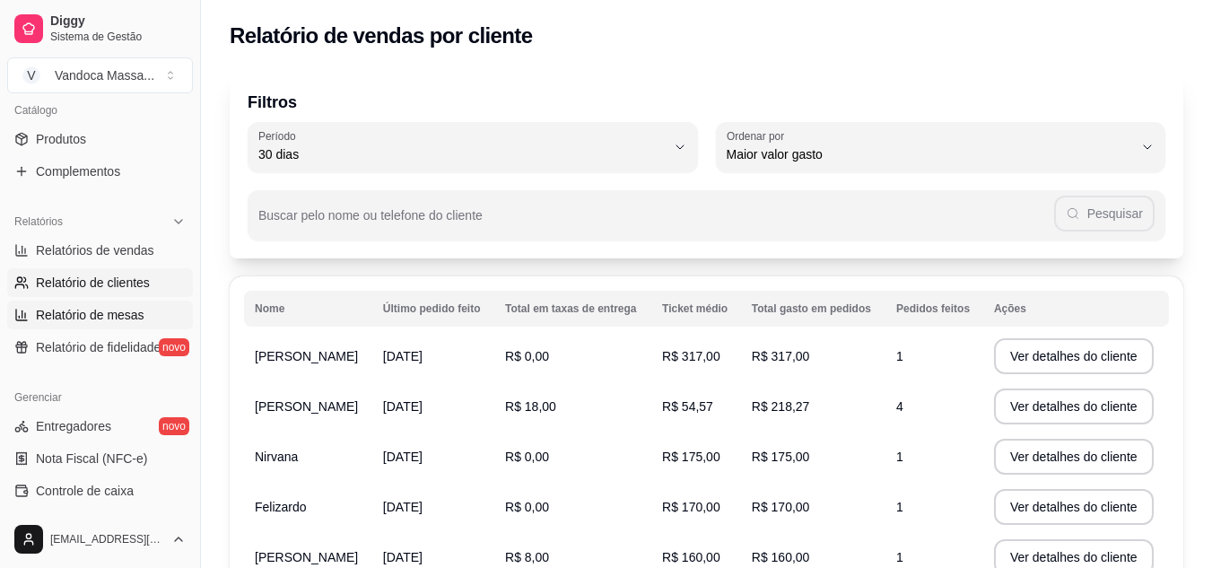
scroll to position [538, 0]
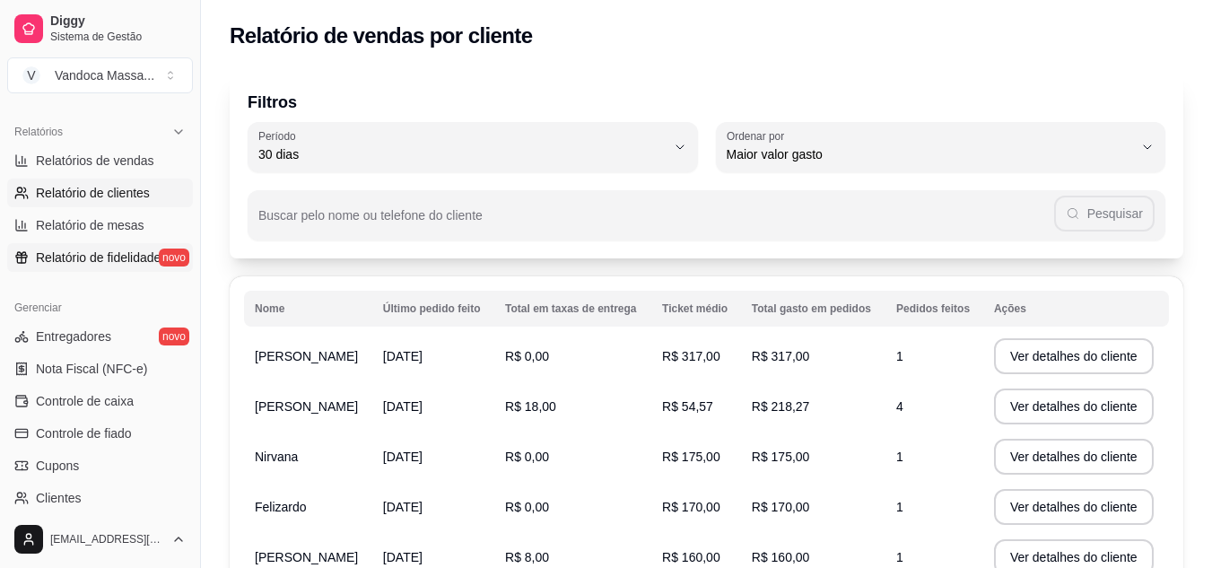
click at [117, 256] on span "Relatório de fidelidade" at bounding box center [98, 257] width 125 height 18
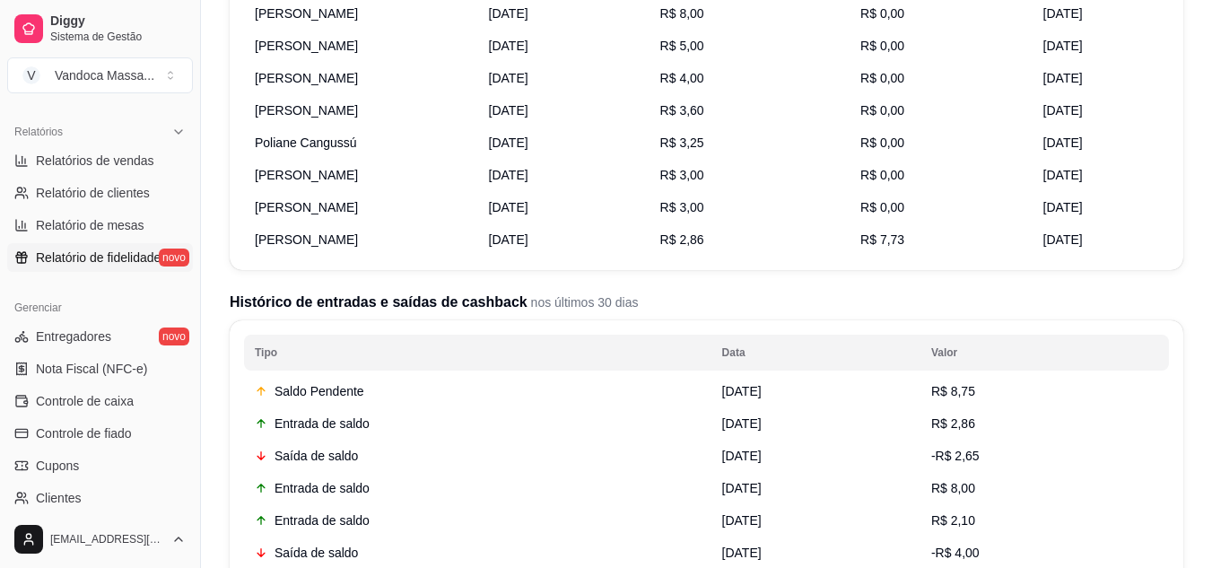
scroll to position [359, 0]
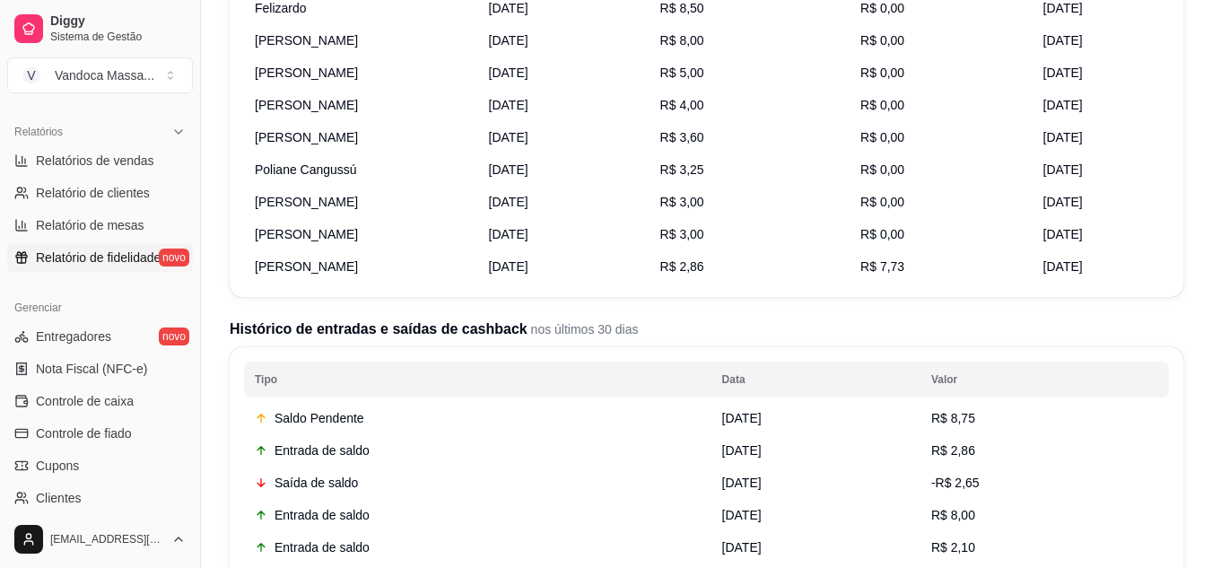
click at [316, 235] on span "[PERSON_NAME]" at bounding box center [306, 234] width 103 height 14
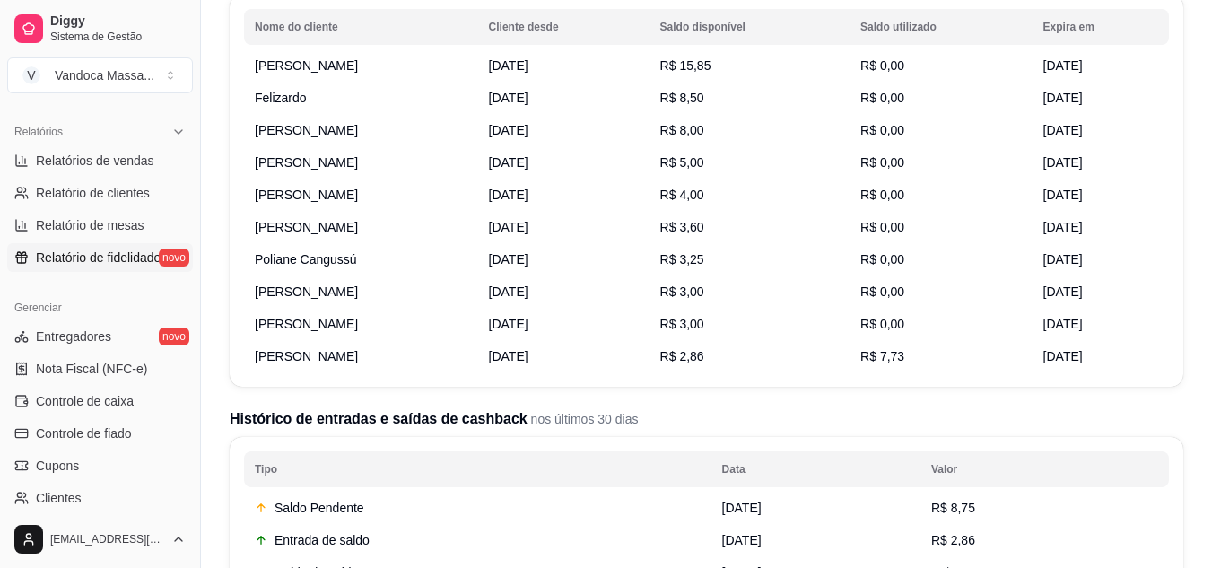
scroll to position [179, 0]
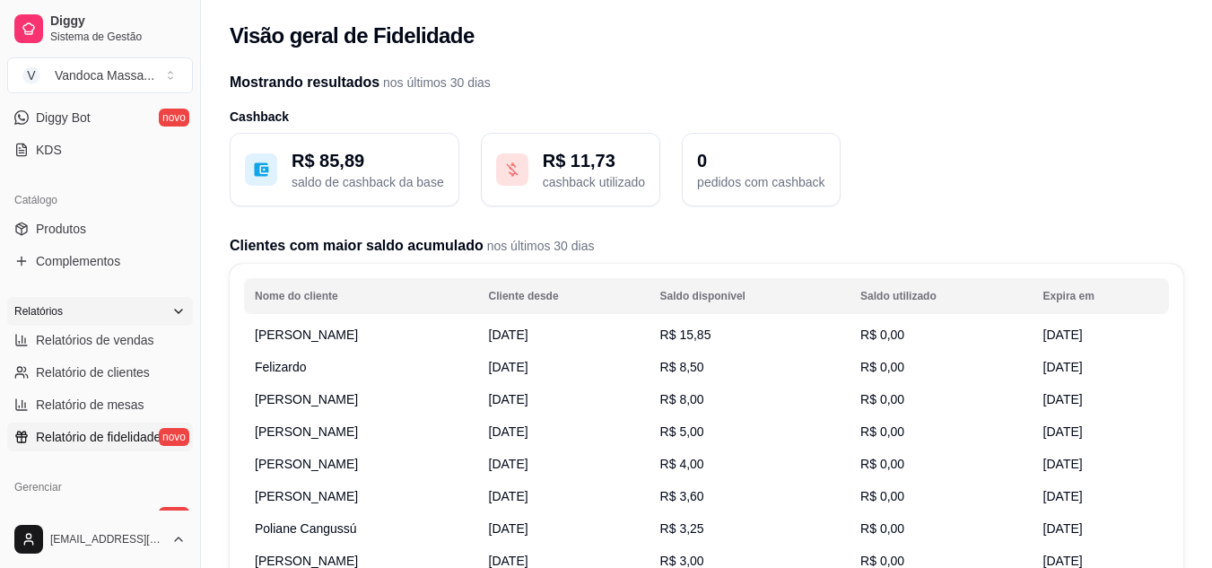
scroll to position [448, 0]
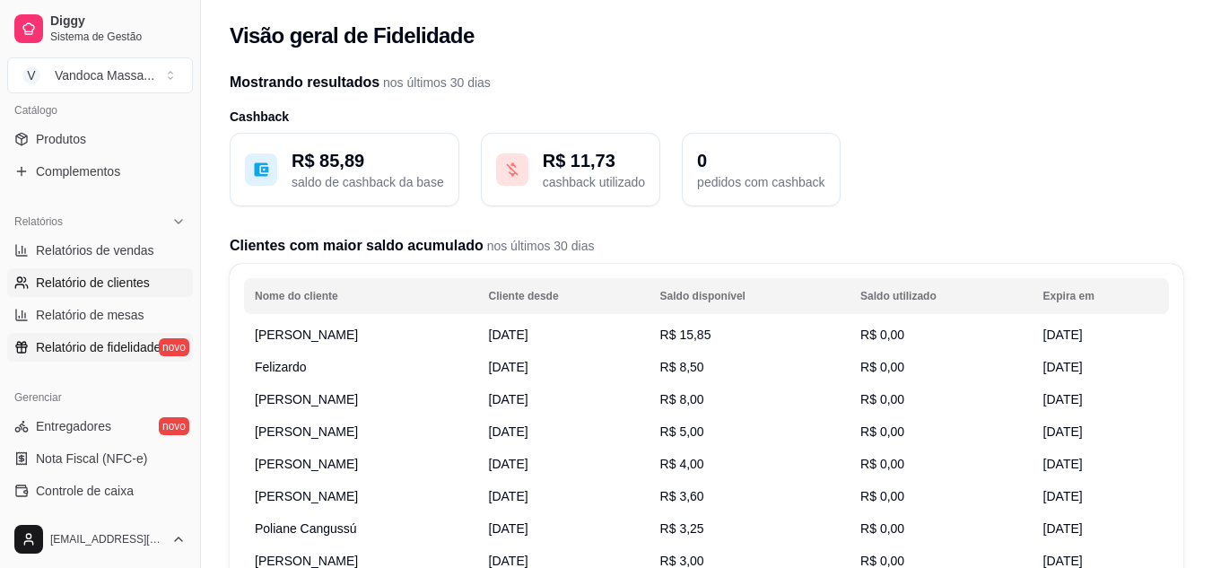
click at [103, 289] on span "Relatório de clientes" at bounding box center [93, 283] width 114 height 18
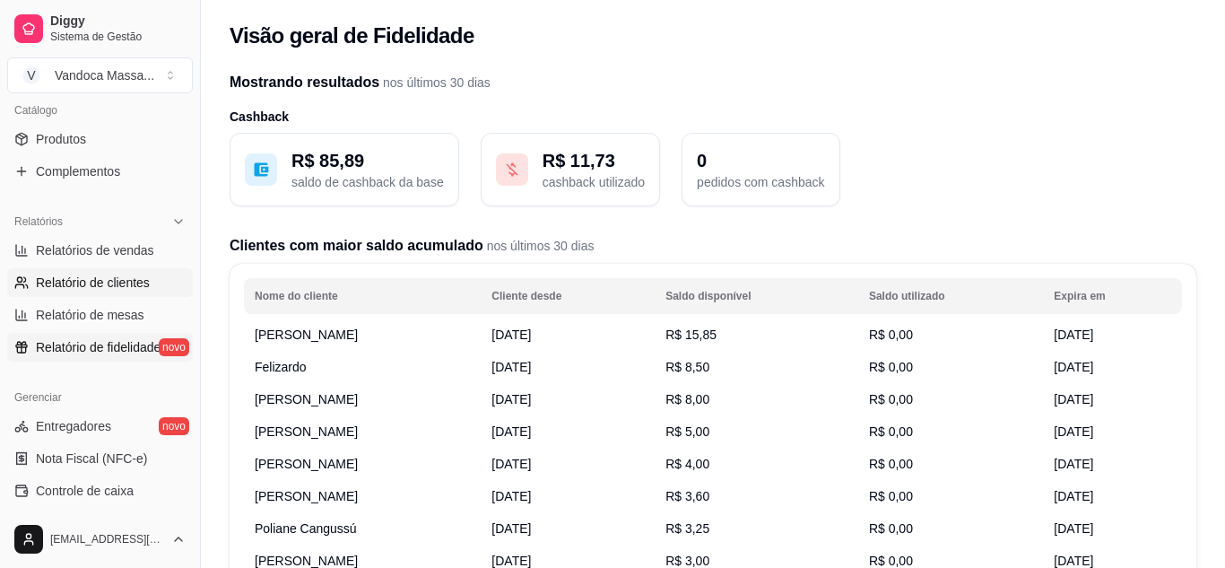
select select "30"
select select "HIGHEST_TOTAL_SPENT_WITH_ORDERS"
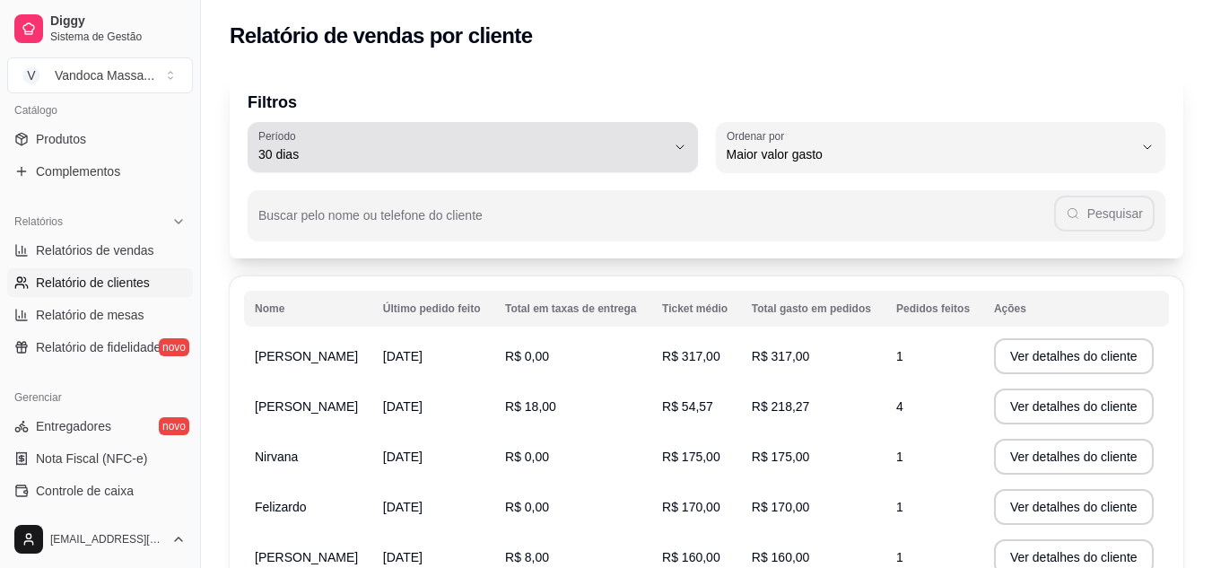
click at [539, 150] on span "30 dias" at bounding box center [461, 154] width 407 height 18
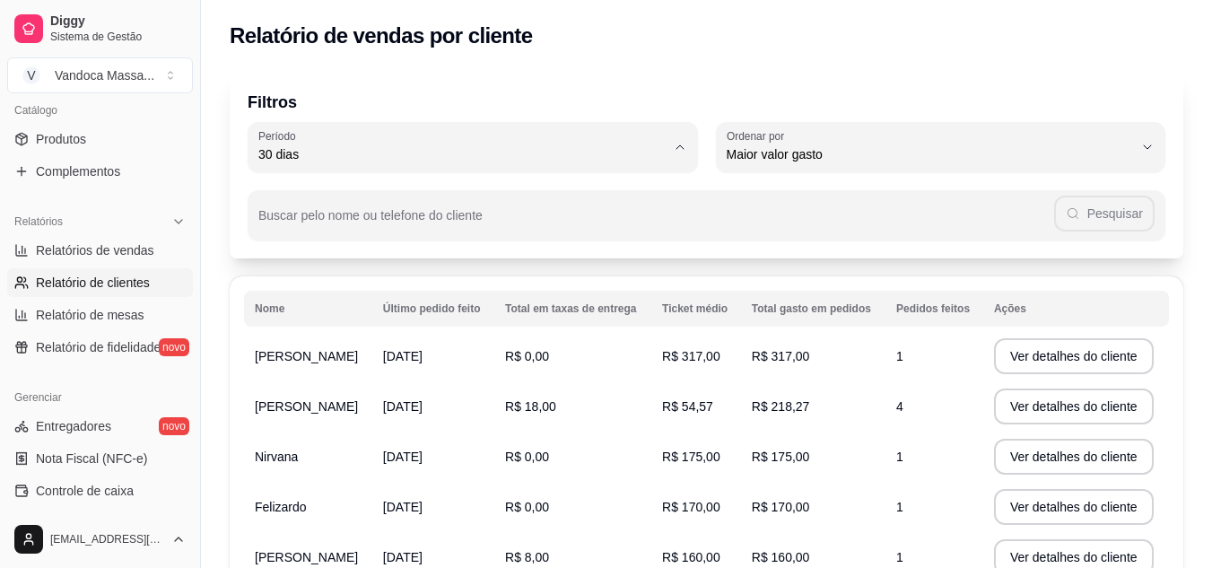
click at [656, 94] on p "Filtros" at bounding box center [706, 102] width 917 height 25
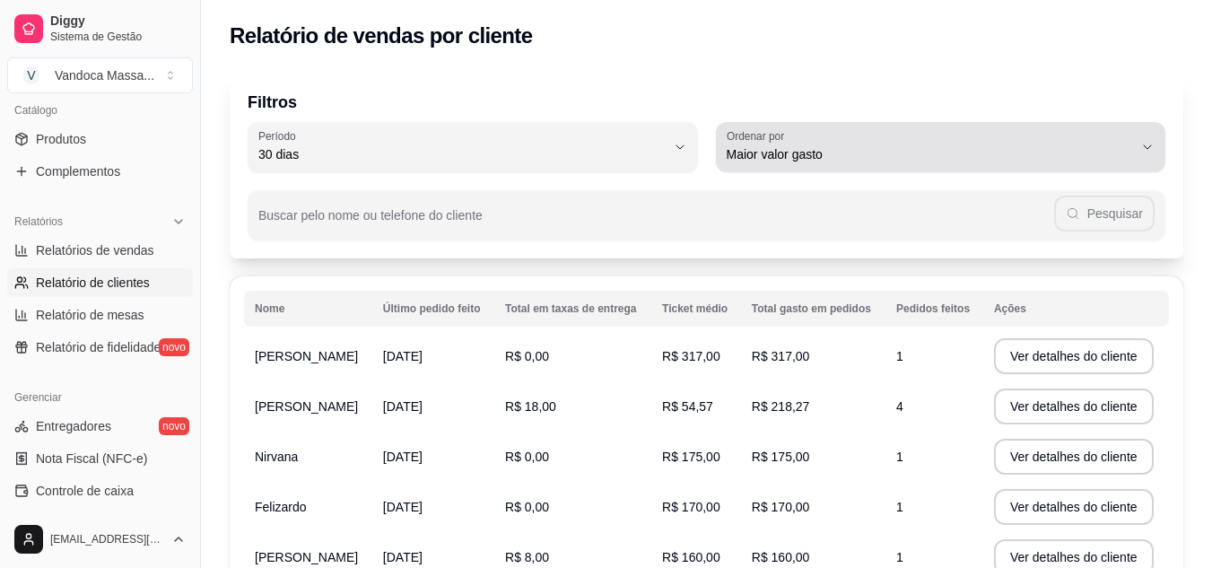
click at [860, 139] on div "Maior valor gasto" at bounding box center [929, 147] width 407 height 36
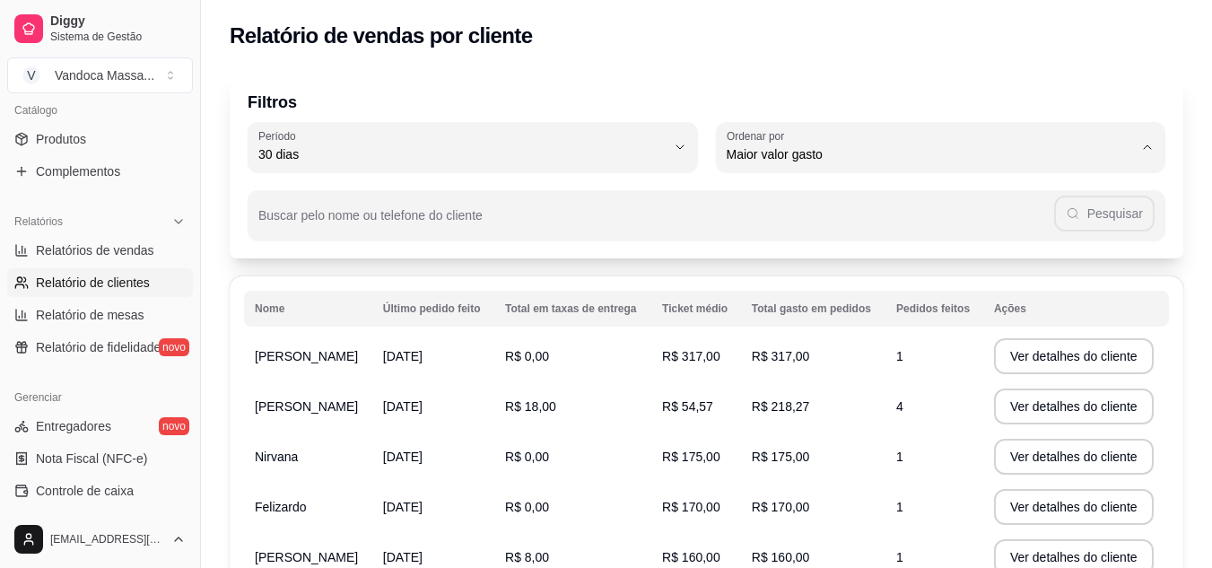
click at [809, 293] on span "Último pedido feito" at bounding box center [931, 284] width 387 height 17
type input "LAST_ORDER_MADE_AT"
select select "LAST_ORDER_MADE_AT"
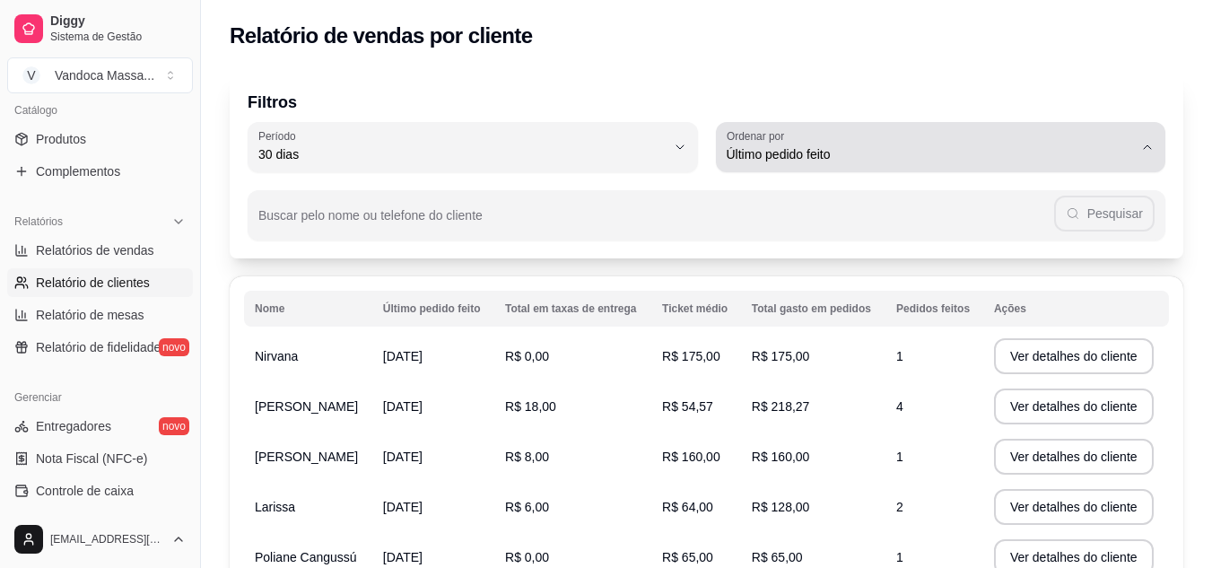
click at [858, 158] on span "Último pedido feito" at bounding box center [929, 154] width 407 height 18
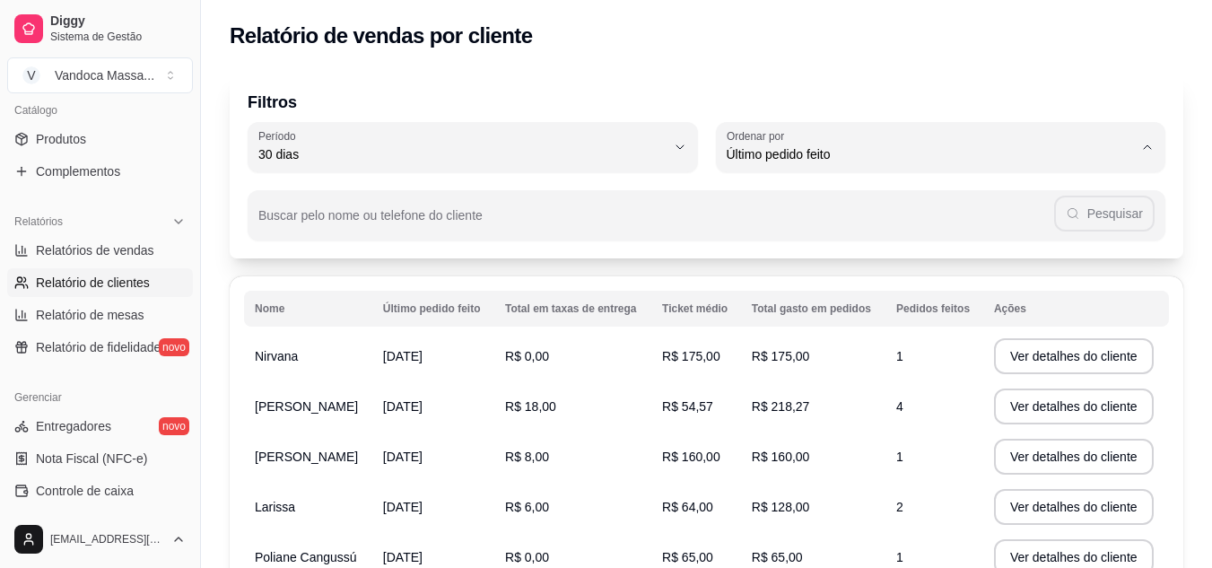
click at [932, 85] on div "Filtros 30 Período Hoje Ontem 7 dias 15 dias 30 dias 45 dias 60 dias Período 30…" at bounding box center [706, 165] width 953 height 187
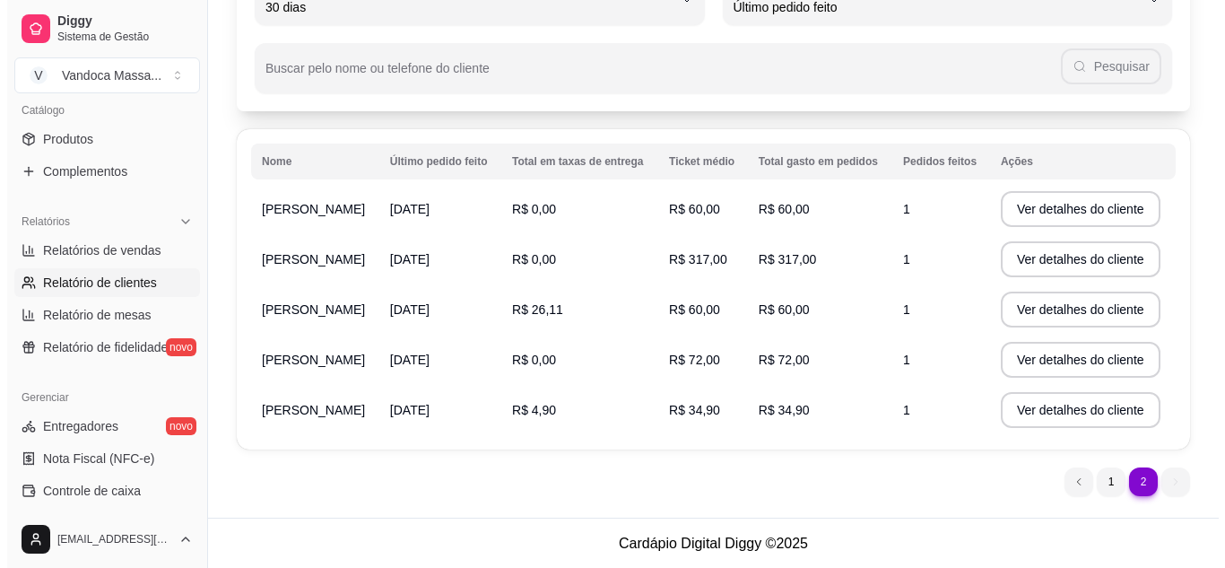
scroll to position [148, 0]
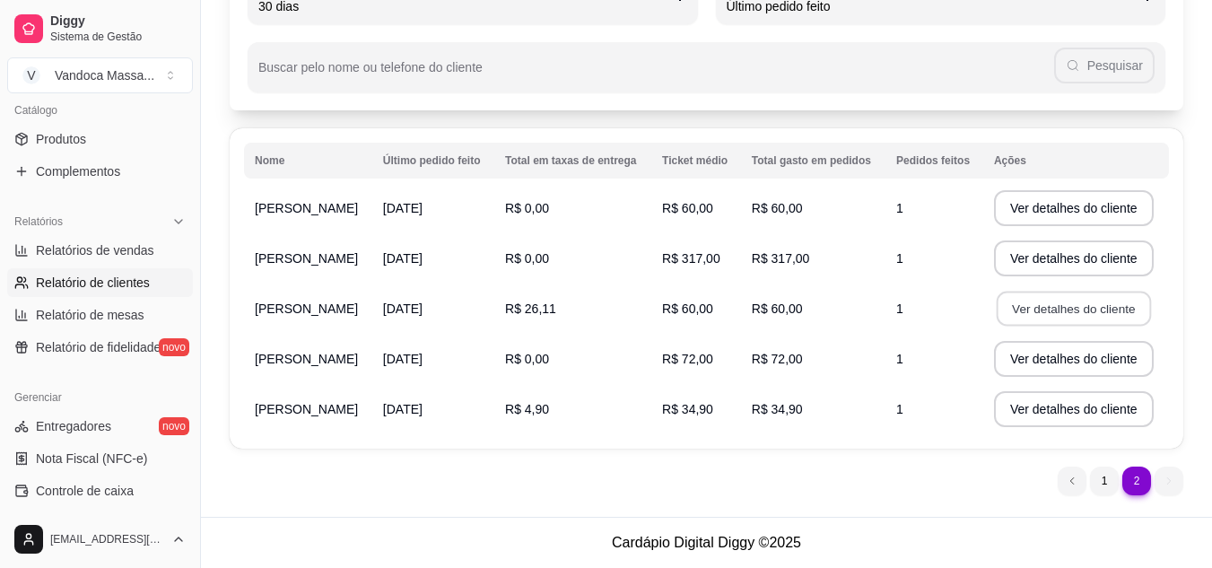
click at [1037, 316] on button "Ver detalhes do cliente" at bounding box center [1073, 308] width 154 height 35
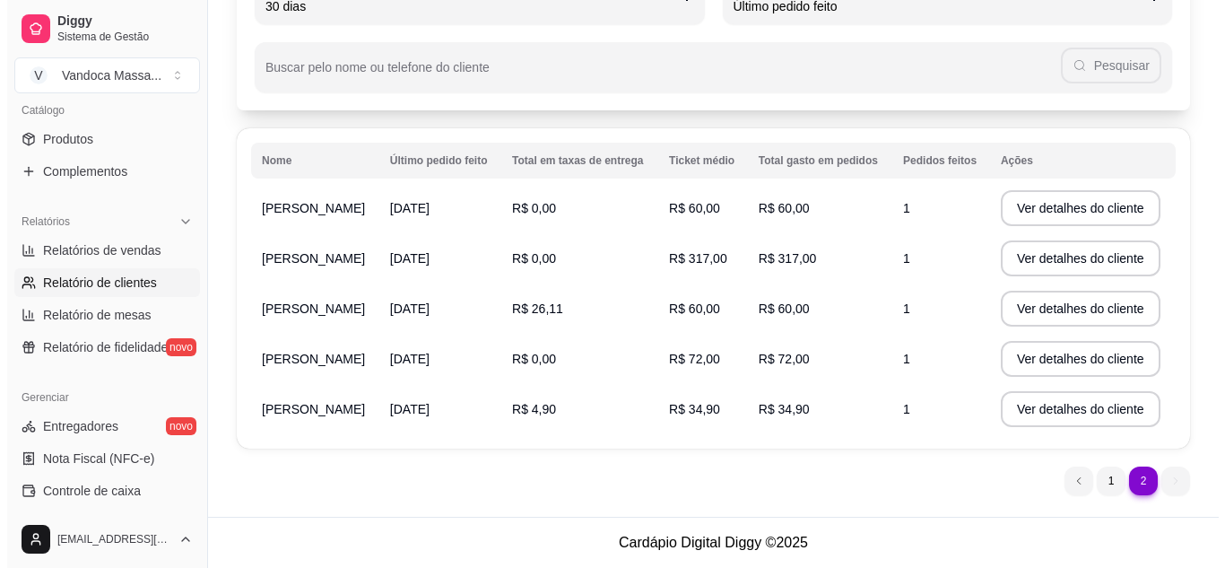
scroll to position [58, 0]
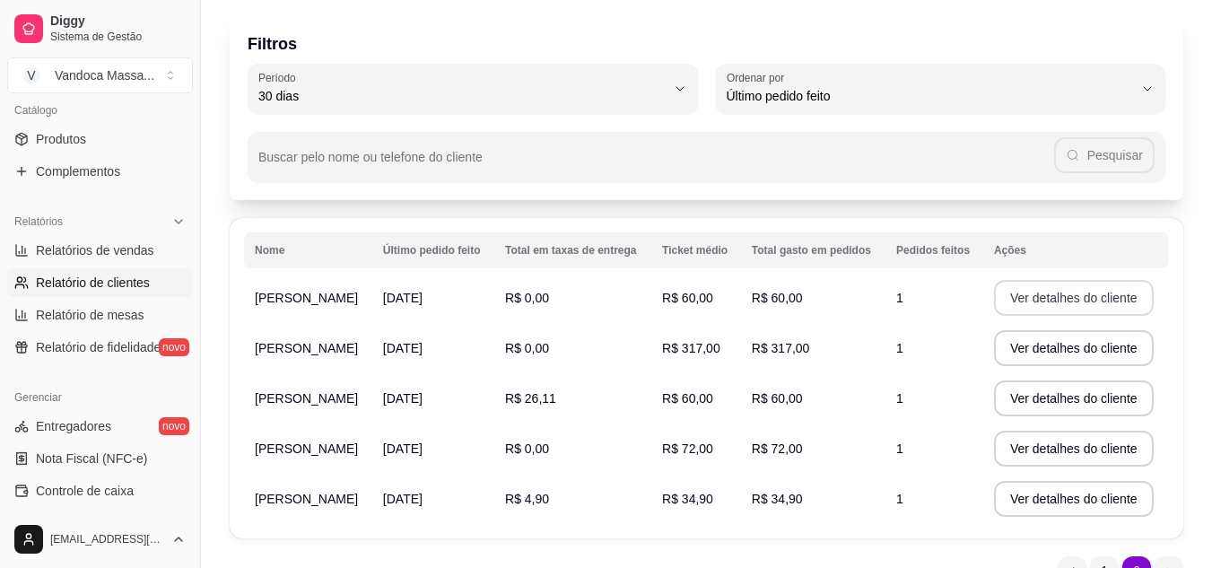
click at [1066, 301] on button "Ver detalhes do cliente" at bounding box center [1074, 298] width 160 height 36
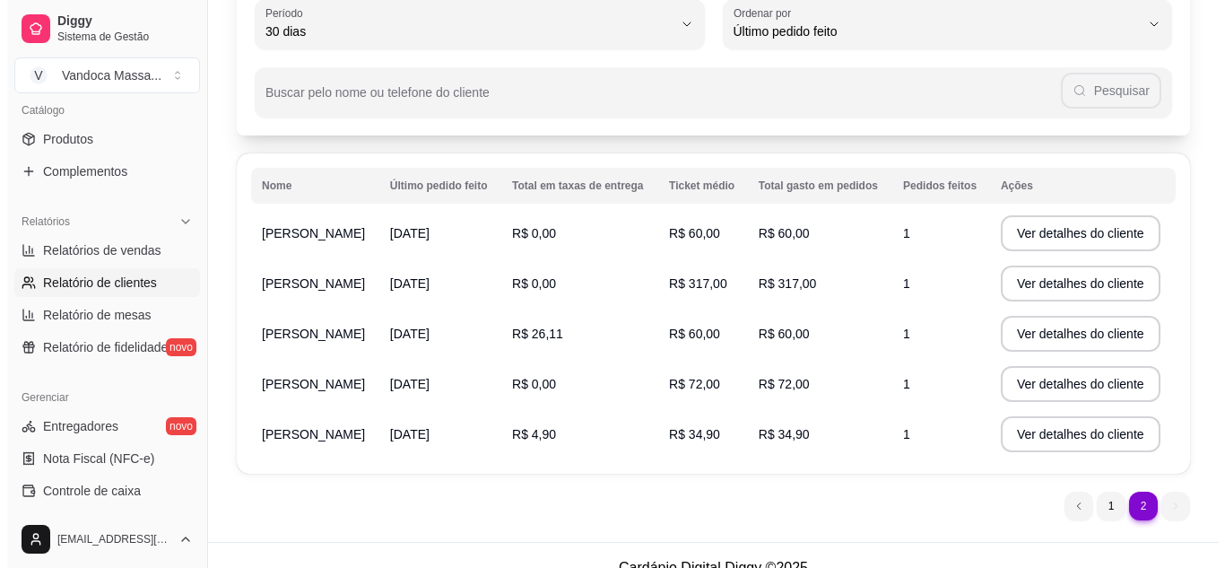
scroll to position [148, 0]
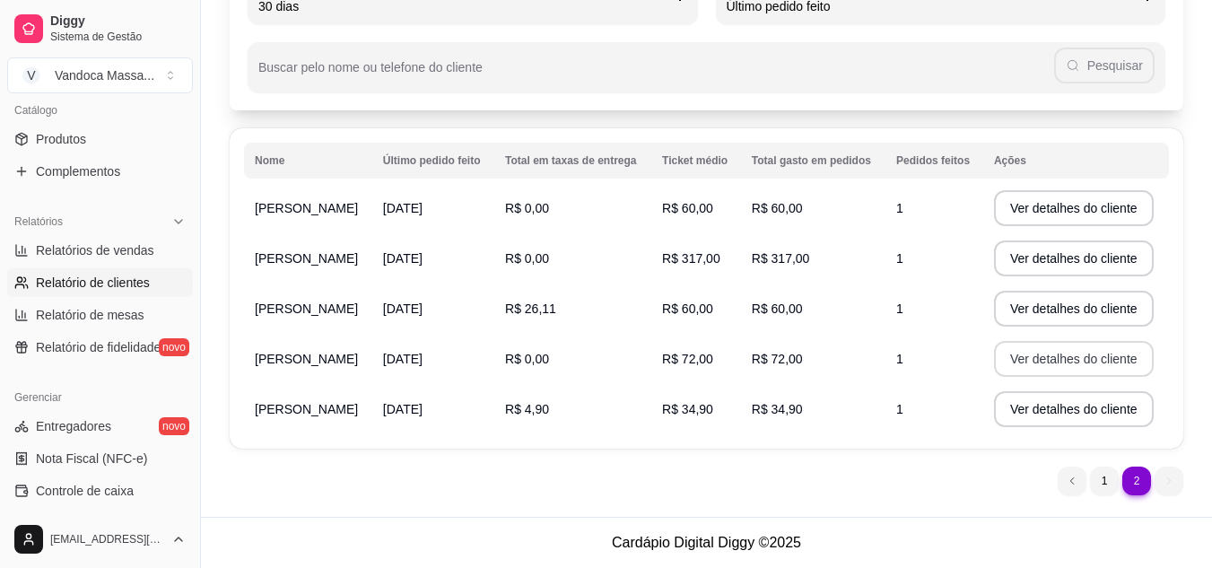
click at [1032, 365] on button "Ver detalhes do cliente" at bounding box center [1074, 359] width 160 height 36
click at [1098, 392] on button "Ver detalhes do cliente" at bounding box center [1074, 409] width 160 height 36
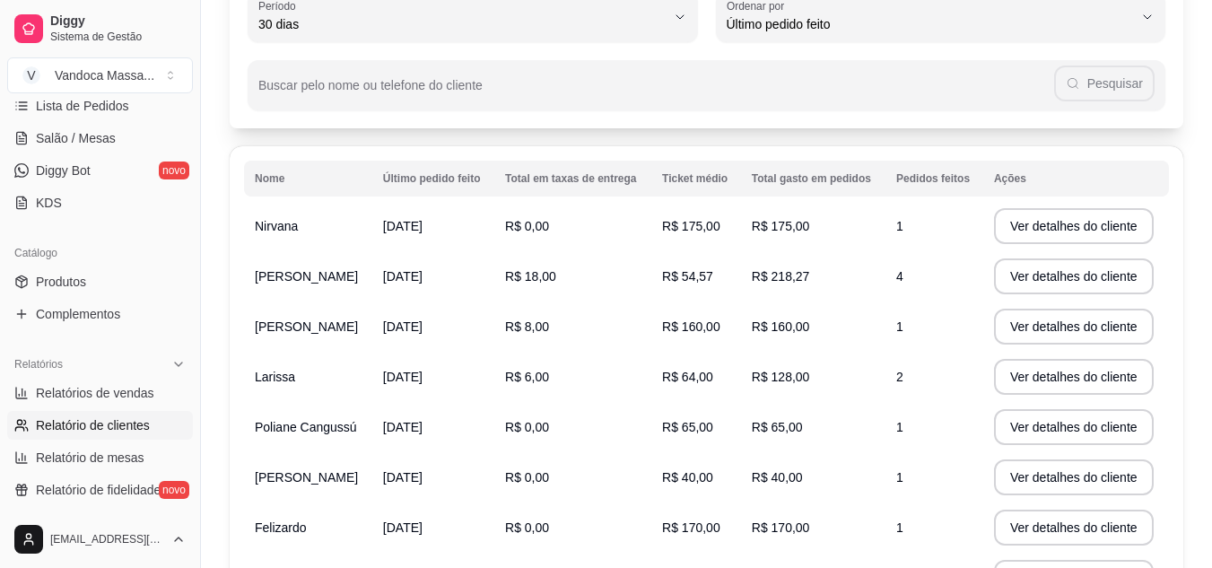
scroll to position [274, 0]
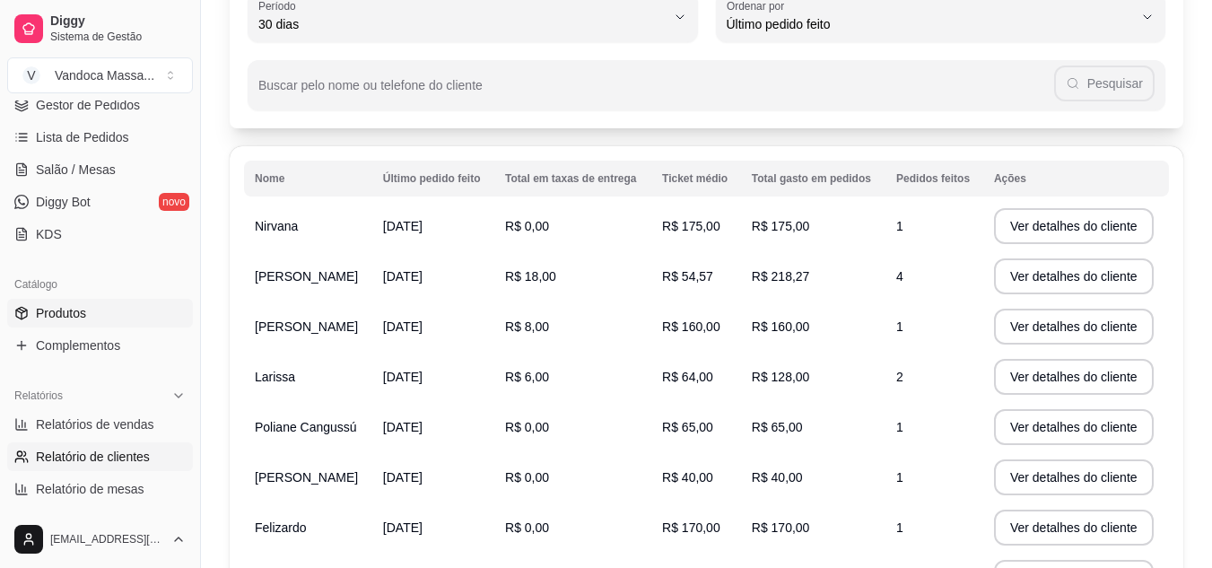
click at [67, 323] on link "Produtos" at bounding box center [100, 313] width 186 height 29
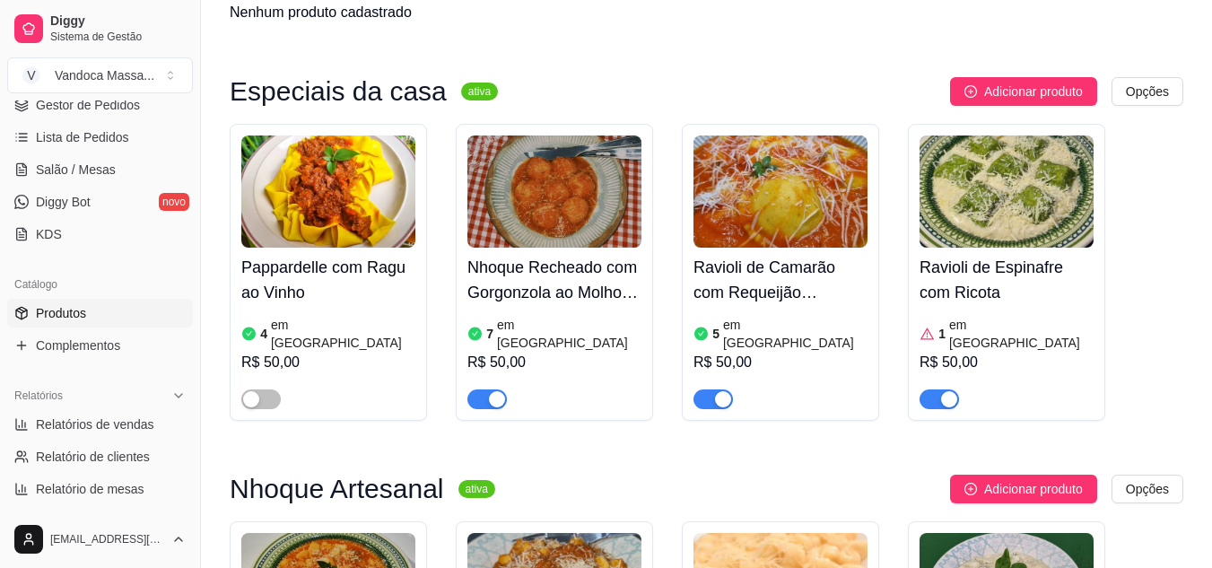
scroll to position [269, 0]
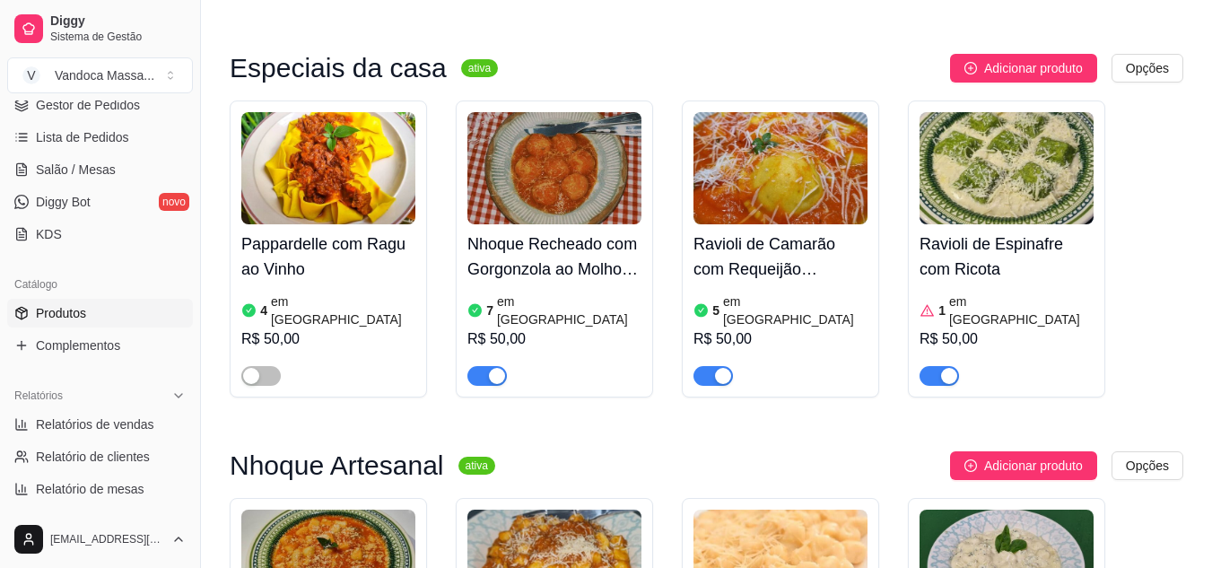
click at [984, 293] on article "em [GEOGRAPHIC_DATA]" at bounding box center [1021, 310] width 144 height 36
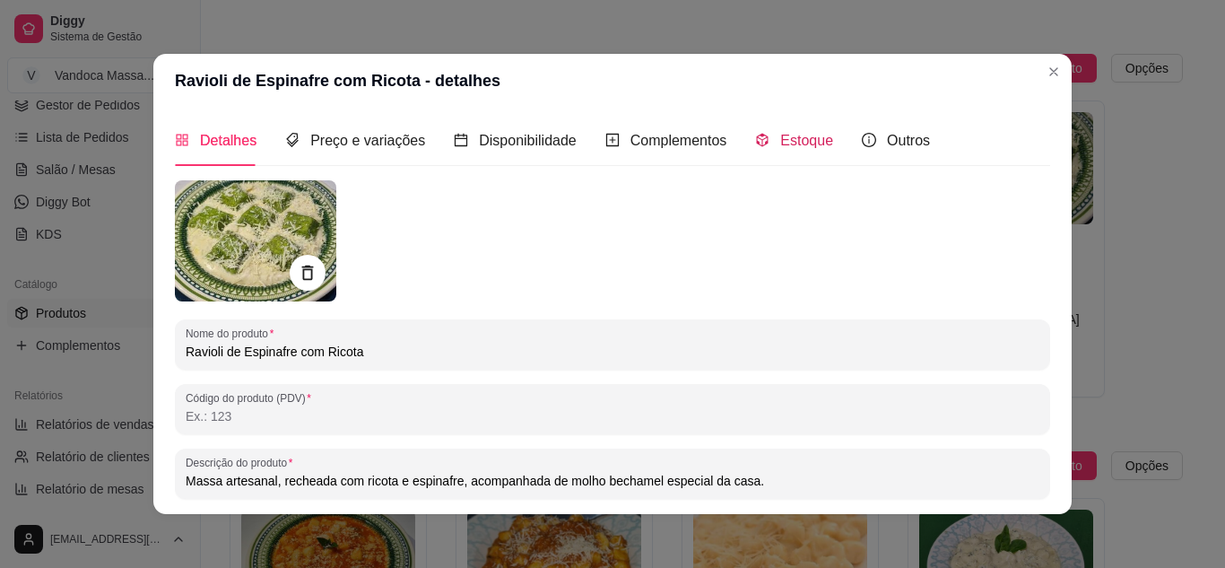
click at [757, 138] on icon "code-sandbox" at bounding box center [763, 140] width 12 height 13
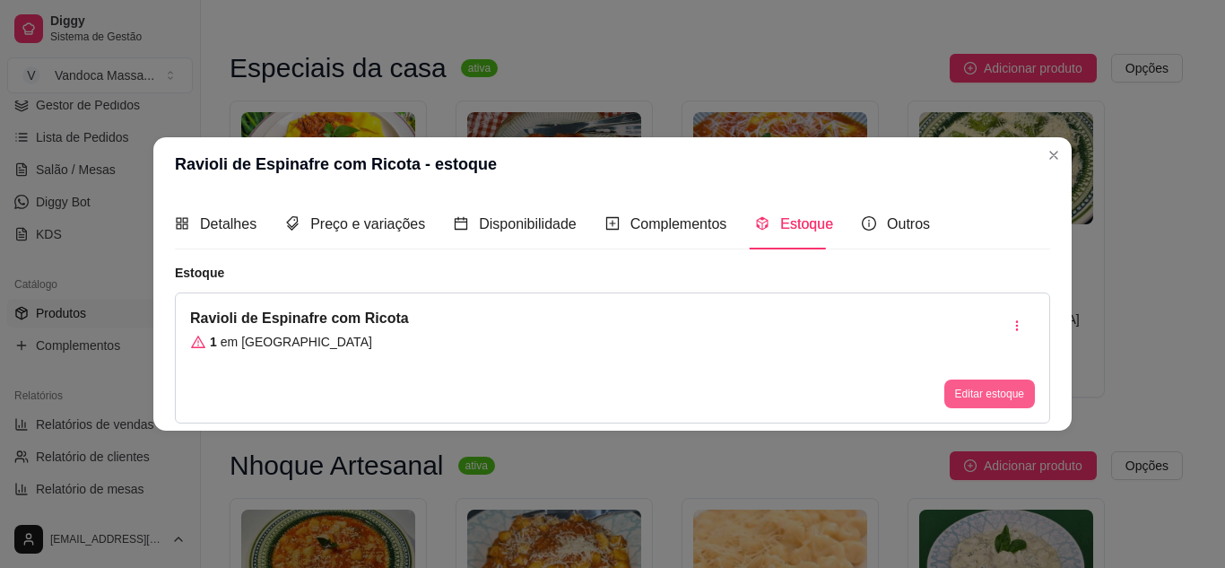
click at [962, 395] on button "Editar estoque" at bounding box center [989, 393] width 91 height 29
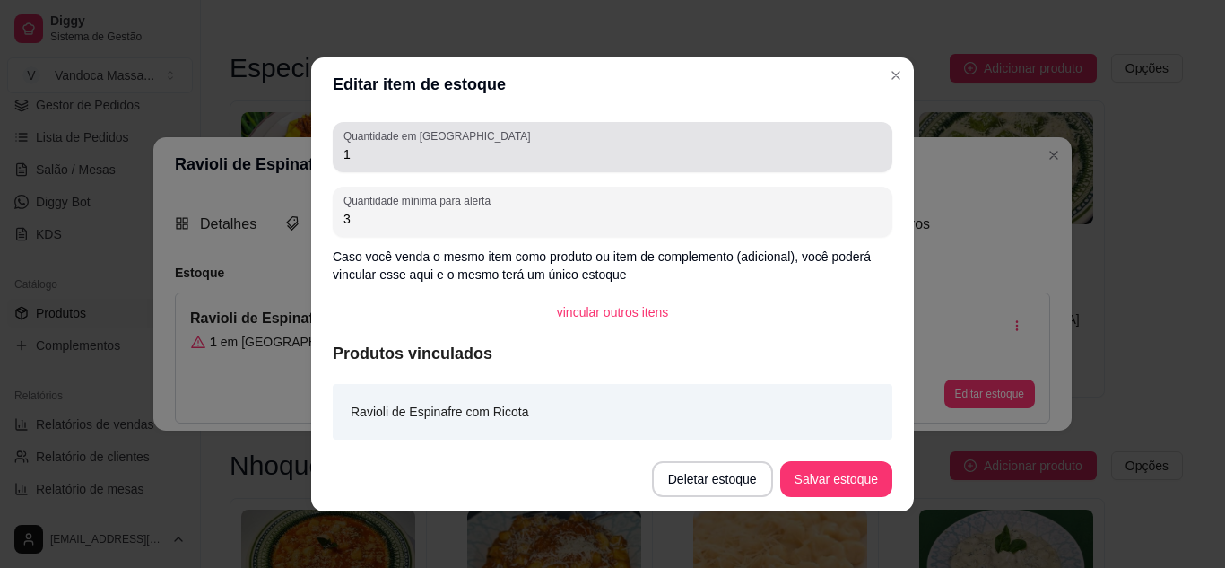
click at [368, 162] on div "1" at bounding box center [612, 147] width 538 height 36
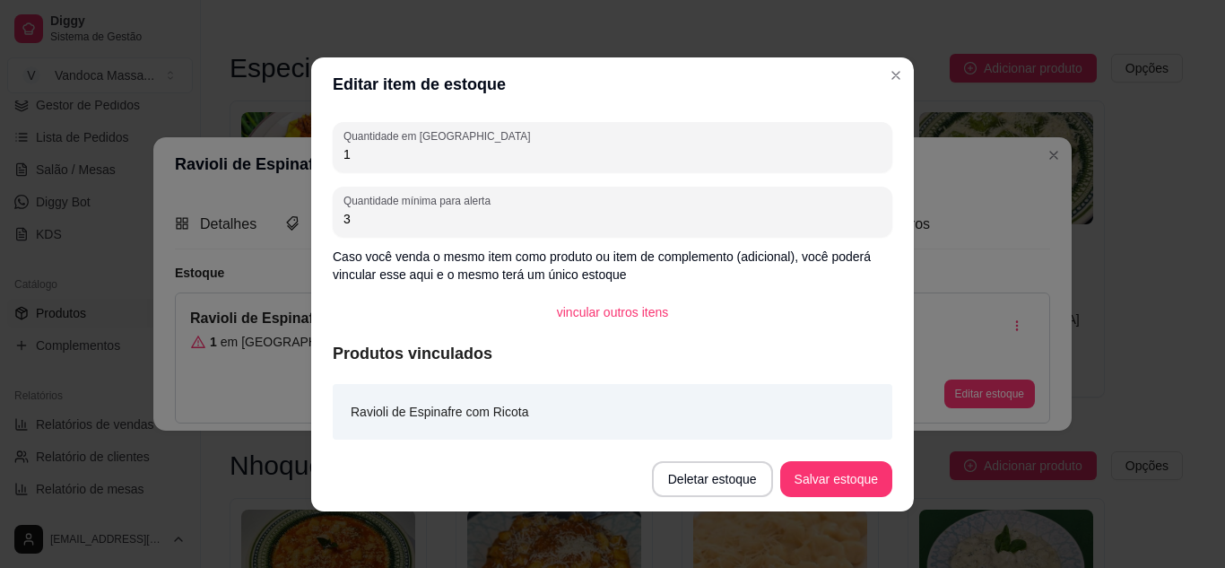
click at [368, 162] on input "1" at bounding box center [612, 154] width 538 height 18
type input "2"
click at [831, 473] on button "Salvar estoque" at bounding box center [836, 479] width 112 height 36
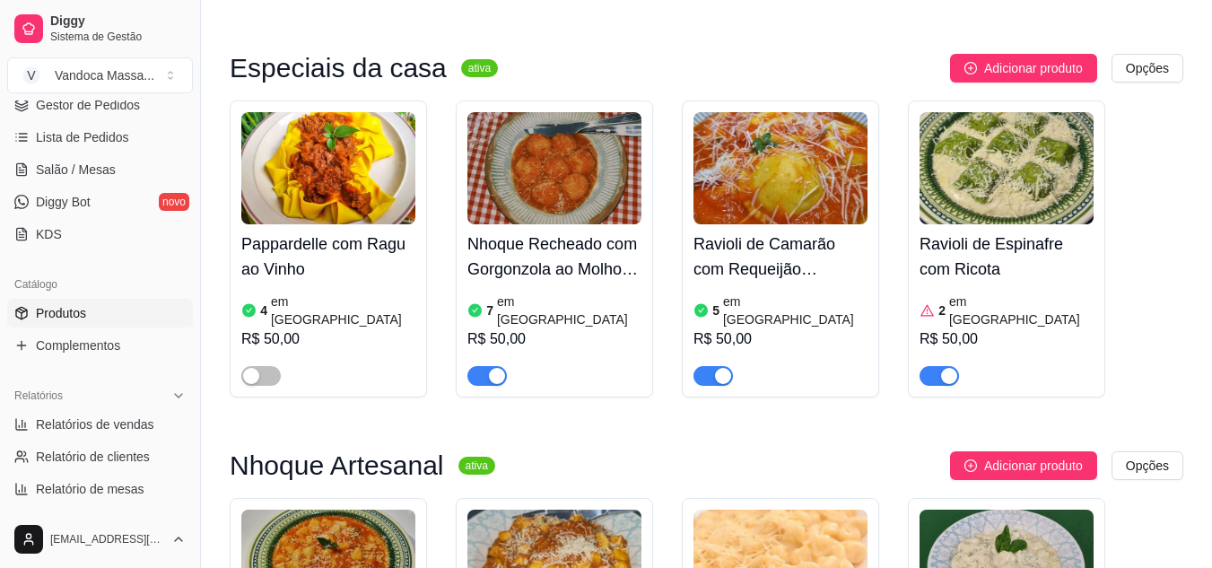
scroll to position [364, 0]
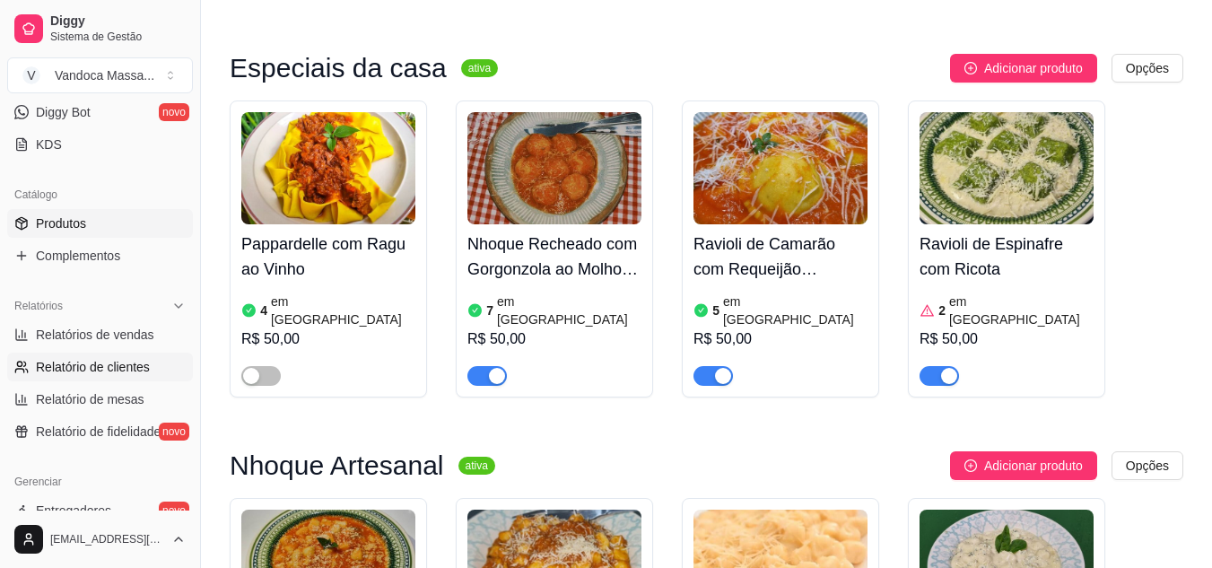
click at [106, 376] on link "Relatório de clientes" at bounding box center [100, 366] width 186 height 29
select select "30"
select select "HIGHEST_TOTAL_SPENT_WITH_ORDERS"
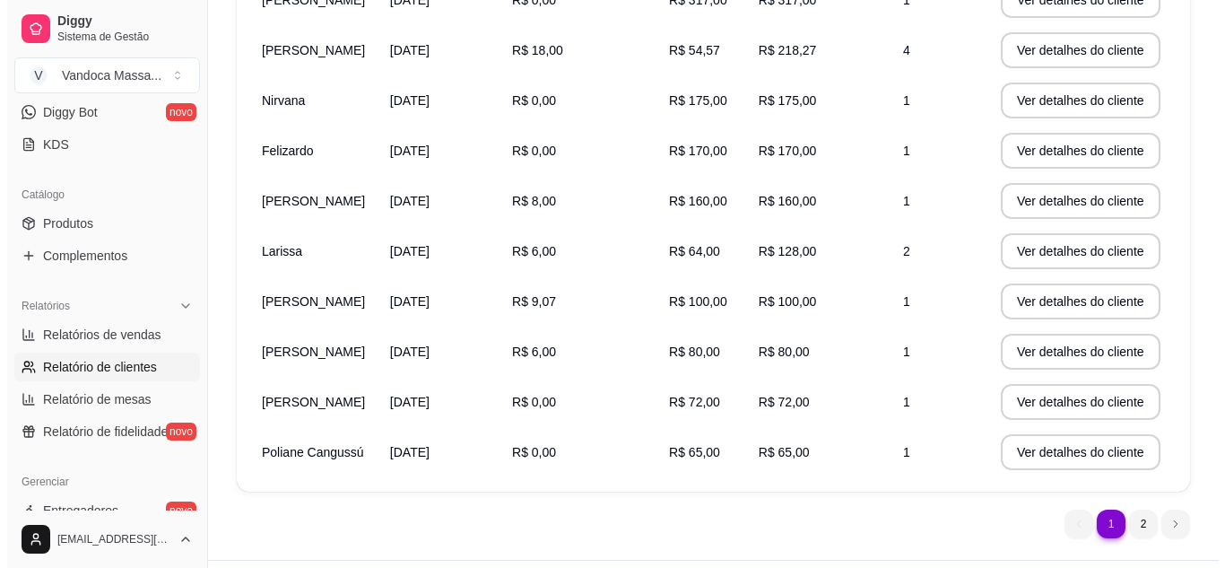
scroll to position [359, 0]
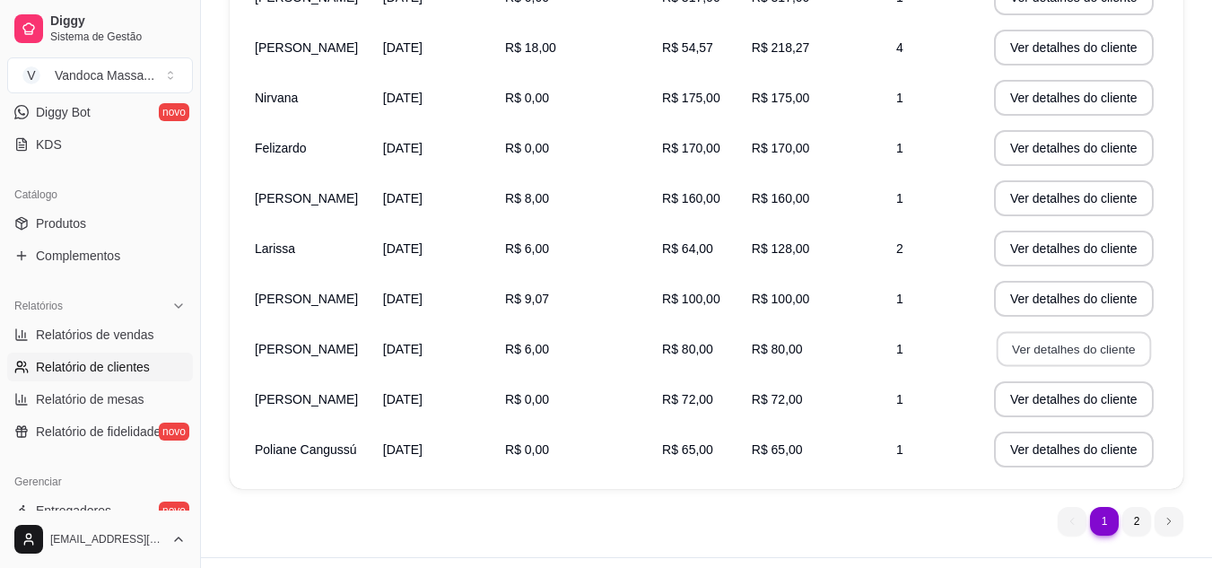
click at [1070, 353] on button "Ver detalhes do cliente" at bounding box center [1073, 349] width 154 height 35
click at [1096, 303] on button "Ver detalhes do cliente" at bounding box center [1074, 299] width 160 height 36
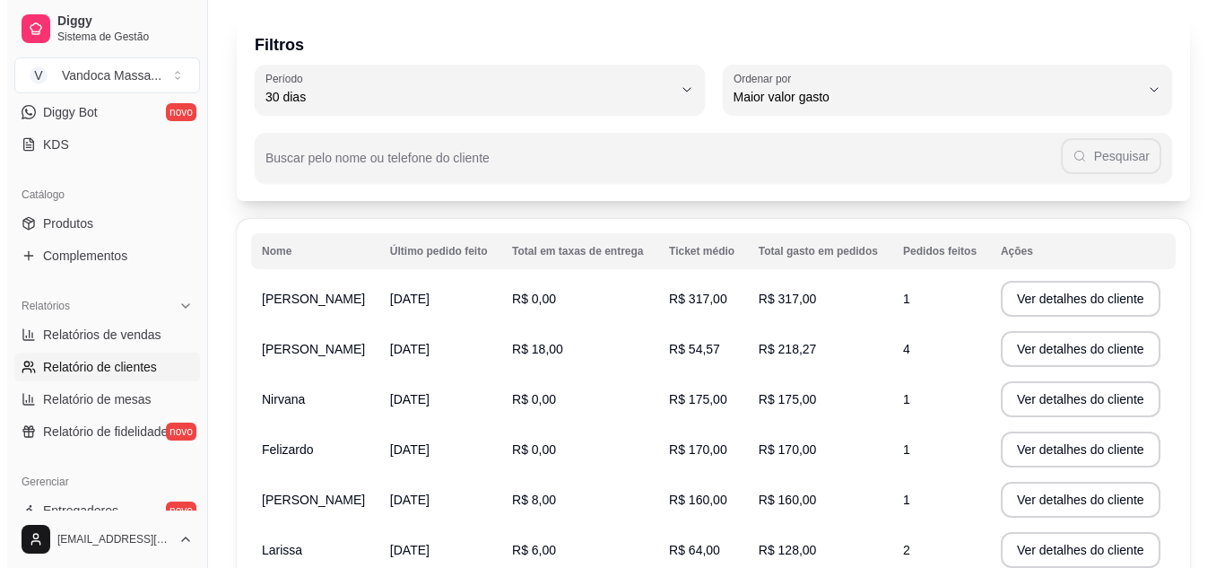
scroll to position [90, 0]
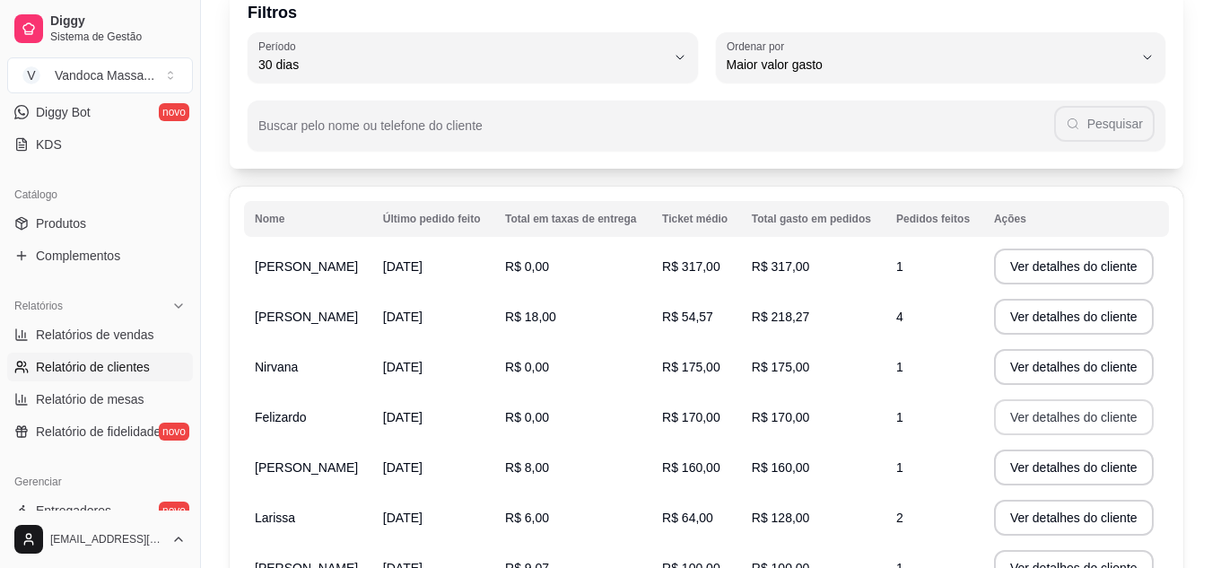
click at [1047, 417] on button "Ver detalhes do cliente" at bounding box center [1074, 417] width 160 height 36
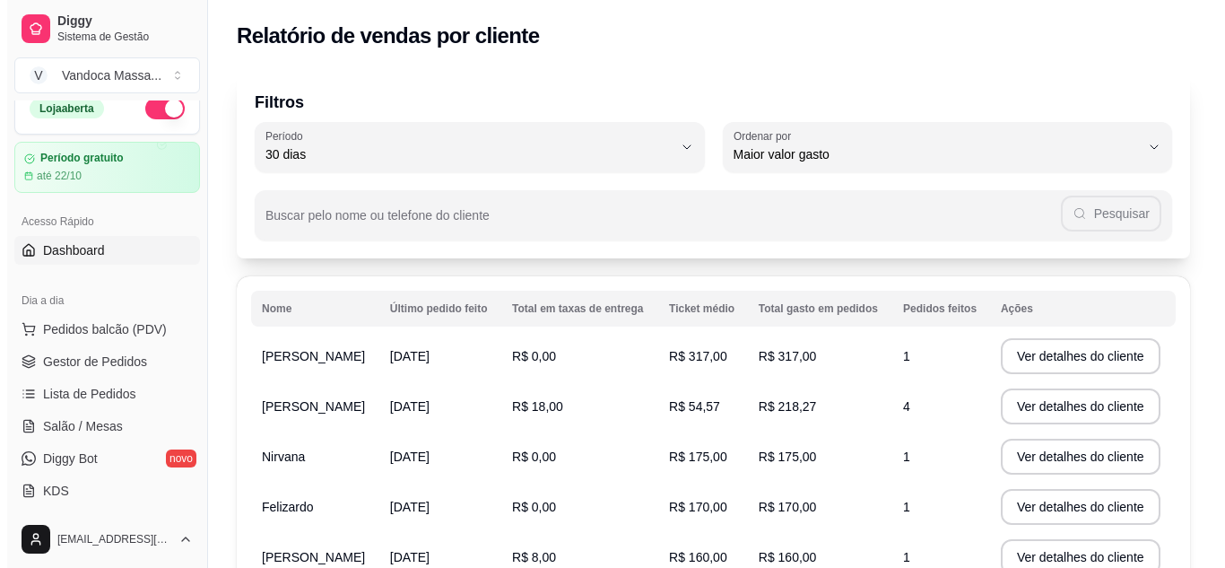
scroll to position [0, 0]
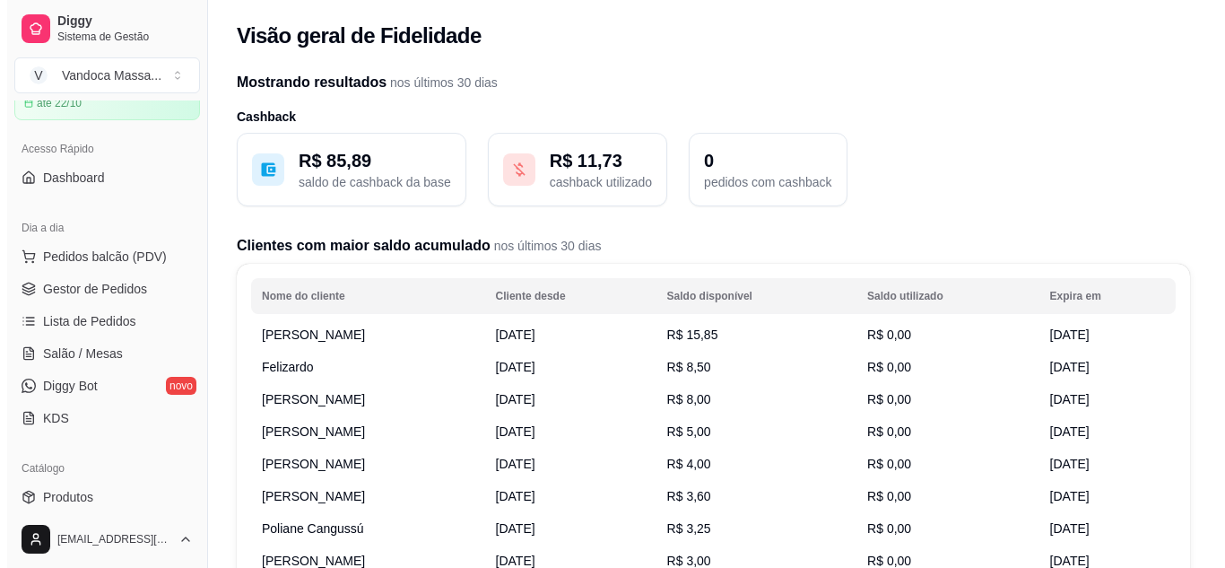
scroll to position [90, 0]
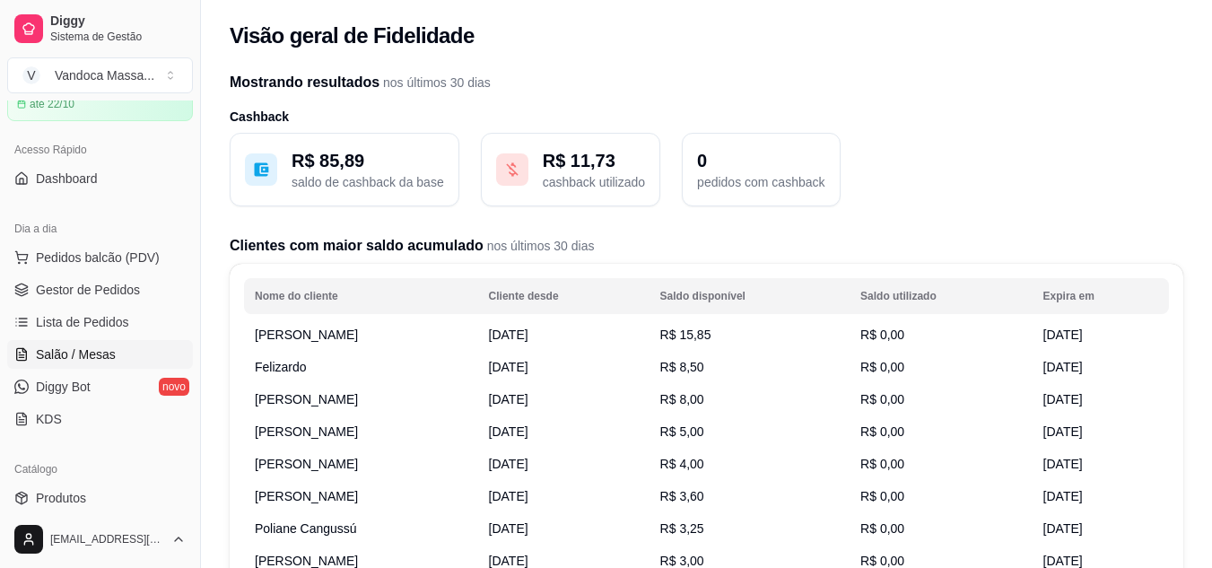
click at [108, 354] on span "Salão / Mesas" at bounding box center [76, 354] width 80 height 18
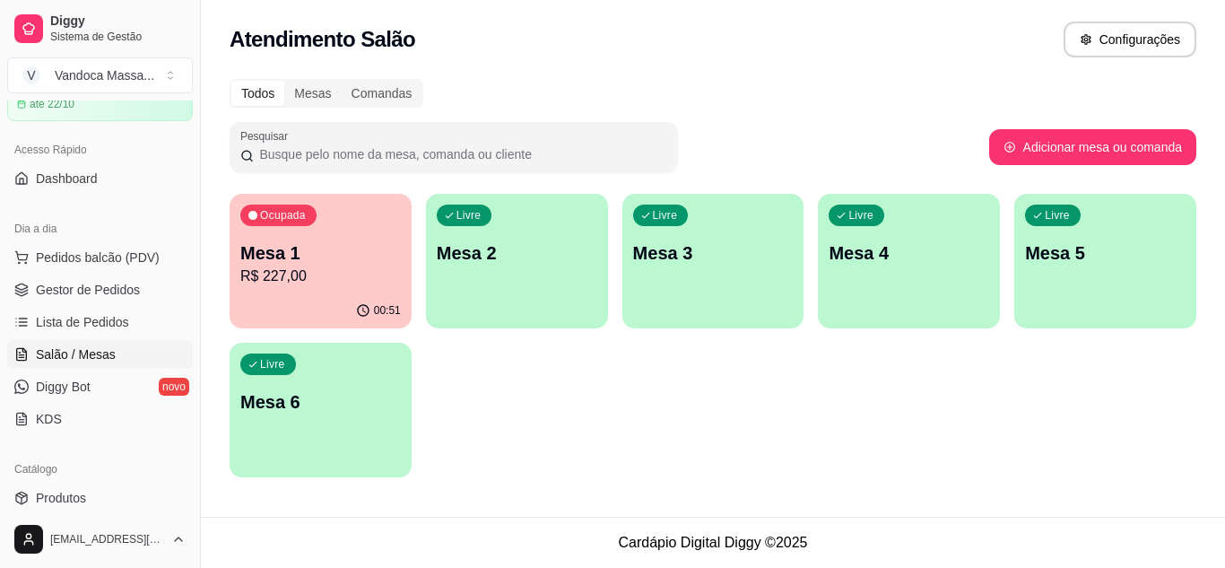
click at [378, 271] on p "R$ 227,00" at bounding box center [320, 276] width 161 height 22
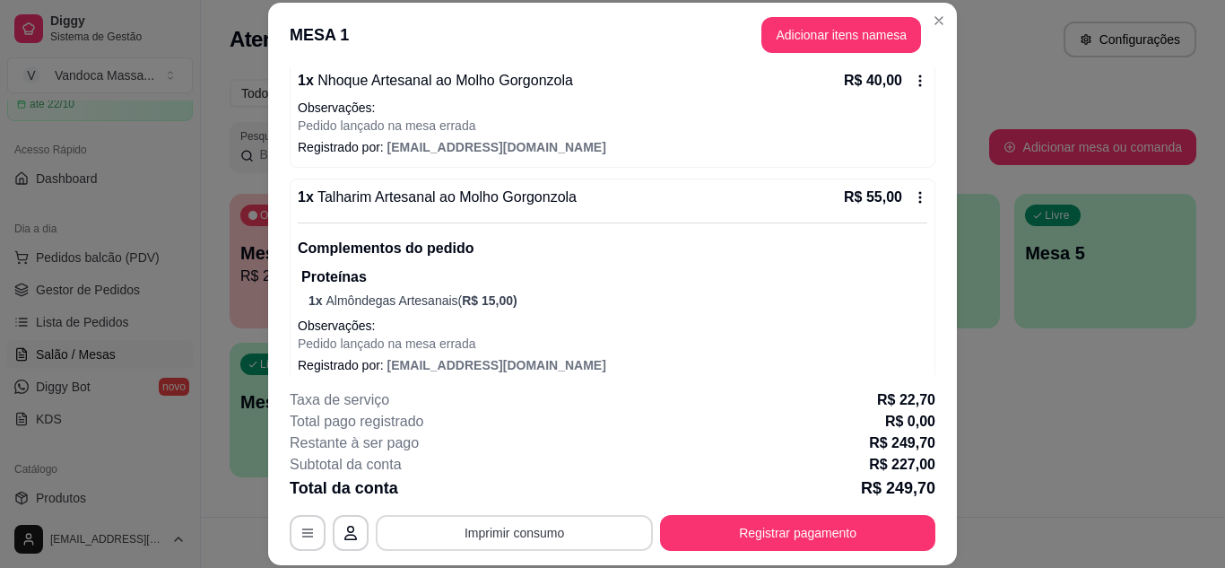
scroll to position [179, 0]
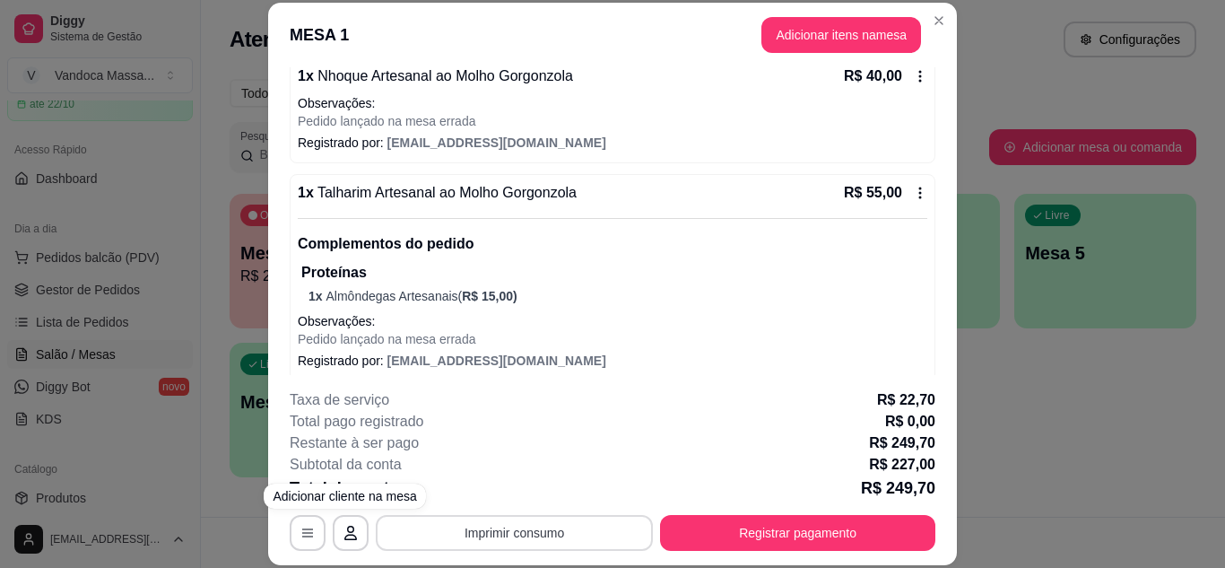
click at [430, 530] on button "Imprimir consumo" at bounding box center [514, 533] width 277 height 36
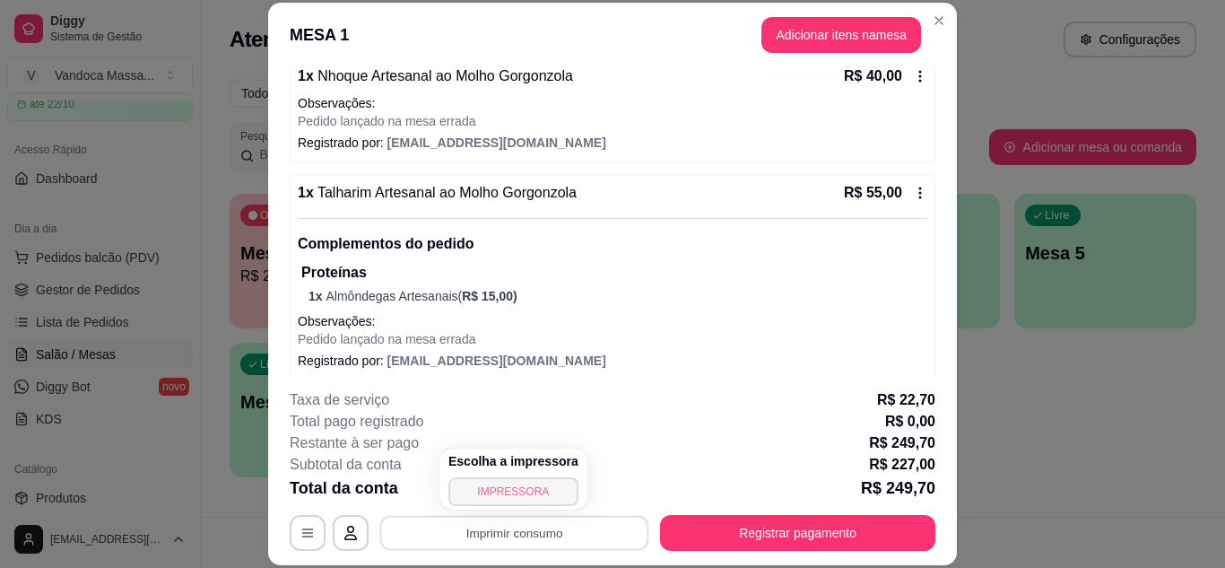
click at [483, 492] on button "IMPRESSORA" at bounding box center [513, 491] width 130 height 29
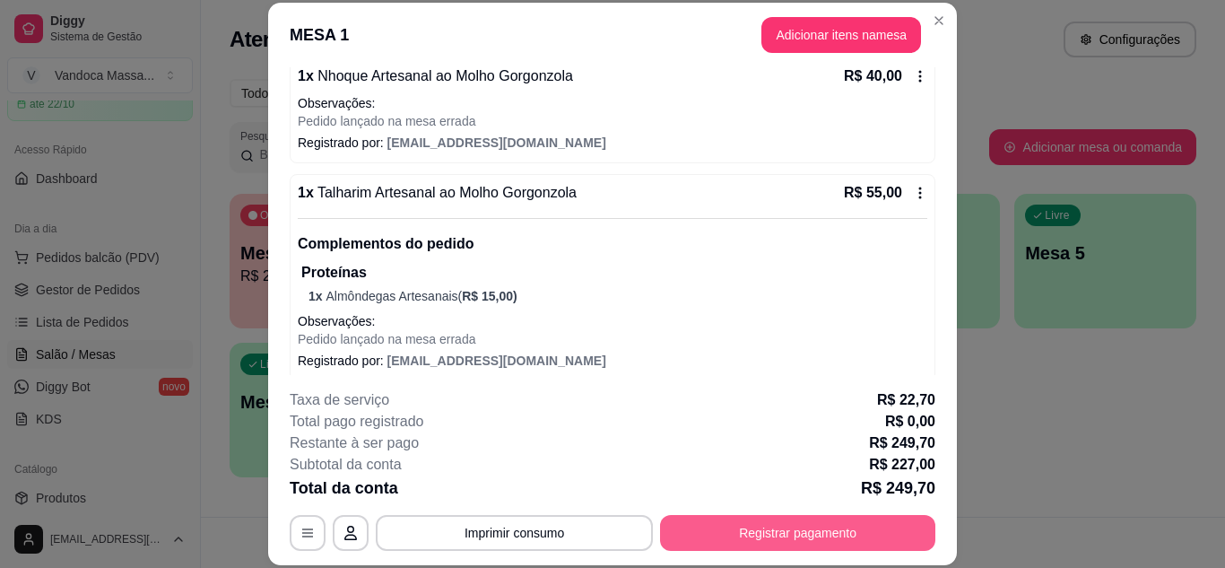
click at [766, 530] on button "Registrar pagamento" at bounding box center [797, 533] width 275 height 36
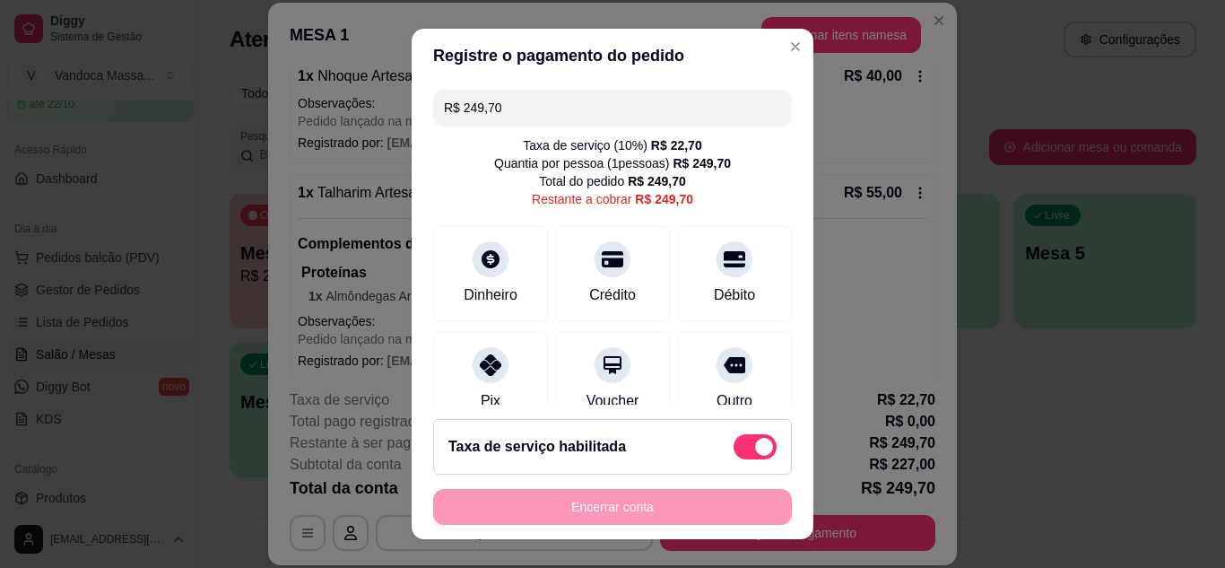
drag, startPoint x: 583, startPoint y: 83, endPoint x: 584, endPoint y: 98, distance: 14.4
click at [584, 83] on div "R$ 249,70 Taxa de serviço ( 10 %) R$ 22,70 Quantia por pessoa ( 1 pessoas) R$ 2…" at bounding box center [613, 244] width 402 height 323
click at [584, 98] on input "R$ 249,70" at bounding box center [612, 108] width 337 height 36
click at [479, 354] on icon at bounding box center [490, 359] width 23 height 23
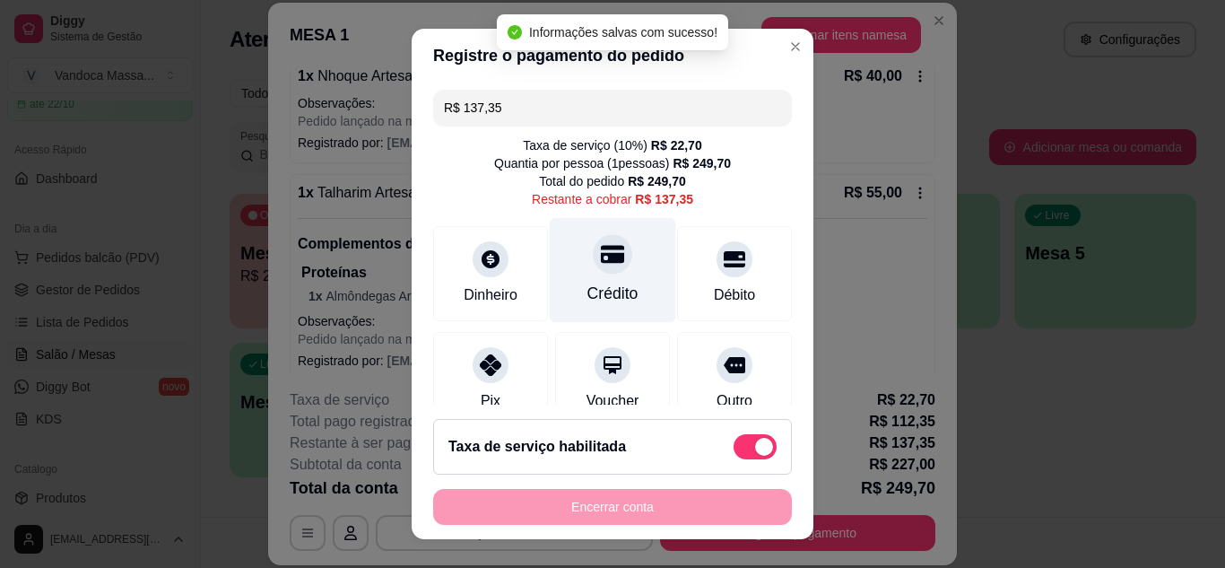
click at [608, 285] on div "Crédito" at bounding box center [612, 293] width 51 height 23
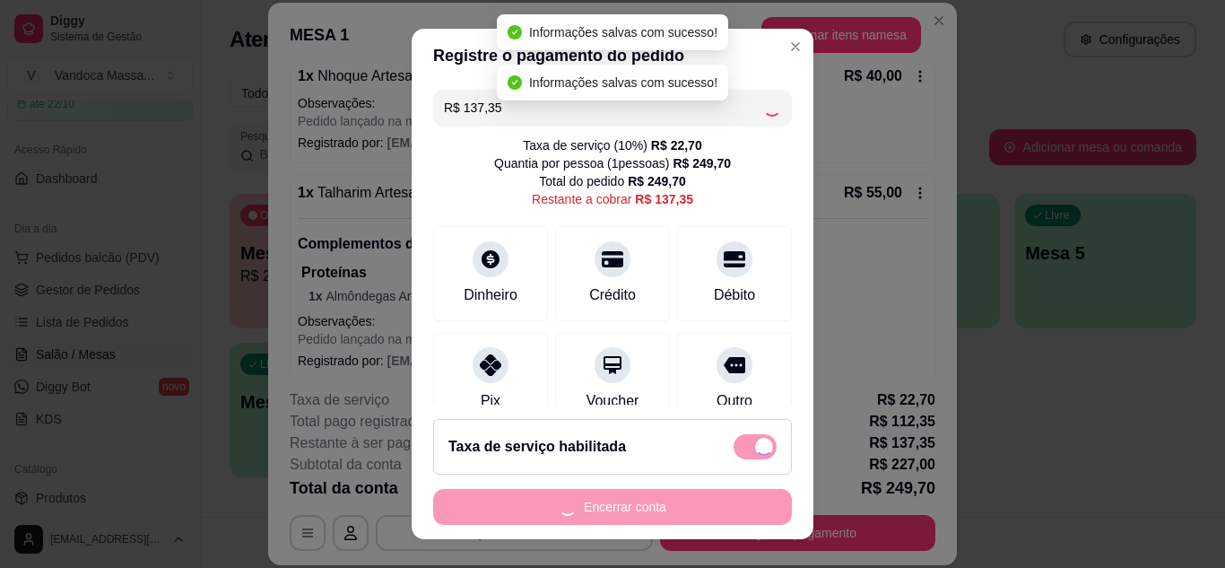
type input "R$ 0,00"
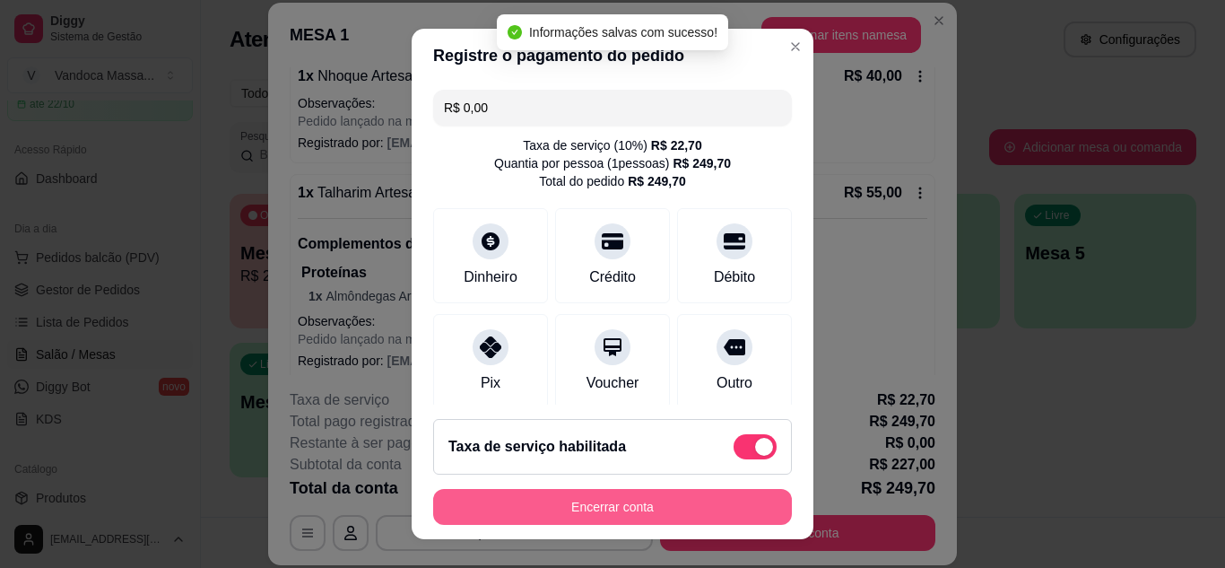
click at [671, 508] on button "Encerrar conta" at bounding box center [612, 507] width 359 height 36
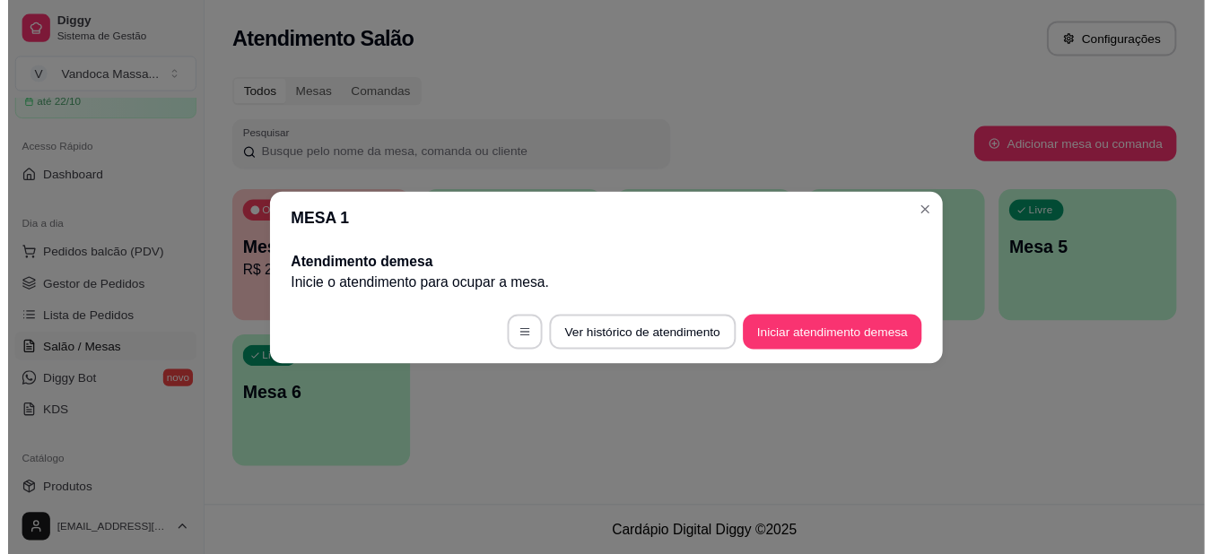
scroll to position [0, 0]
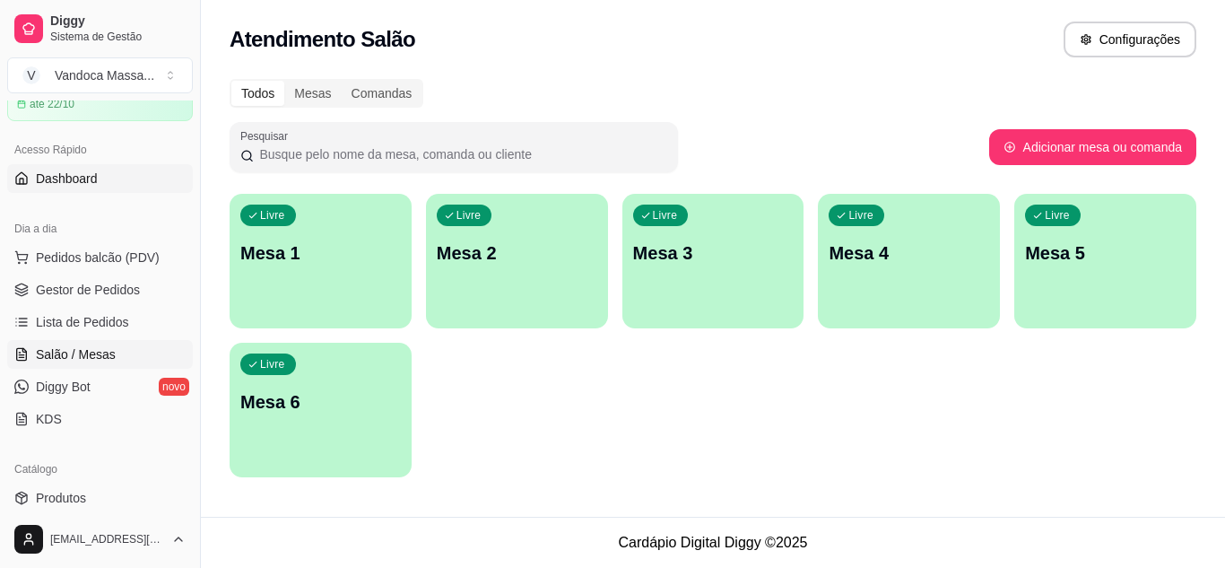
click at [118, 165] on link "Dashboard" at bounding box center [100, 178] width 186 height 29
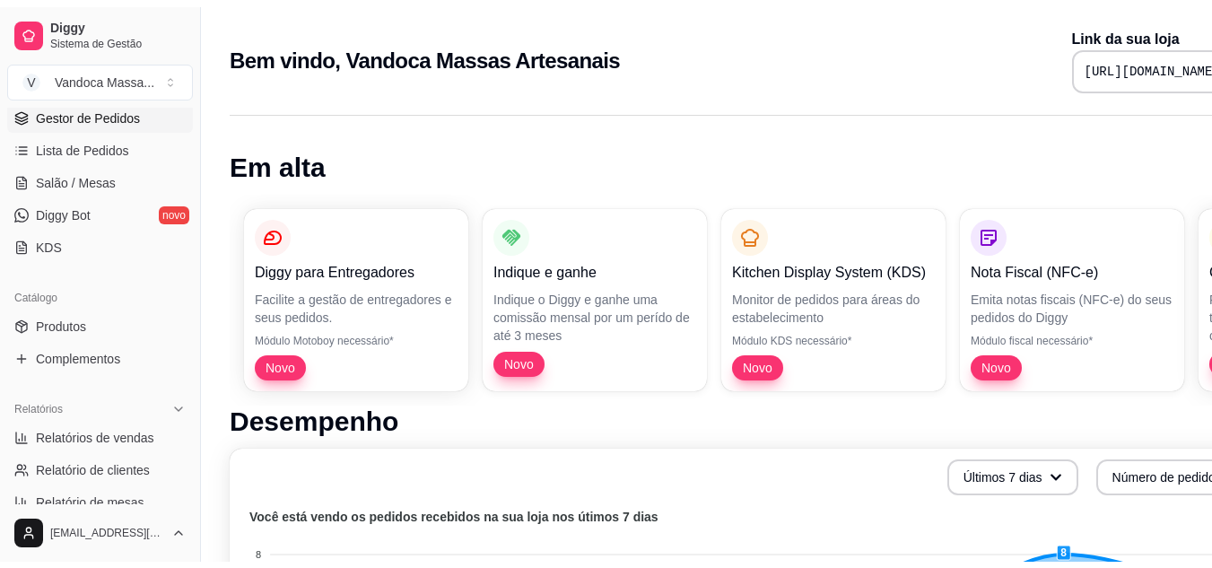
scroll to position [269, 0]
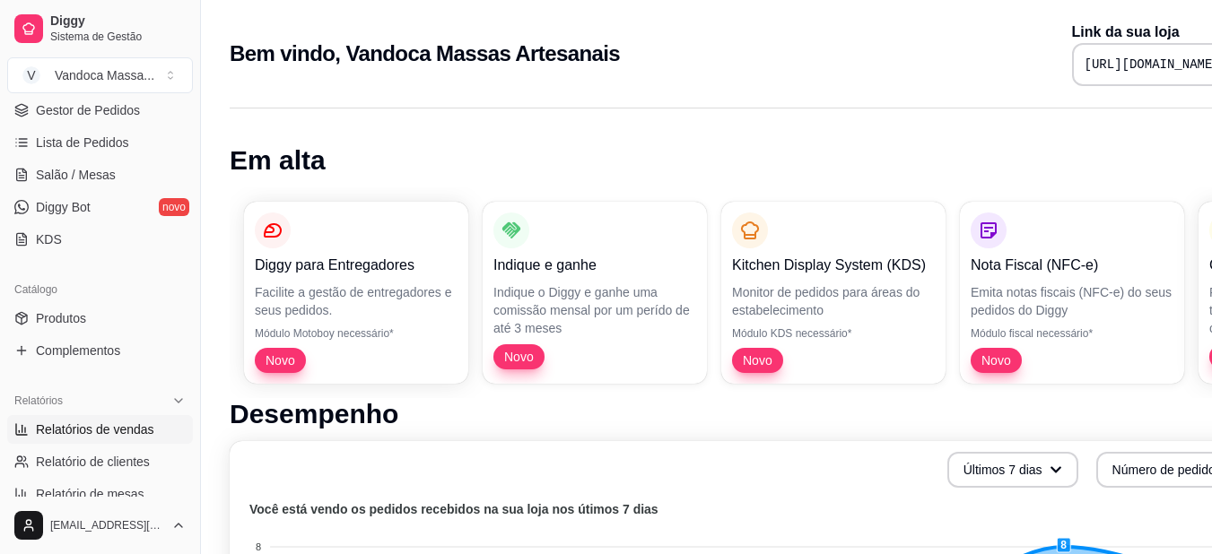
click at [108, 435] on span "Relatórios de vendas" at bounding box center [95, 430] width 118 height 18
select select "ALL"
select select "0"
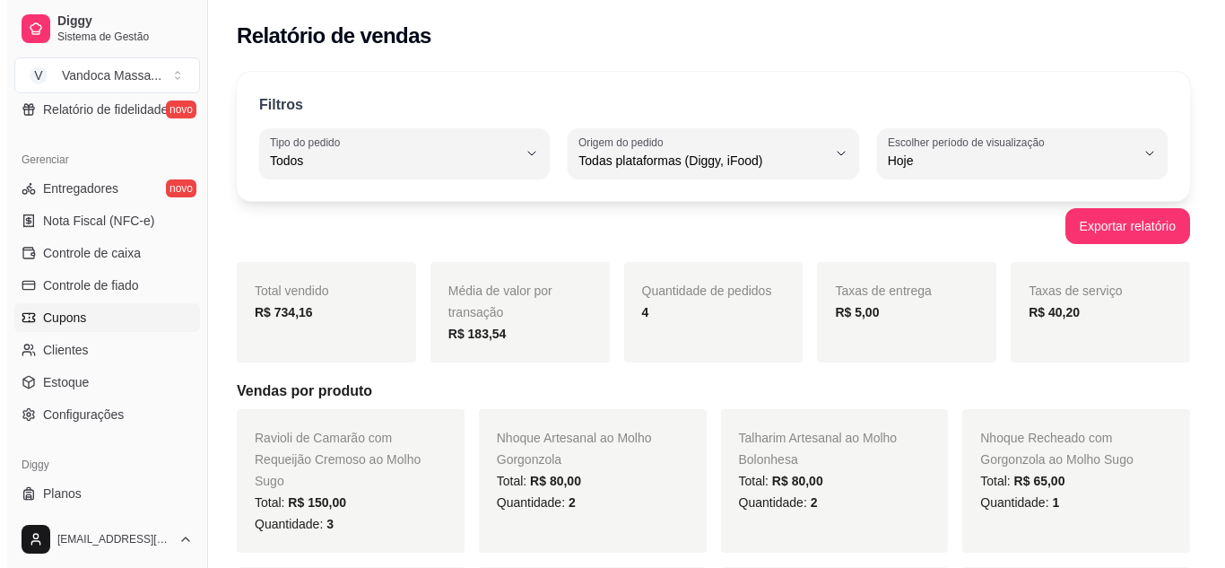
scroll to position [717, 0]
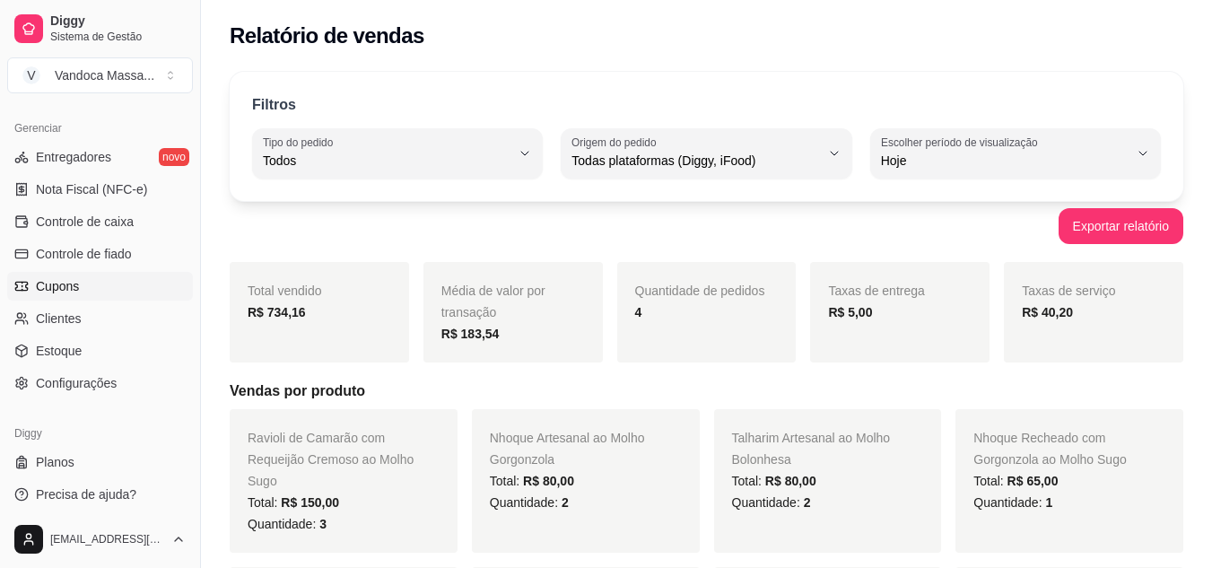
click at [98, 294] on link "Cupons" at bounding box center [100, 286] width 186 height 29
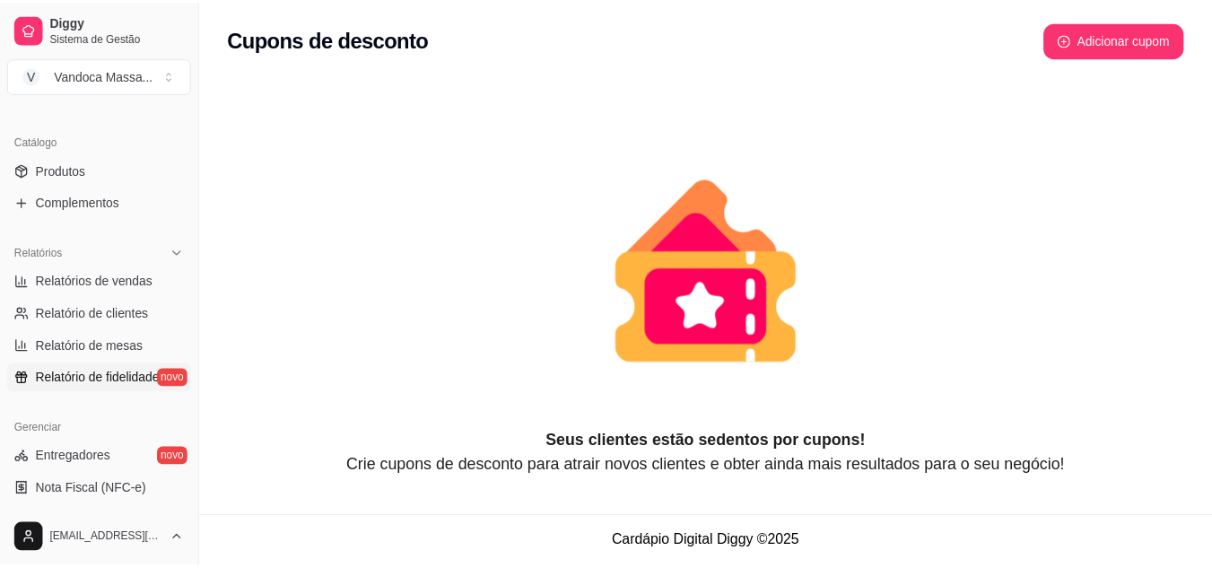
scroll to position [448, 0]
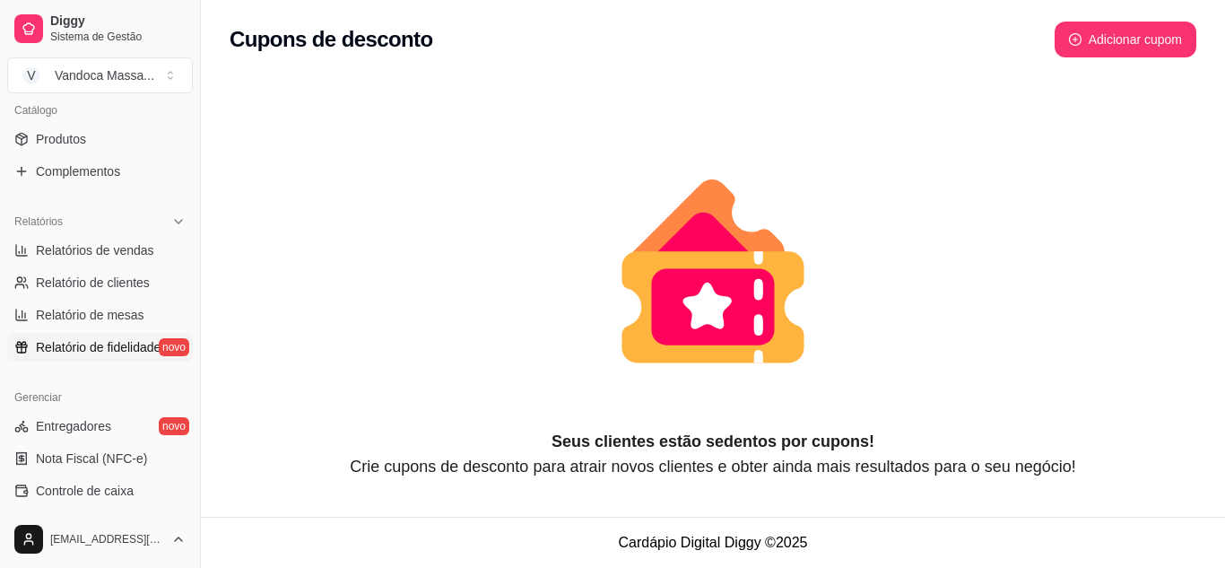
click at [91, 350] on span "Relatório de fidelidade" at bounding box center [98, 347] width 125 height 18
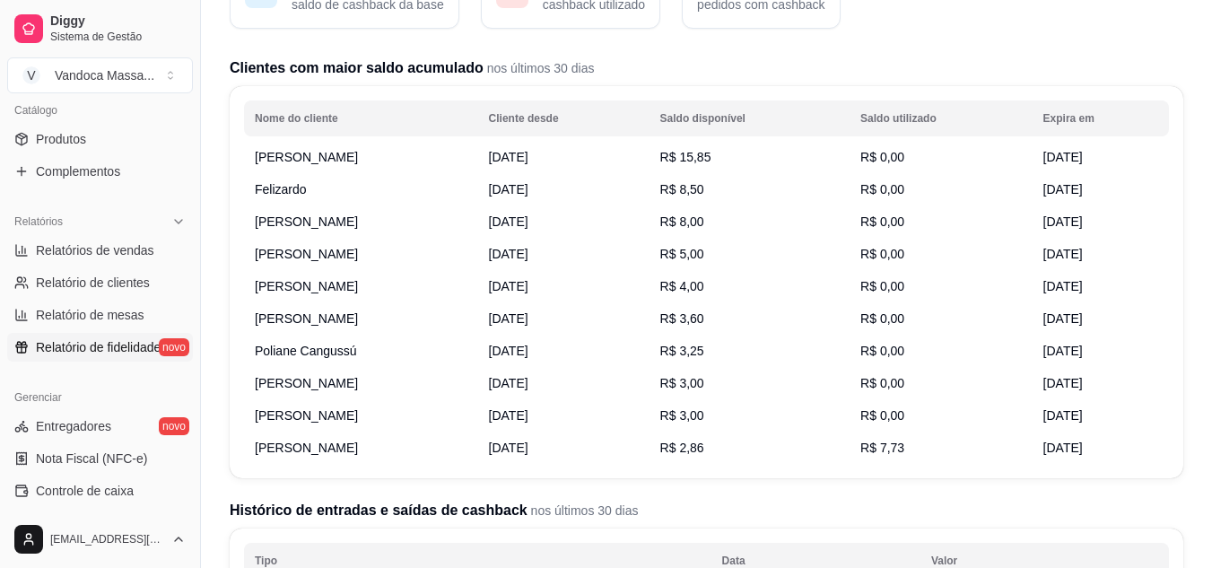
scroll to position [269, 0]
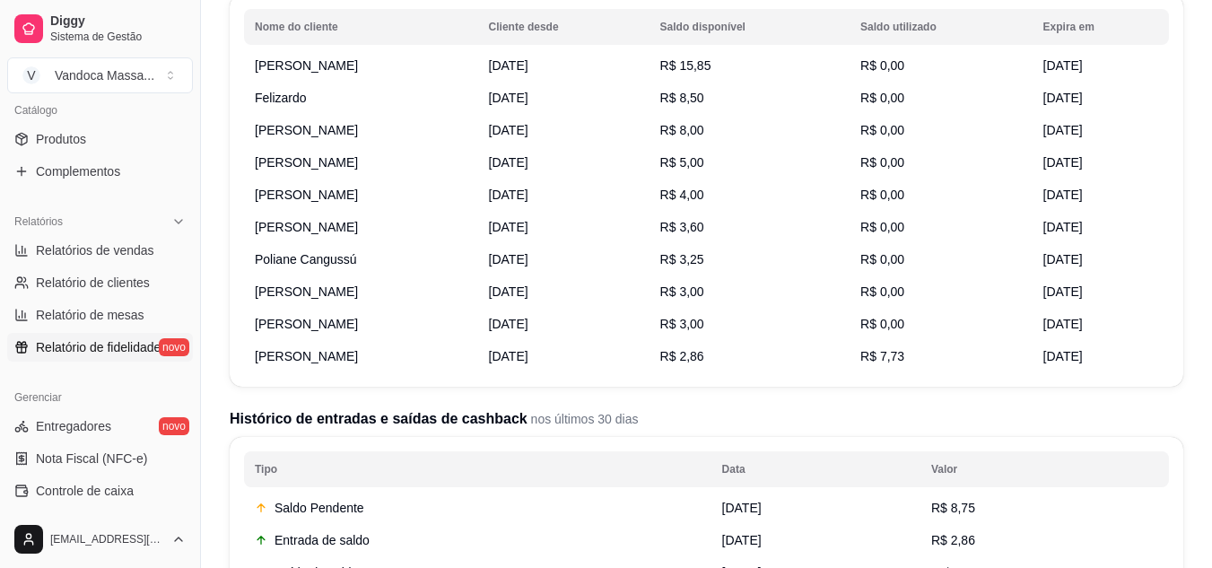
click at [1042, 237] on td "[DATE]" at bounding box center [1100, 227] width 136 height 32
click at [1043, 195] on span "[DATE]" at bounding box center [1062, 194] width 39 height 14
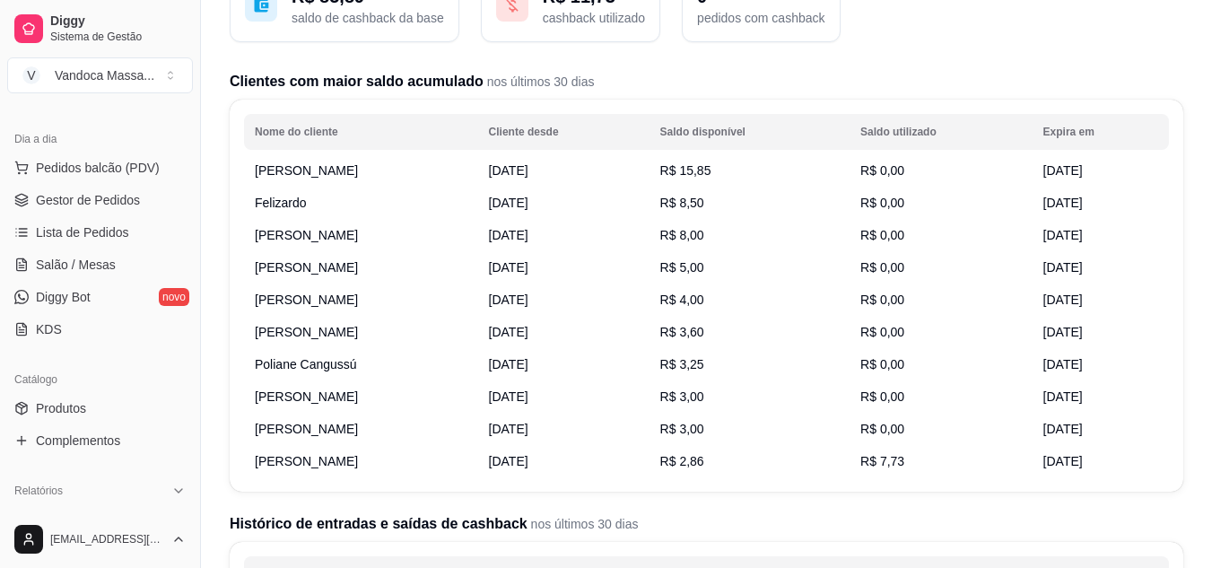
scroll to position [179, 0]
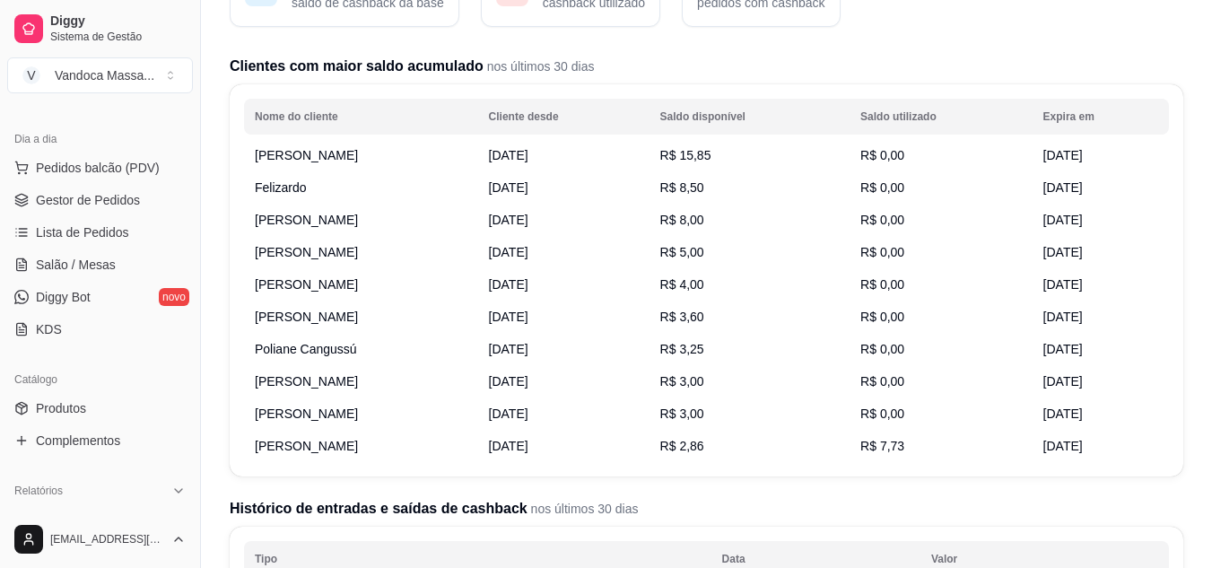
click at [592, 182] on td "[DATE]" at bounding box center [563, 187] width 171 height 32
click at [825, 65] on h2 "Clientes com maior saldo acumulado nos últimos 30 dias" at bounding box center [706, 67] width 953 height 22
click at [667, 190] on span "R$ 8,50" at bounding box center [682, 187] width 44 height 14
